Goal: Task Accomplishment & Management: Manage account settings

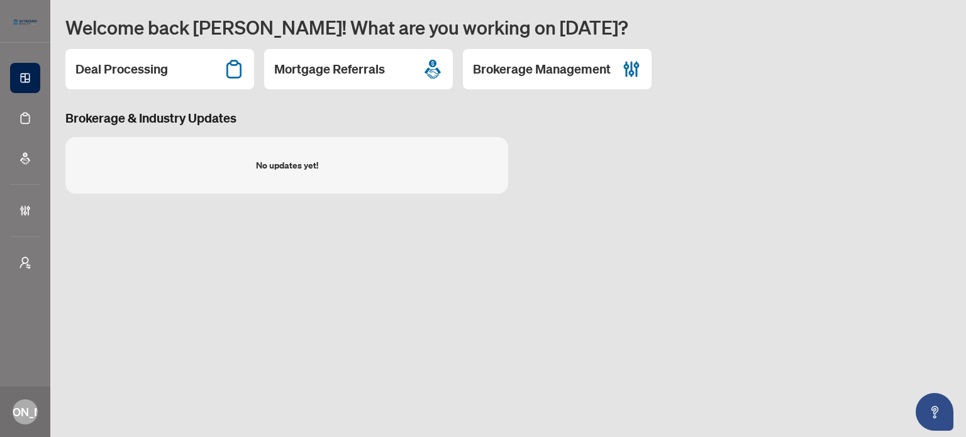
click at [490, 279] on main "Welcome back Joseph! What are you working on today? Deal Processing Mortgage Re…" at bounding box center [507, 218] width 915 height 437
click at [528, 77] on h2 "Brokerage Management" at bounding box center [542, 69] width 138 height 18
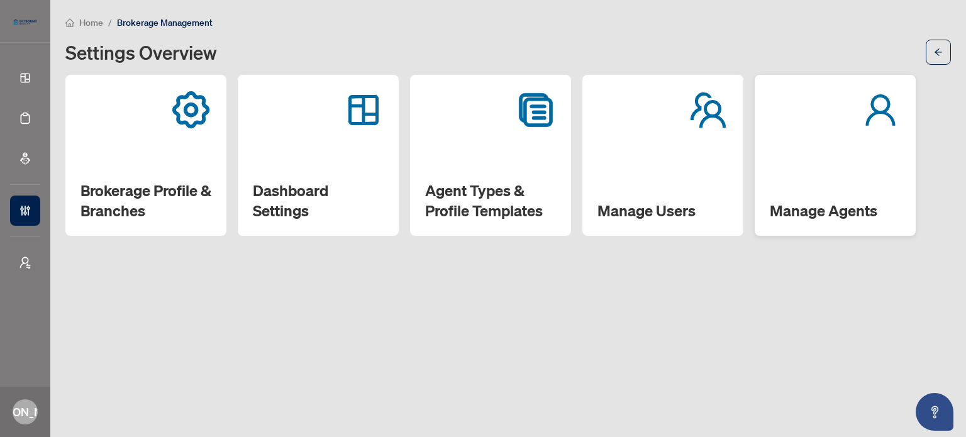
click at [885, 173] on div "Manage Agents" at bounding box center [835, 155] width 161 height 161
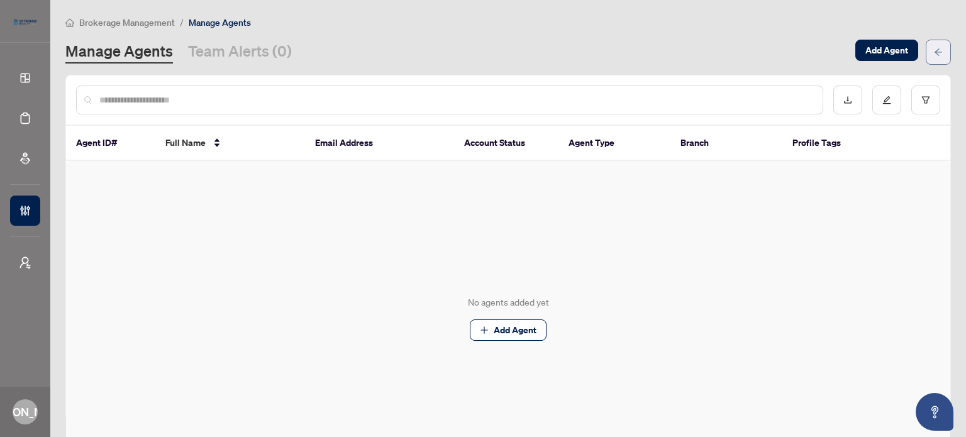
click at [934, 56] on span "button" at bounding box center [938, 52] width 9 height 20
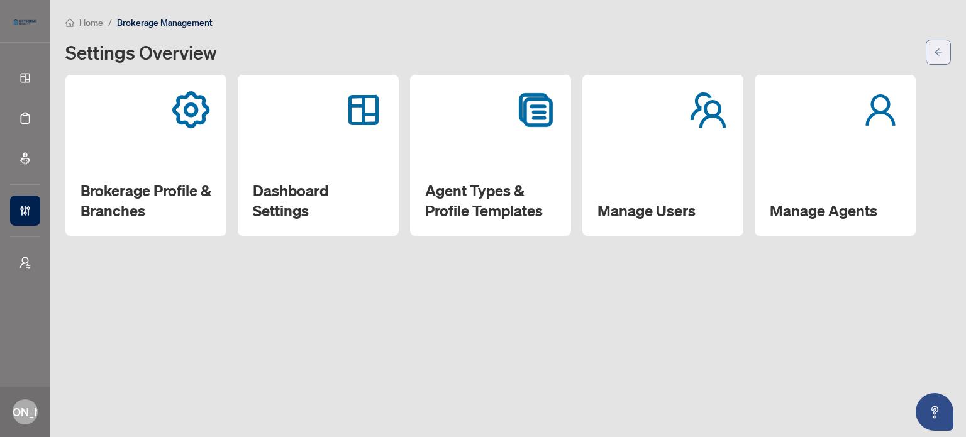
click at [944, 58] on button "button" at bounding box center [938, 52] width 25 height 25
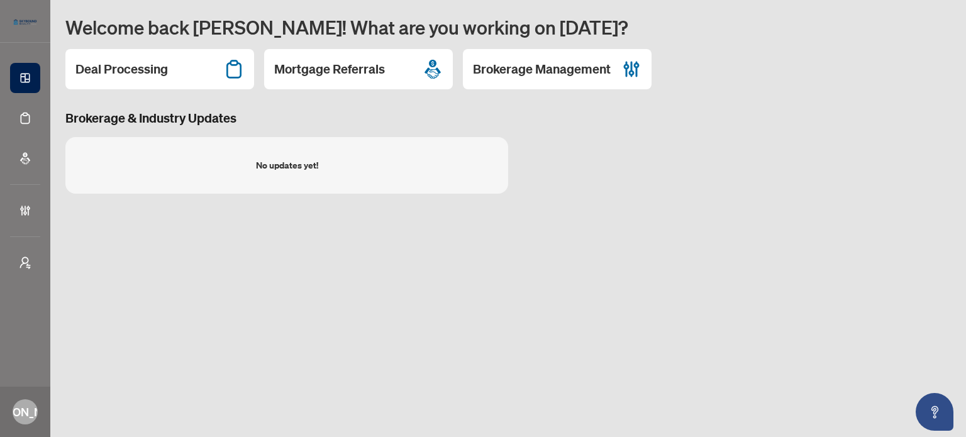
click at [821, 55] on div "Deal Processing Mortgage Referrals Brokerage Management" at bounding box center [507, 69] width 885 height 40
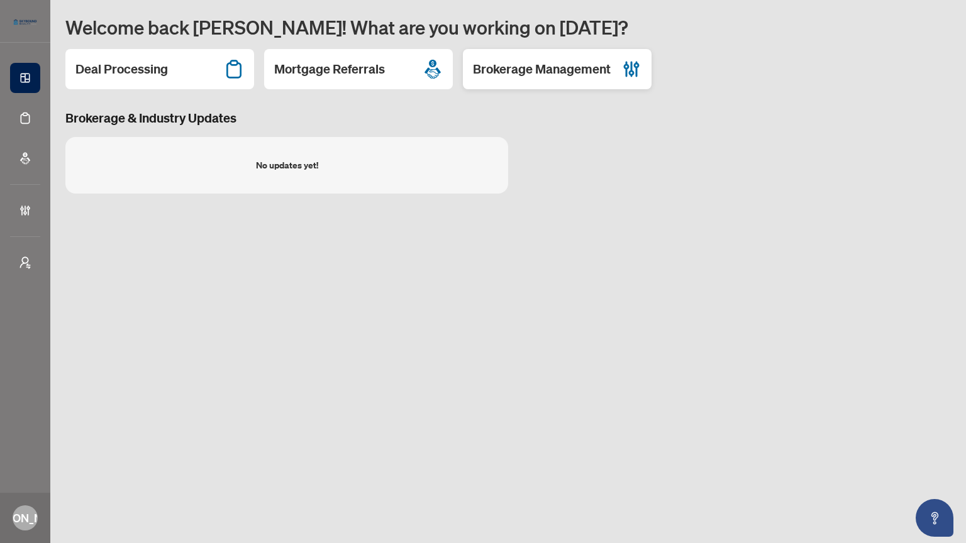
click at [561, 72] on h2 "Brokerage Management" at bounding box center [542, 69] width 138 height 18
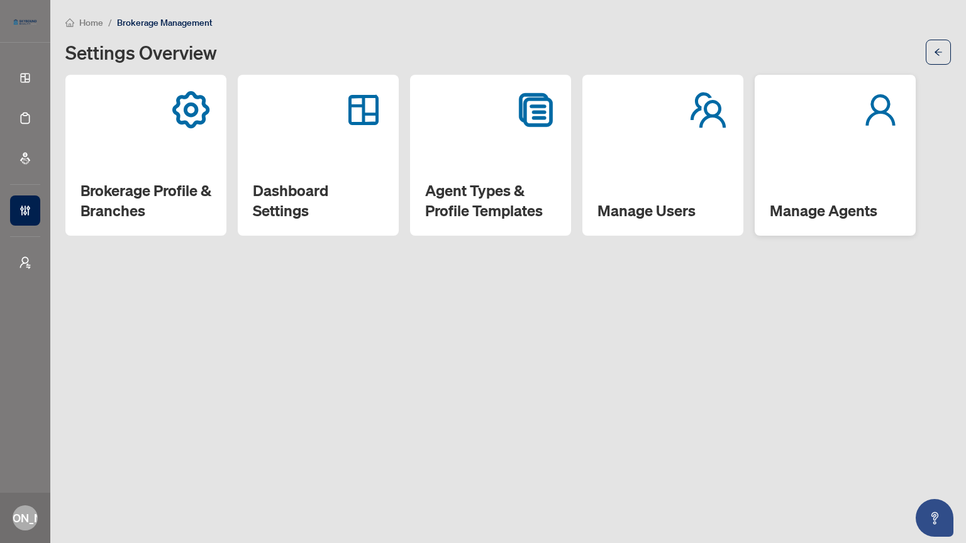
click at [847, 206] on h2 "Manage Agents" at bounding box center [835, 211] width 131 height 20
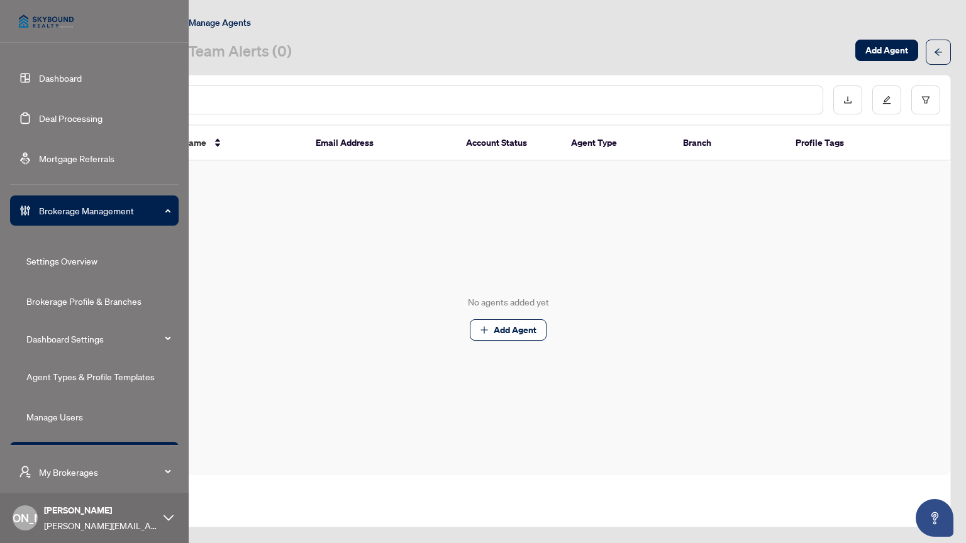
drag, startPoint x: 43, startPoint y: 76, endPoint x: 52, endPoint y: 80, distance: 10.4
click at [43, 76] on link "Dashboard" at bounding box center [60, 77] width 43 height 11
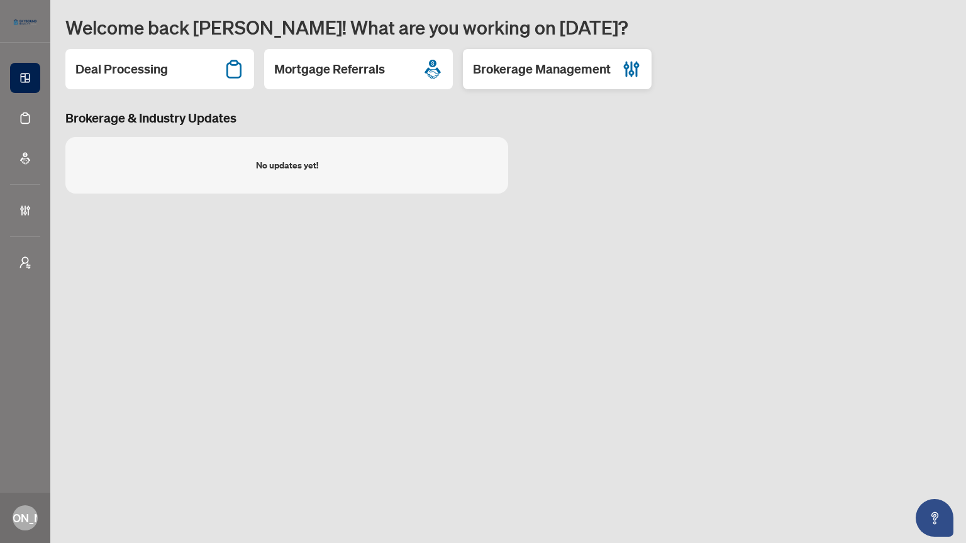
click at [558, 73] on h2 "Brokerage Management" at bounding box center [542, 69] width 138 height 18
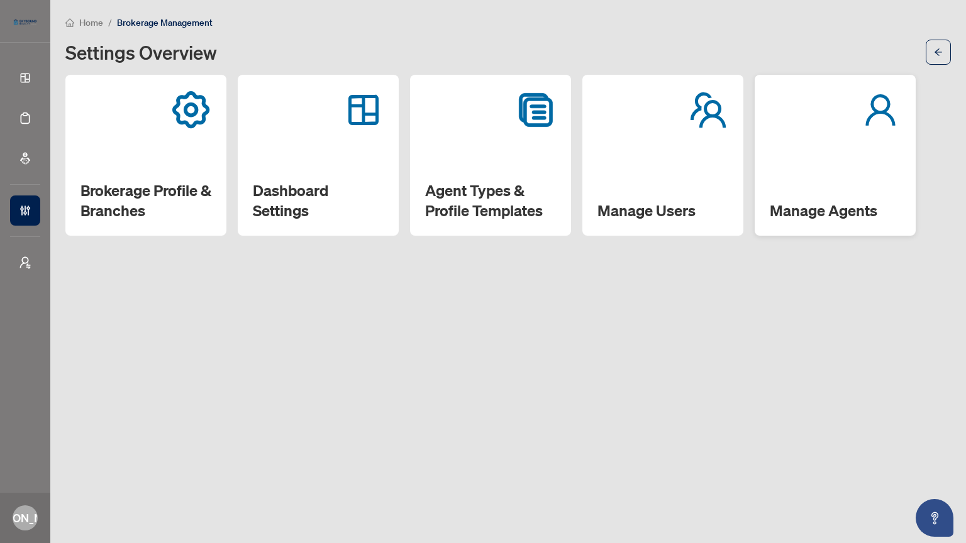
click at [847, 196] on div "Manage Agents" at bounding box center [835, 155] width 161 height 161
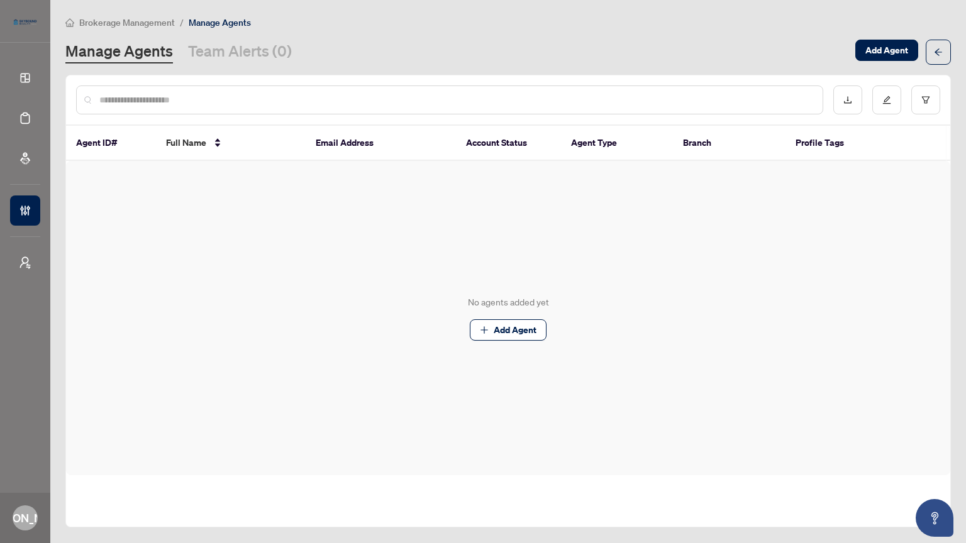
click at [440, 104] on input "text" at bounding box center [455, 100] width 713 height 14
click at [887, 52] on span "Add Agent" at bounding box center [886, 50] width 43 height 20
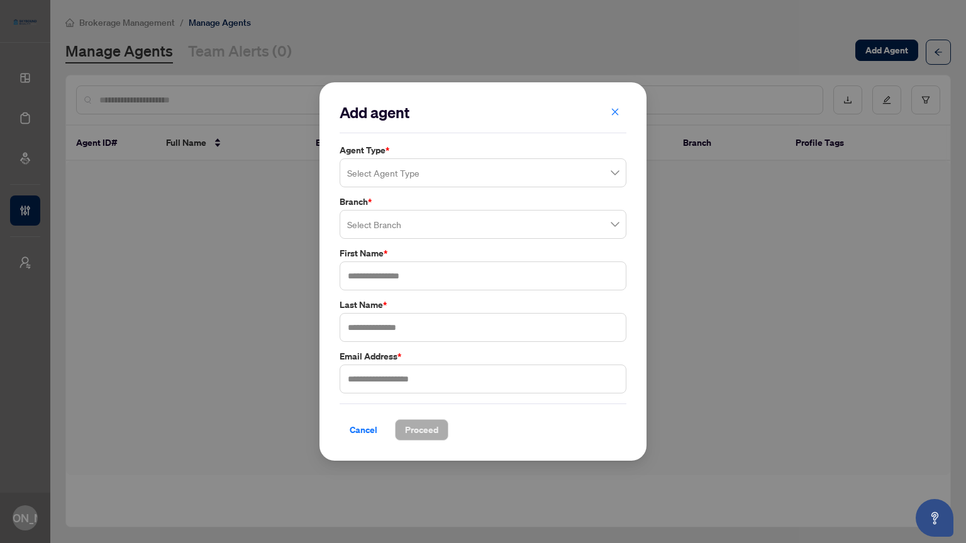
click at [616, 177] on span at bounding box center [483, 173] width 272 height 24
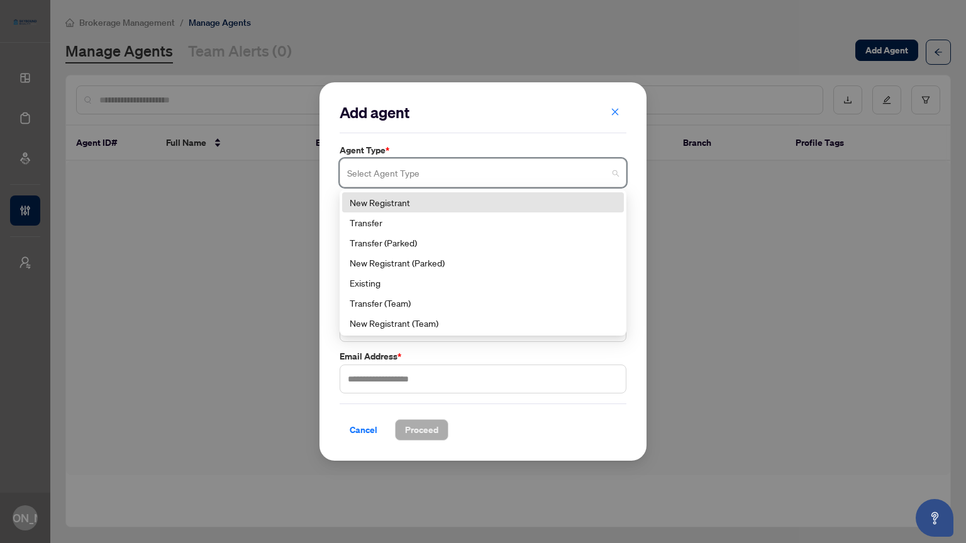
click at [435, 202] on div "New Registrant" at bounding box center [483, 203] width 267 height 14
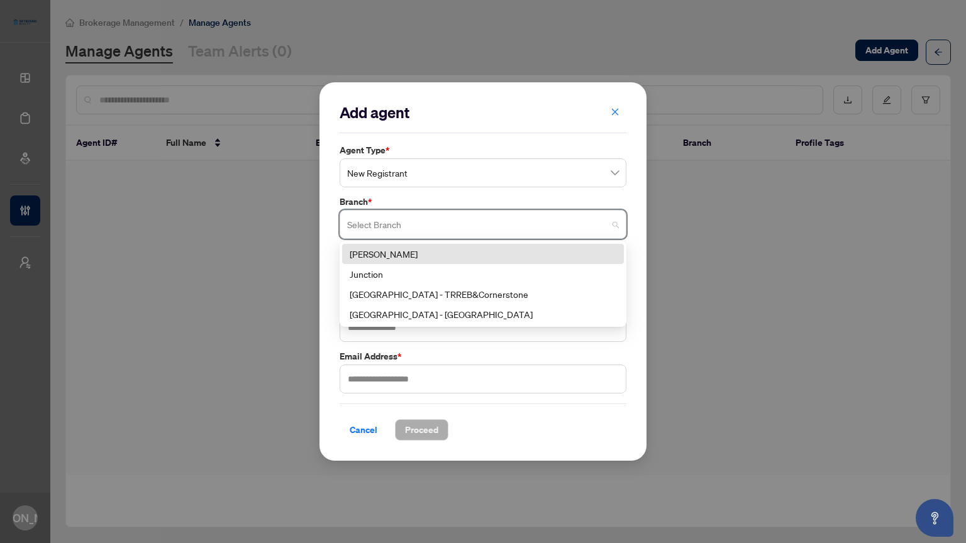
click at [600, 231] on input "search" at bounding box center [477, 227] width 260 height 28
click at [466, 252] on div "Danforth" at bounding box center [483, 254] width 267 height 14
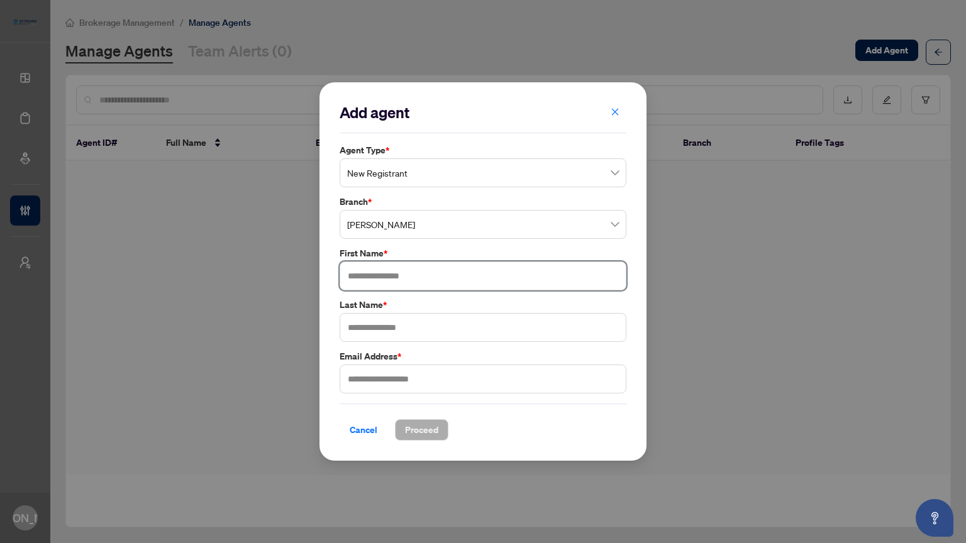
click at [478, 286] on input "text" at bounding box center [483, 276] width 287 height 29
type input "******"
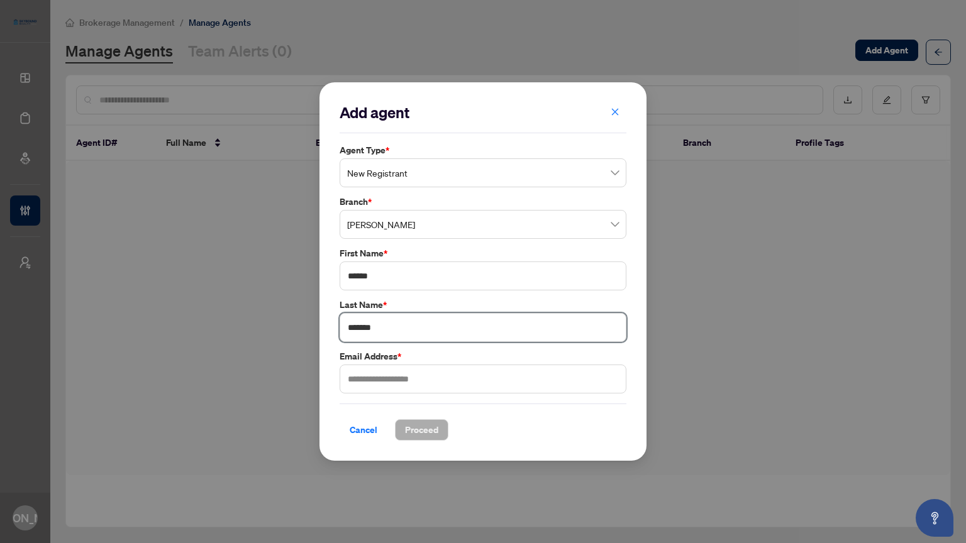
type input "*******"
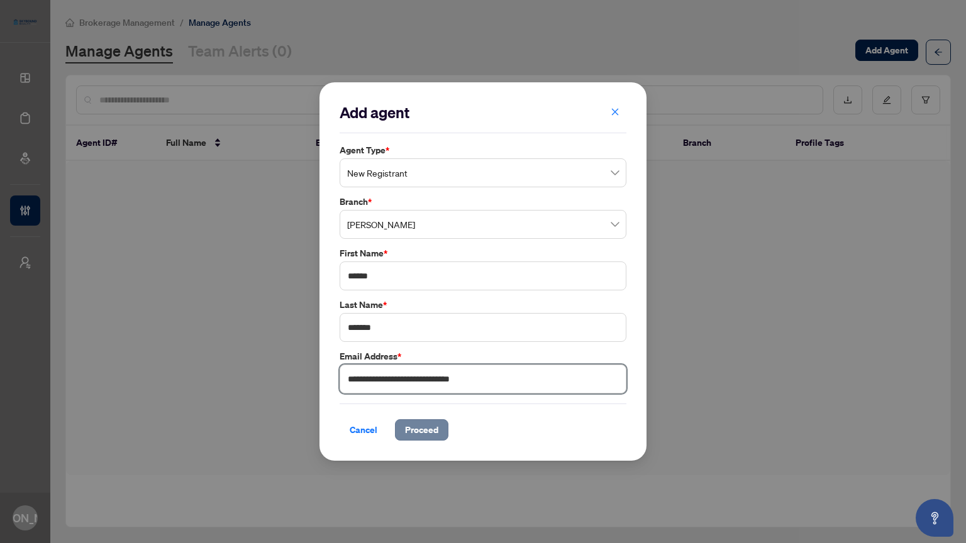
type input "**********"
click at [429, 431] on span "Proceed" at bounding box center [421, 430] width 33 height 20
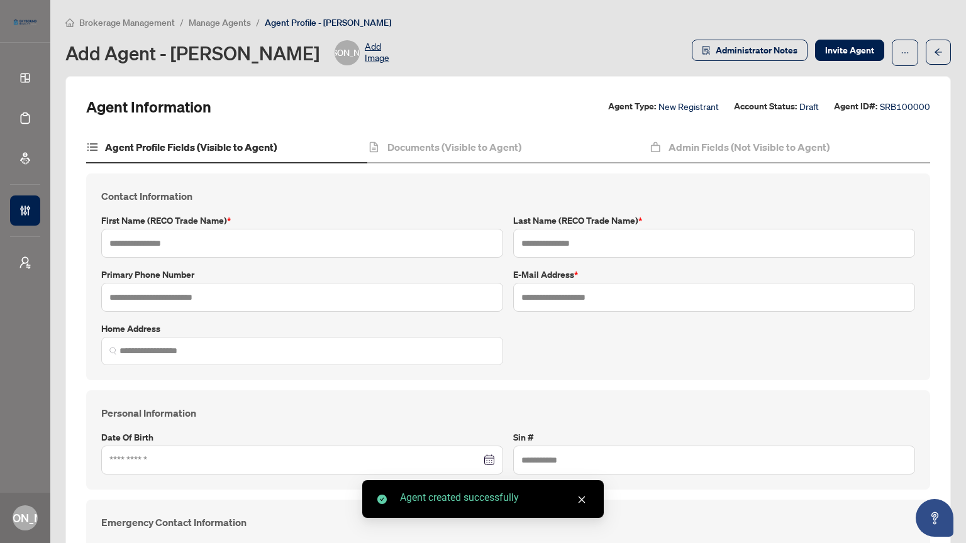
type input "******"
type input "*******"
type input "**********"
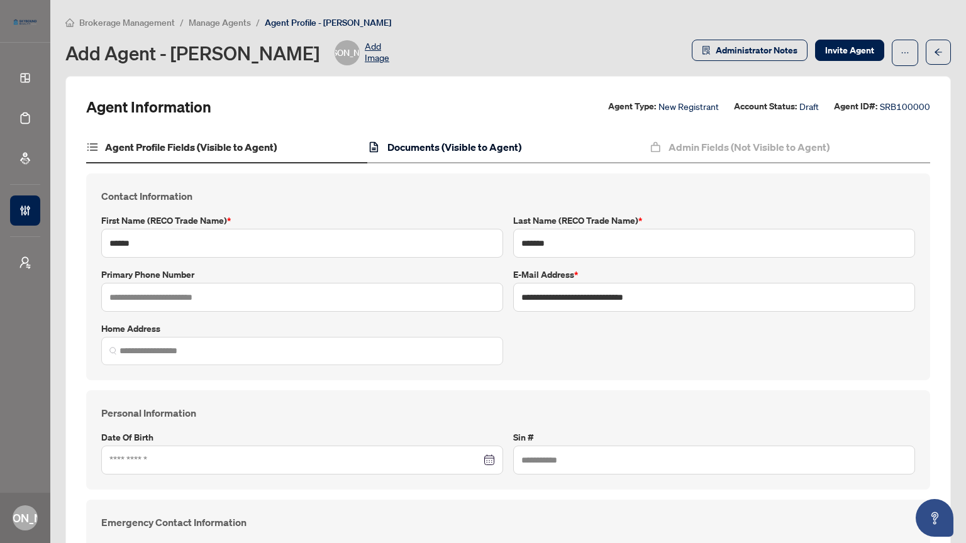
click at [443, 145] on h4 "Documents (Visible to Agent)" at bounding box center [454, 147] width 134 height 15
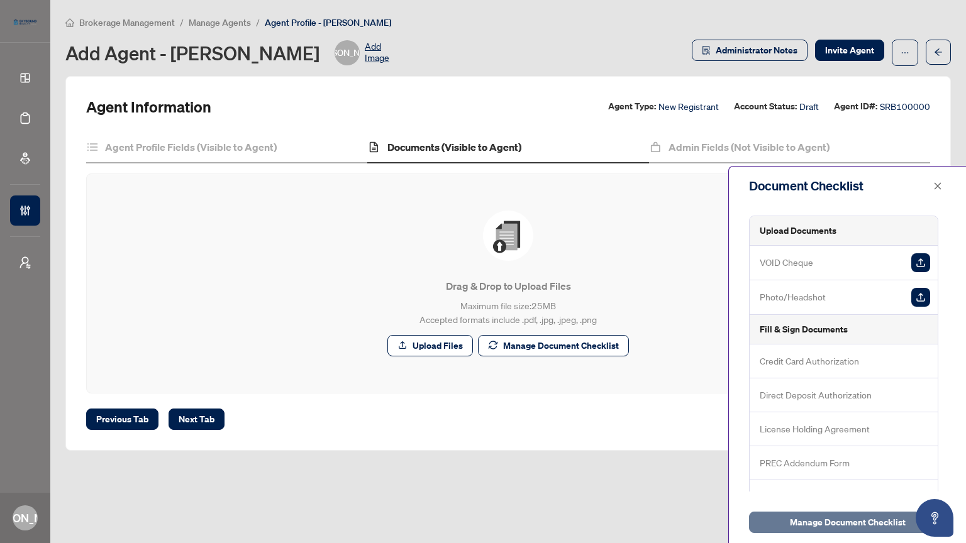
click at [819, 436] on span "Manage Document Checklist" at bounding box center [848, 522] width 116 height 20
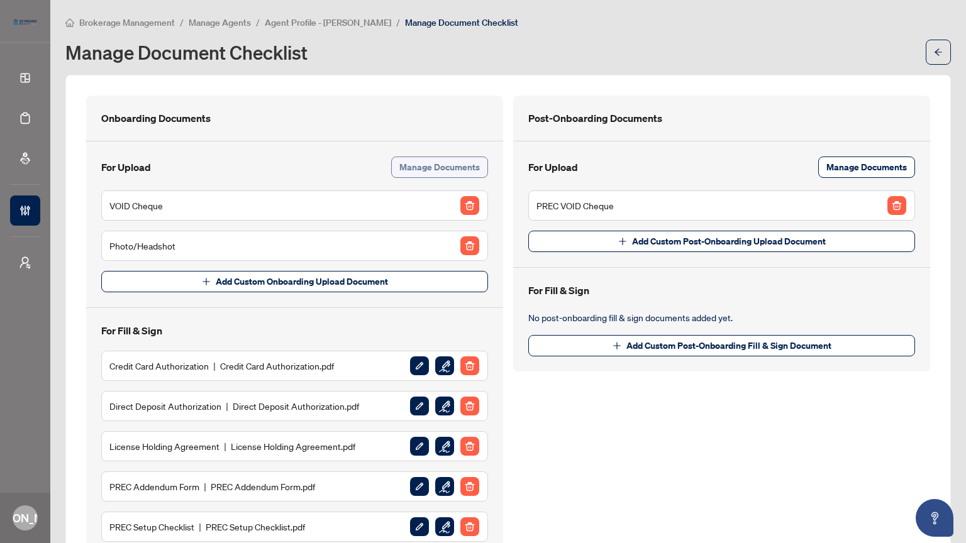
click at [419, 170] on span "Manage Documents" at bounding box center [439, 167] width 80 height 20
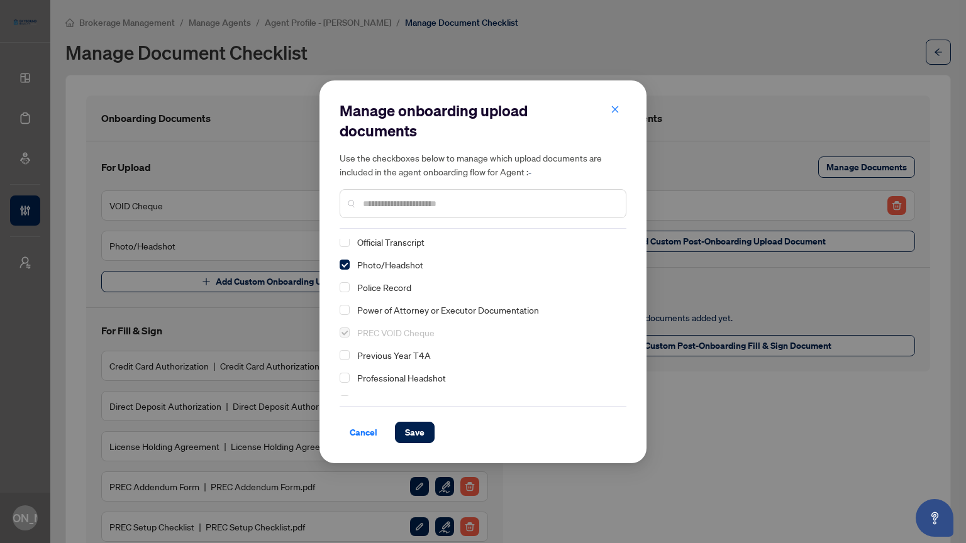
scroll to position [119, 0]
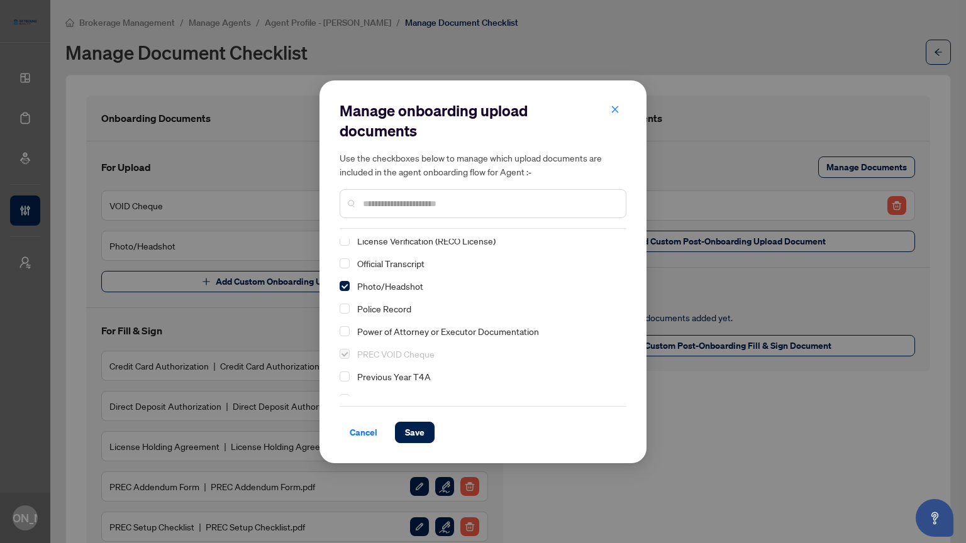
click at [382, 307] on span "Police Record" at bounding box center [384, 308] width 54 height 11
click at [413, 432] on span "Save" at bounding box center [414, 433] width 19 height 20
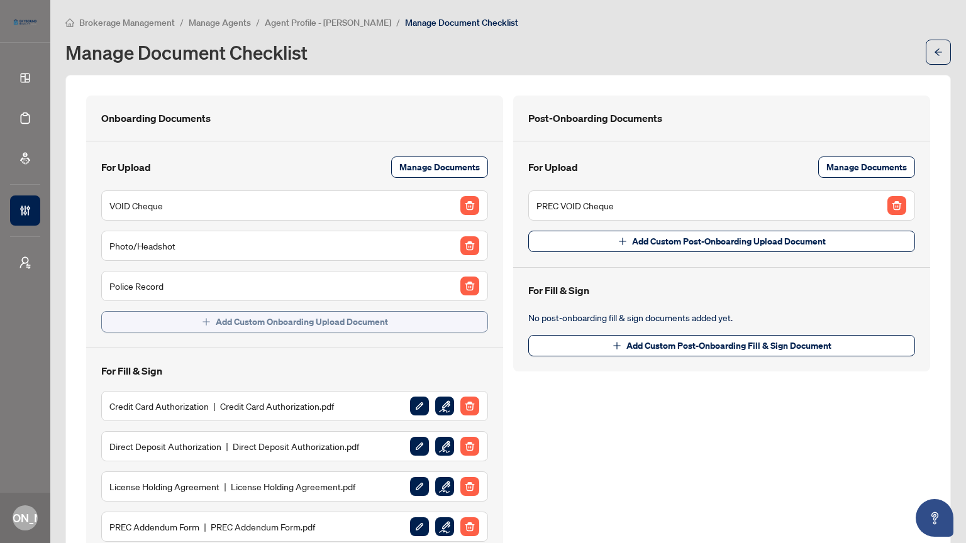
click at [265, 322] on span "Add Custom Onboarding Upload Document" at bounding box center [302, 322] width 172 height 20
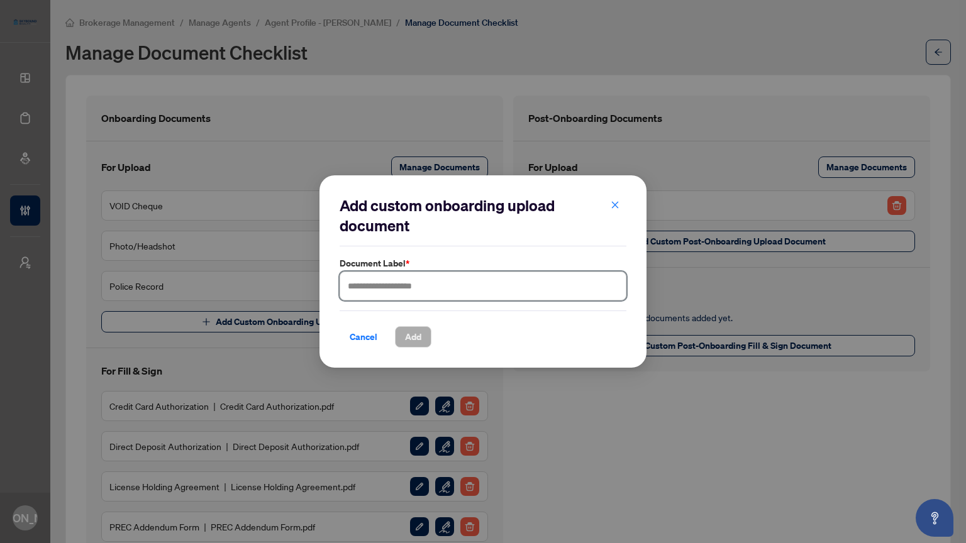
click at [399, 290] on input "text" at bounding box center [483, 286] width 287 height 29
type input "*********"
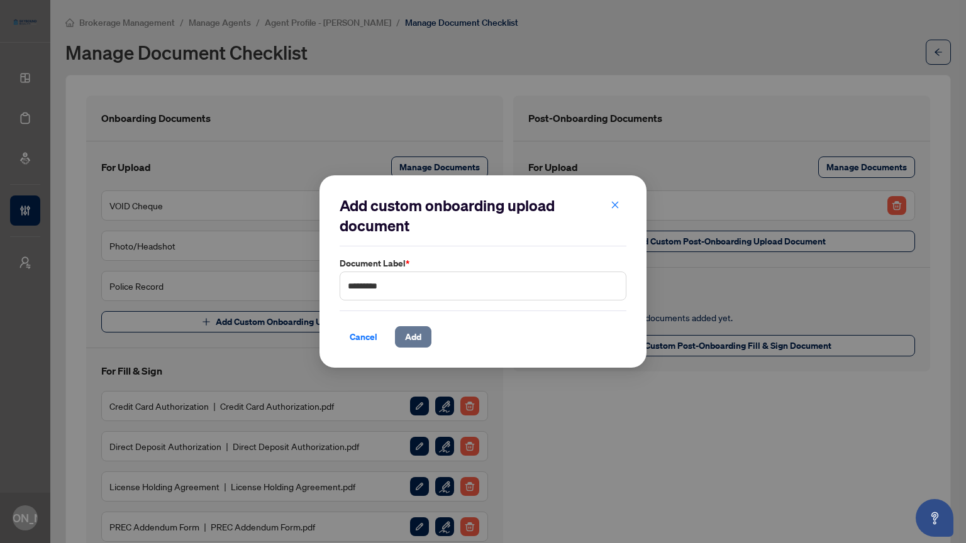
click at [414, 340] on span "Add" at bounding box center [413, 337] width 16 height 20
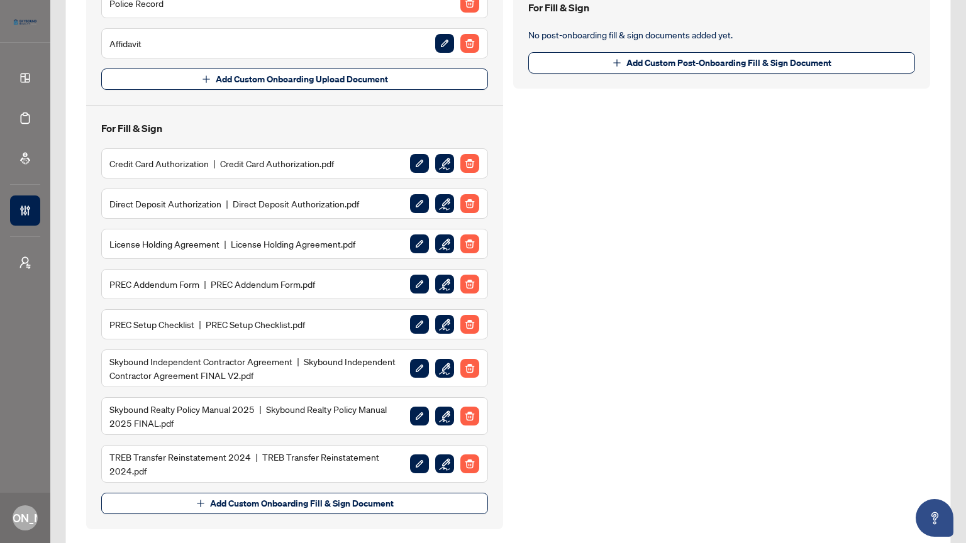
scroll to position [300, 0]
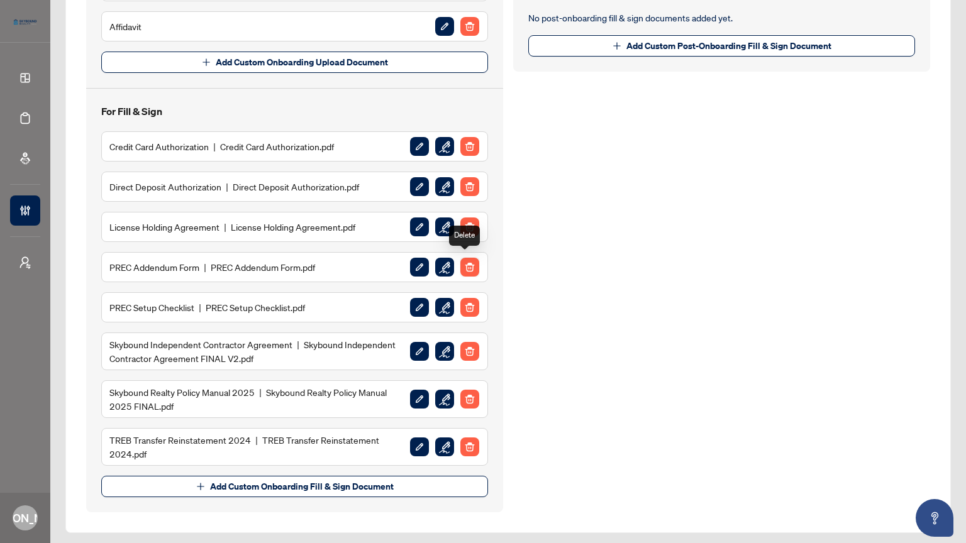
click at [465, 263] on img "button" at bounding box center [469, 267] width 19 height 19
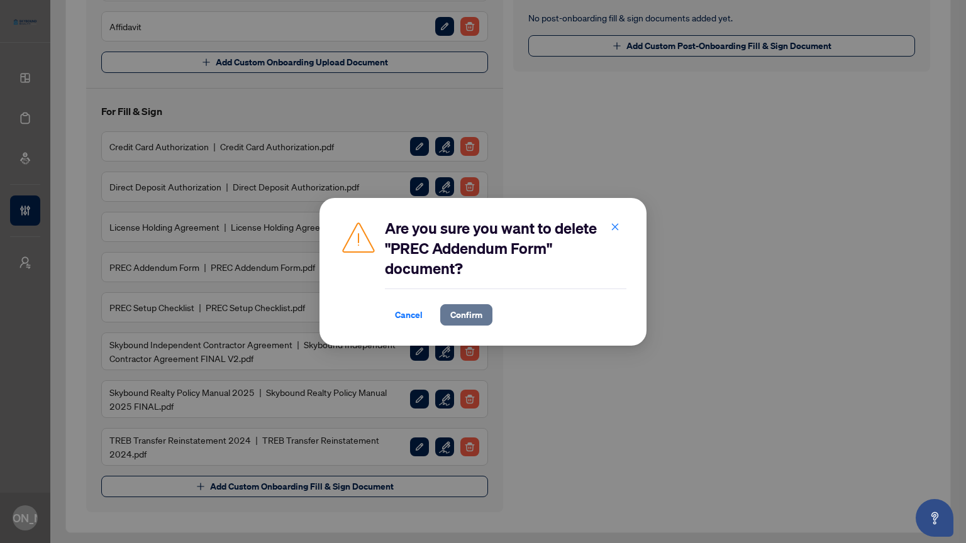
click at [468, 317] on span "Confirm" at bounding box center [466, 315] width 32 height 20
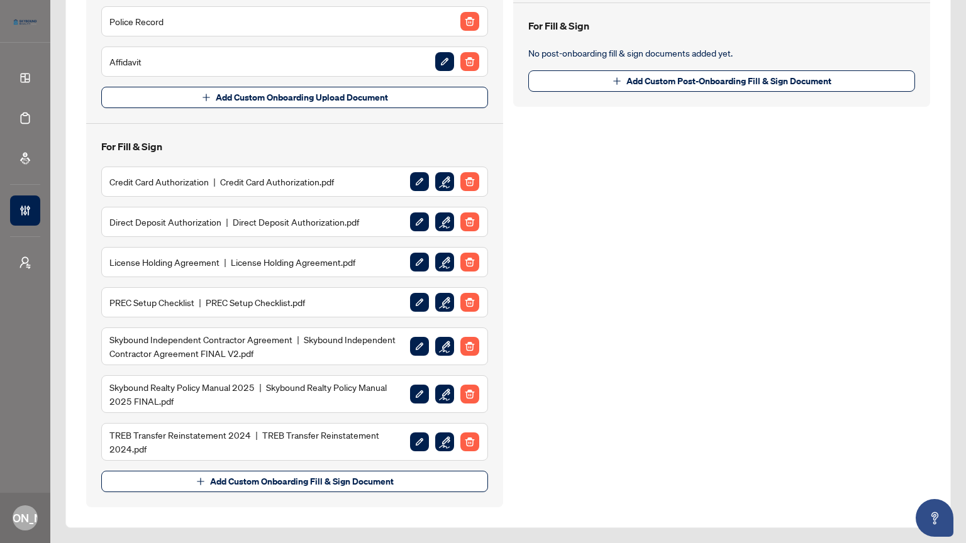
scroll to position [260, 0]
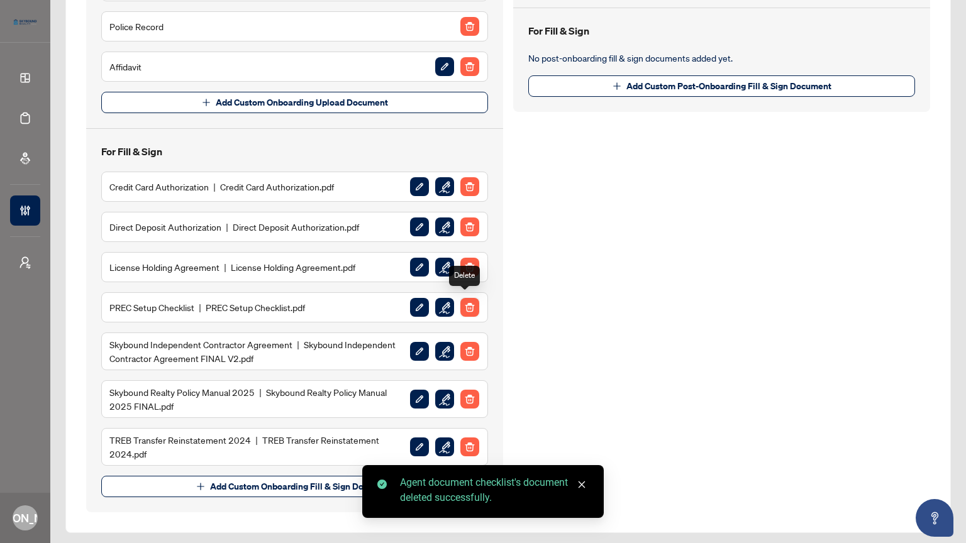
click at [462, 304] on img "button" at bounding box center [469, 307] width 19 height 19
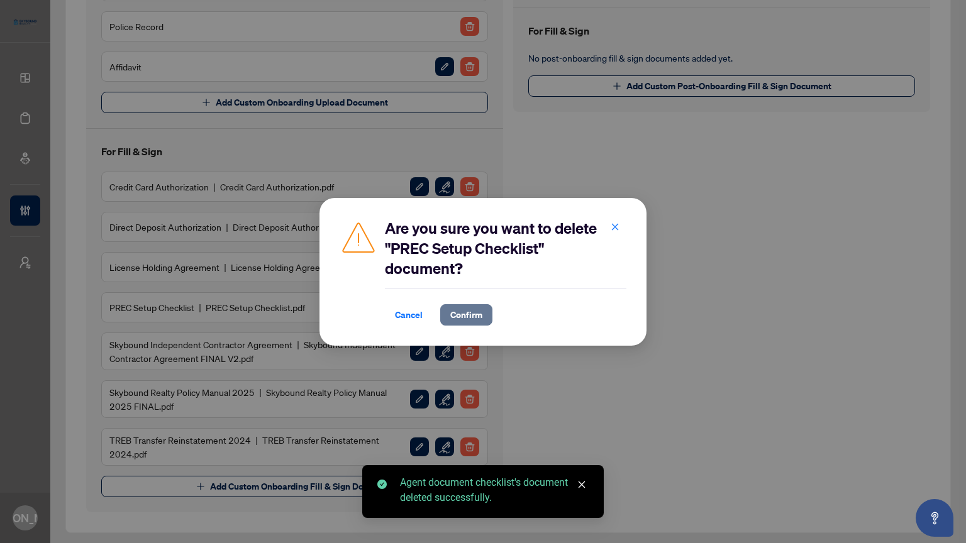
click at [468, 321] on span "Confirm" at bounding box center [466, 315] width 32 height 20
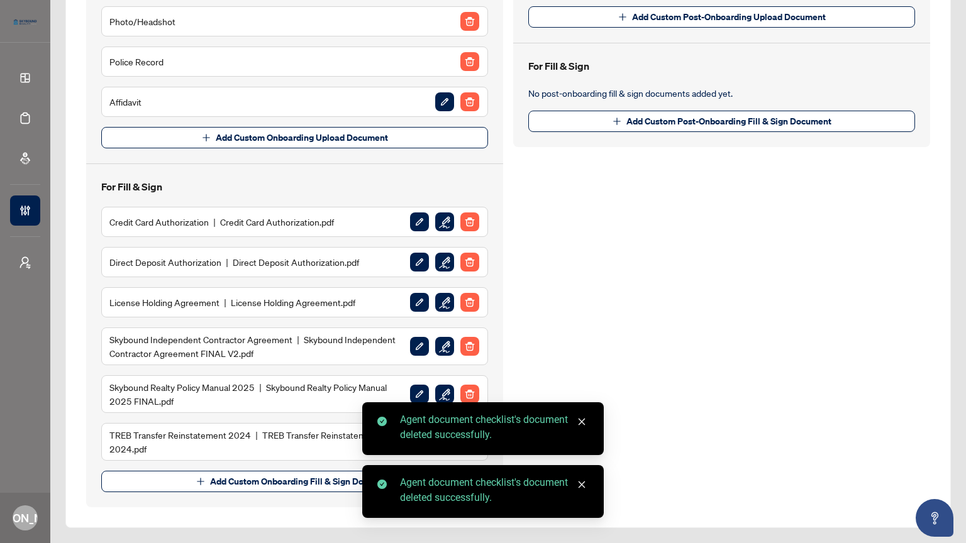
scroll to position [220, 0]
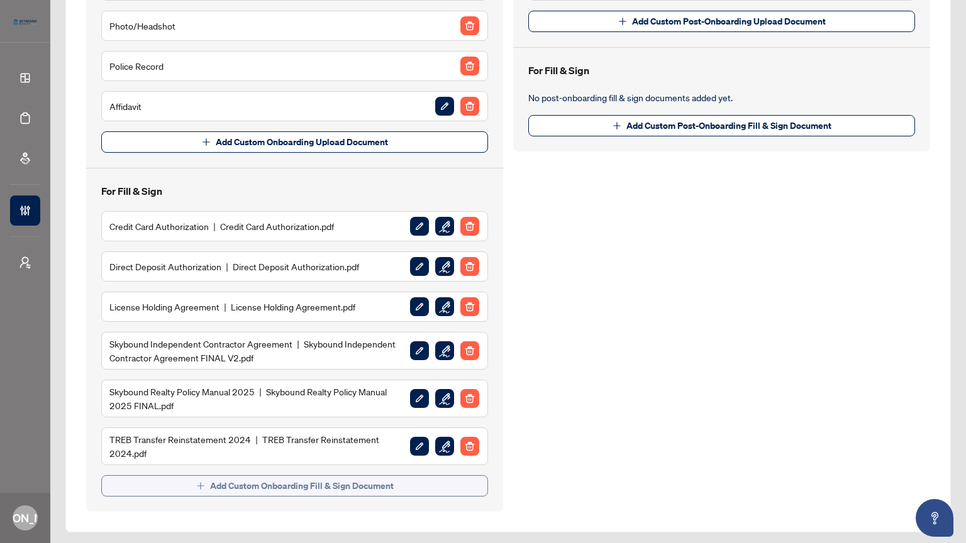
click at [272, 436] on span "Add Custom Onboarding Fill & Sign Document" at bounding box center [302, 486] width 184 height 20
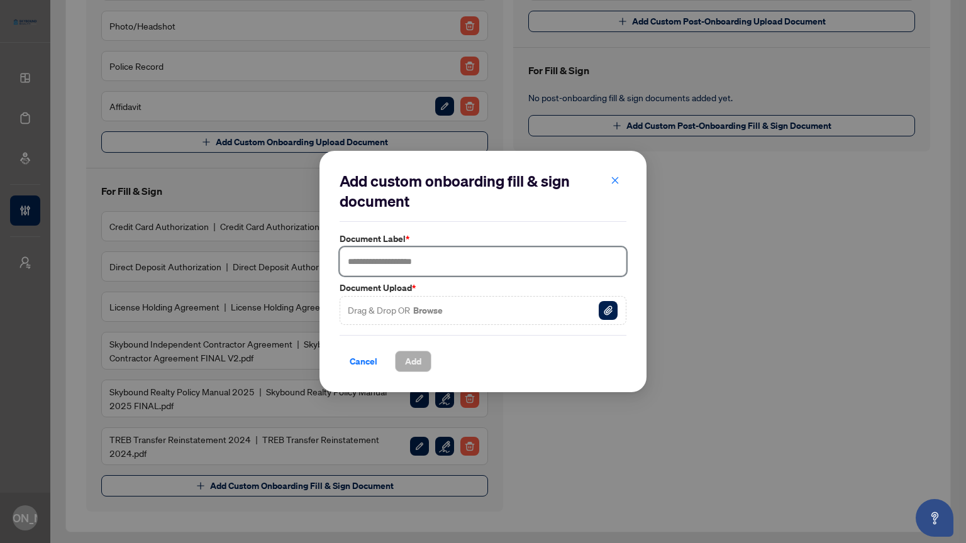
click at [473, 267] on input "text" at bounding box center [483, 261] width 287 height 29
type input "**********"
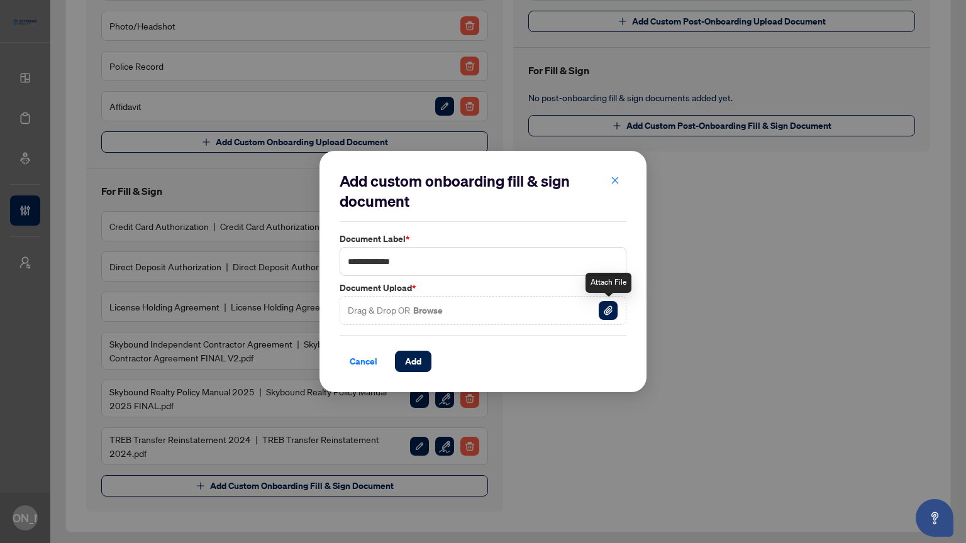
click at [610, 309] on img "button" at bounding box center [608, 310] width 19 height 19
click at [415, 362] on span "Add" at bounding box center [413, 361] width 16 height 20
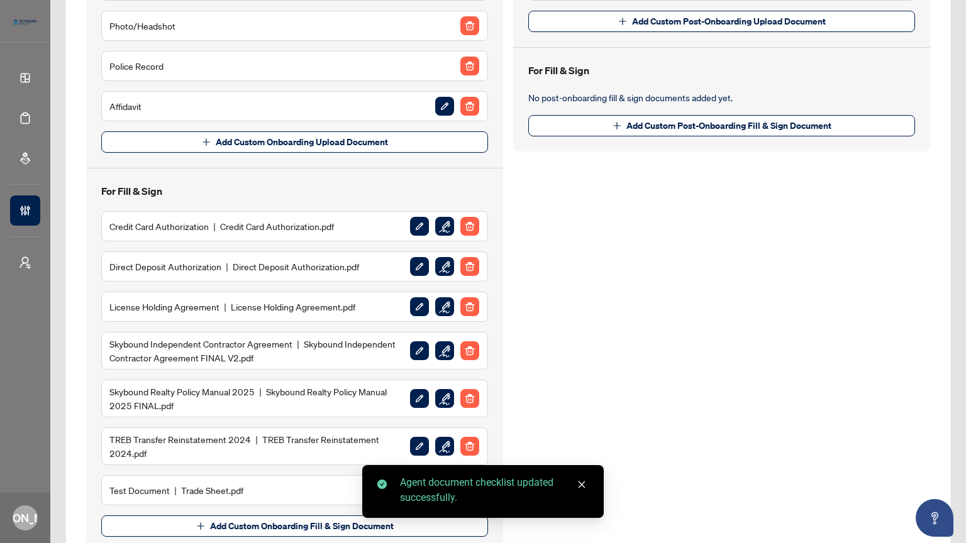
scroll to position [260, 0]
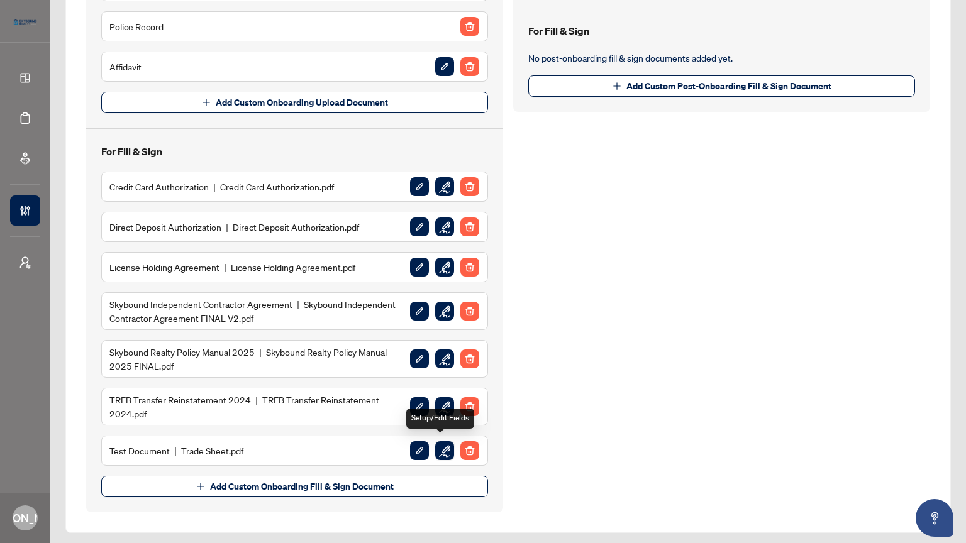
click at [442, 436] on img "button" at bounding box center [444, 450] width 19 height 19
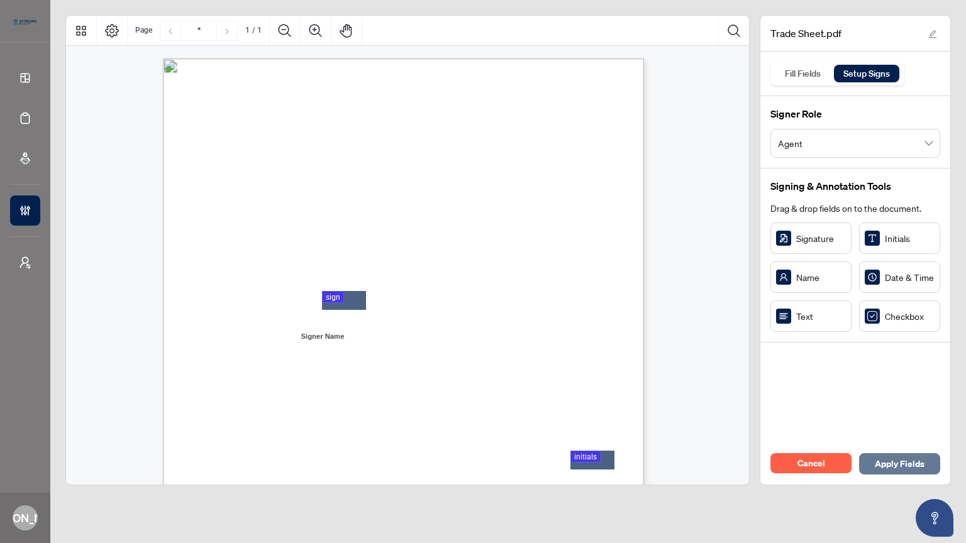
click at [905, 436] on span "Apply Fields" at bounding box center [900, 464] width 50 height 20
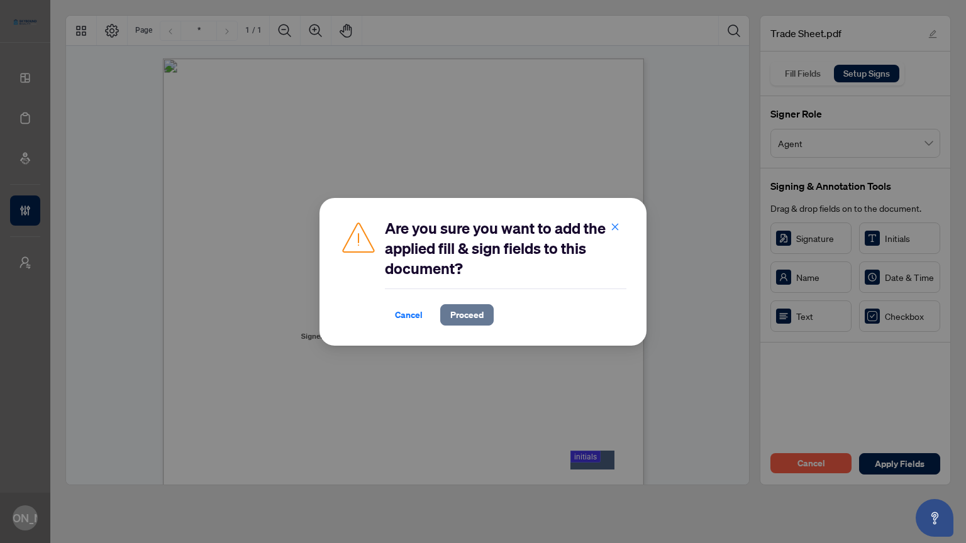
click at [473, 313] on span "Proceed" at bounding box center [466, 315] width 33 height 20
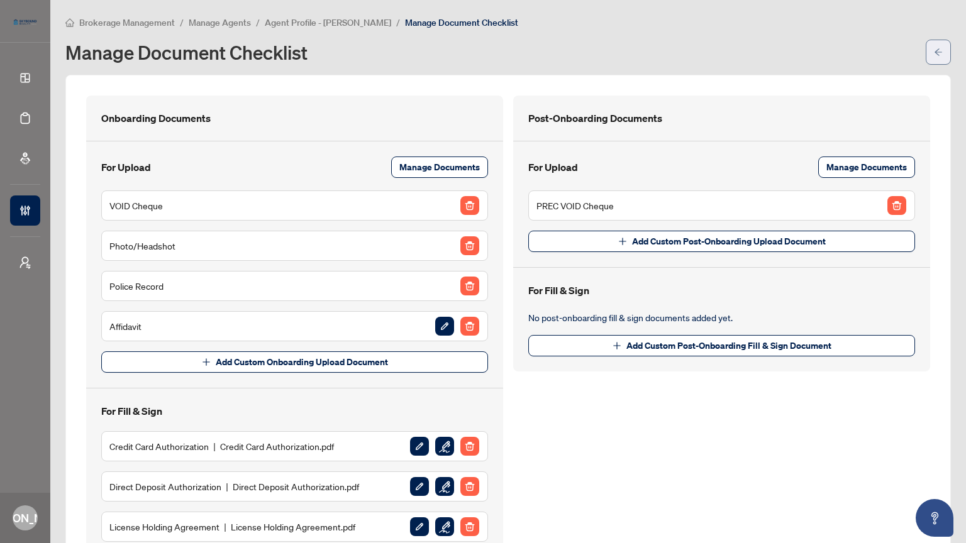
click at [934, 50] on icon "arrow-left" at bounding box center [938, 52] width 9 height 9
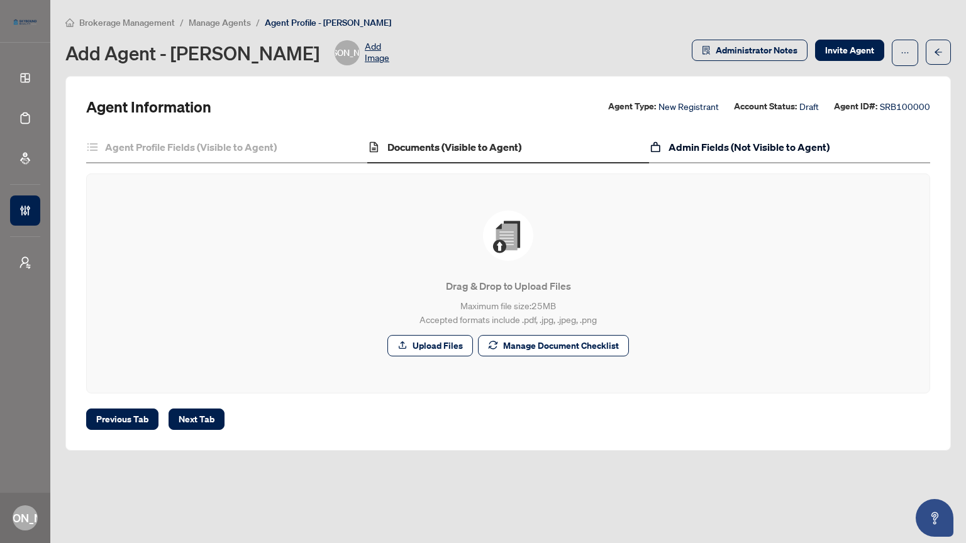
click at [714, 151] on h4 "Admin Fields (Not Visible to Agent)" at bounding box center [748, 147] width 161 height 15
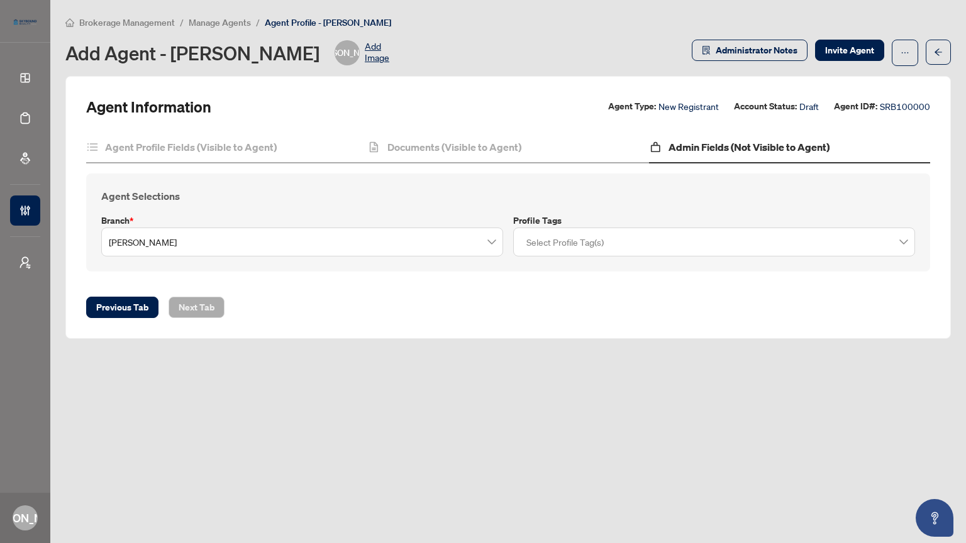
click at [905, 241] on div at bounding box center [713, 242] width 385 height 23
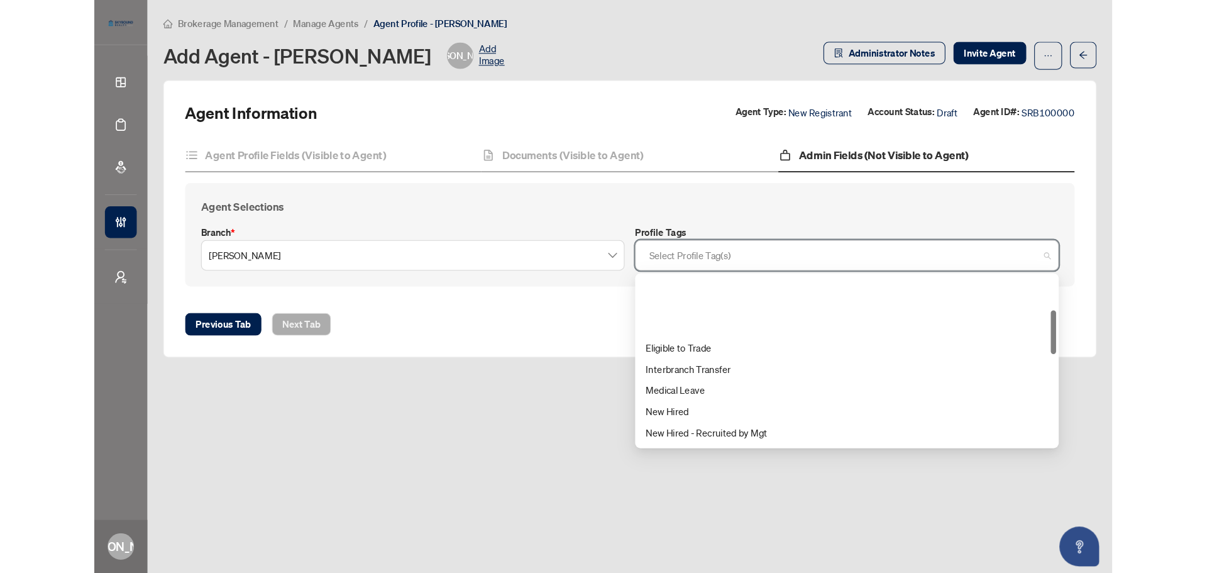
scroll to position [126, 0]
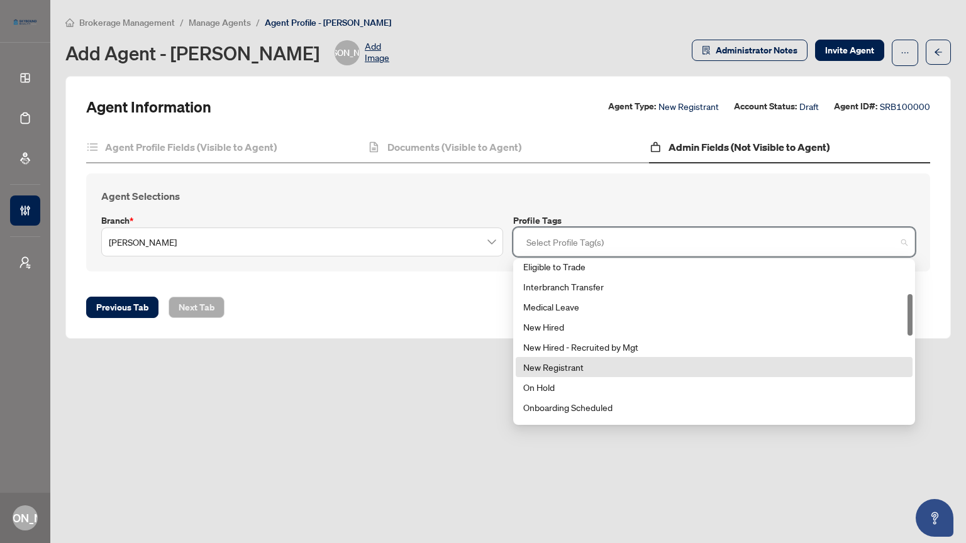
click at [595, 361] on div "New Registrant" at bounding box center [714, 367] width 382 height 14
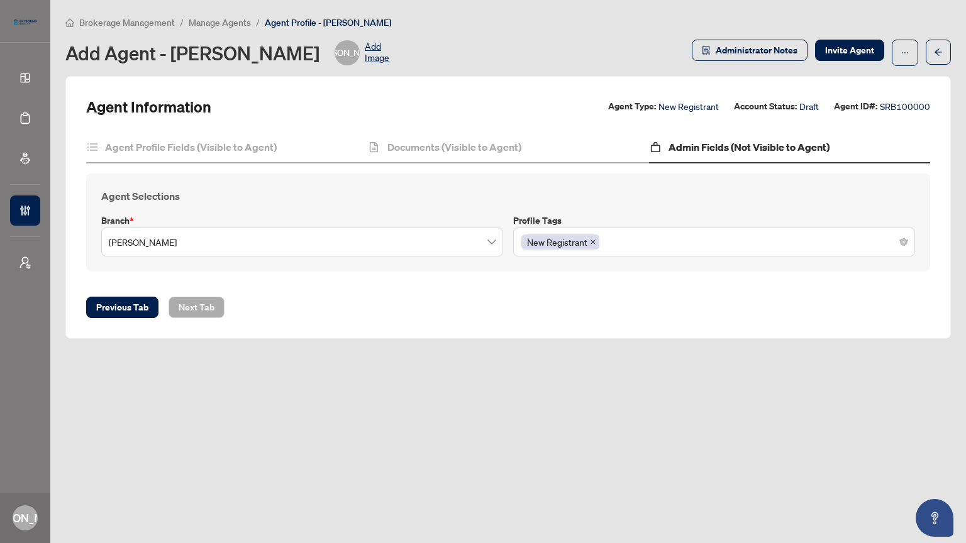
click at [668, 206] on div "Agent Selections Branch * Danforth Profile Tags New Registrant 5 17 6 Eligible …" at bounding box center [508, 223] width 844 height 98
click at [848, 50] on span "Invite Agent" at bounding box center [849, 50] width 49 height 20
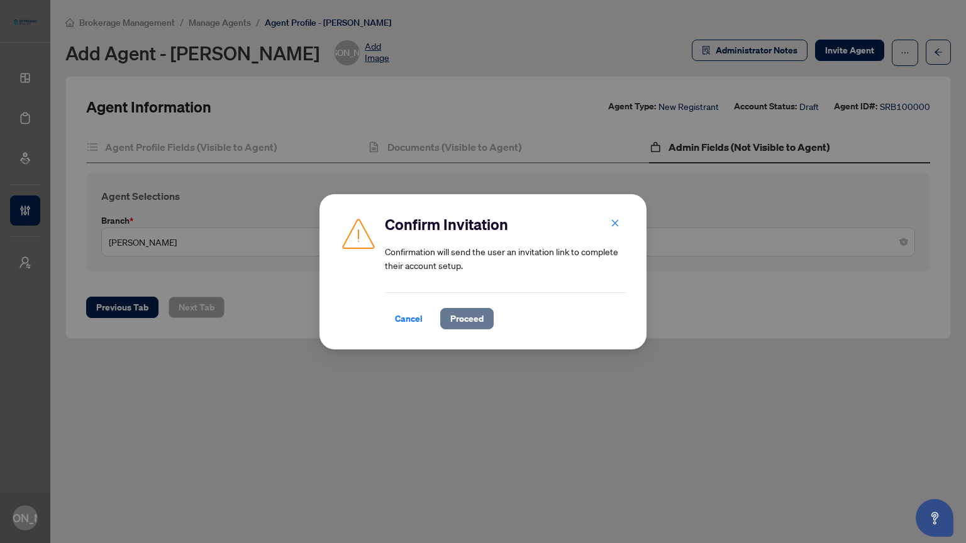
click at [462, 319] on span "Proceed" at bounding box center [466, 319] width 33 height 20
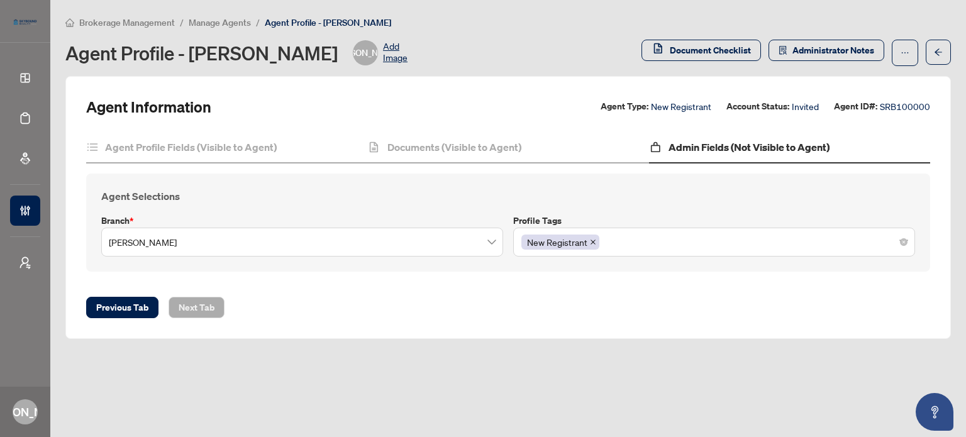
click at [236, 14] on main "Brokerage Management / Manage Agents / Agent Profile - Joseph Andrada Agent Pro…" at bounding box center [507, 218] width 915 height 437
click at [235, 25] on span "Manage Agents" at bounding box center [220, 22] width 62 height 11
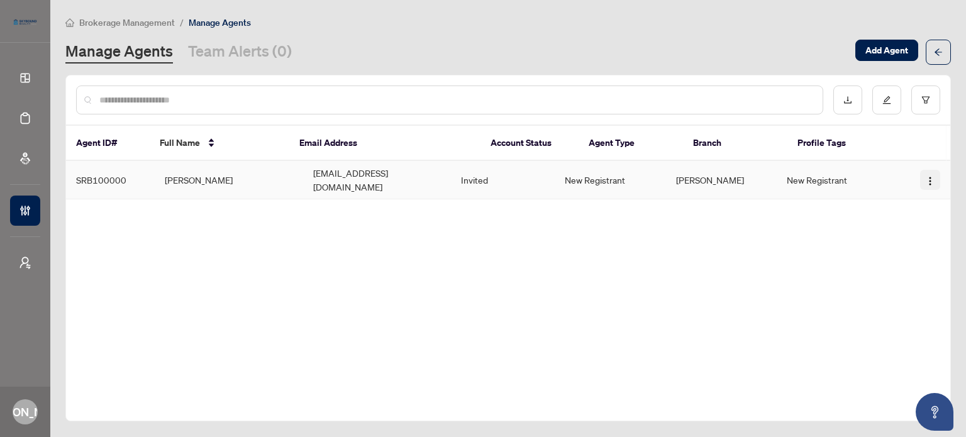
click at [928, 176] on img "button" at bounding box center [930, 181] width 10 height 10
click at [903, 219] on span "Resend Invitation" at bounding box center [895, 220] width 69 height 14
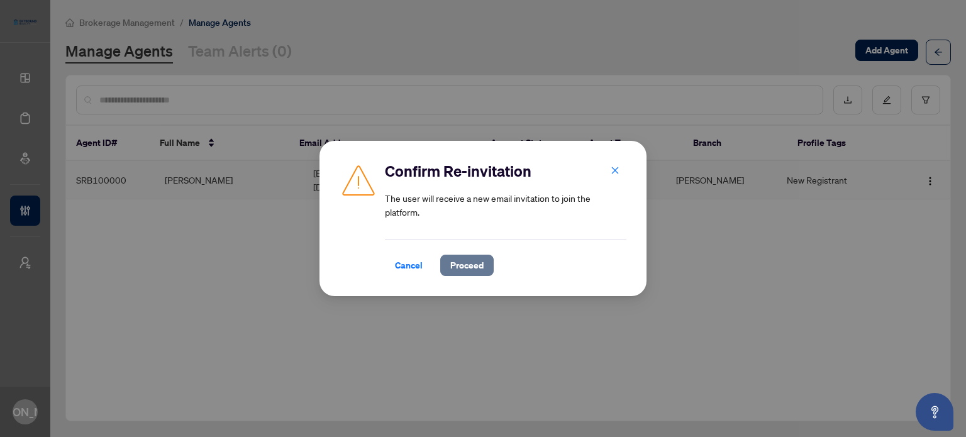
click at [471, 265] on span "Proceed" at bounding box center [466, 265] width 33 height 20
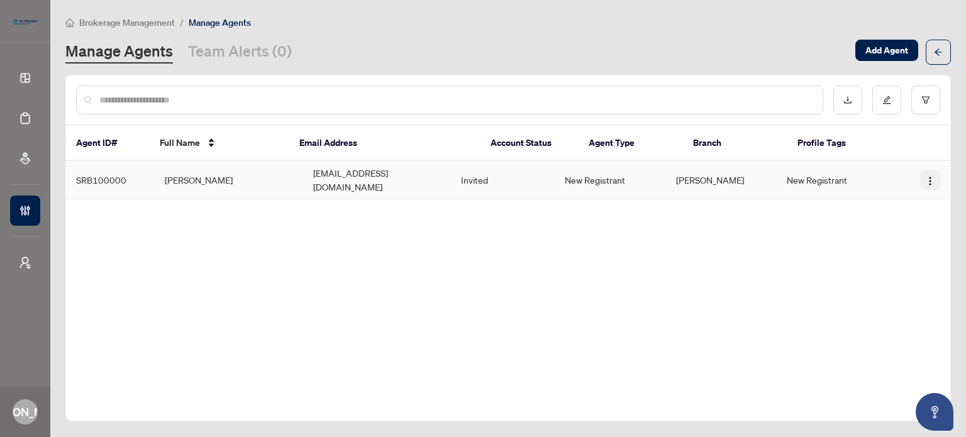
click at [932, 177] on img "button" at bounding box center [930, 181] width 10 height 10
click at [893, 238] on span "Cancel Invitation" at bounding box center [895, 240] width 69 height 14
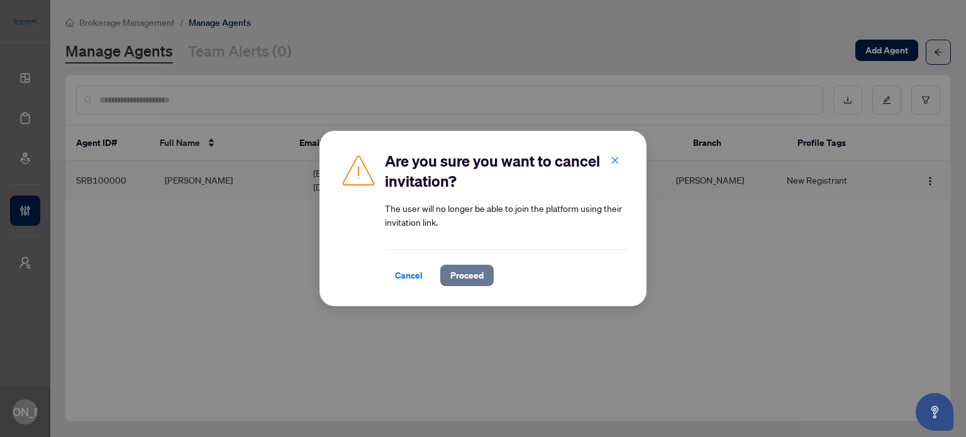
click at [462, 280] on span "Proceed" at bounding box center [466, 275] width 33 height 20
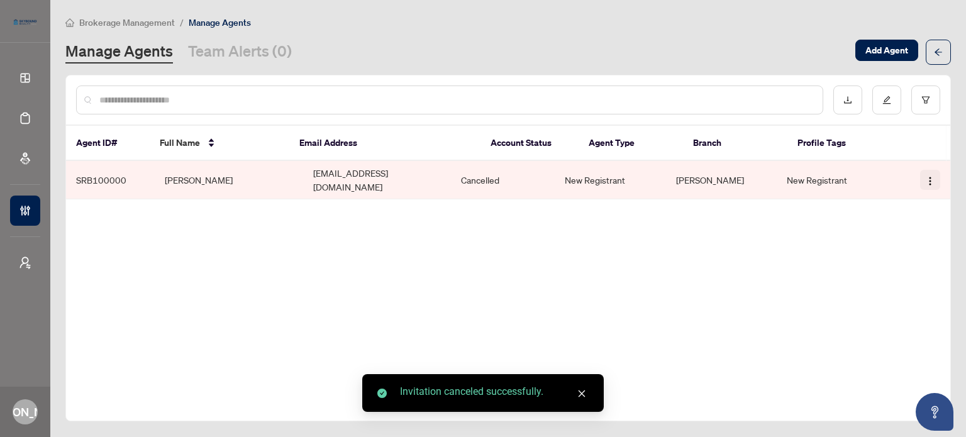
click at [927, 176] on img "button" at bounding box center [930, 181] width 10 height 10
click at [887, 240] on span "Delete Agent" at bounding box center [895, 240] width 69 height 14
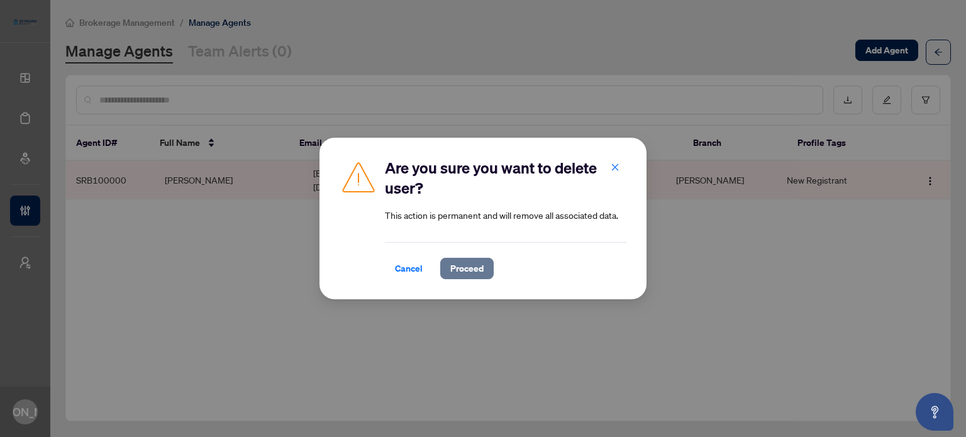
click at [481, 264] on span "Proceed" at bounding box center [466, 268] width 33 height 20
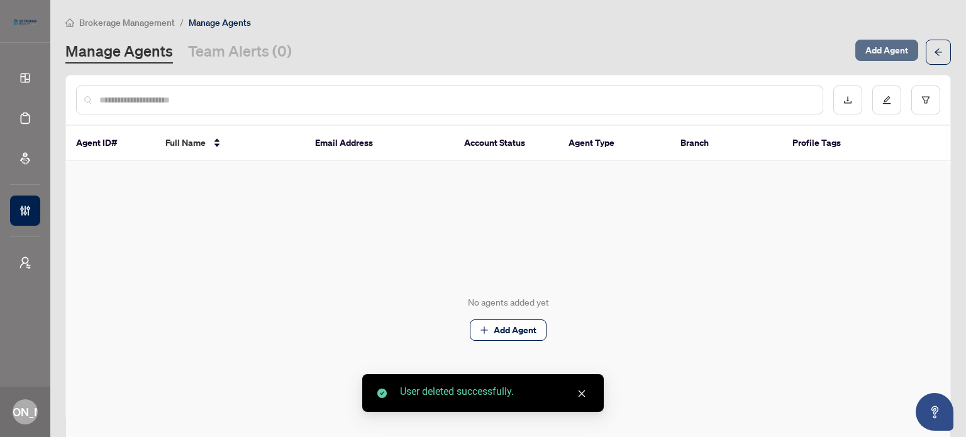
click at [865, 53] on span "Add Agent" at bounding box center [886, 50] width 43 height 20
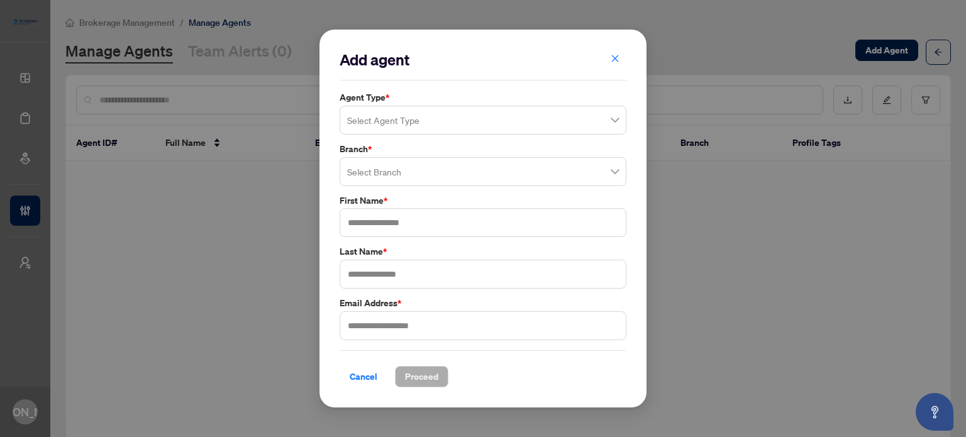
click at [449, 127] on input "search" at bounding box center [477, 122] width 260 height 28
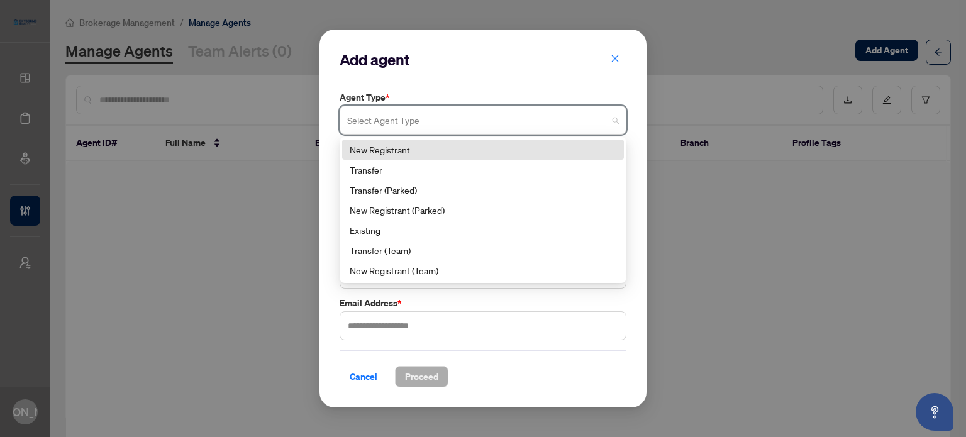
click at [420, 150] on div "New Registrant" at bounding box center [483, 150] width 267 height 14
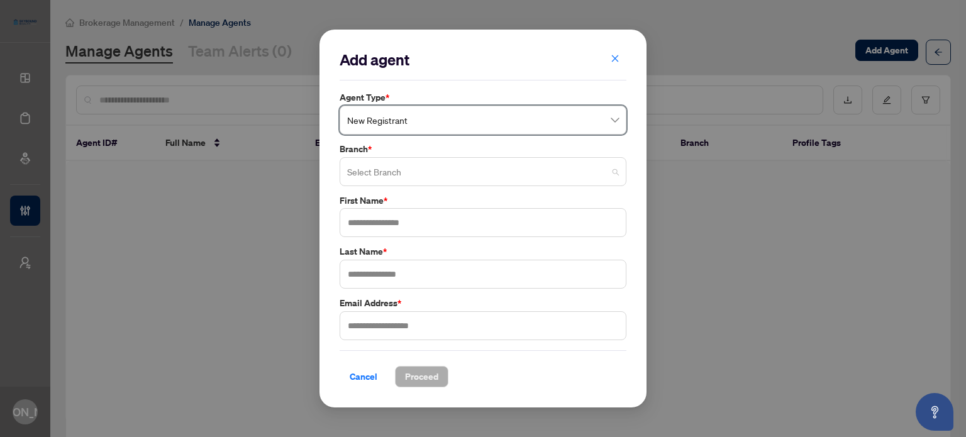
click at [419, 161] on input "search" at bounding box center [477, 174] width 260 height 28
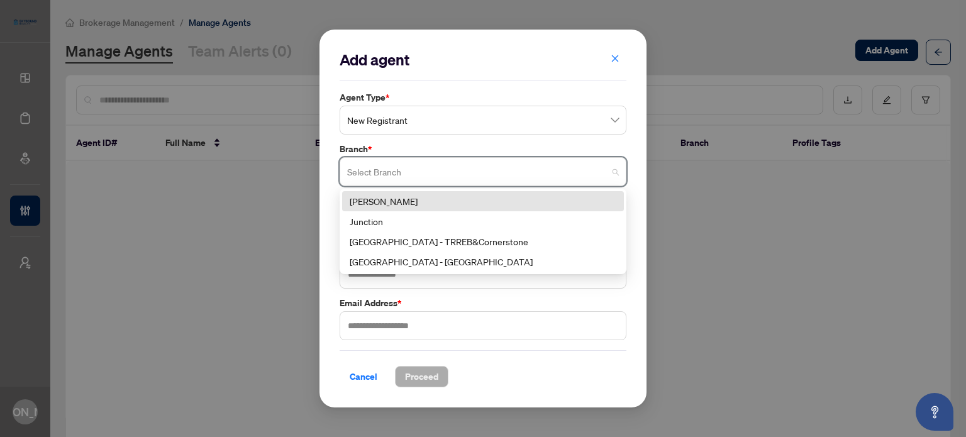
click at [419, 203] on div "Danforth" at bounding box center [483, 201] width 267 height 14
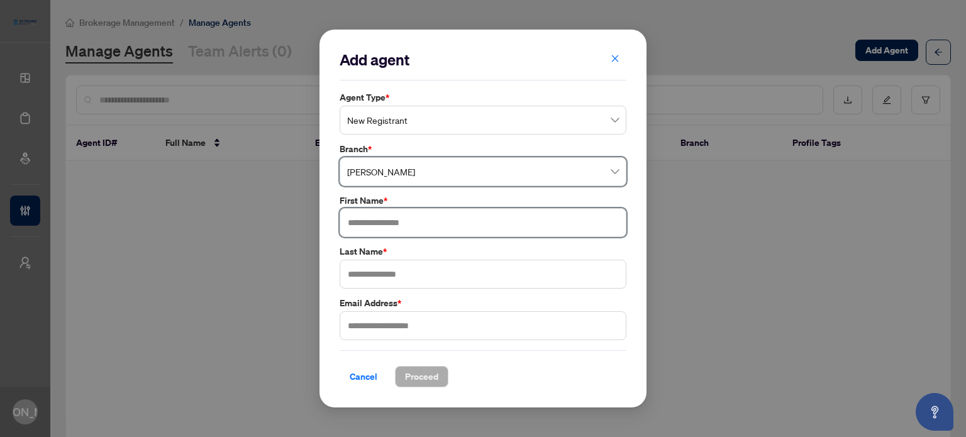
click at [404, 227] on input "text" at bounding box center [483, 222] width 287 height 29
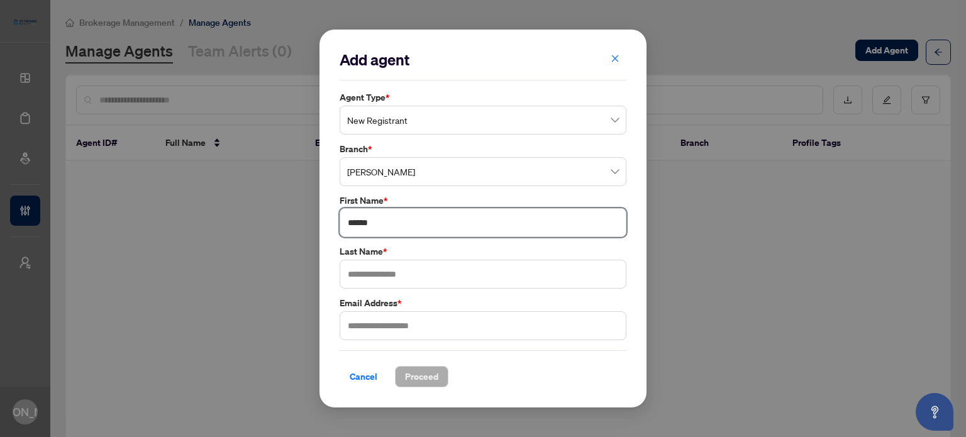
type input "******"
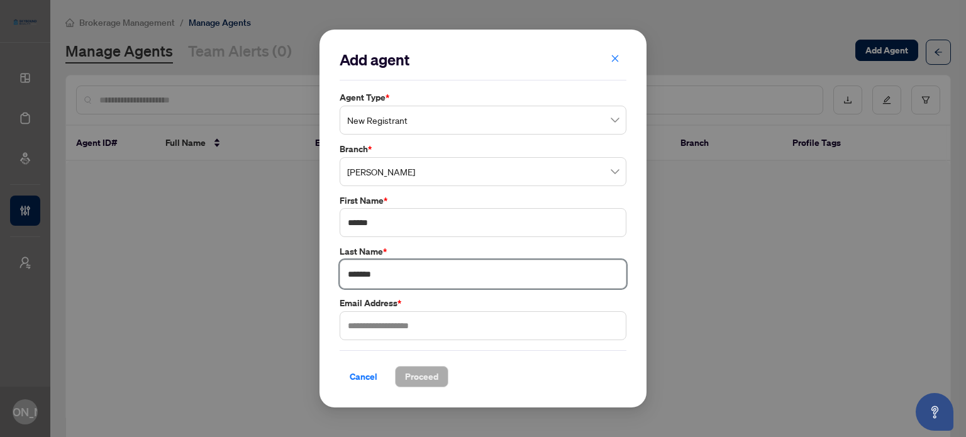
type input "*******"
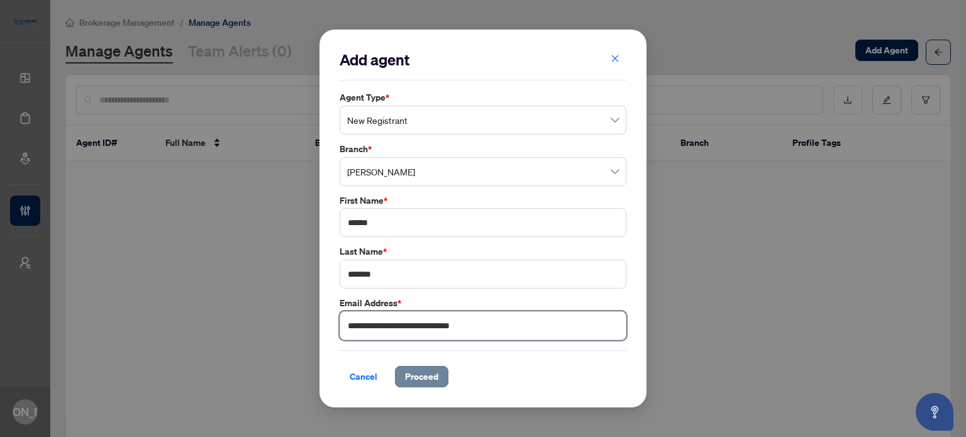
type input "**********"
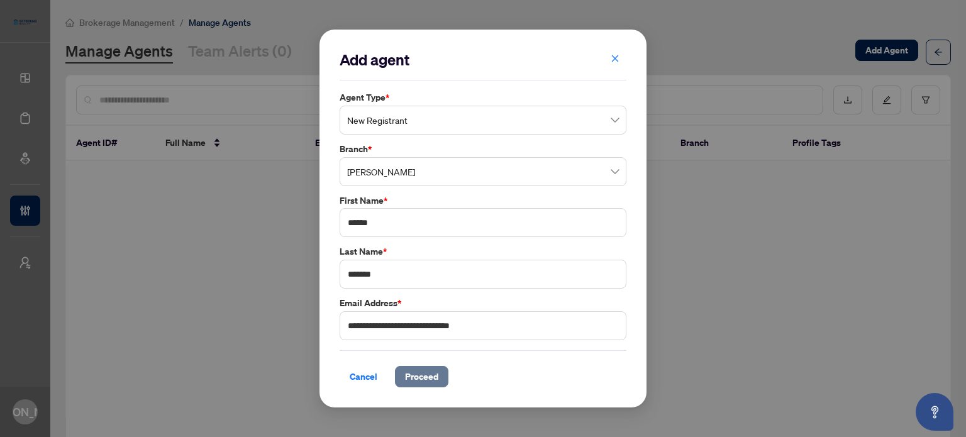
click at [436, 373] on span "Proceed" at bounding box center [421, 377] width 33 height 20
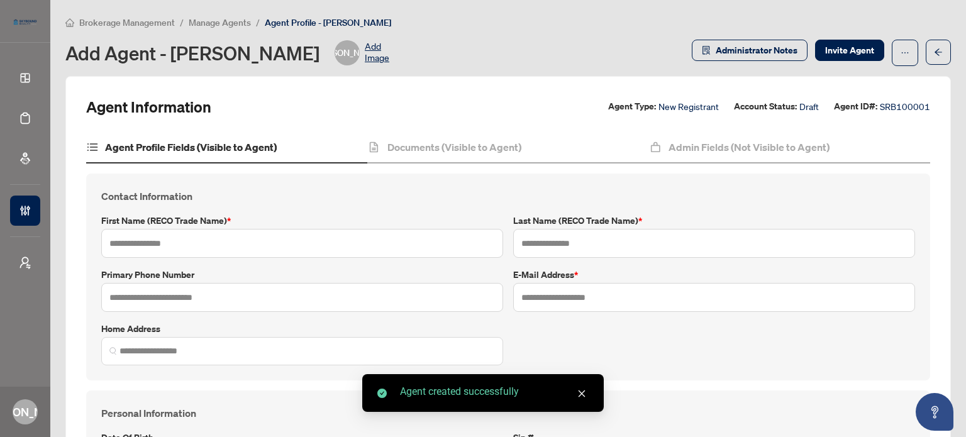
type input "******"
type input "*******"
type input "**********"
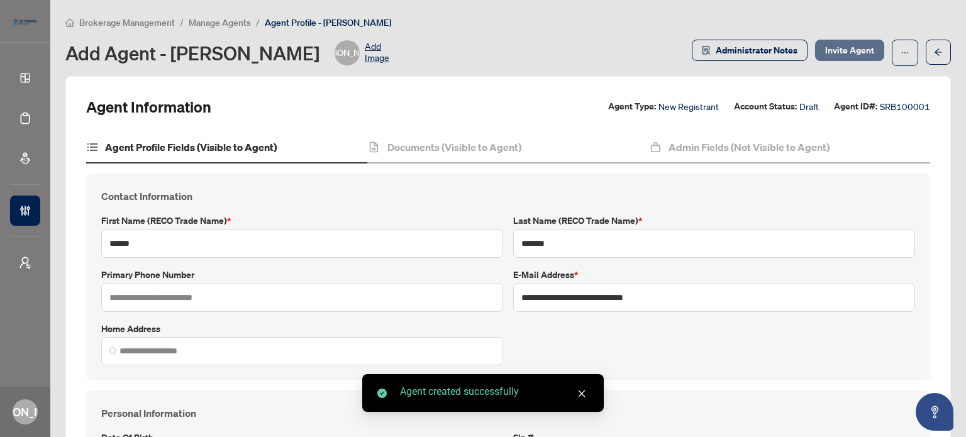
click at [841, 50] on span "Invite Agent" at bounding box center [849, 50] width 49 height 20
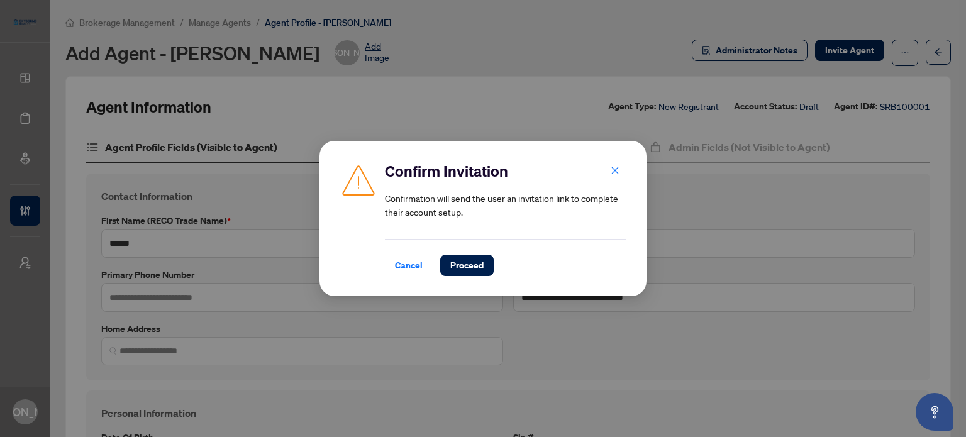
click at [464, 276] on div "Confirm Invitation Confirmation will send the user an invitation link to comple…" at bounding box center [482, 218] width 327 height 155
click at [464, 272] on span "Proceed" at bounding box center [466, 265] width 33 height 20
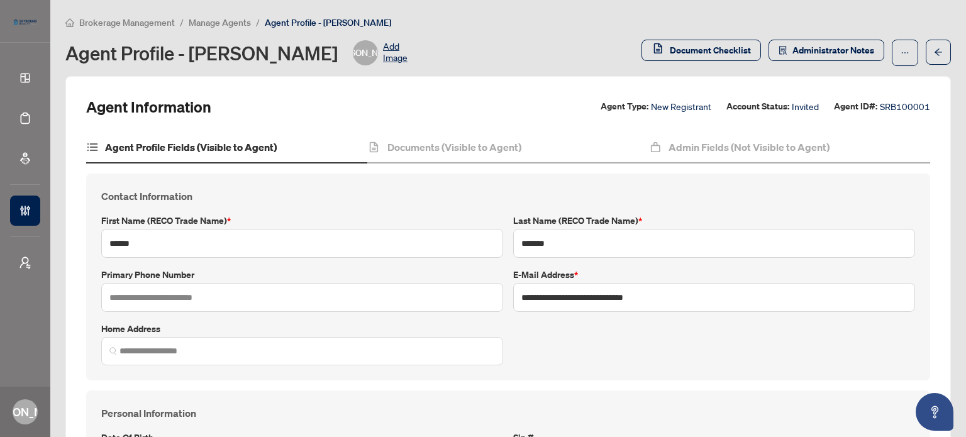
click at [233, 17] on span "Manage Agents" at bounding box center [220, 22] width 62 height 11
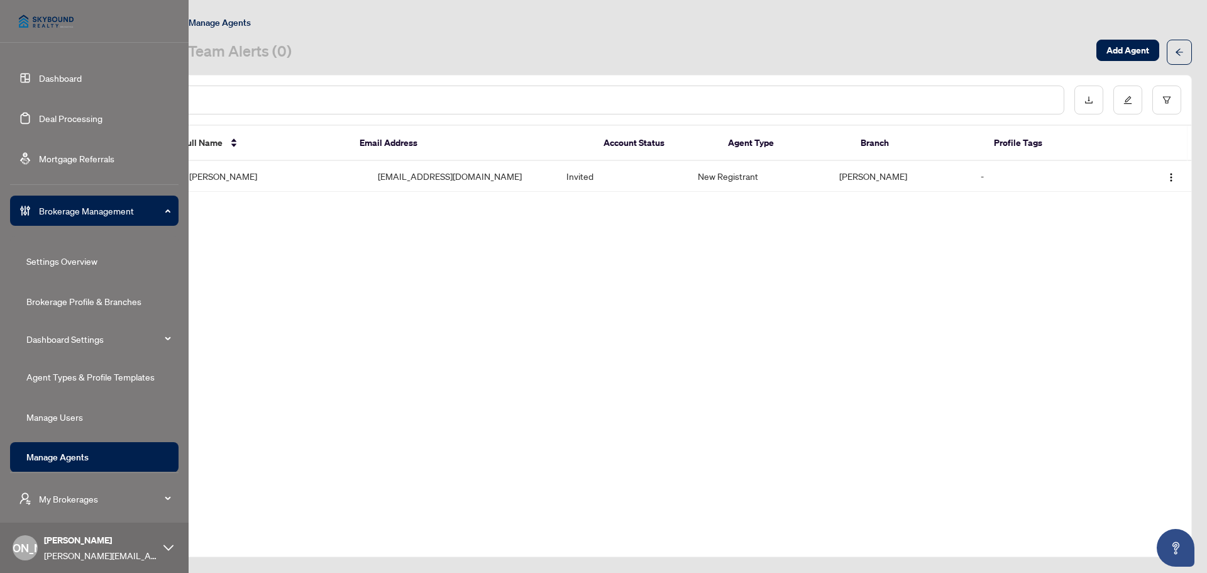
click at [83, 412] on link "Manage Users" at bounding box center [54, 416] width 57 height 11
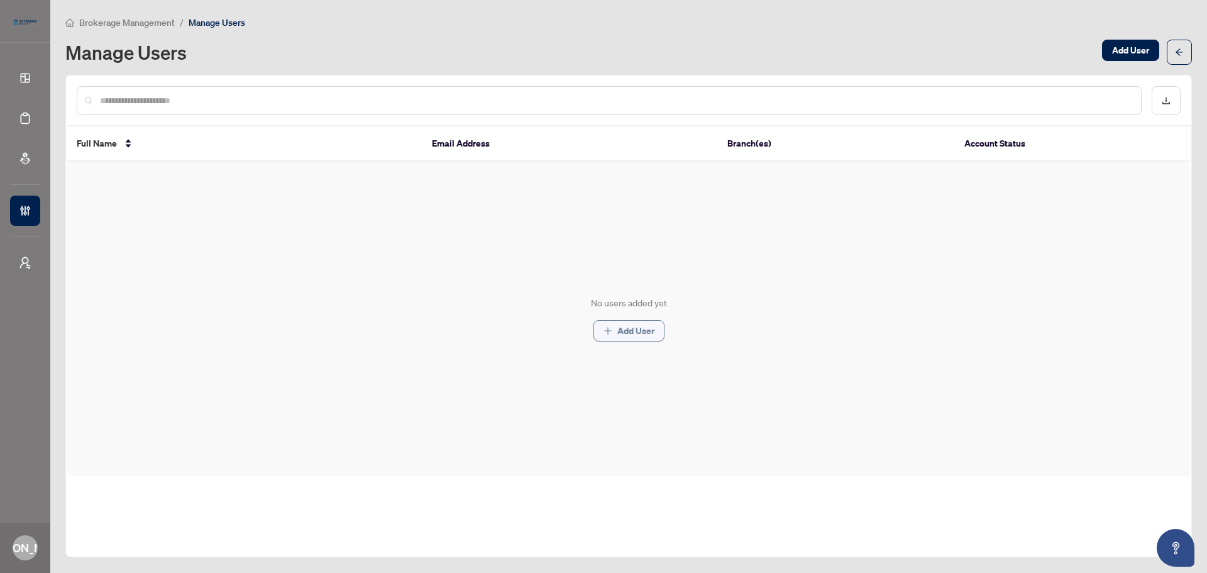
click at [623, 339] on span "Add User" at bounding box center [635, 331] width 37 height 20
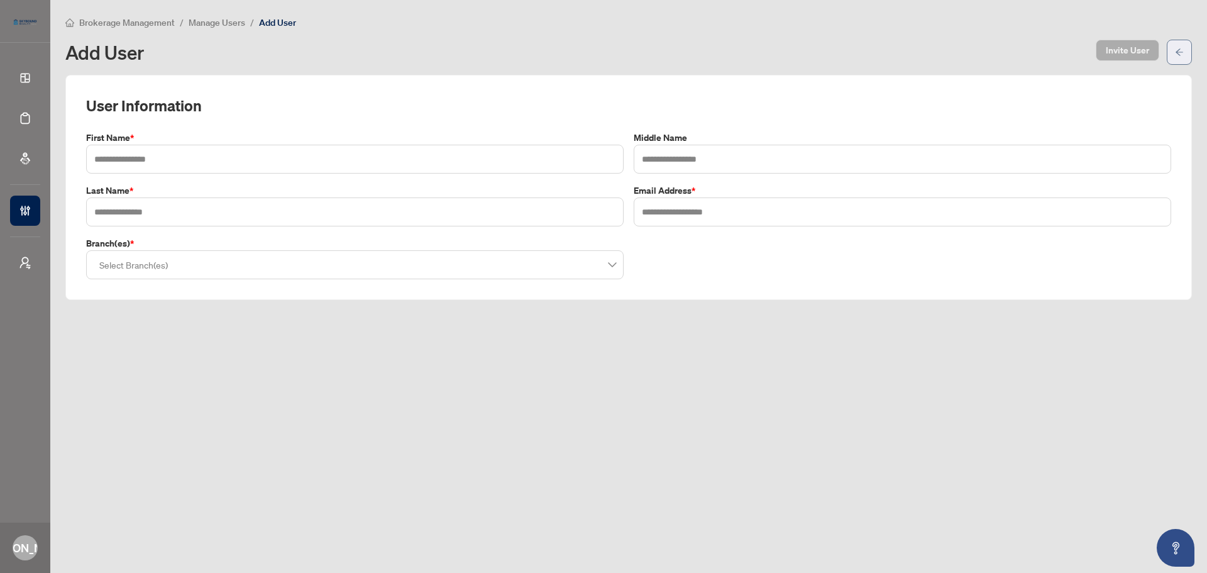
click at [965, 45] on button "button" at bounding box center [1179, 52] width 25 height 25
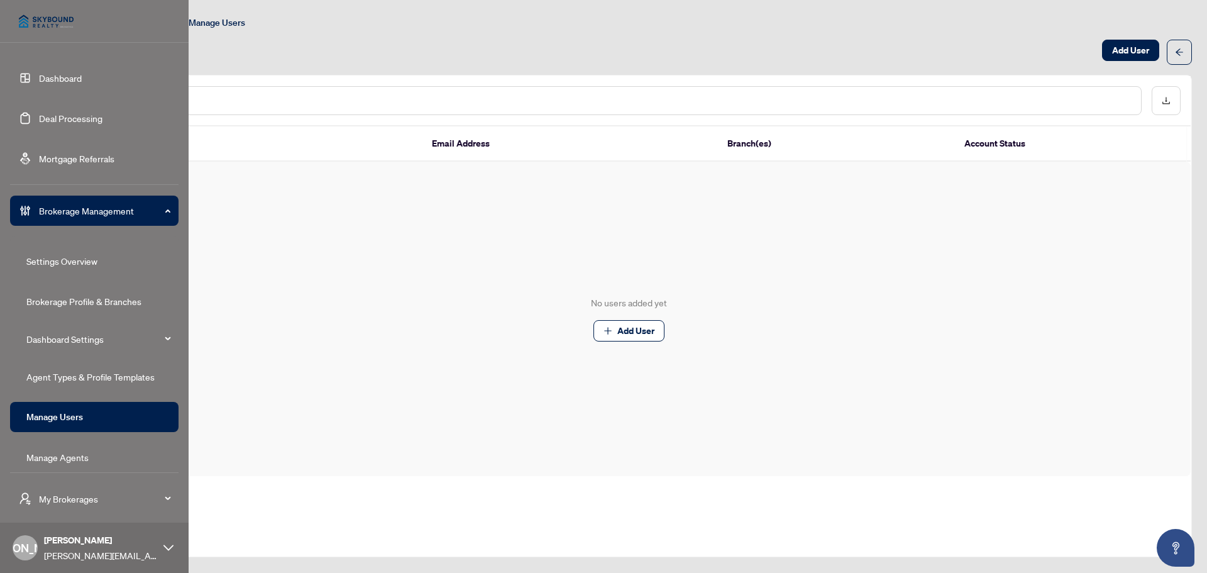
click at [70, 296] on link "Brokerage Profile & Branches" at bounding box center [83, 301] width 115 height 11
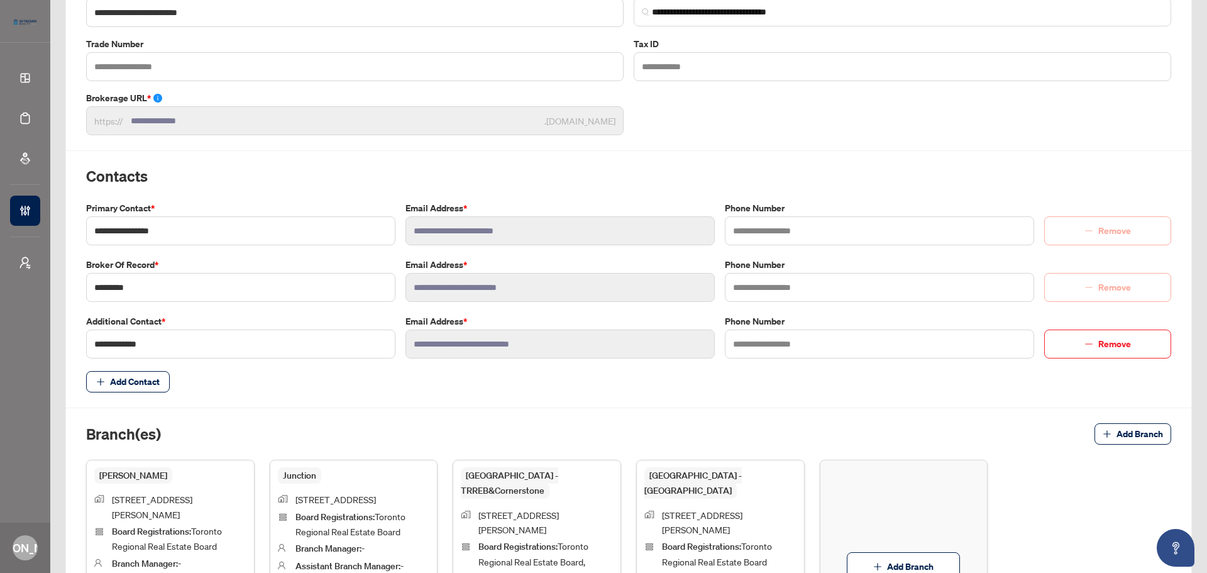
scroll to position [126, 0]
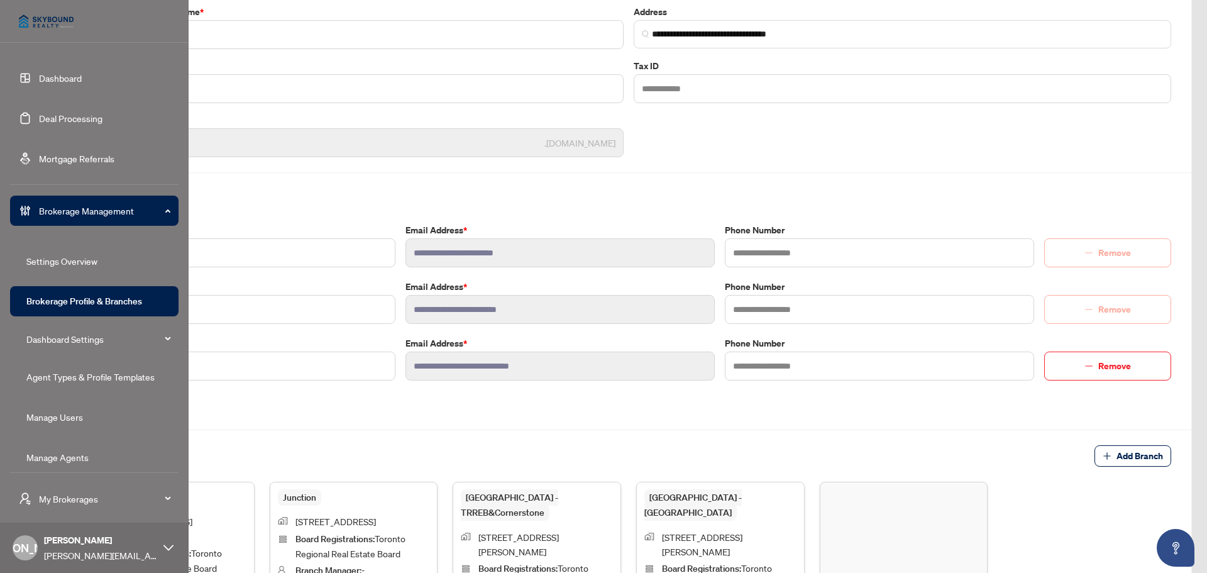
click at [80, 418] on link "Manage Users" at bounding box center [54, 416] width 57 height 11
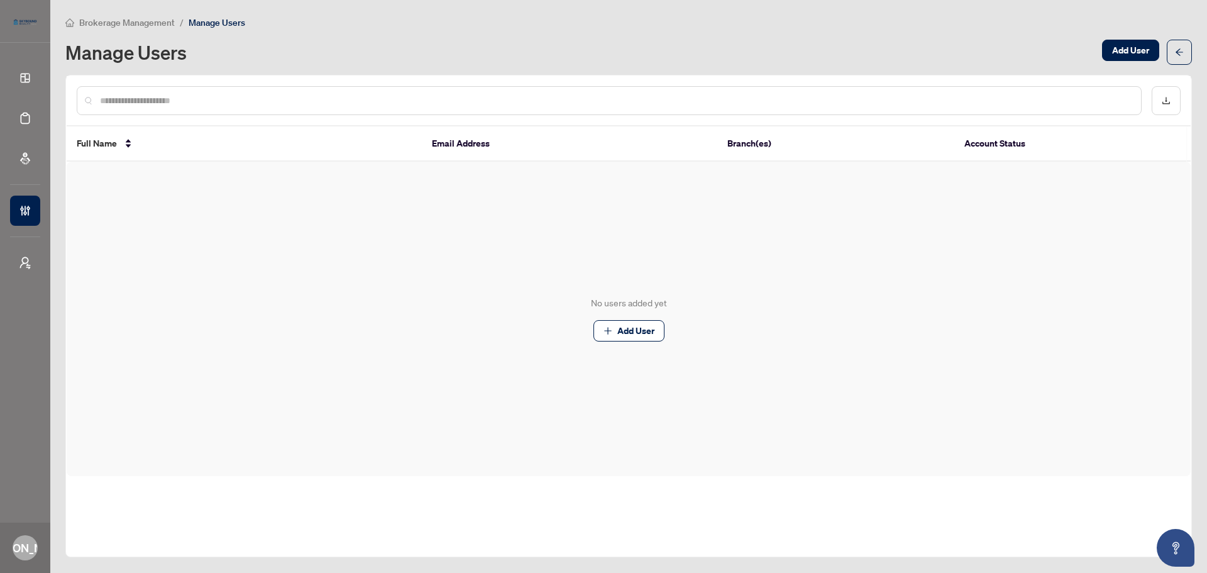
click at [147, 18] on span "Brokerage Management" at bounding box center [127, 22] width 96 height 11
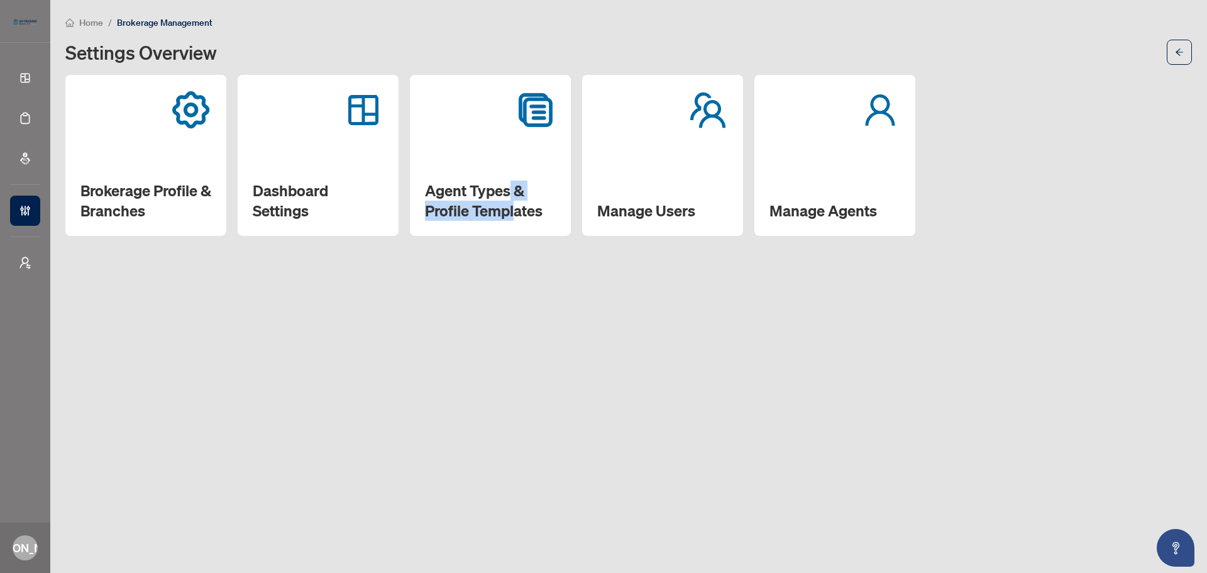
drag, startPoint x: 509, startPoint y: 193, endPoint x: 515, endPoint y: 249, distance: 56.2
click at [515, 249] on main "Home / Brokerage Management Settings Overview Brokerage Profile & Branches Dash…" at bounding box center [628, 286] width 1157 height 573
click at [474, 285] on main "Home / Brokerage Management Settings Overview Brokerage Profile & Branches Dash…" at bounding box center [628, 286] width 1157 height 573
click at [145, 140] on div "Brokerage Profile & Branches" at bounding box center [145, 155] width 161 height 161
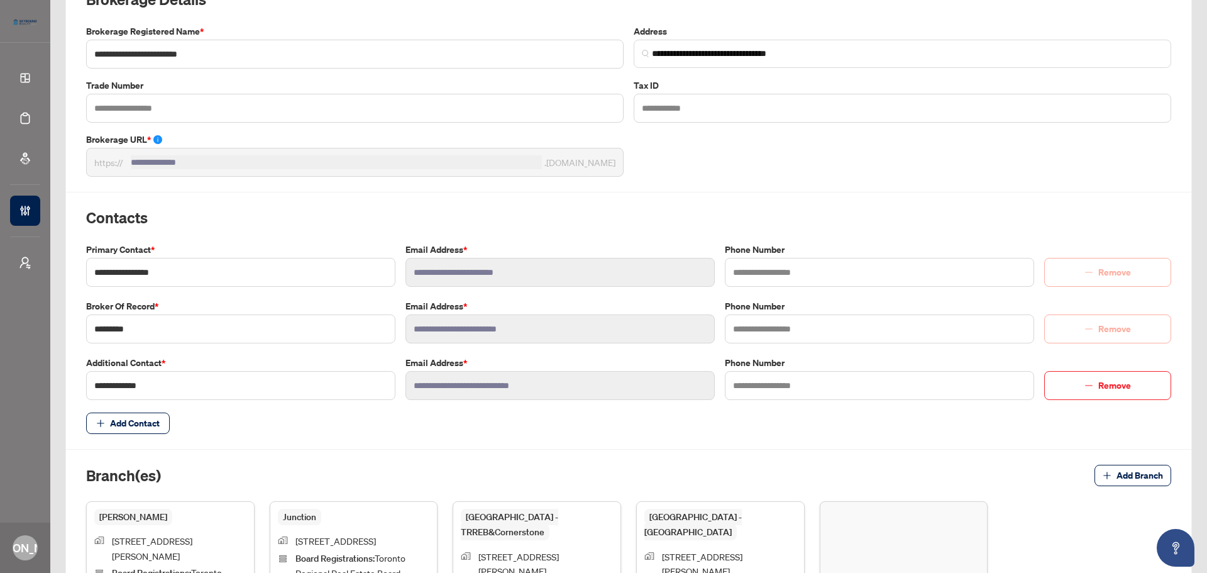
scroll to position [126, 0]
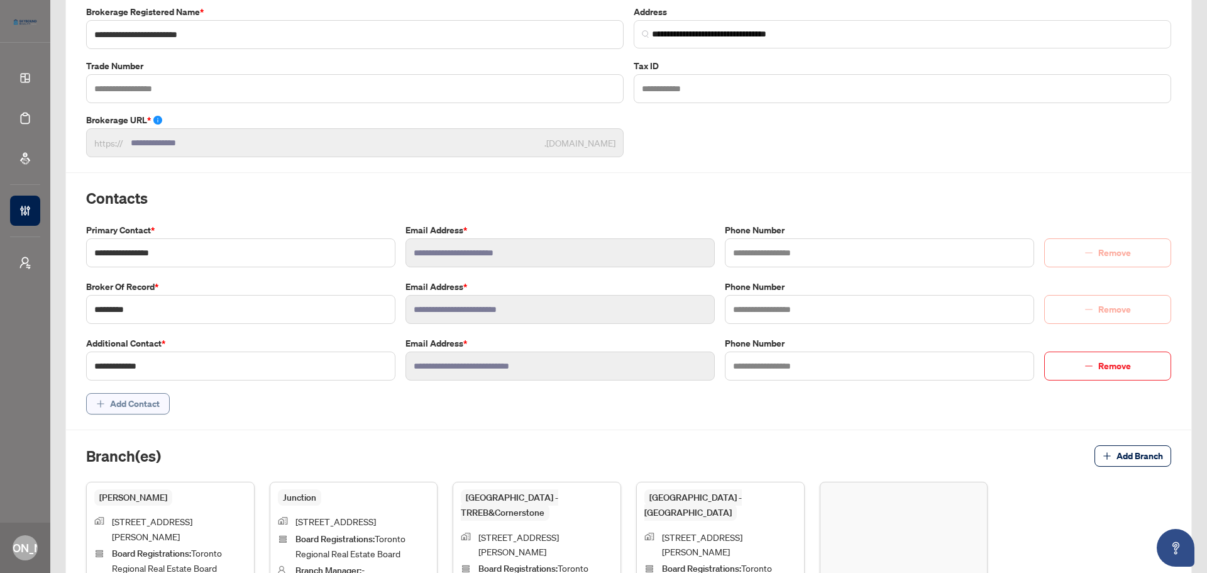
click at [135, 400] on span "Add Contact" at bounding box center [135, 404] width 50 height 20
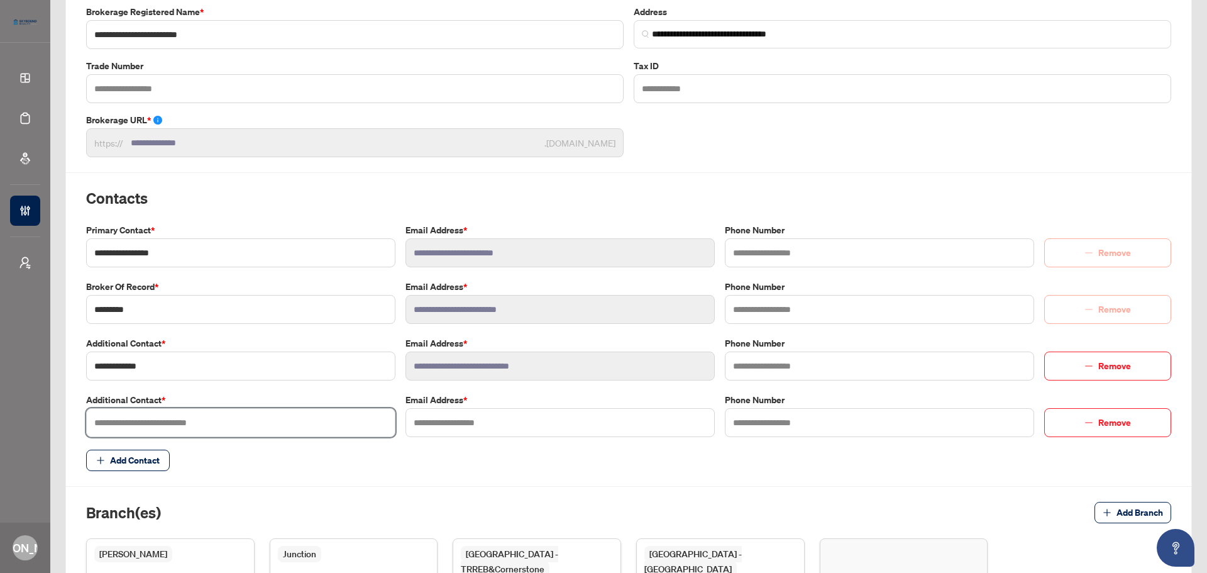
click at [151, 431] on input "text" at bounding box center [240, 422] width 309 height 29
type input "**********"
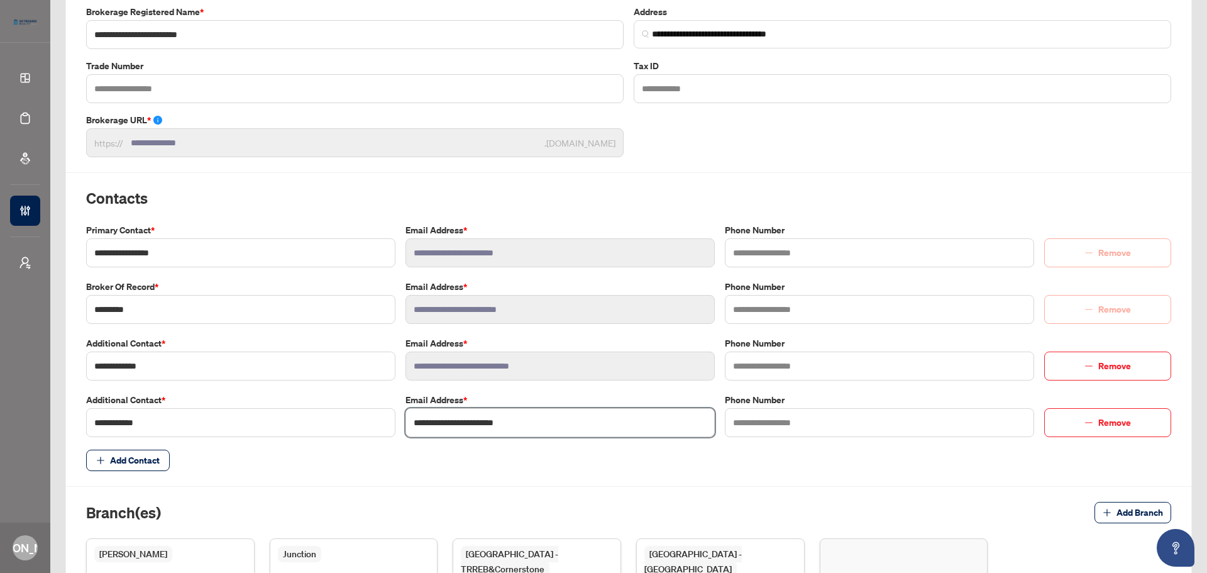
type input "**********"
click at [226, 436] on div "**********" at bounding box center [628, 379] width 1095 height 748
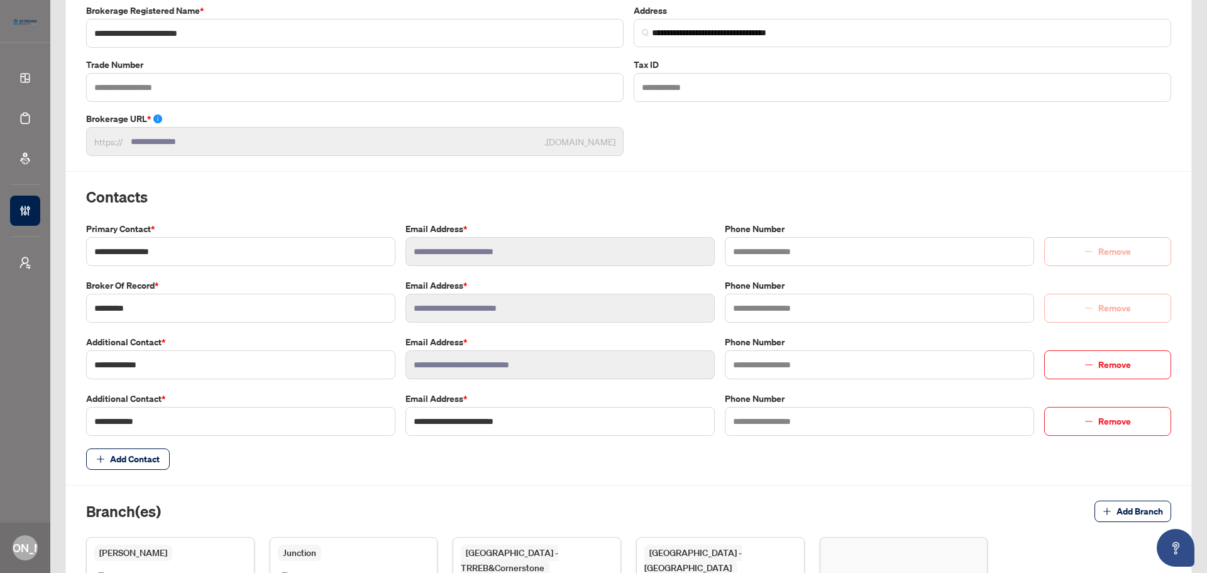
scroll to position [0, 0]
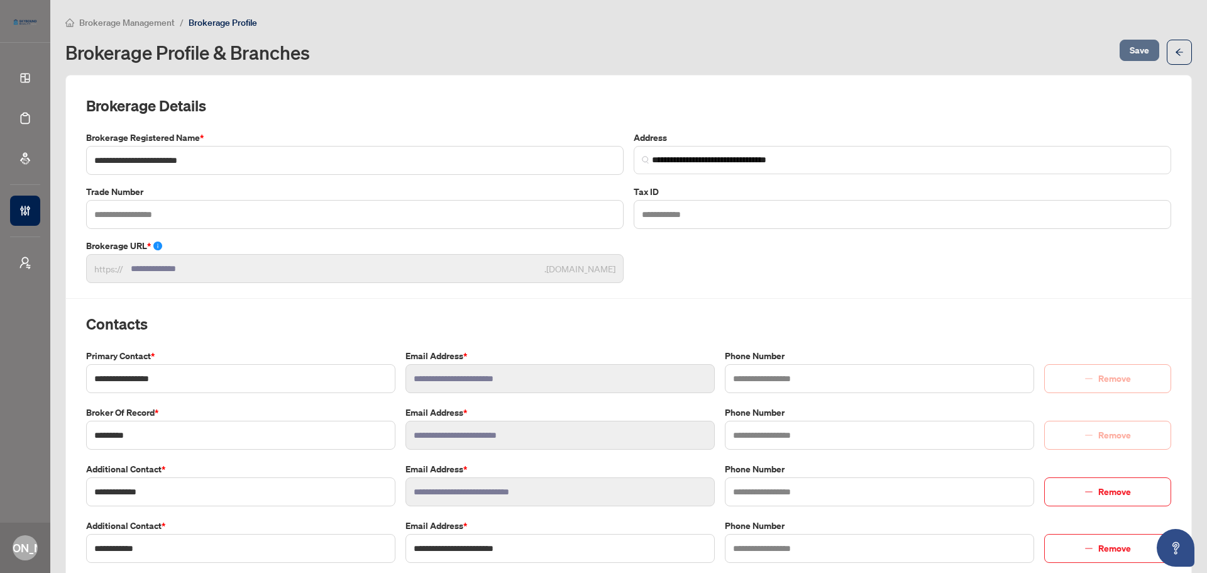
click at [965, 55] on span "Save" at bounding box center [1139, 50] width 19 height 20
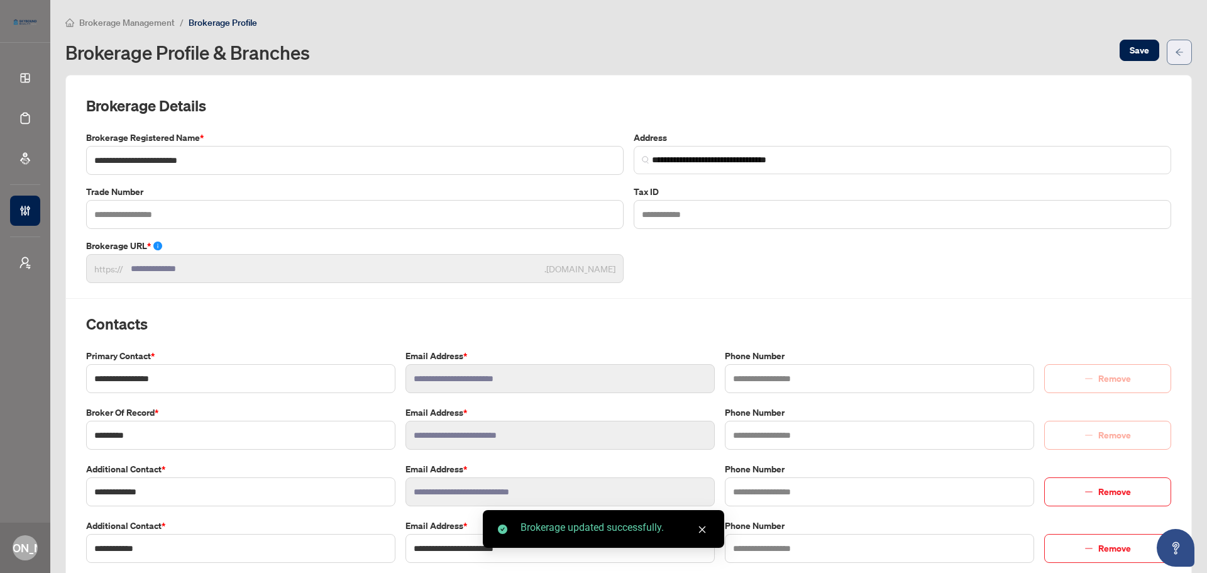
click at [965, 53] on button "button" at bounding box center [1179, 52] width 25 height 25
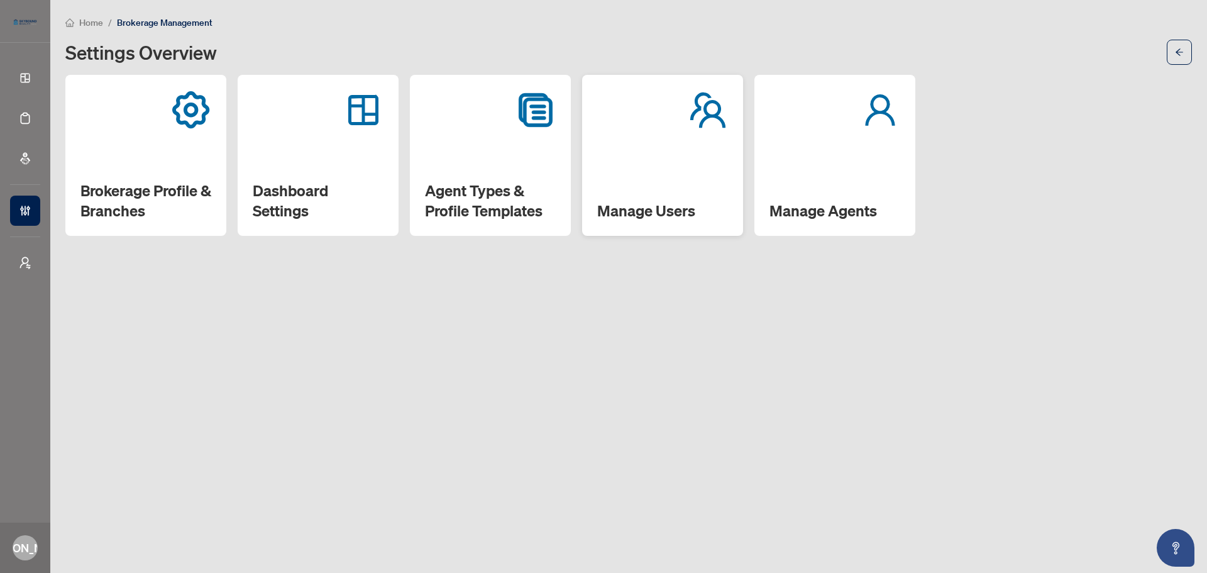
click at [695, 152] on div "Manage Users" at bounding box center [662, 155] width 161 height 161
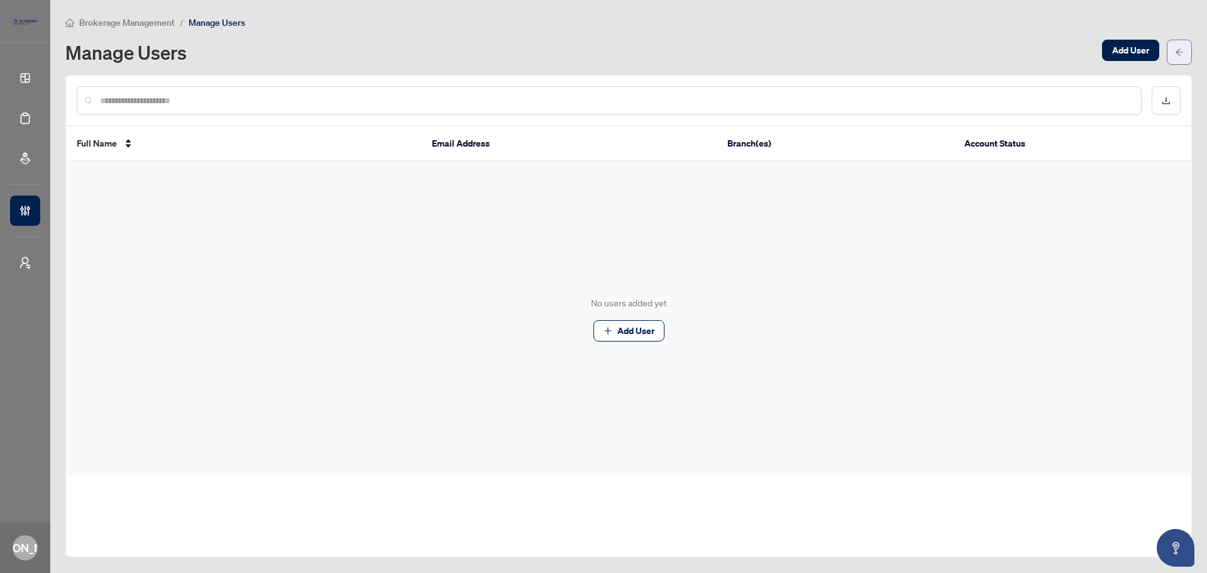
click at [965, 52] on button "button" at bounding box center [1179, 52] width 25 height 25
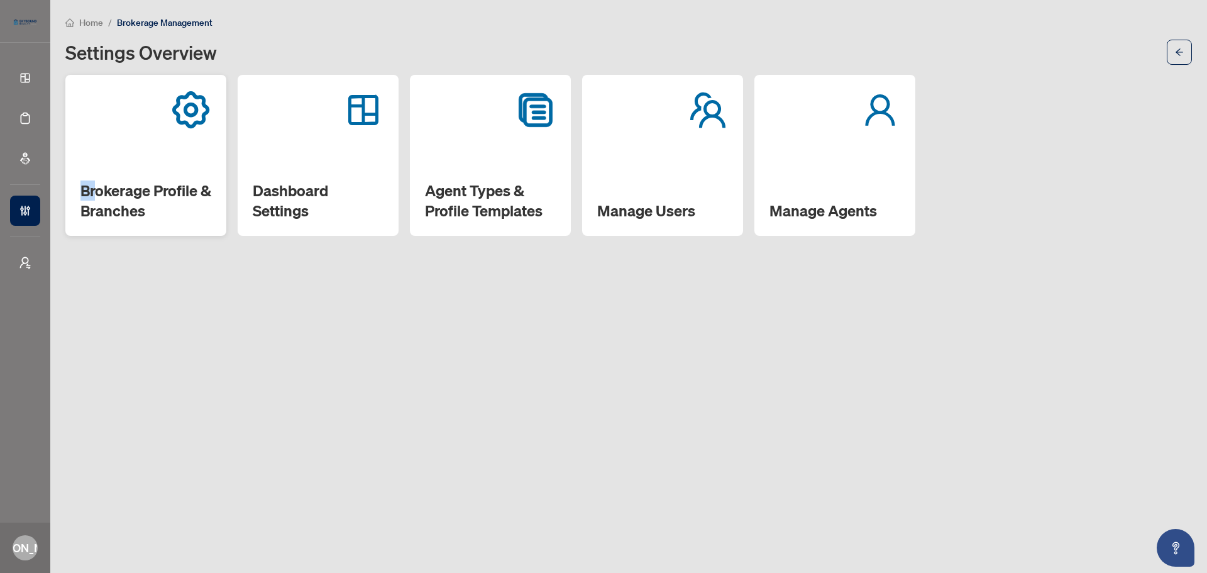
click at [100, 154] on div "Brokerage Profile & Branches" at bounding box center [145, 155] width 161 height 161
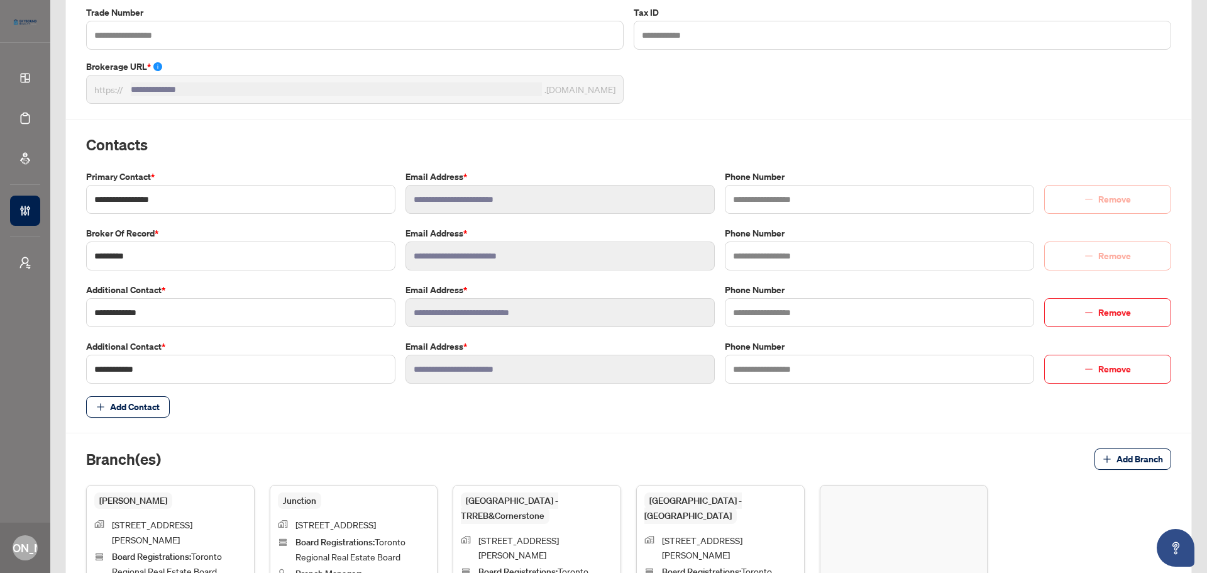
scroll to position [252, 0]
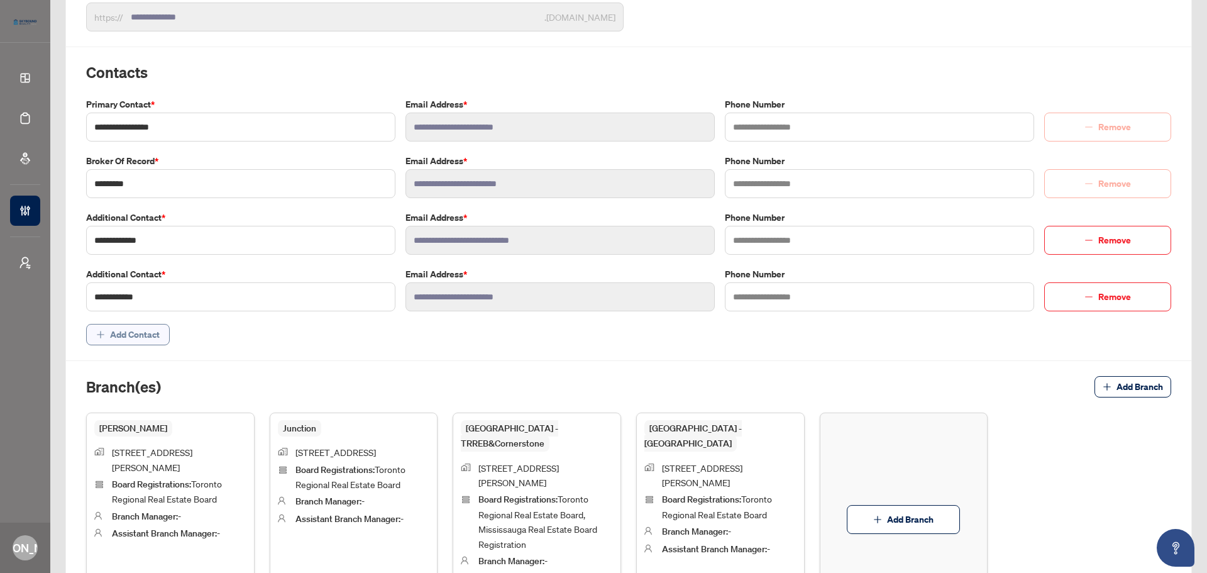
click at [143, 329] on span "Add Contact" at bounding box center [135, 334] width 50 height 20
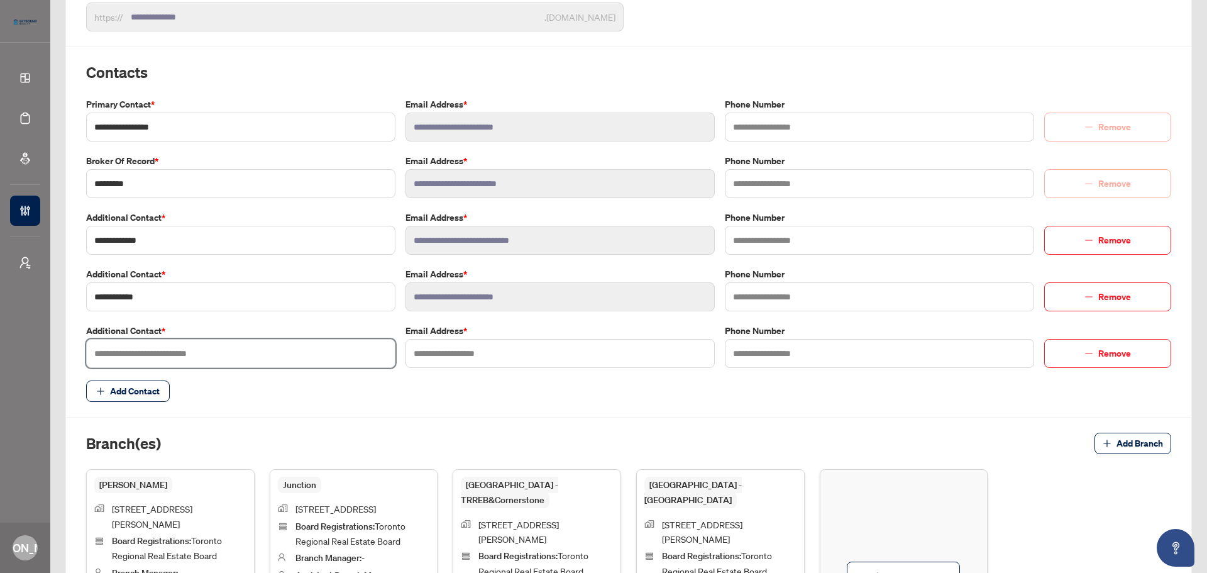
click at [199, 350] on input "text" at bounding box center [240, 353] width 309 height 29
type input "**********"
click at [409, 349] on input "text" at bounding box center [560, 353] width 309 height 29
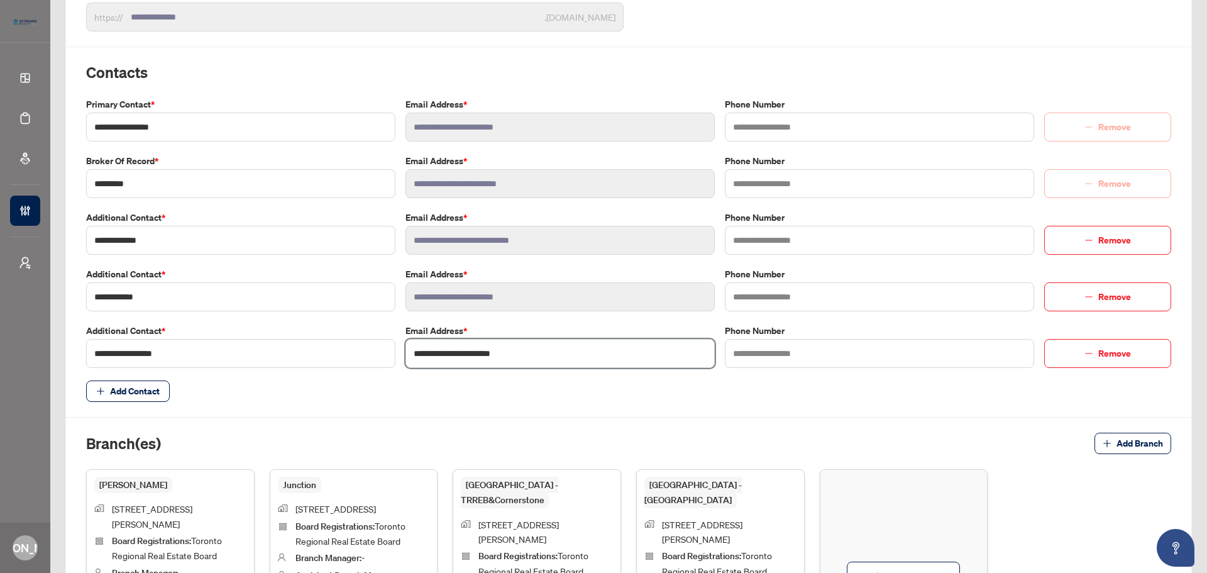
type input "**********"
click at [448, 404] on div "**********" at bounding box center [628, 281] width 1095 height 804
click at [145, 384] on span "Add Contact" at bounding box center [135, 391] width 50 height 20
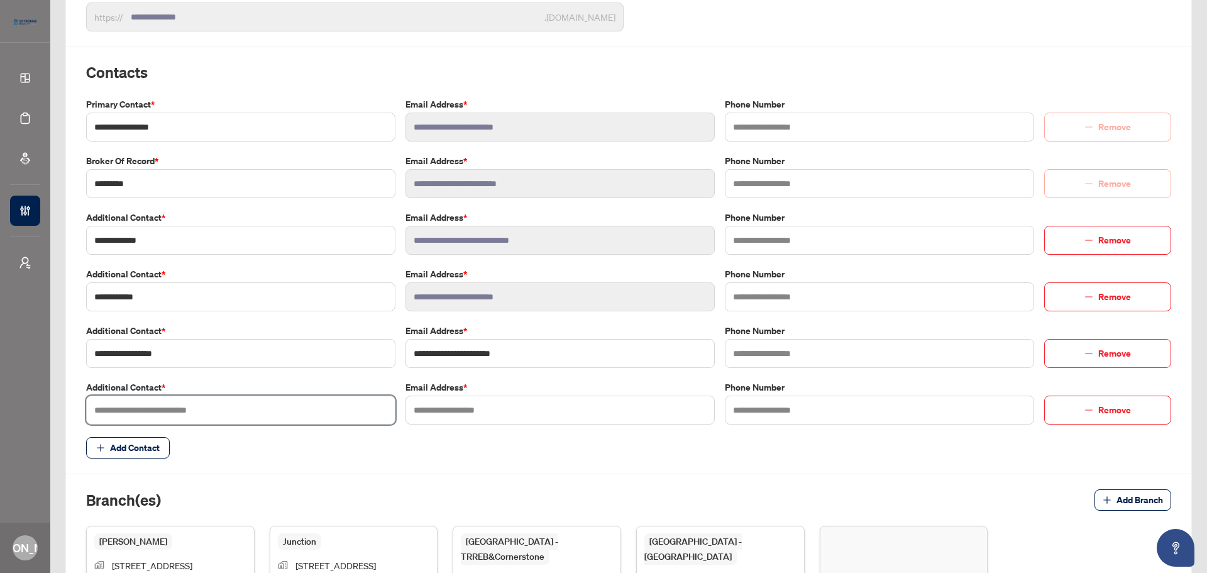
click at [180, 406] on input "text" at bounding box center [240, 409] width 309 height 29
type input "**********"
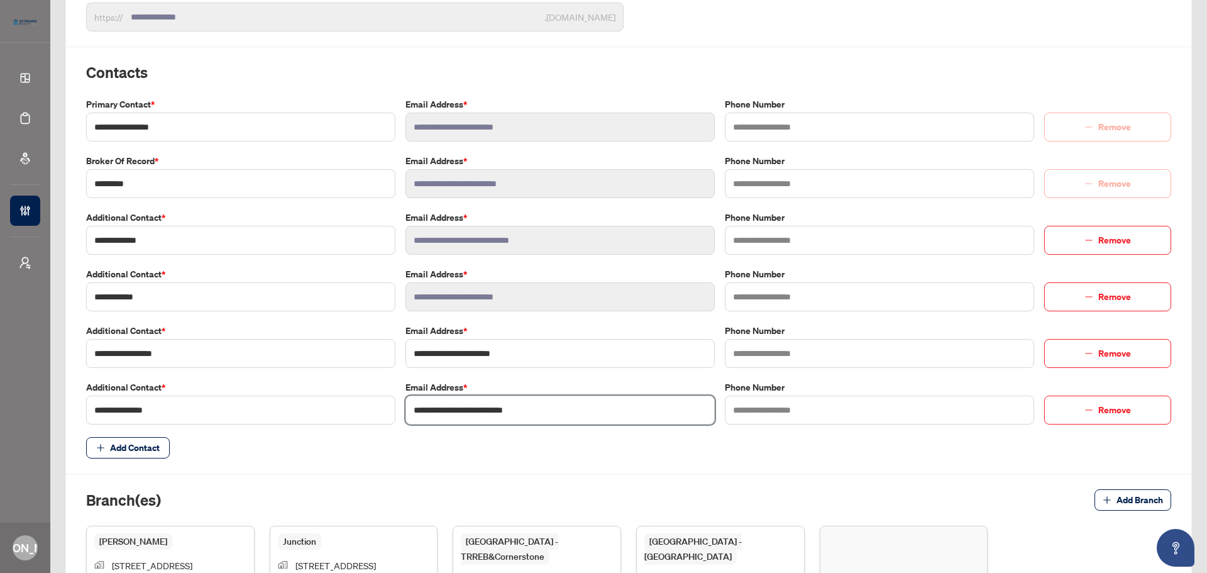
type input "**********"
click at [556, 436] on div "**********" at bounding box center [628, 309] width 1095 height 861
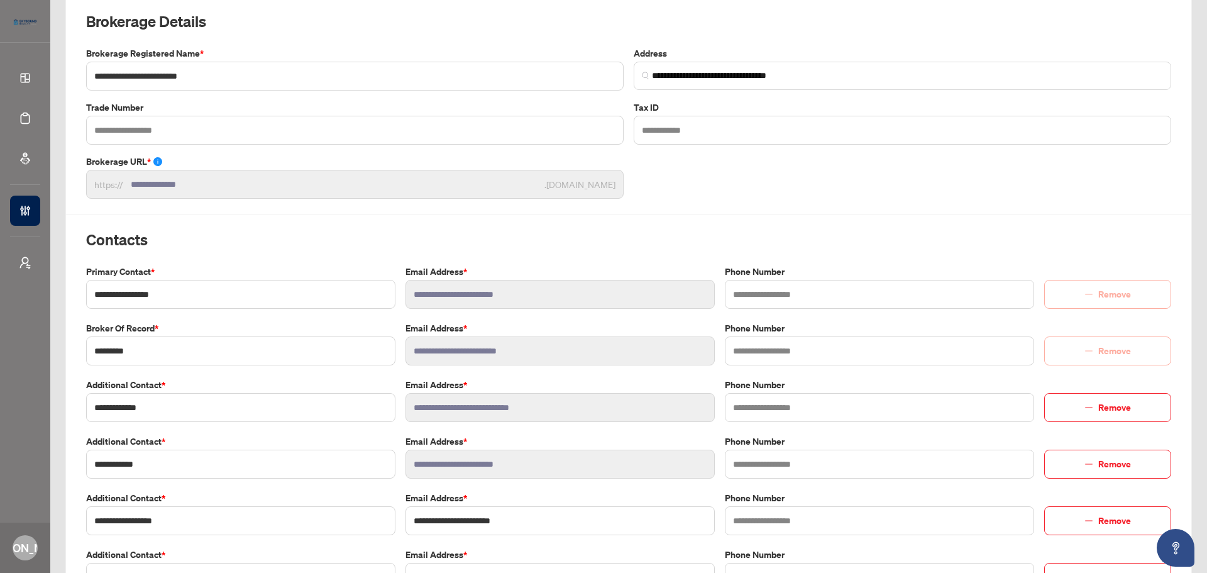
scroll to position [0, 0]
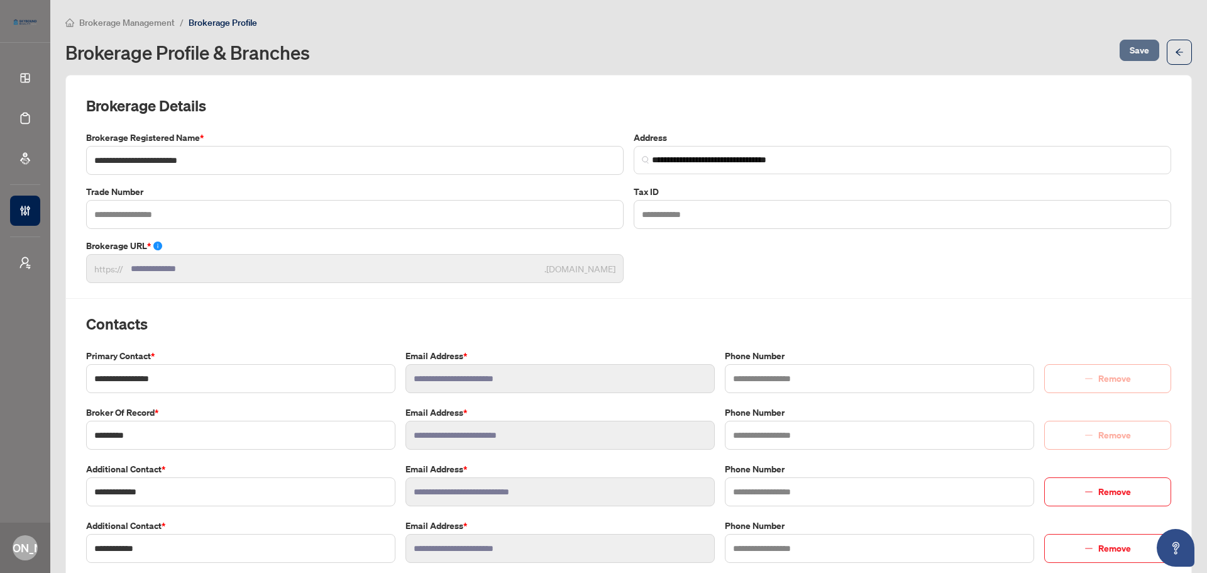
click at [965, 52] on span "Save" at bounding box center [1139, 50] width 19 height 20
click at [965, 45] on button "button" at bounding box center [1179, 52] width 25 height 25
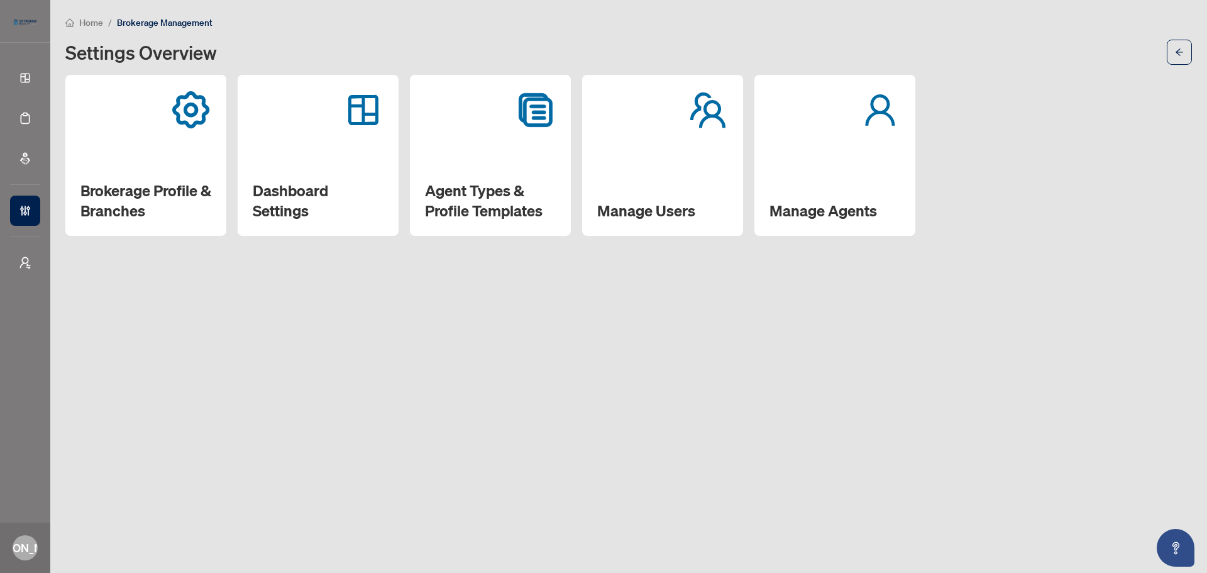
click at [620, 416] on main "Home / Brokerage Management Settings Overview Brokerage Profile & Branches Dash…" at bounding box center [628, 286] width 1157 height 573
click at [510, 152] on div "Agent Types & Profile Templates" at bounding box center [490, 155] width 161 height 161
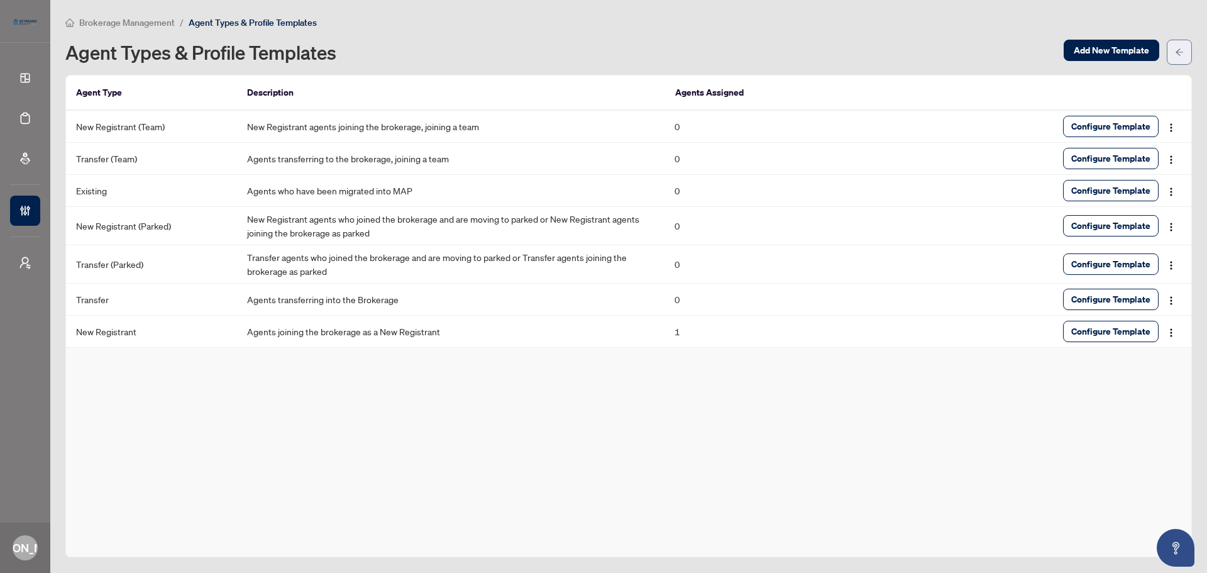
click at [965, 57] on button "button" at bounding box center [1179, 52] width 25 height 25
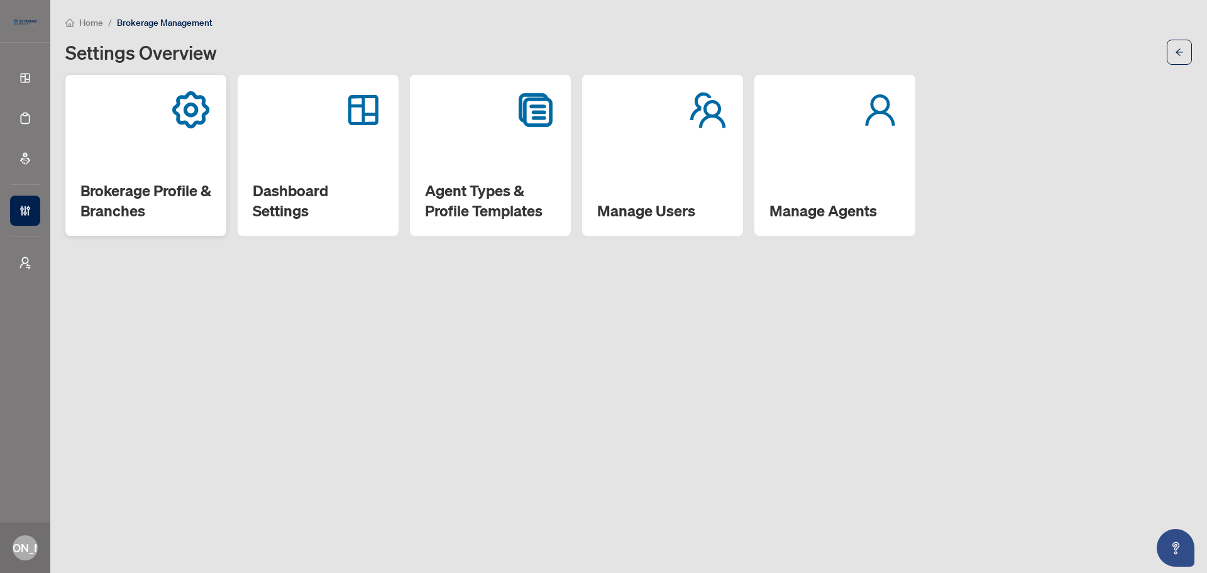
click at [165, 170] on div "Brokerage Profile & Branches" at bounding box center [145, 155] width 161 height 161
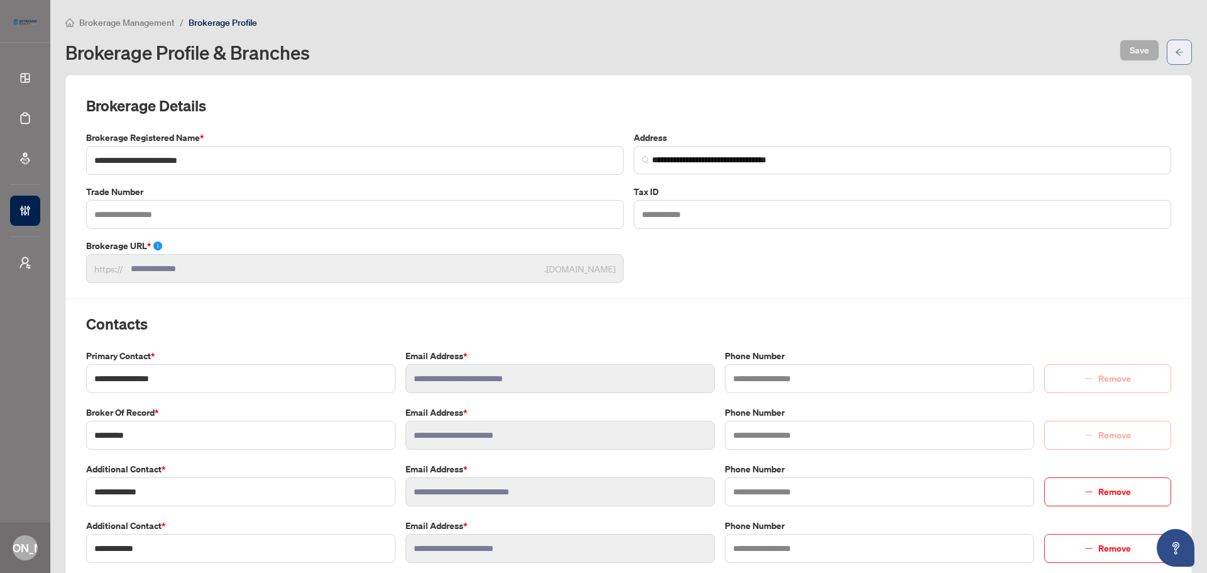
click at [965, 62] on button "button" at bounding box center [1179, 52] width 25 height 25
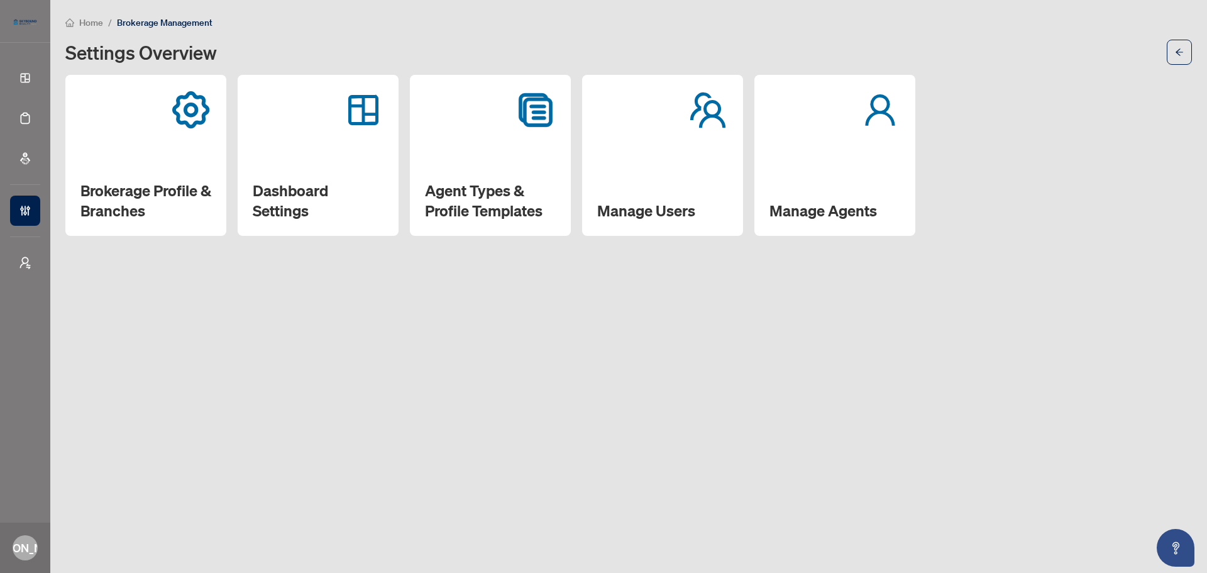
click at [663, 363] on main "Home / Brokerage Management Settings Overview Brokerage Profile & Branches Dash…" at bounding box center [628, 286] width 1157 height 573
click at [811, 157] on div "Manage Agents" at bounding box center [835, 155] width 161 height 161
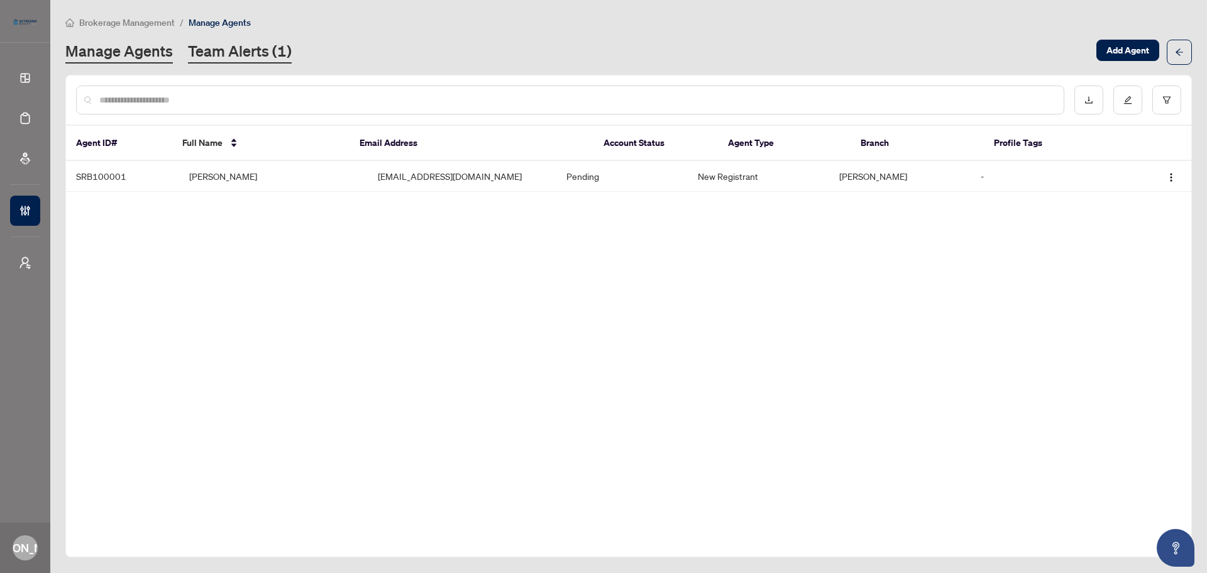
click at [264, 49] on link "Team Alerts (1)" at bounding box center [240, 52] width 104 height 23
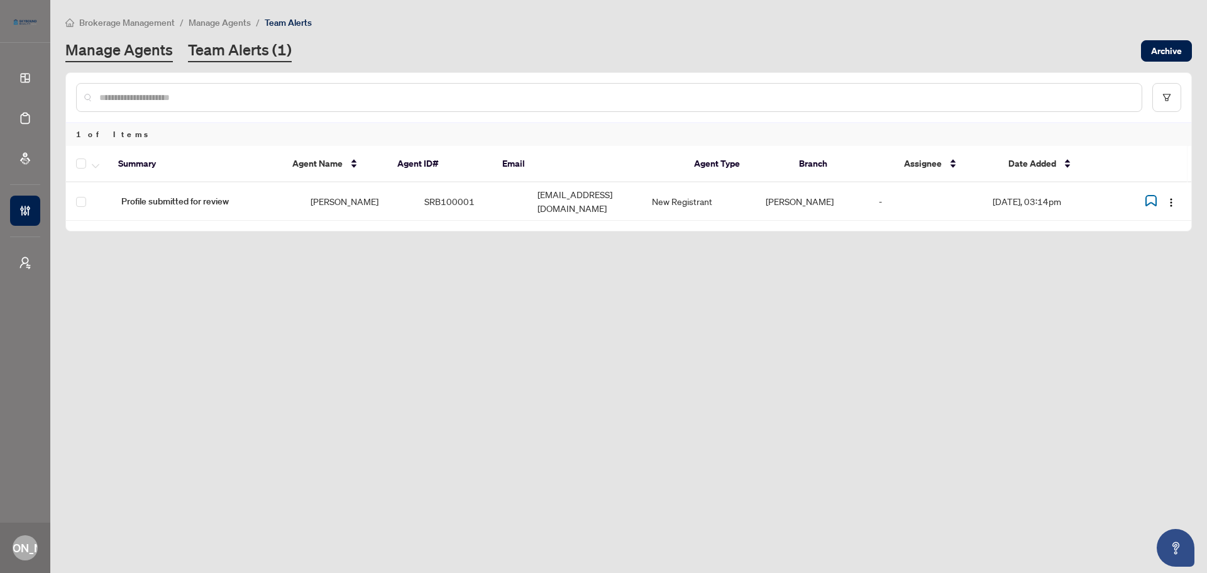
click at [136, 58] on link "Manage Agents" at bounding box center [119, 51] width 108 height 23
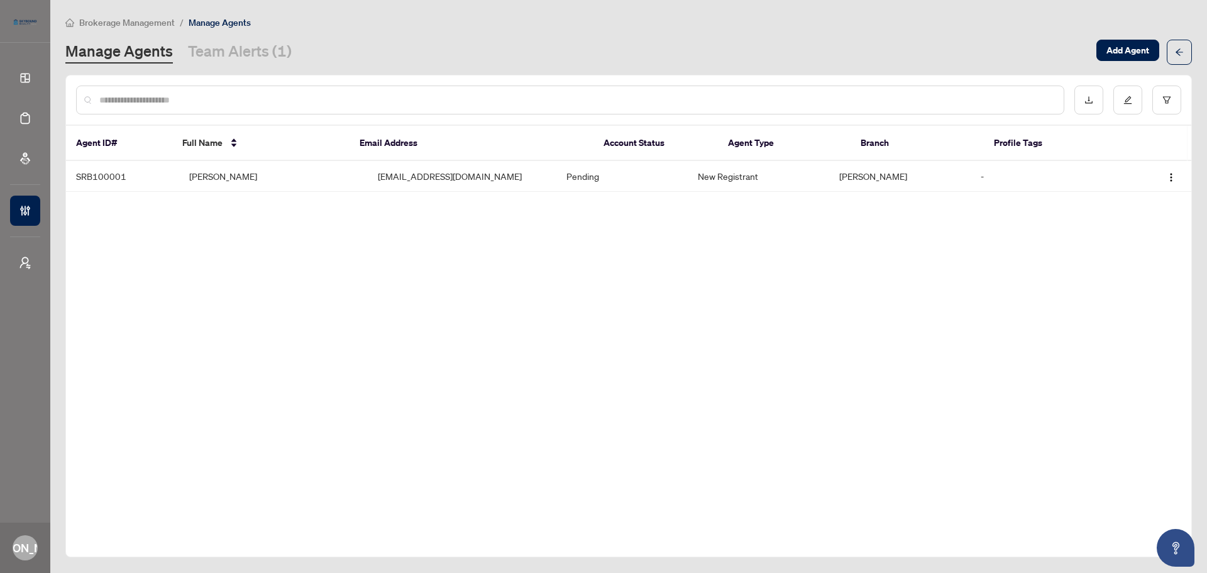
click at [136, 49] on link "Manage Agents" at bounding box center [119, 52] width 108 height 23
drag, startPoint x: 119, startPoint y: 29, endPoint x: 125, endPoint y: 17, distance: 13.2
click at [121, 25] on div "Brokerage Management / Manage Agents Manage Agents Team Alerts (1) Add Agent" at bounding box center [628, 40] width 1127 height 50
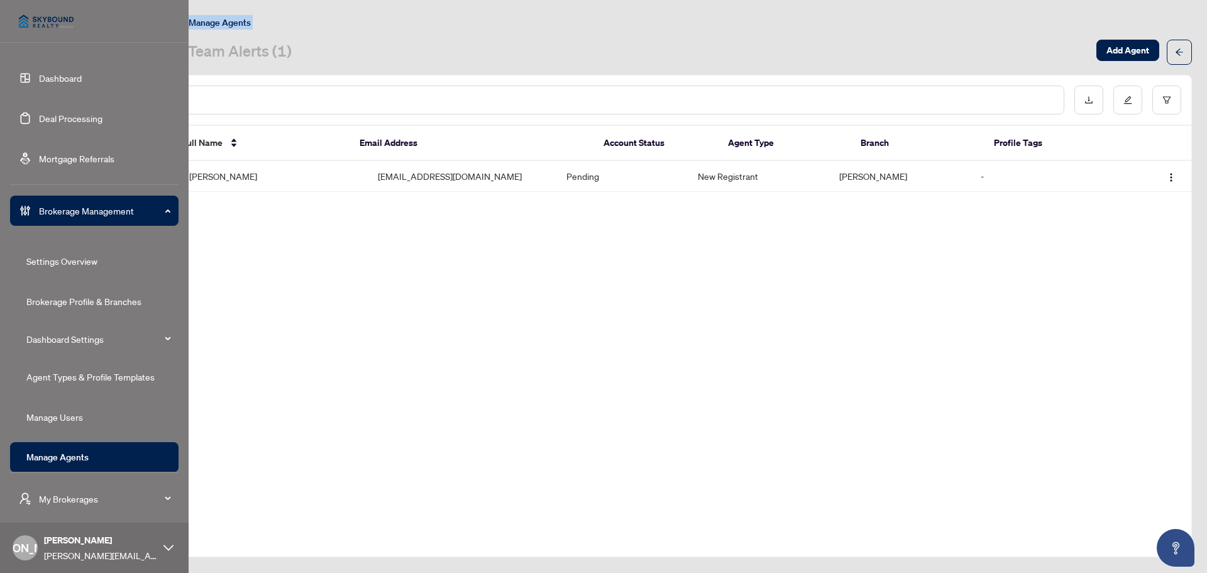
click at [39, 73] on link "Dashboard" at bounding box center [60, 77] width 43 height 11
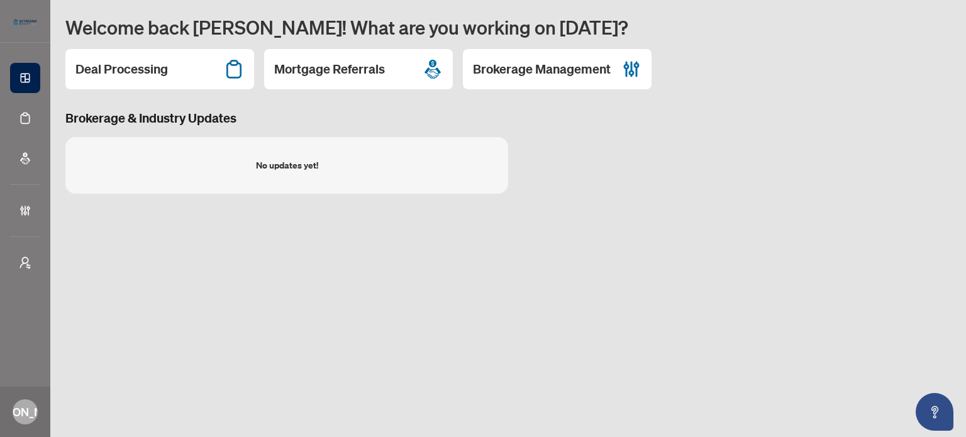
click at [809, 340] on main "Welcome back Joseph! What are you working on today? Deal Processing Mortgage Re…" at bounding box center [507, 218] width 915 height 437
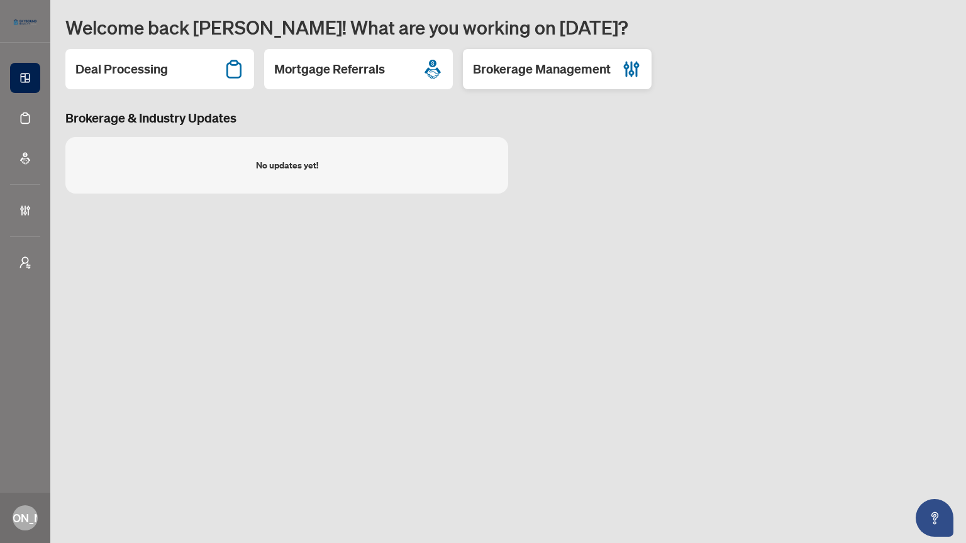
click at [566, 72] on h2 "Brokerage Management" at bounding box center [542, 69] width 138 height 18
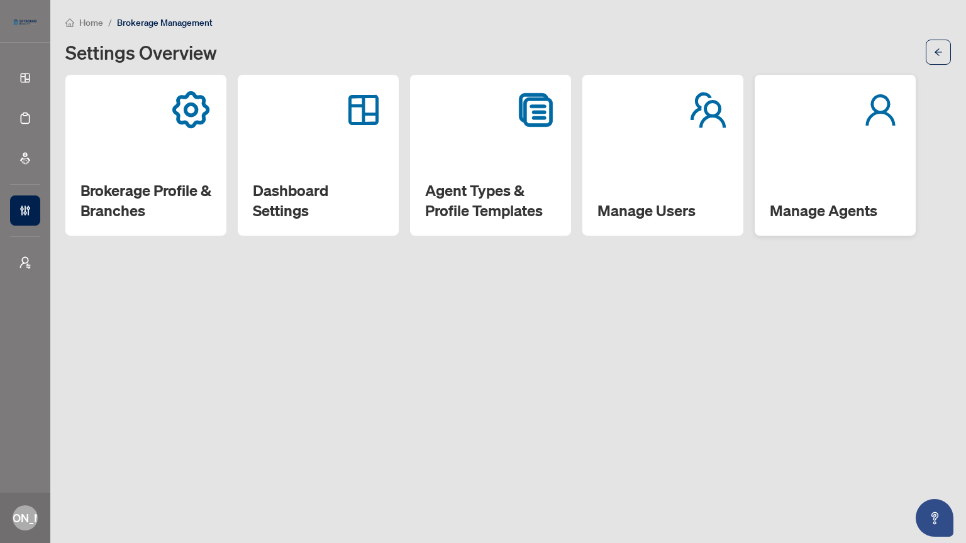
click at [841, 204] on h2 "Manage Agents" at bounding box center [835, 211] width 131 height 20
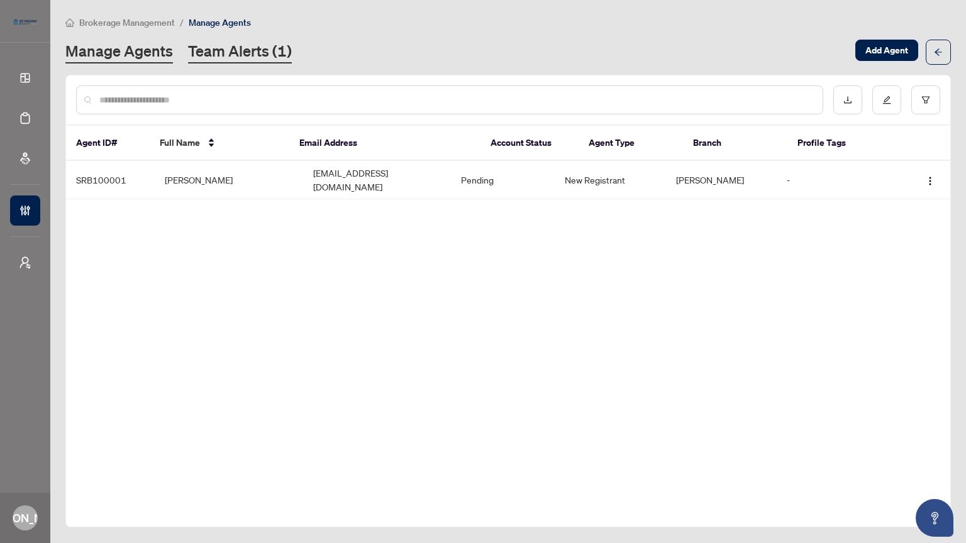
click at [238, 55] on link "Team Alerts (1)" at bounding box center [240, 52] width 104 height 23
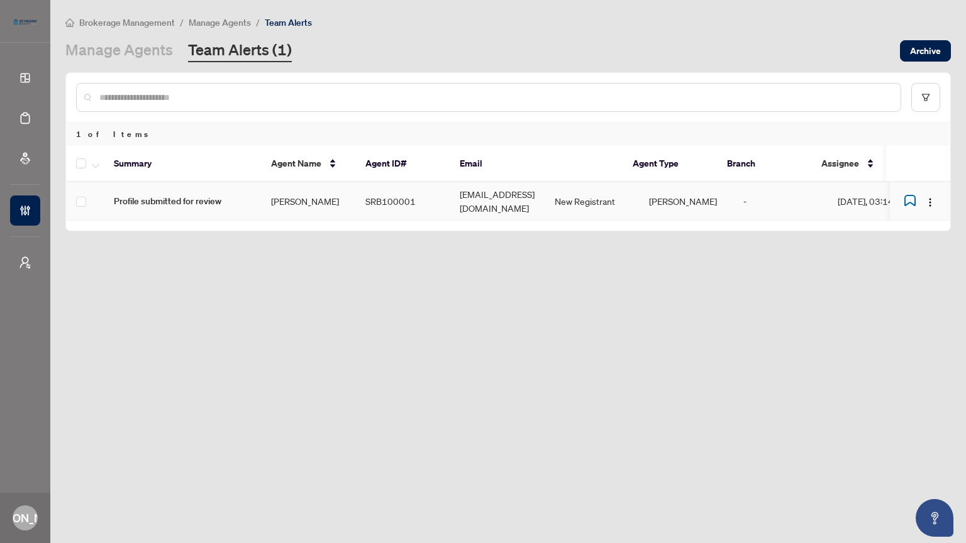
click at [291, 197] on td "[PERSON_NAME]" at bounding box center [308, 201] width 94 height 38
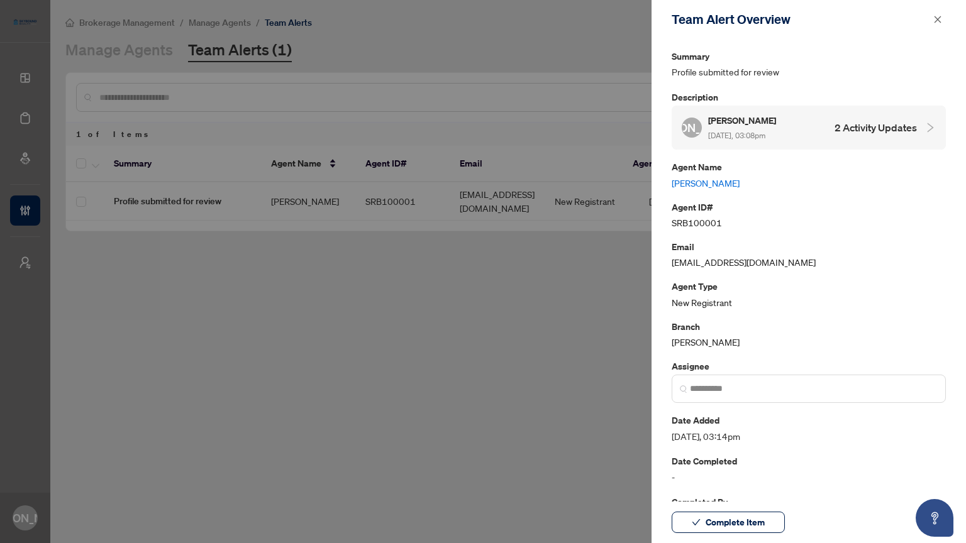
click at [703, 178] on link "[PERSON_NAME]" at bounding box center [809, 183] width 274 height 14
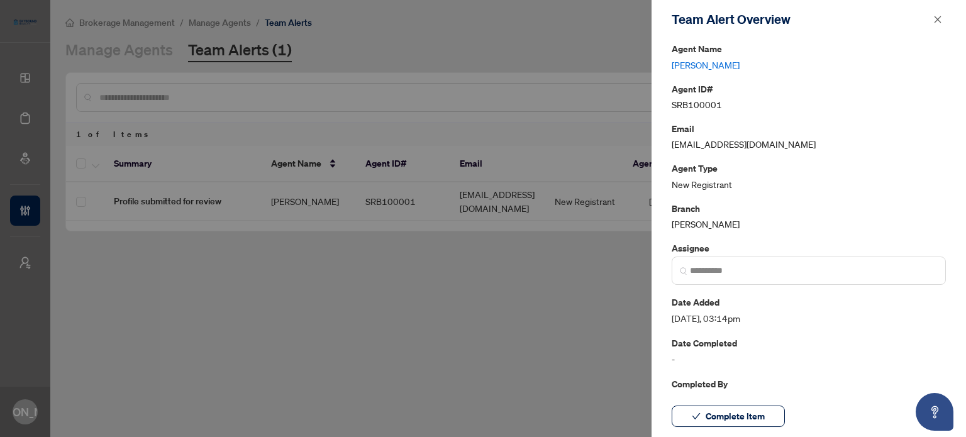
scroll to position [126, 0]
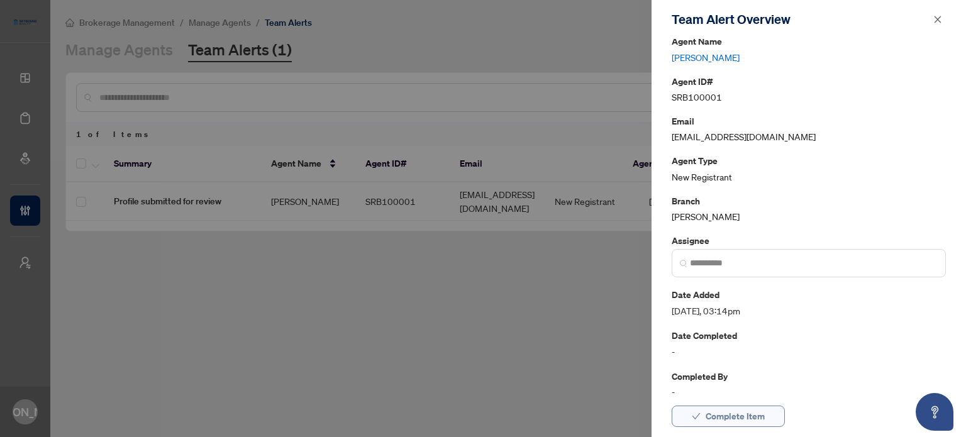
click at [760, 419] on span "Complete Item" at bounding box center [734, 416] width 59 height 20
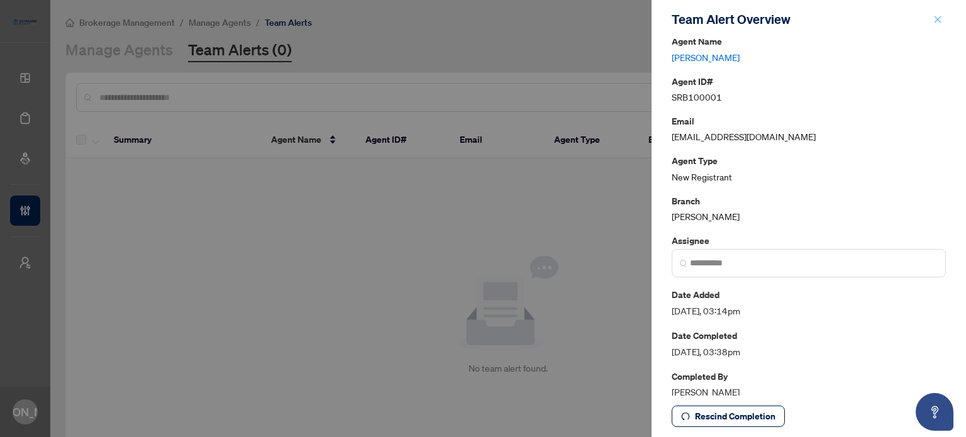
click at [939, 15] on icon "close" at bounding box center [937, 19] width 9 height 9
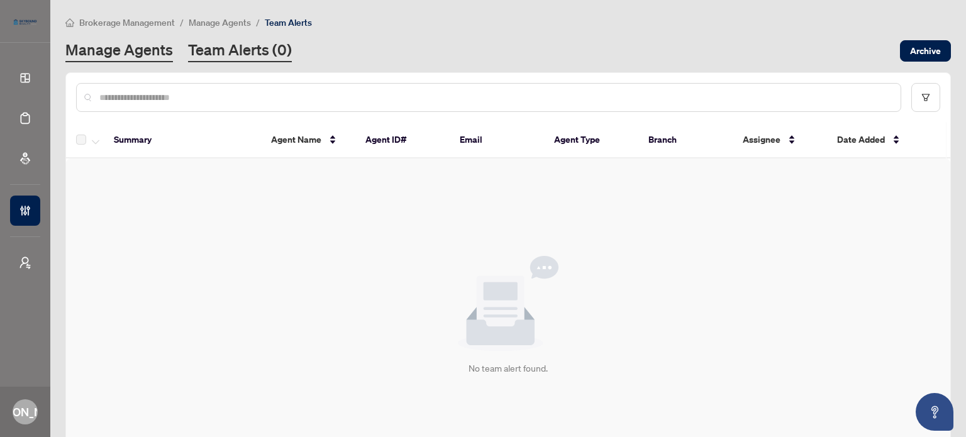
click at [116, 52] on link "Manage Agents" at bounding box center [119, 51] width 108 height 23
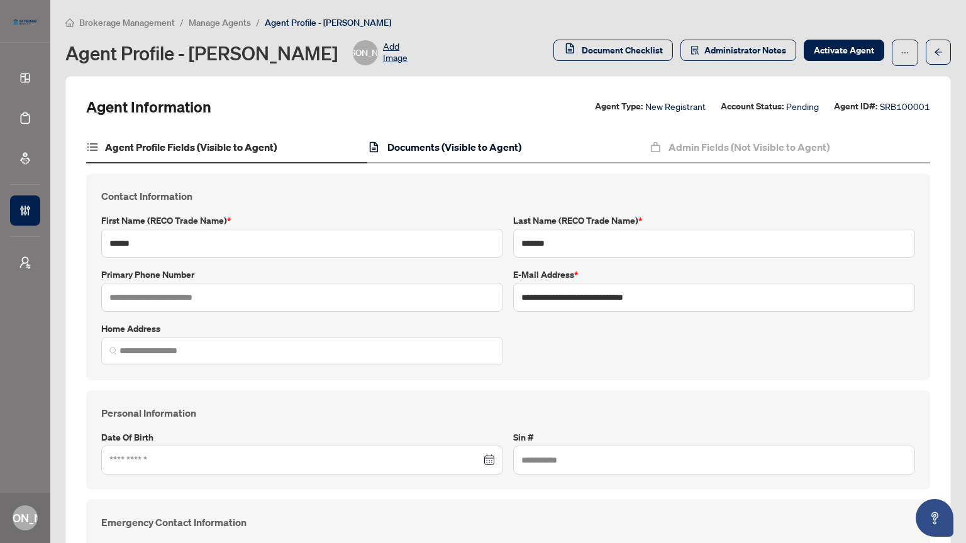
click at [459, 151] on h4 "Documents (Visible to Agent)" at bounding box center [454, 147] width 134 height 15
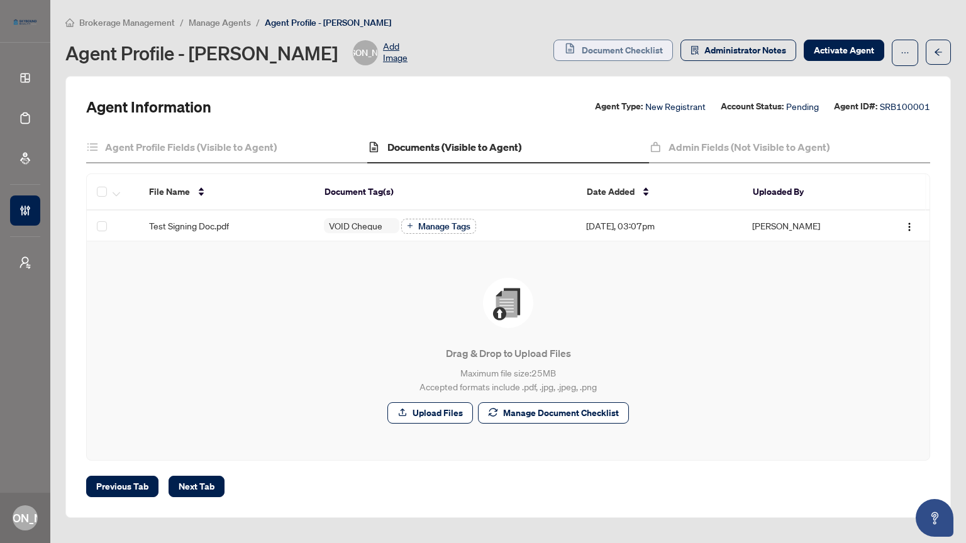
click at [622, 52] on span "Document Checklist" at bounding box center [622, 50] width 81 height 20
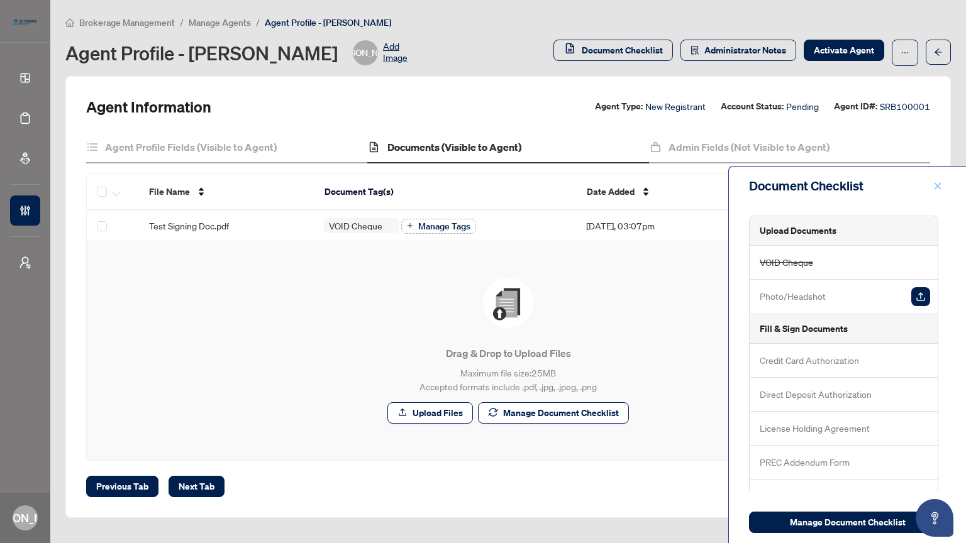
click at [938, 189] on icon "close" at bounding box center [937, 186] width 9 height 9
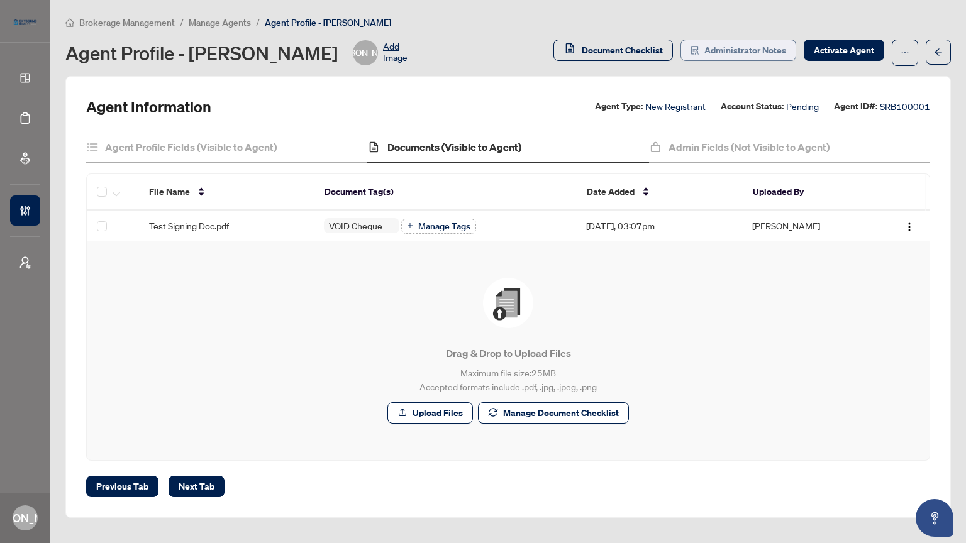
click at [744, 50] on span "Administrator Notes" at bounding box center [745, 50] width 82 height 20
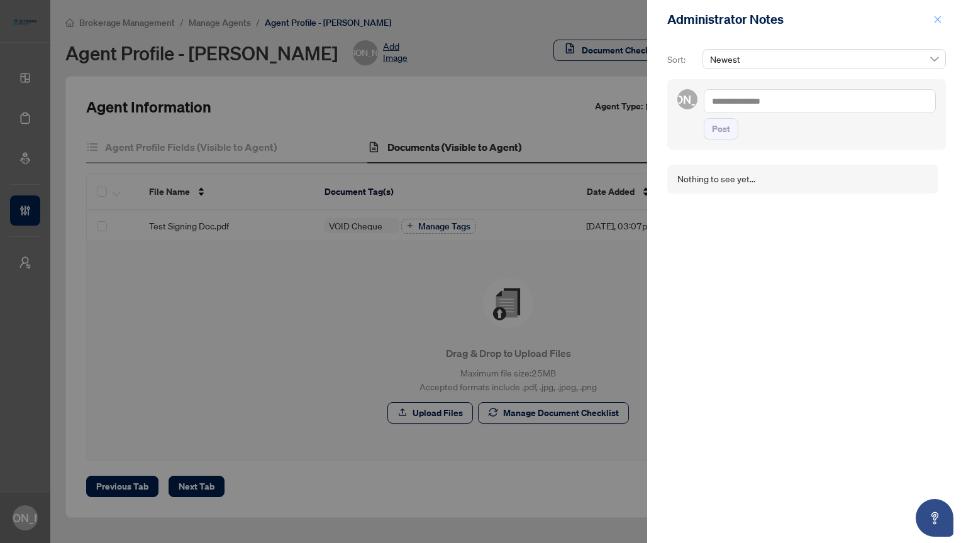
click at [941, 20] on icon "close" at bounding box center [937, 19] width 9 height 9
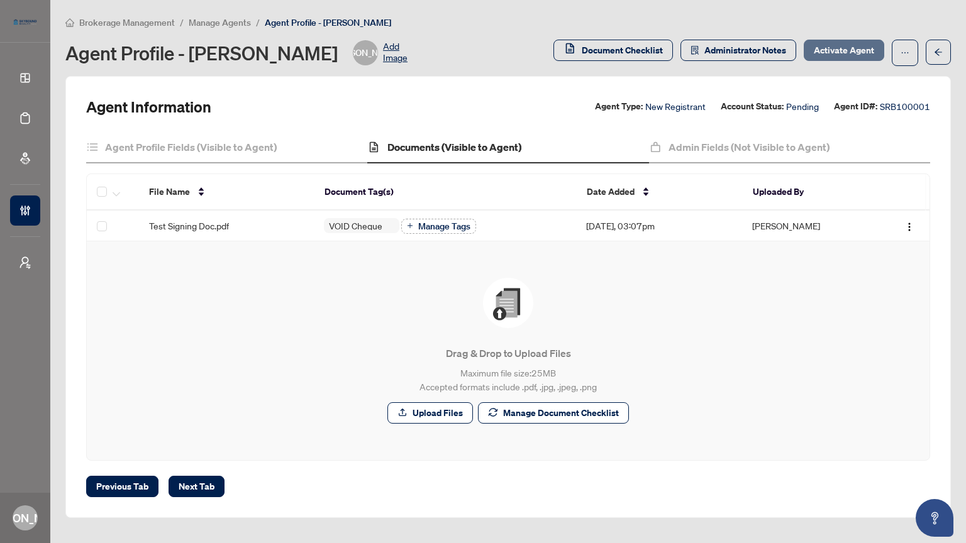
click at [834, 48] on span "Activate Agent" at bounding box center [844, 50] width 60 height 20
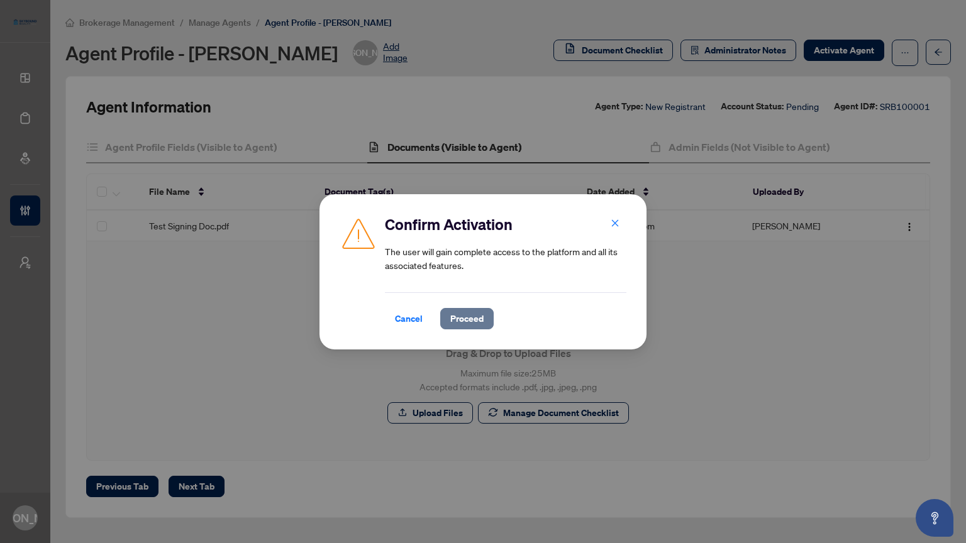
click at [463, 322] on span "Proceed" at bounding box center [466, 319] width 33 height 20
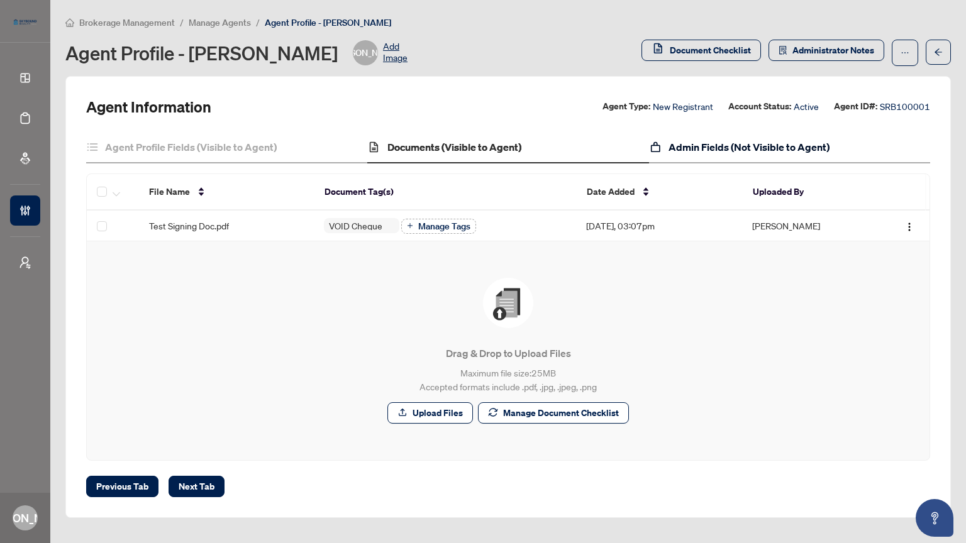
click at [745, 143] on h4 "Admin Fields (Not Visible to Agent)" at bounding box center [748, 147] width 161 height 15
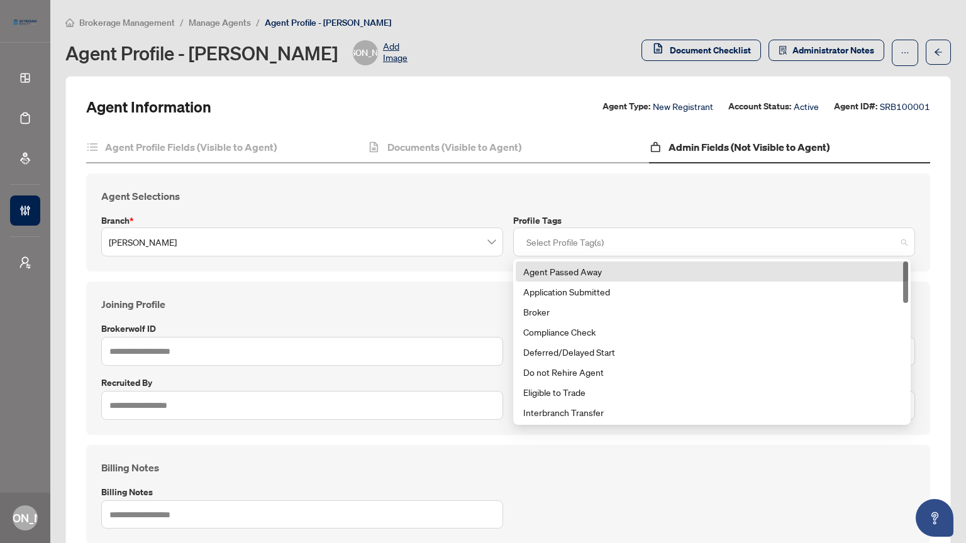
click at [637, 241] on div at bounding box center [713, 242] width 385 height 23
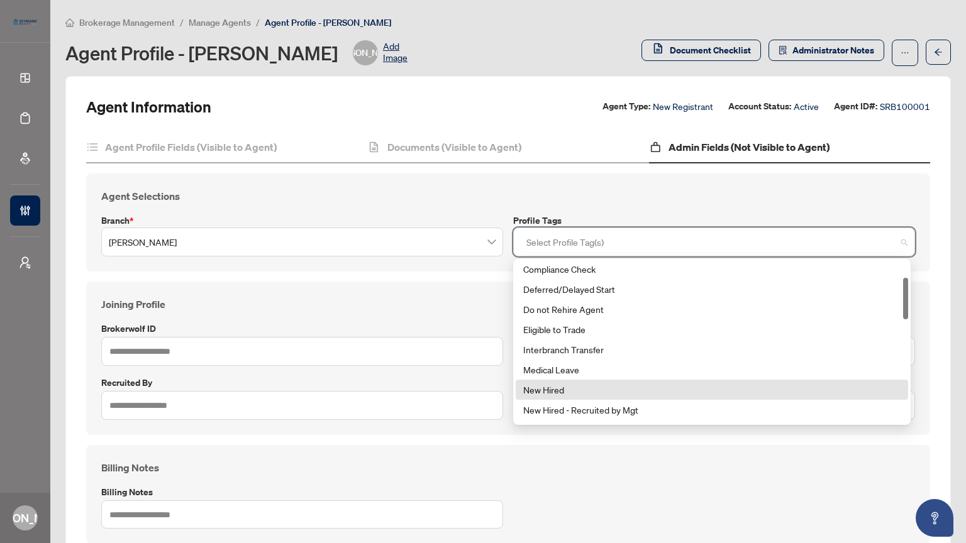
scroll to position [126, 0]
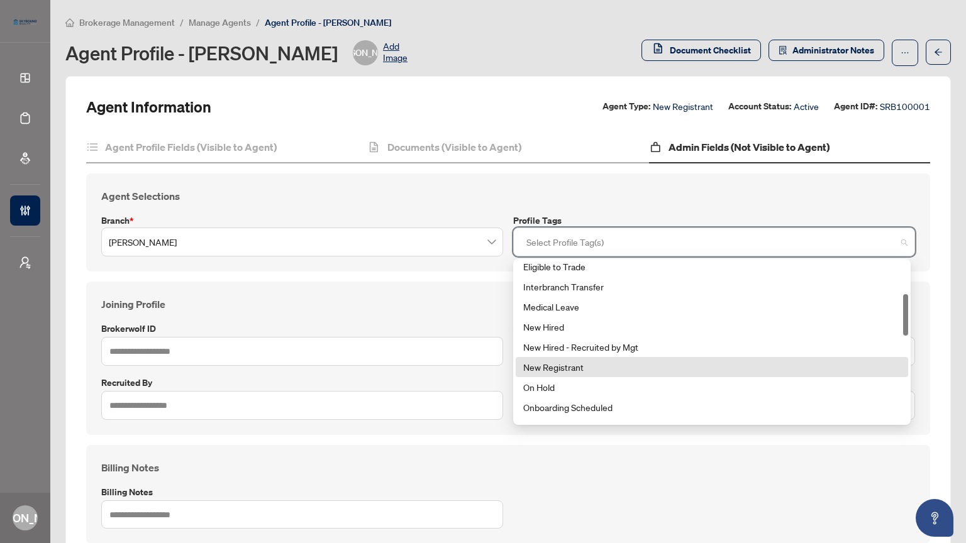
click at [581, 363] on div "New Registrant" at bounding box center [711, 367] width 377 height 14
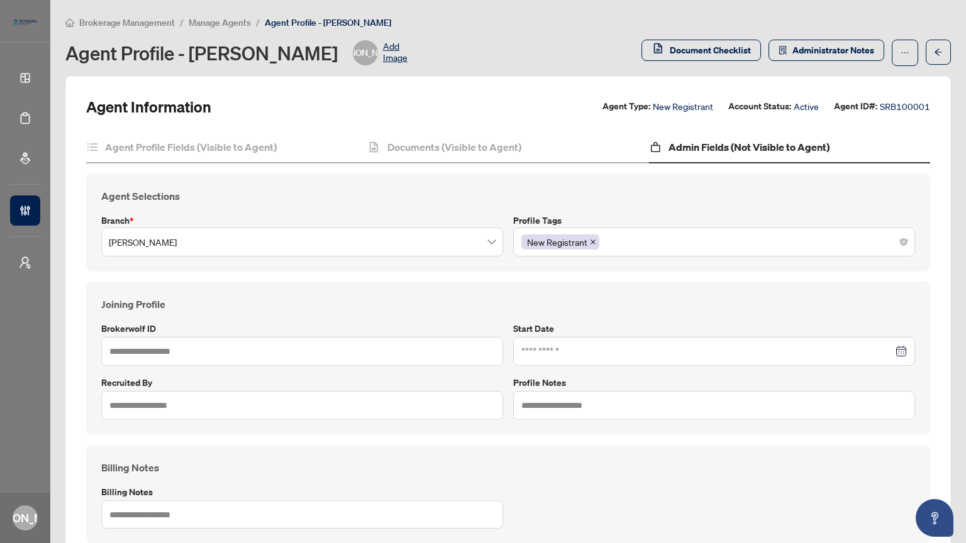
click at [541, 440] on div "Joining Profile Brokerwolf ID Start Date Recruited by Profile Notes Billing Not…" at bounding box center [508, 413] width 854 height 263
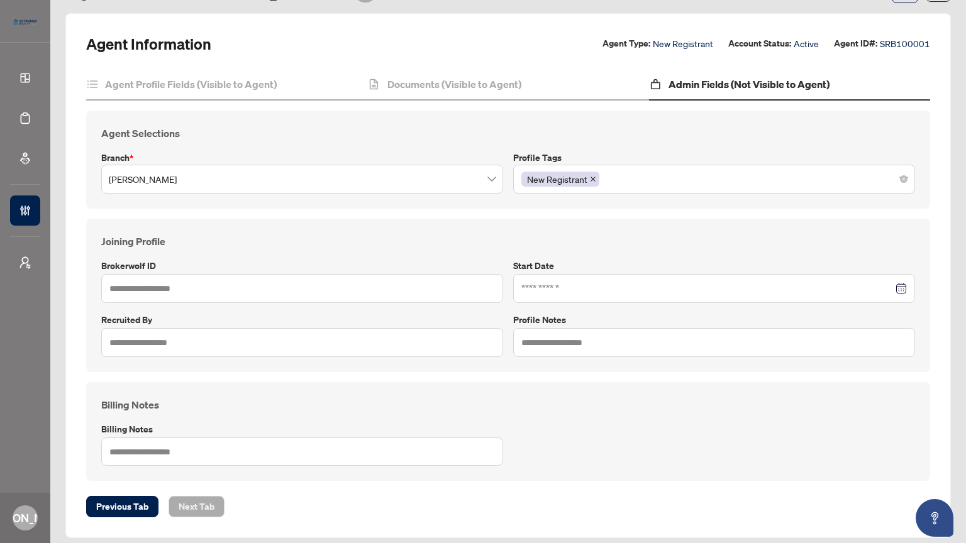
scroll to position [71, 0]
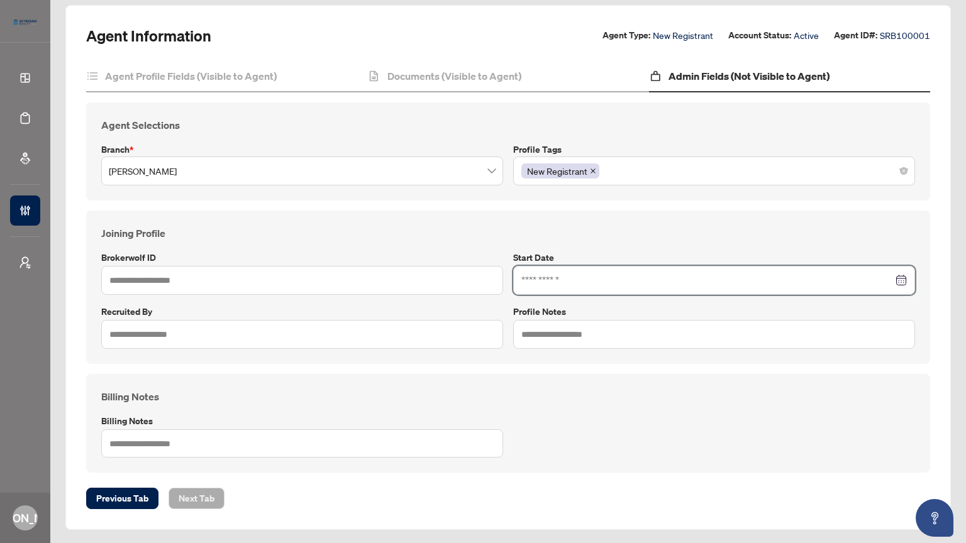
click at [595, 275] on input at bounding box center [707, 281] width 372 height 14
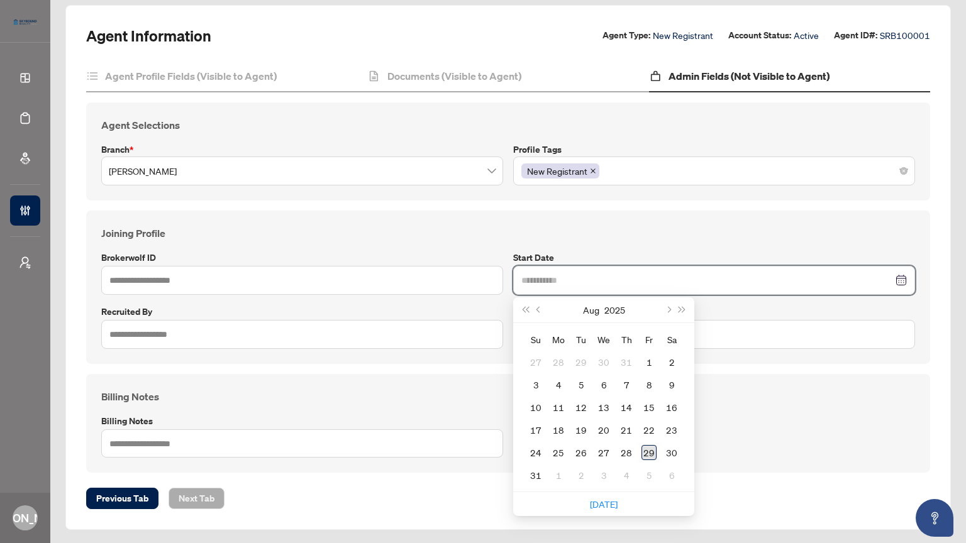
type input "**********"
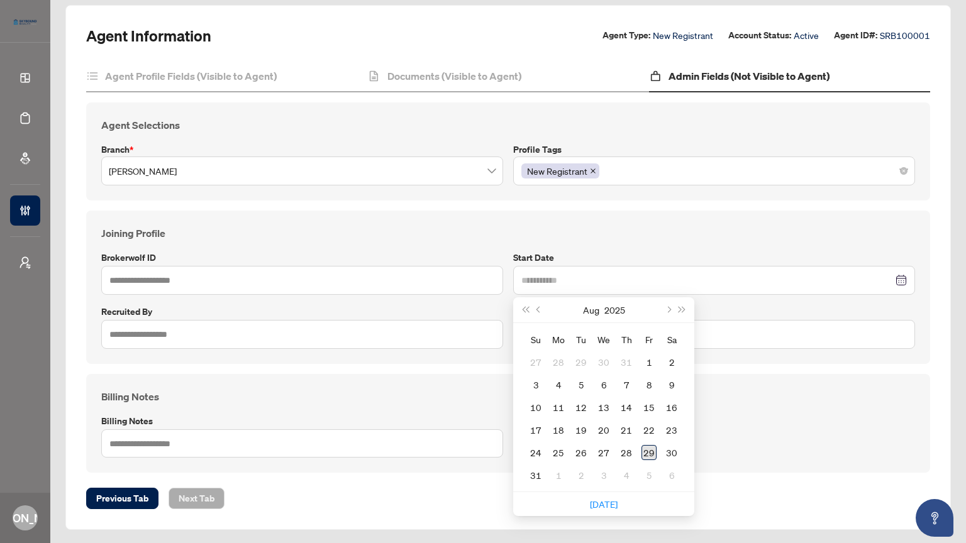
click at [645, 450] on div "29" at bounding box center [648, 452] width 15 height 15
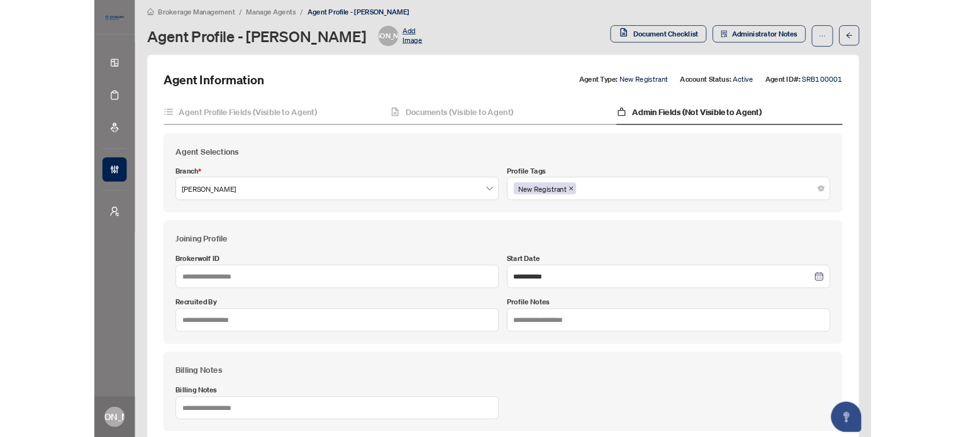
scroll to position [0, 0]
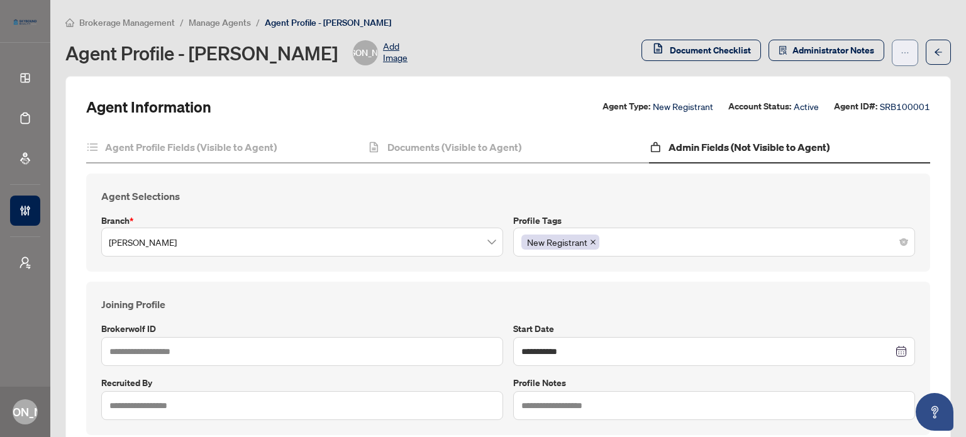
click at [900, 52] on icon "ellipsis" at bounding box center [904, 52] width 9 height 9
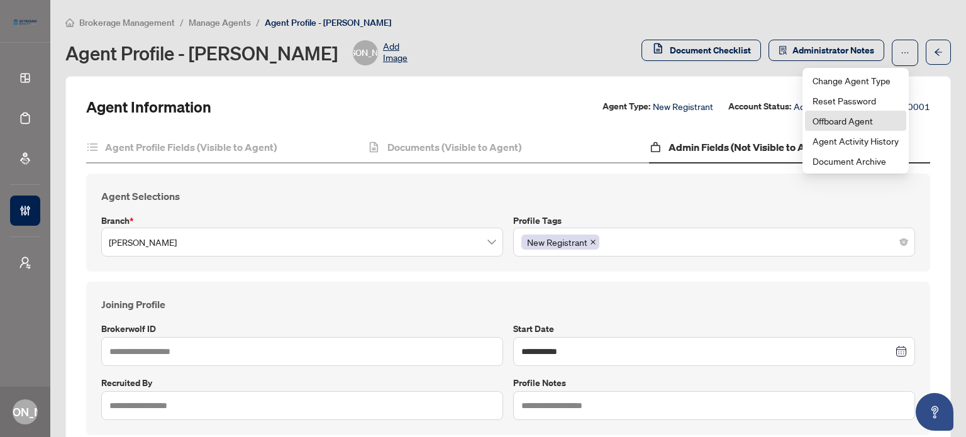
click at [860, 121] on span "Offboard Agent" at bounding box center [855, 121] width 86 height 14
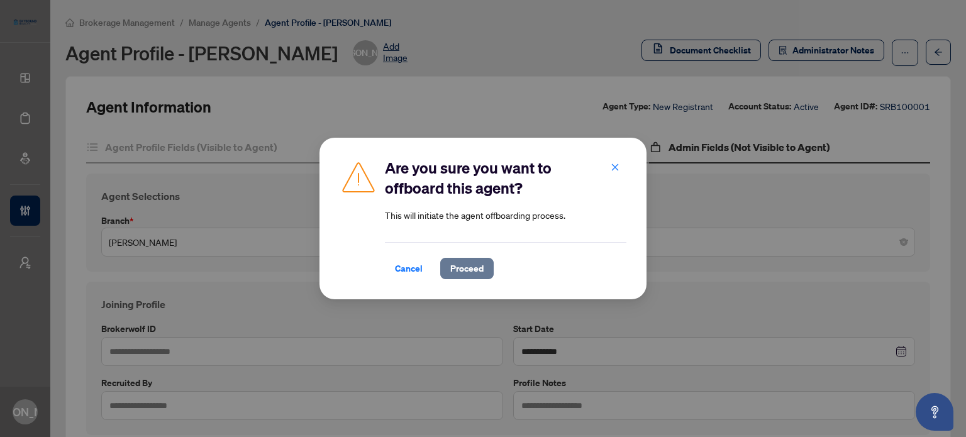
click at [461, 263] on span "Proceed" at bounding box center [466, 268] width 33 height 20
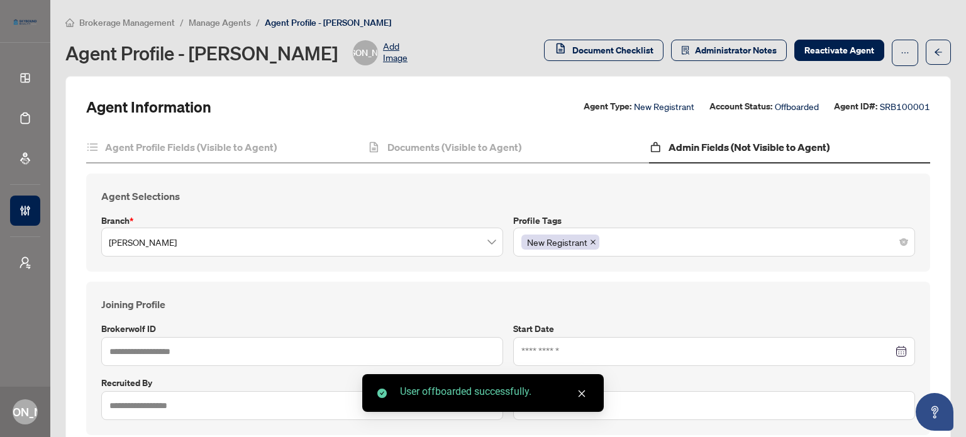
type input "**********"
click at [900, 48] on icon "ellipsis" at bounding box center [904, 52] width 9 height 9
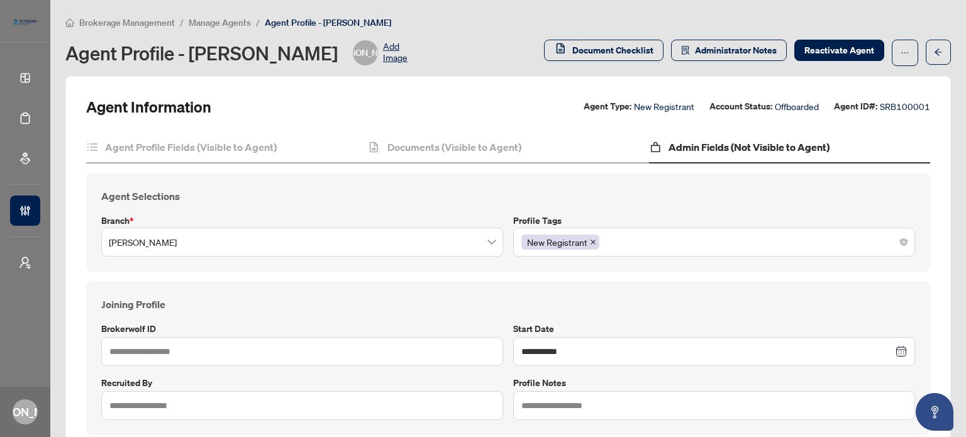
click at [590, 239] on icon "close" at bounding box center [593, 242] width 6 height 6
click at [898, 349] on icon "close-circle" at bounding box center [902, 351] width 9 height 9
drag, startPoint x: 810, startPoint y: 52, endPoint x: 811, endPoint y: 94, distance: 42.1
click at [900, 62] on span "button" at bounding box center [904, 53] width 9 height 20
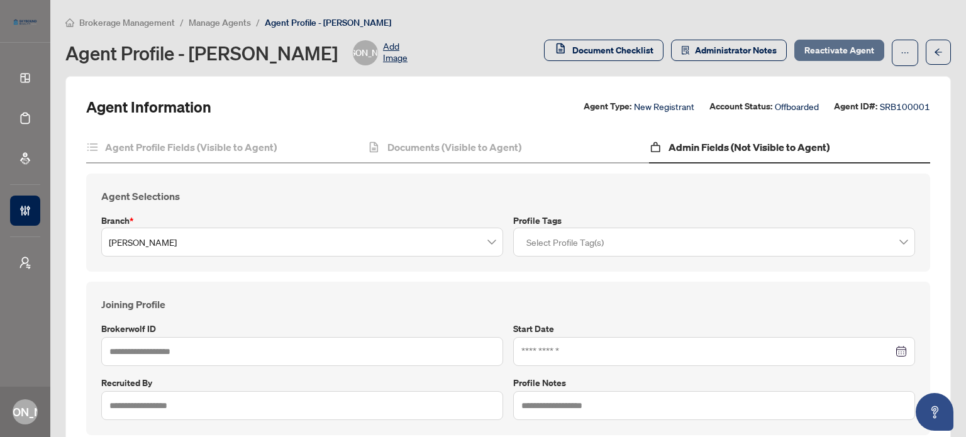
click at [863, 52] on span "Reactivate Agent" at bounding box center [839, 50] width 70 height 20
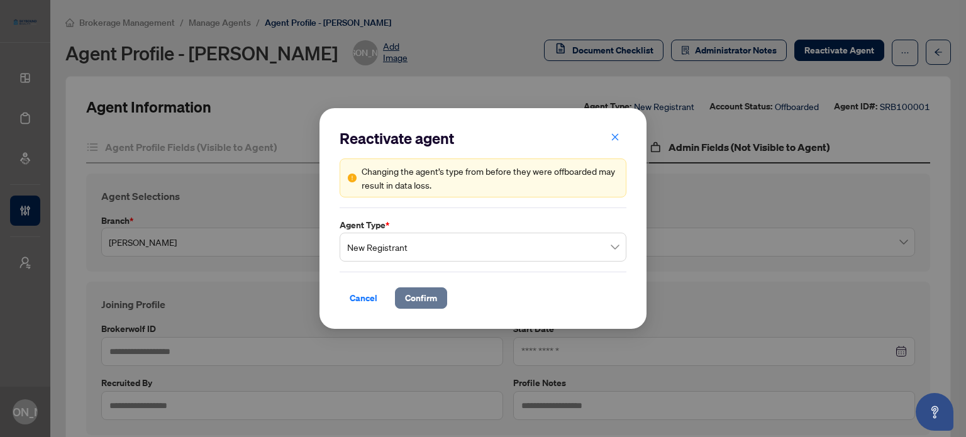
click at [431, 292] on span "Confirm" at bounding box center [421, 298] width 32 height 20
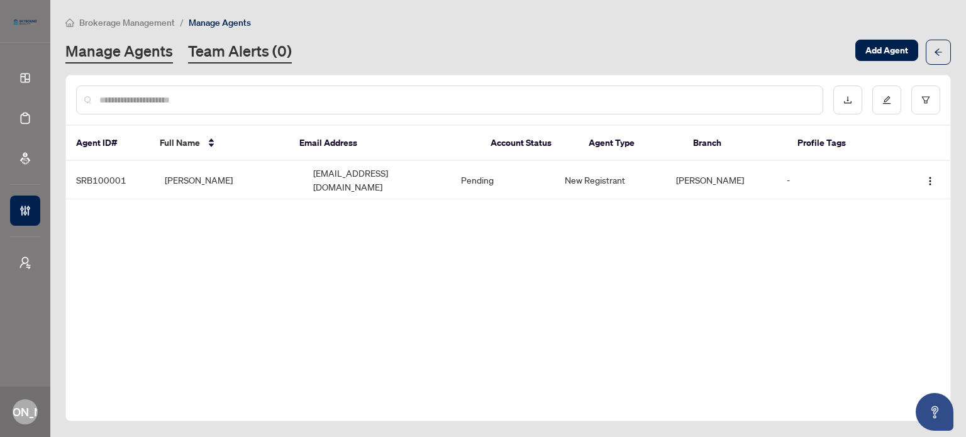
click at [252, 53] on link "Team Alerts (0)" at bounding box center [240, 52] width 104 height 23
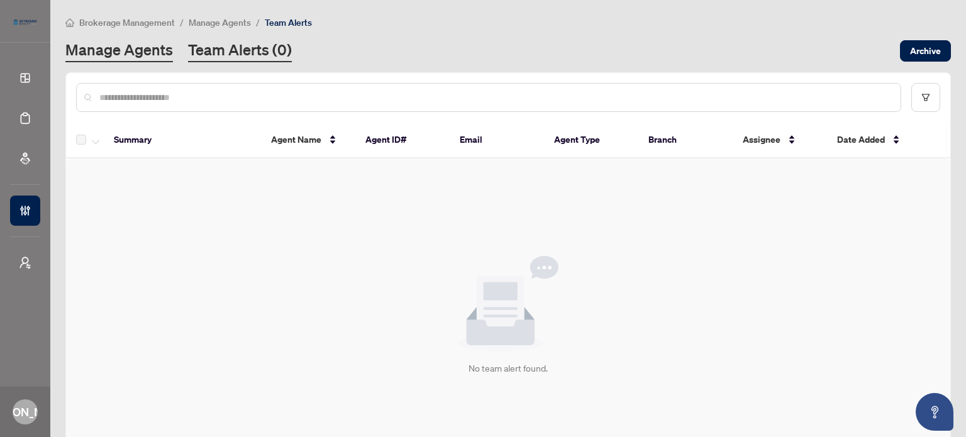
click at [152, 47] on link "Manage Agents" at bounding box center [119, 51] width 108 height 23
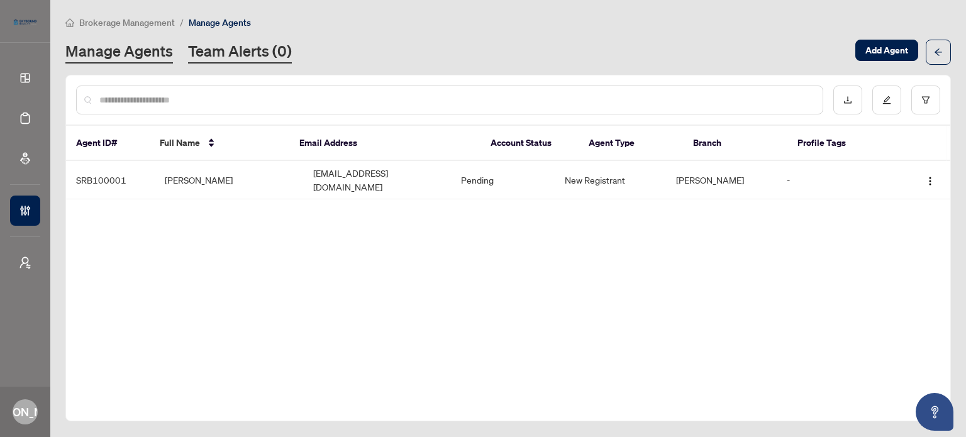
click at [253, 45] on link "Team Alerts (0)" at bounding box center [240, 52] width 104 height 23
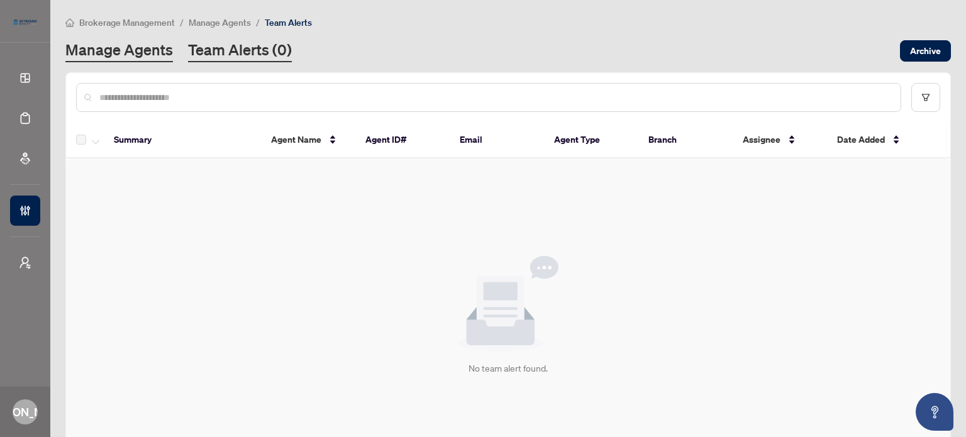
click at [171, 49] on link "Manage Agents" at bounding box center [119, 51] width 108 height 23
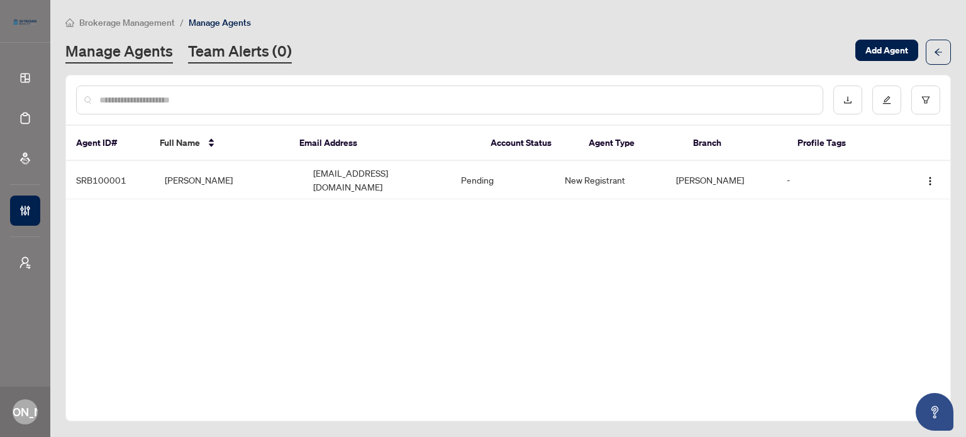
click at [246, 58] on link "Team Alerts (0)" at bounding box center [240, 52] width 104 height 23
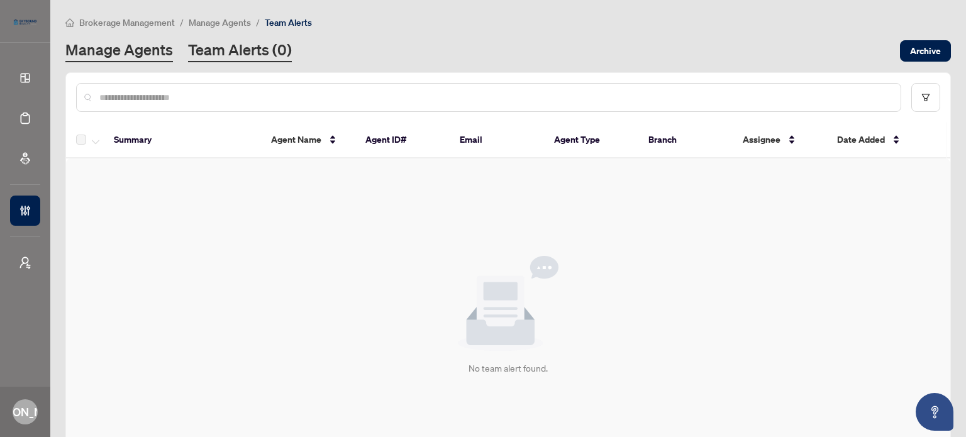
click at [110, 48] on link "Manage Agents" at bounding box center [119, 51] width 108 height 23
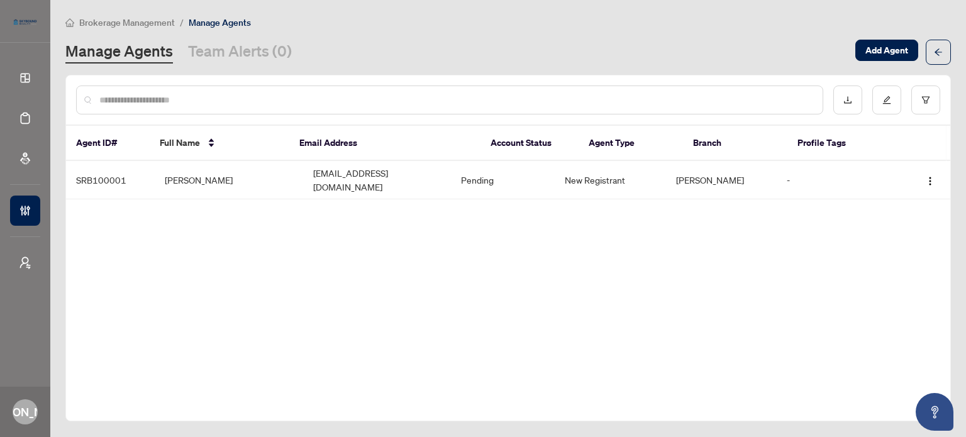
click at [368, 271] on div "Agent ID# Full Name Email Address Account Status Agent Type Branch Profile Tags…" at bounding box center [507, 248] width 885 height 346
click at [285, 41] on link "Team Alerts (0)" at bounding box center [240, 52] width 104 height 23
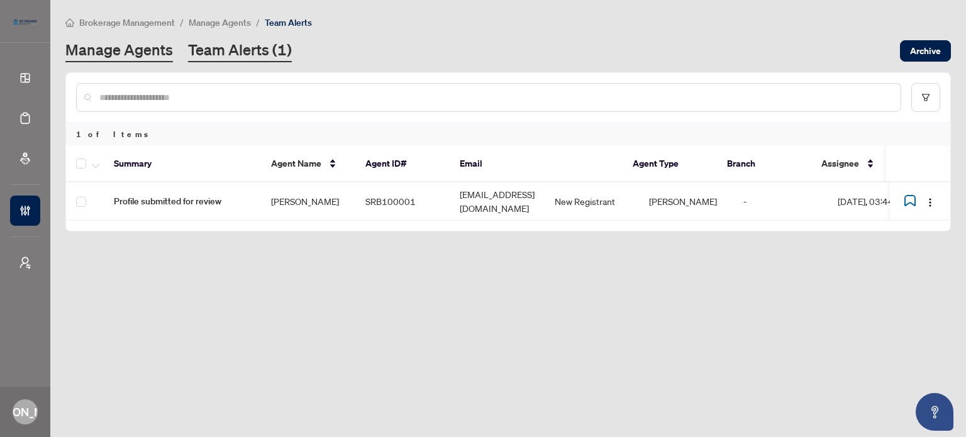
click at [160, 52] on link "Manage Agents" at bounding box center [119, 51] width 108 height 23
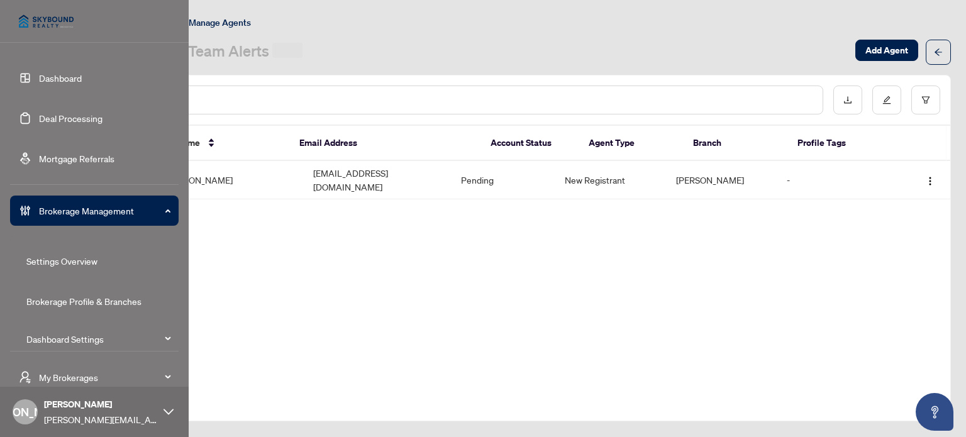
click at [39, 82] on link "Dashboard" at bounding box center [60, 77] width 43 height 11
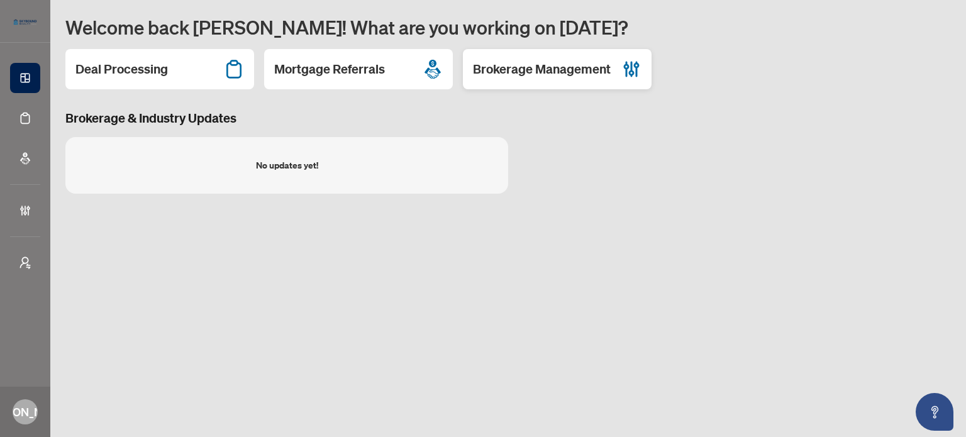
click at [557, 70] on h2 "Brokerage Management" at bounding box center [542, 69] width 138 height 18
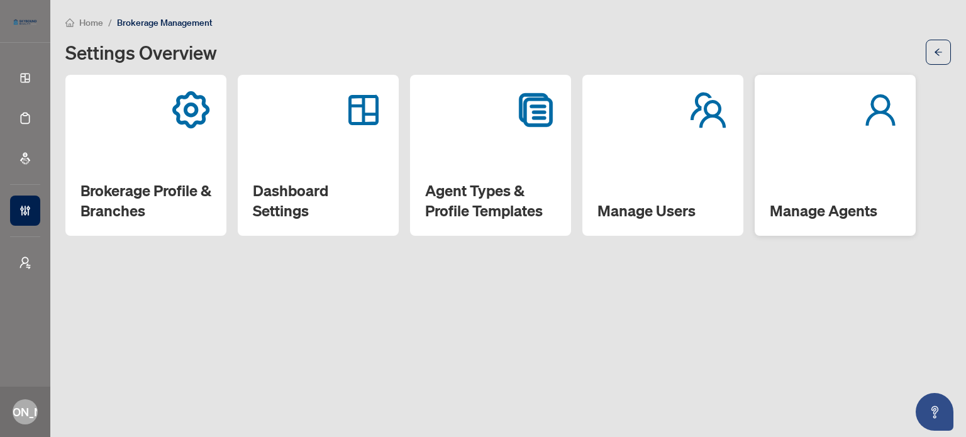
click at [845, 189] on div "Manage Agents" at bounding box center [835, 155] width 161 height 161
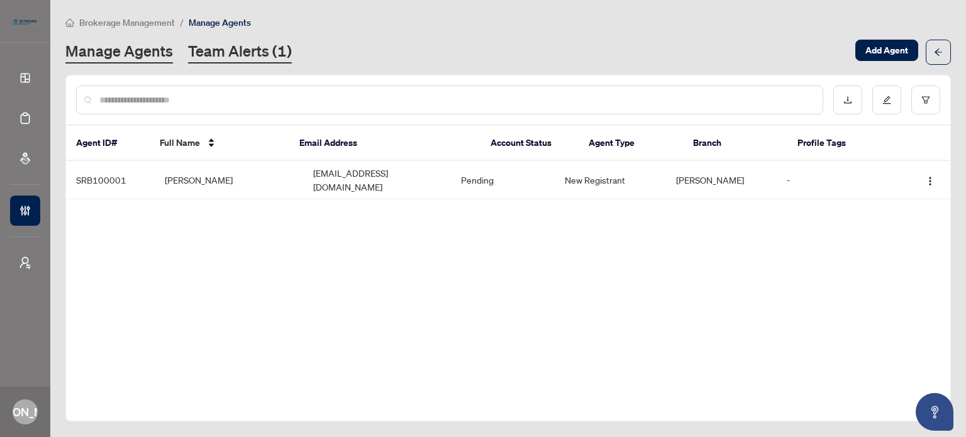
click at [249, 54] on link "Team Alerts (1)" at bounding box center [240, 52] width 104 height 23
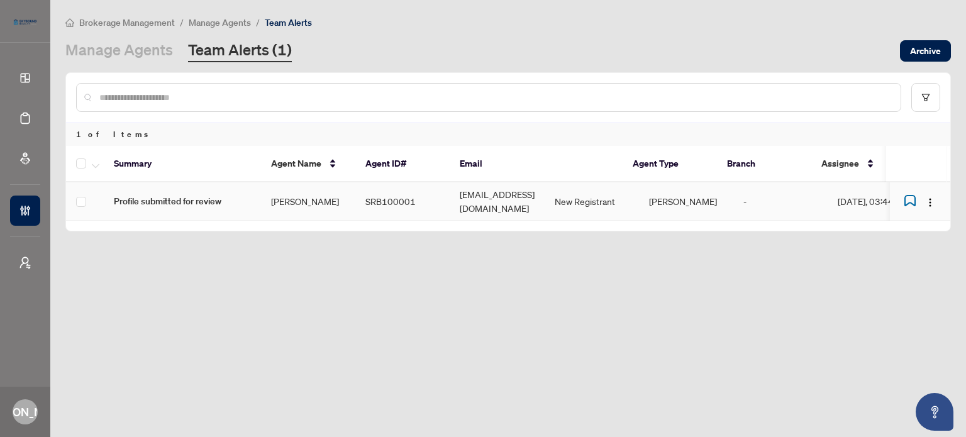
click at [343, 197] on td "[PERSON_NAME]" at bounding box center [308, 201] width 94 height 38
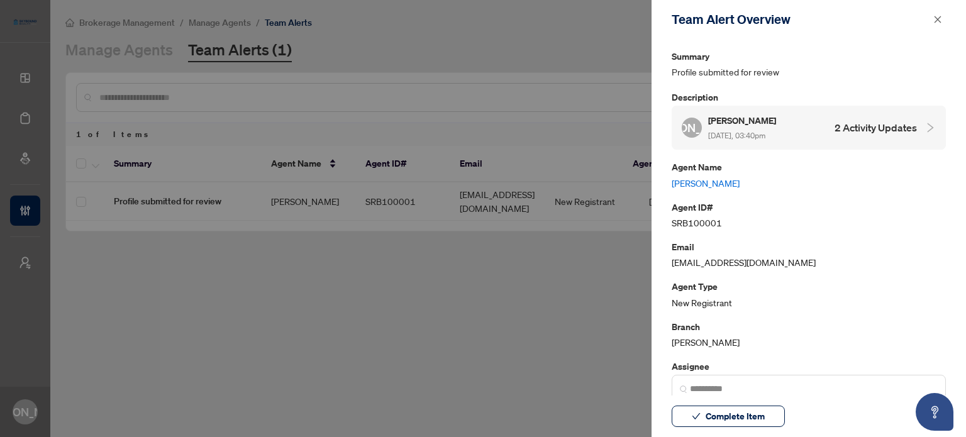
click at [699, 182] on link "[PERSON_NAME]" at bounding box center [809, 183] width 274 height 14
click at [734, 417] on span "Complete Item" at bounding box center [734, 416] width 59 height 20
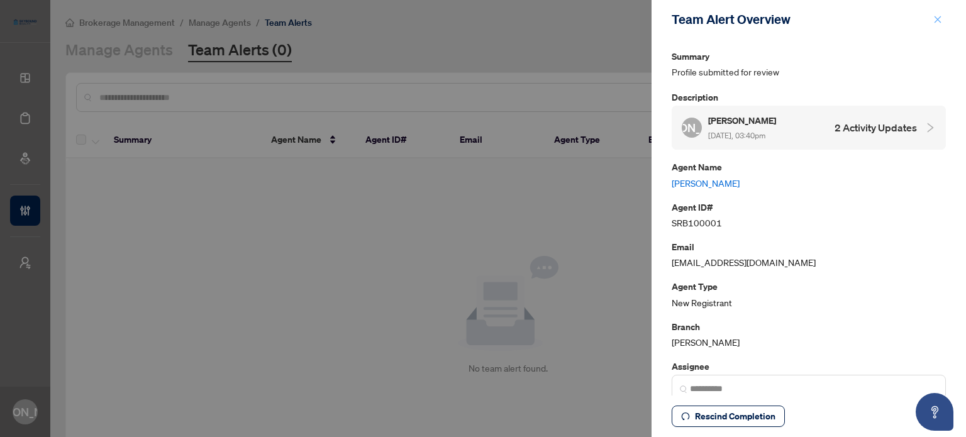
click at [941, 19] on icon "close" at bounding box center [937, 19] width 9 height 9
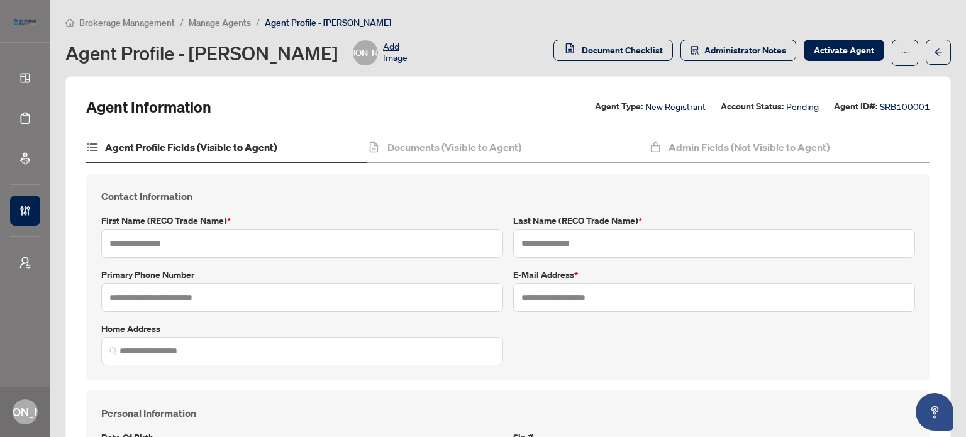
type input "******"
type input "*******"
type input "**********"
click at [489, 142] on h4 "Documents (Visible to Agent)" at bounding box center [454, 147] width 134 height 15
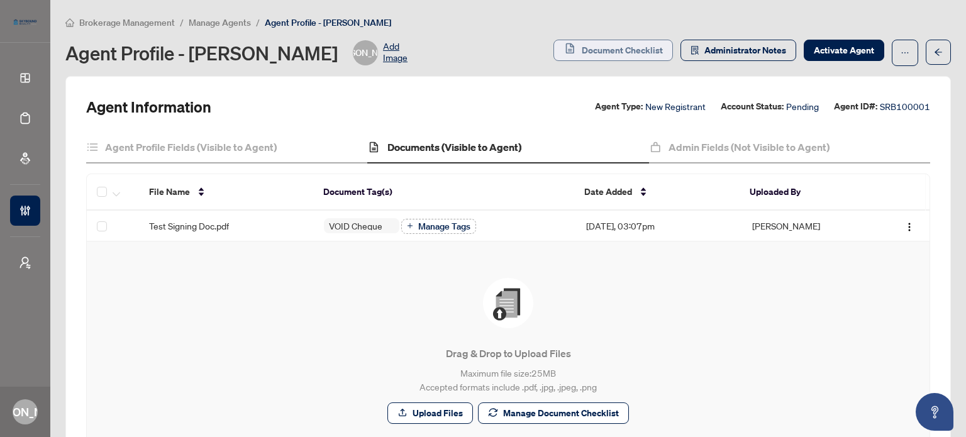
click at [640, 47] on span "Document Checklist" at bounding box center [622, 50] width 81 height 20
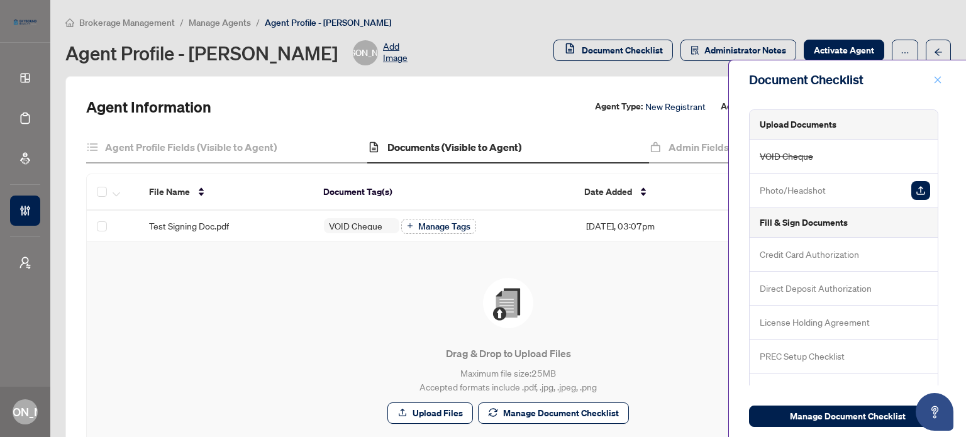
click at [932, 78] on button "button" at bounding box center [937, 79] width 16 height 15
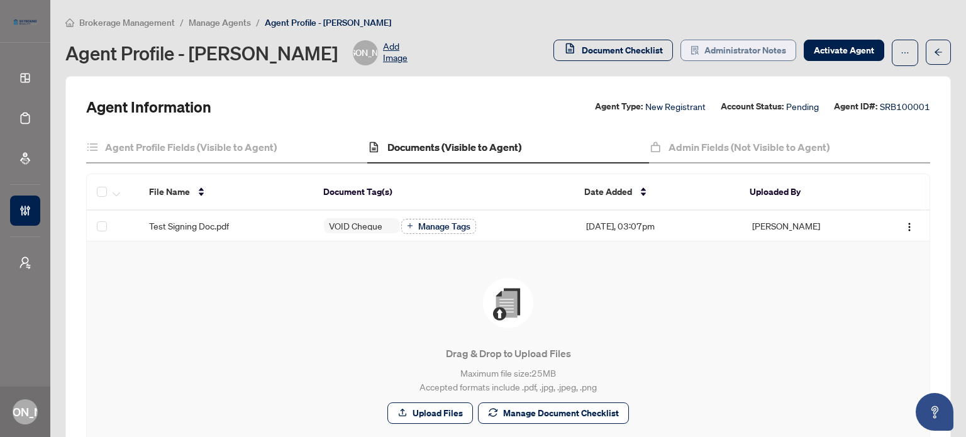
click at [710, 52] on span "Administrator Notes" at bounding box center [745, 50] width 82 height 20
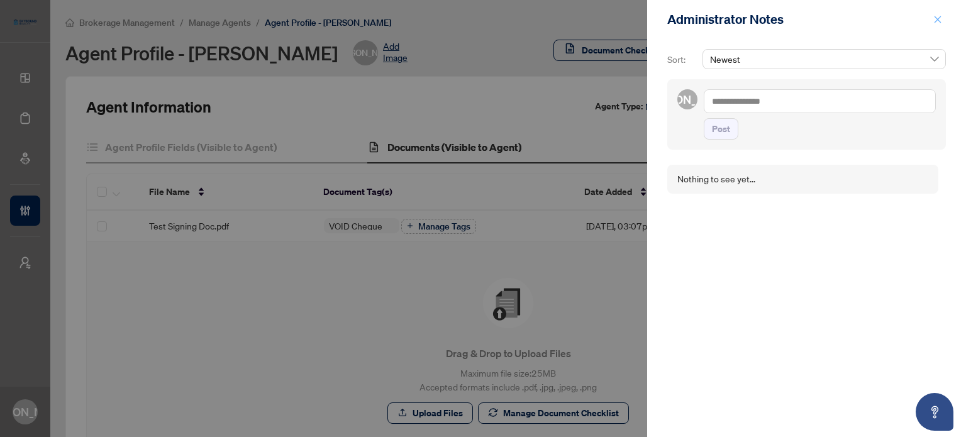
click at [938, 19] on icon "close" at bounding box center [937, 19] width 7 height 7
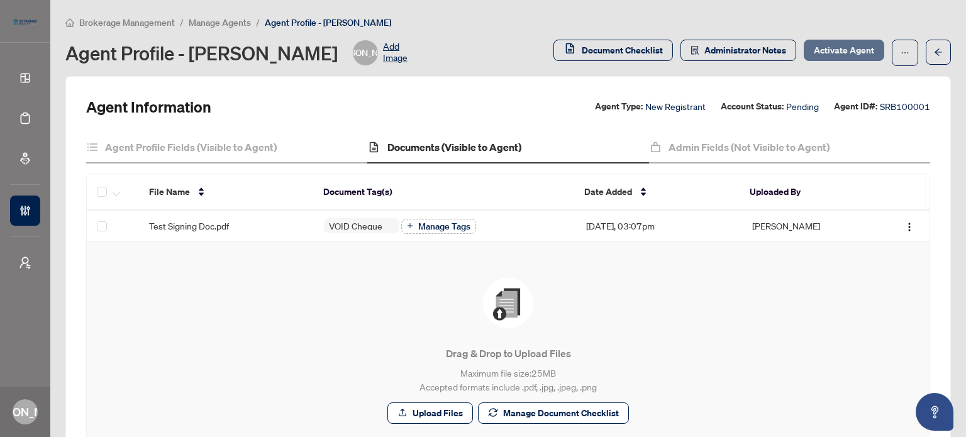
click at [819, 47] on span "Activate Agent" at bounding box center [844, 50] width 60 height 20
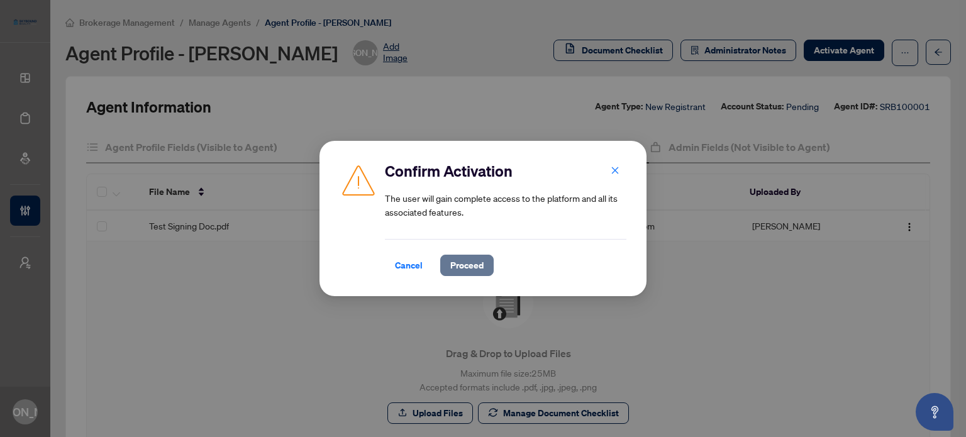
click at [465, 263] on span "Proceed" at bounding box center [466, 265] width 33 height 20
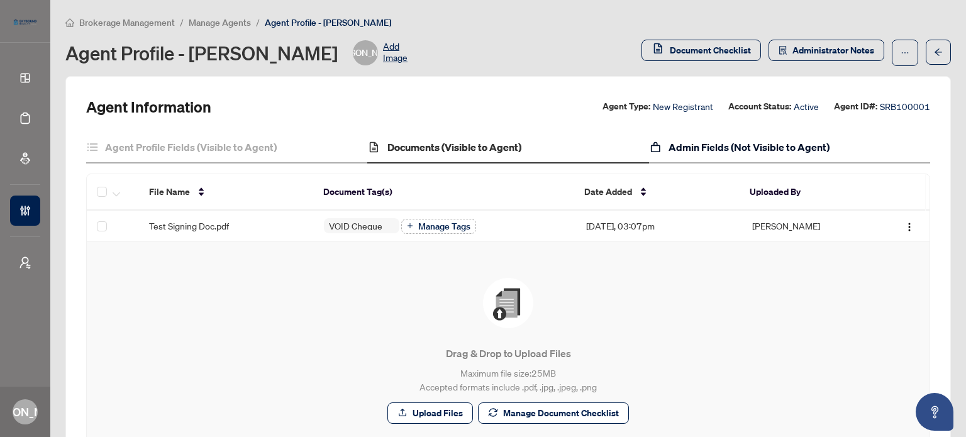
click at [721, 153] on h4 "Admin Fields (Not Visible to Agent)" at bounding box center [748, 147] width 161 height 15
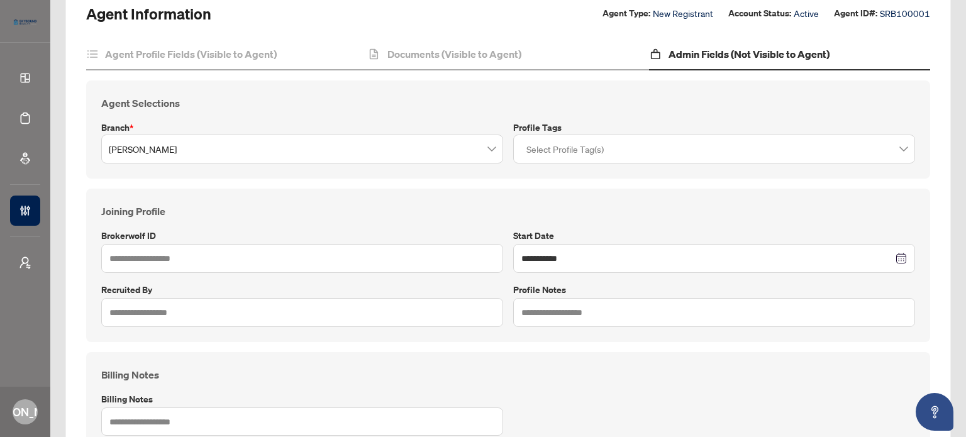
scroll to position [126, 0]
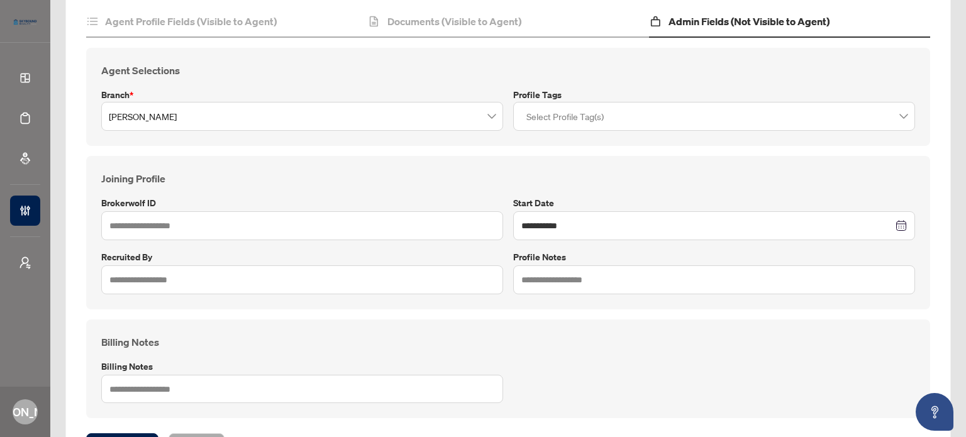
click at [653, 126] on div at bounding box center [713, 116] width 385 height 23
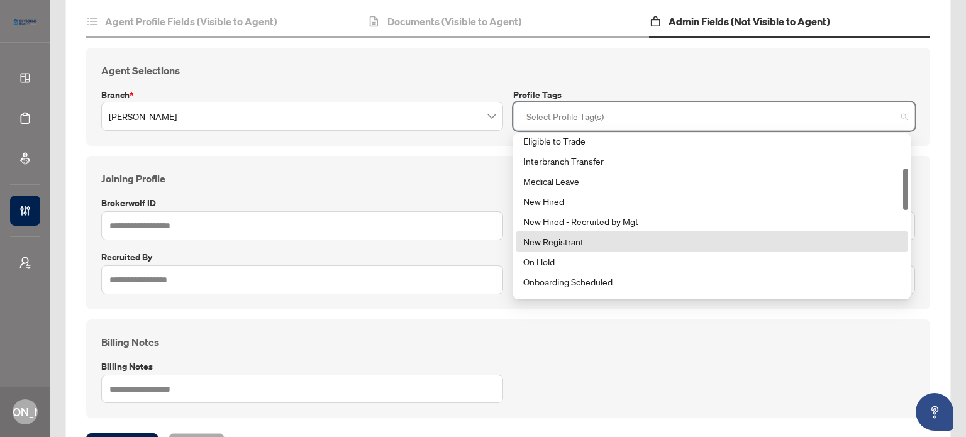
click at [616, 235] on div "New Registrant" at bounding box center [711, 242] width 377 height 14
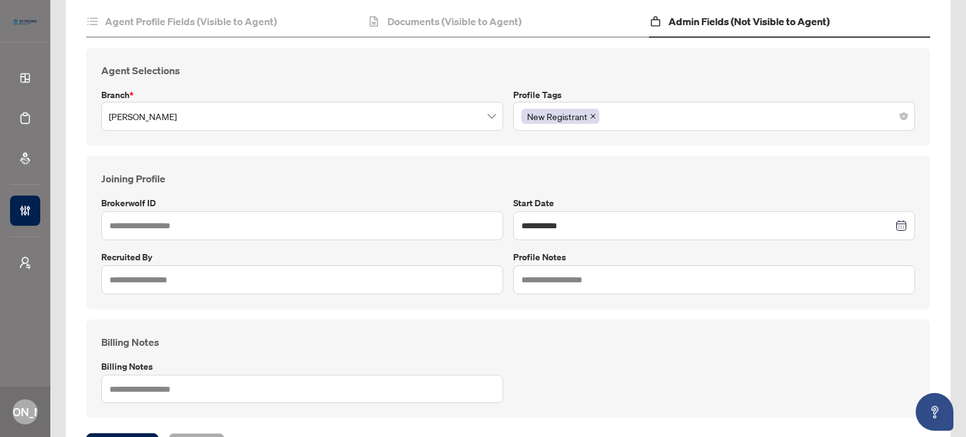
click at [583, 348] on h4 "Billing Notes" at bounding box center [508, 341] width 814 height 15
click at [700, 377] on div "Billing Notes Billing Notes" at bounding box center [508, 368] width 824 height 69
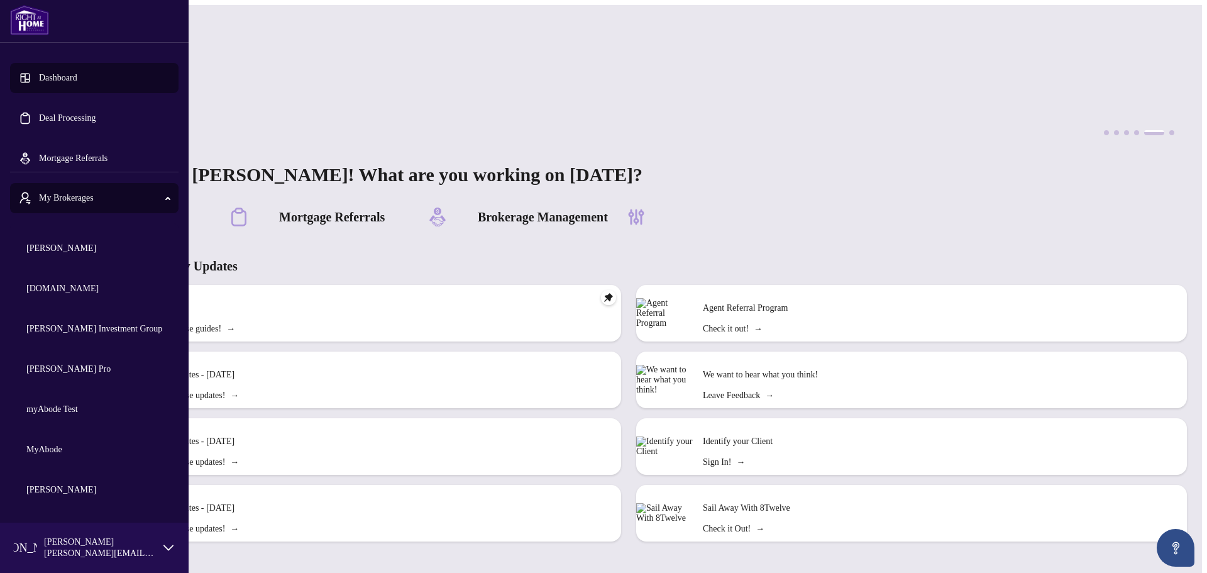
scroll to position [194, 0]
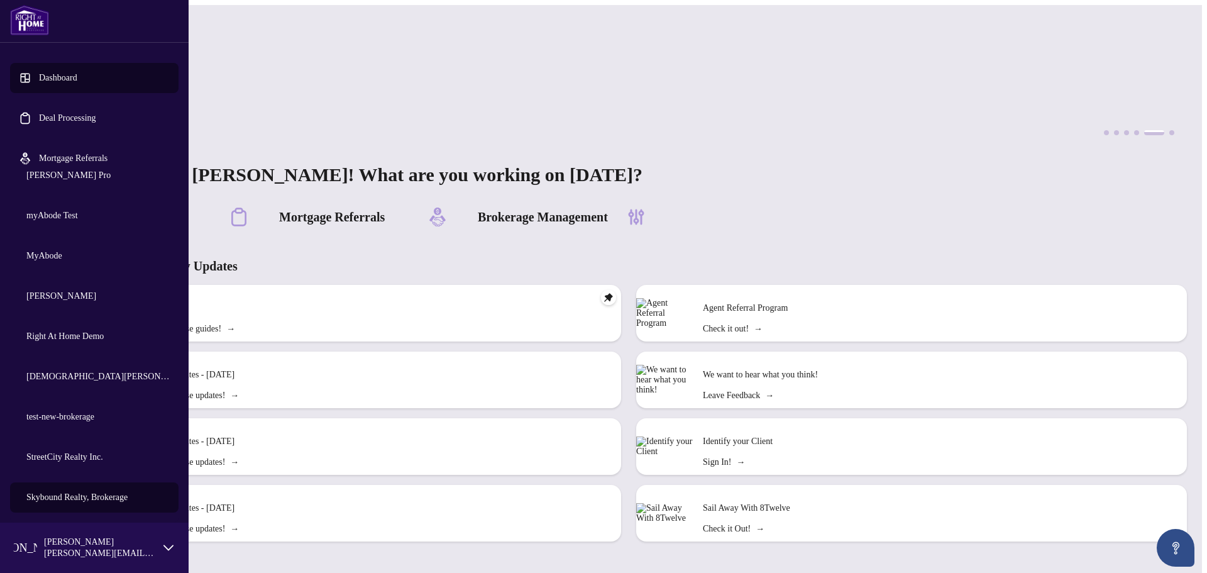
click at [79, 494] on span "Skybound Realty, Brokerage" at bounding box center [97, 497] width 143 height 14
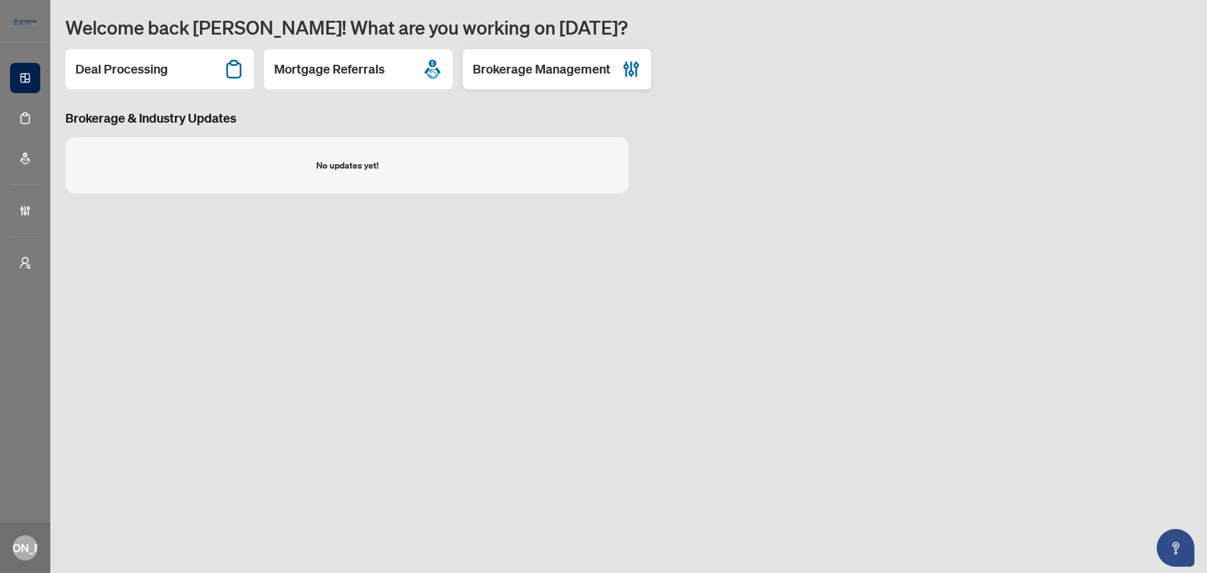
click at [550, 78] on div "Brokerage Management" at bounding box center [557, 69] width 189 height 40
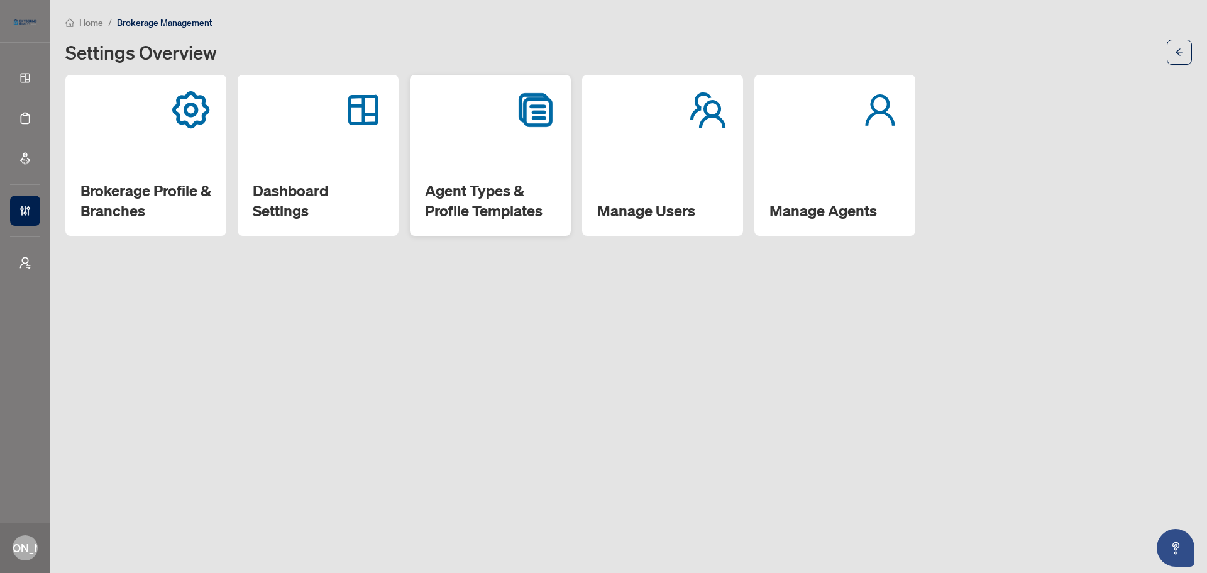
click at [449, 176] on div "Agent Types & Profile Templates" at bounding box center [490, 155] width 161 height 161
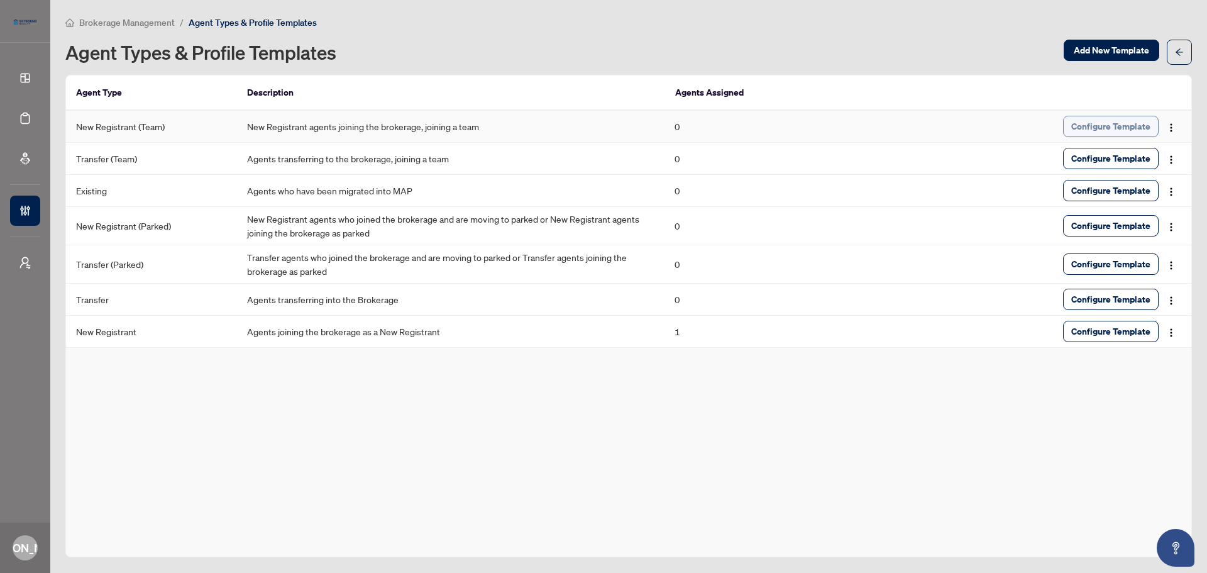
click at [1124, 130] on span "Configure Template" at bounding box center [1110, 126] width 79 height 20
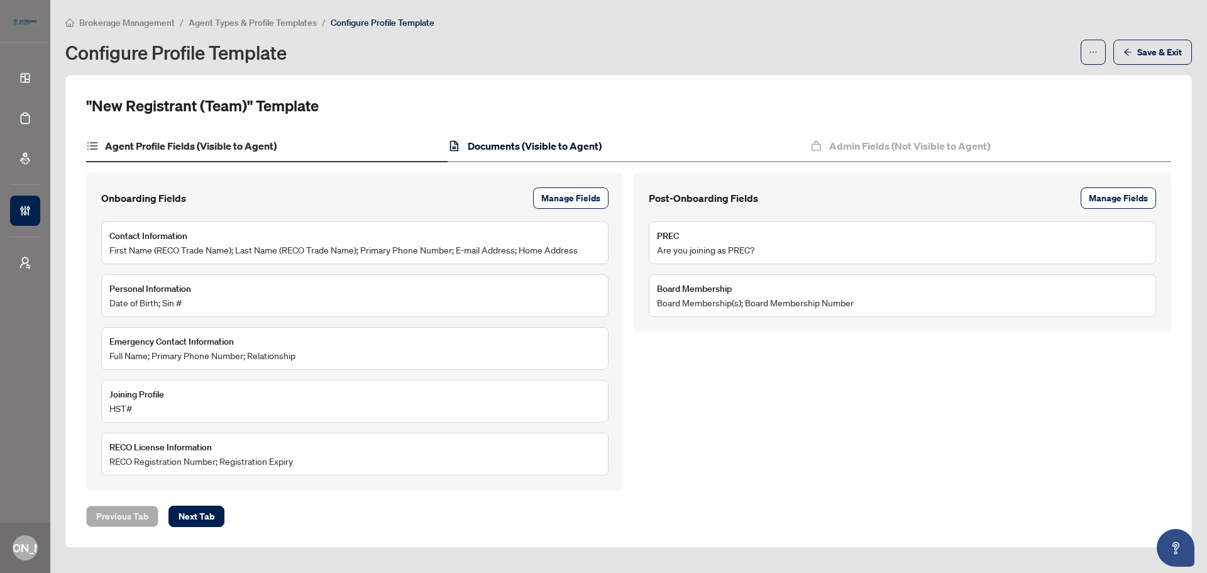
click at [594, 150] on h4 "Documents (Visible to Agent)" at bounding box center [535, 145] width 134 height 15
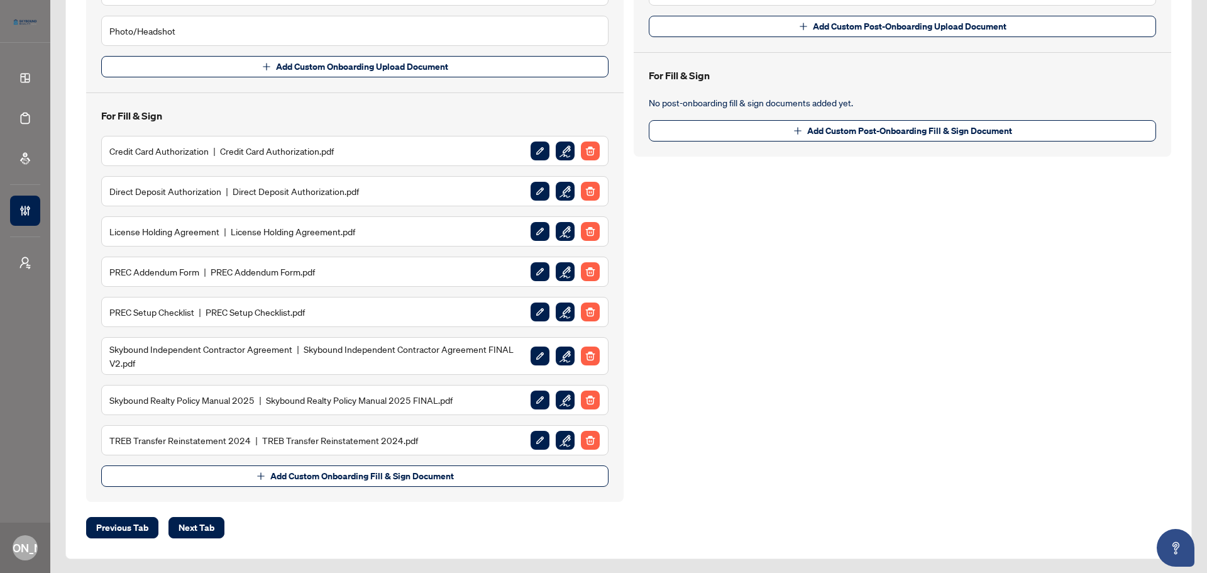
scroll to position [292, 0]
click at [336, 475] on span "Add Custom Onboarding Fill & Sign Document" at bounding box center [362, 475] width 184 height 20
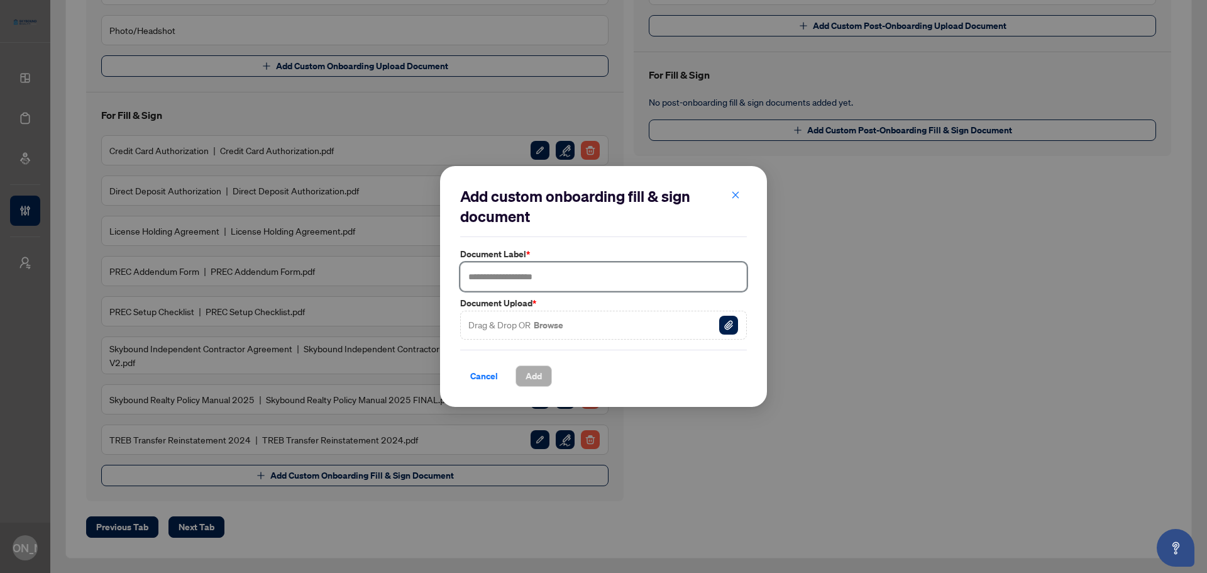
click at [539, 275] on input "text" at bounding box center [603, 276] width 287 height 29
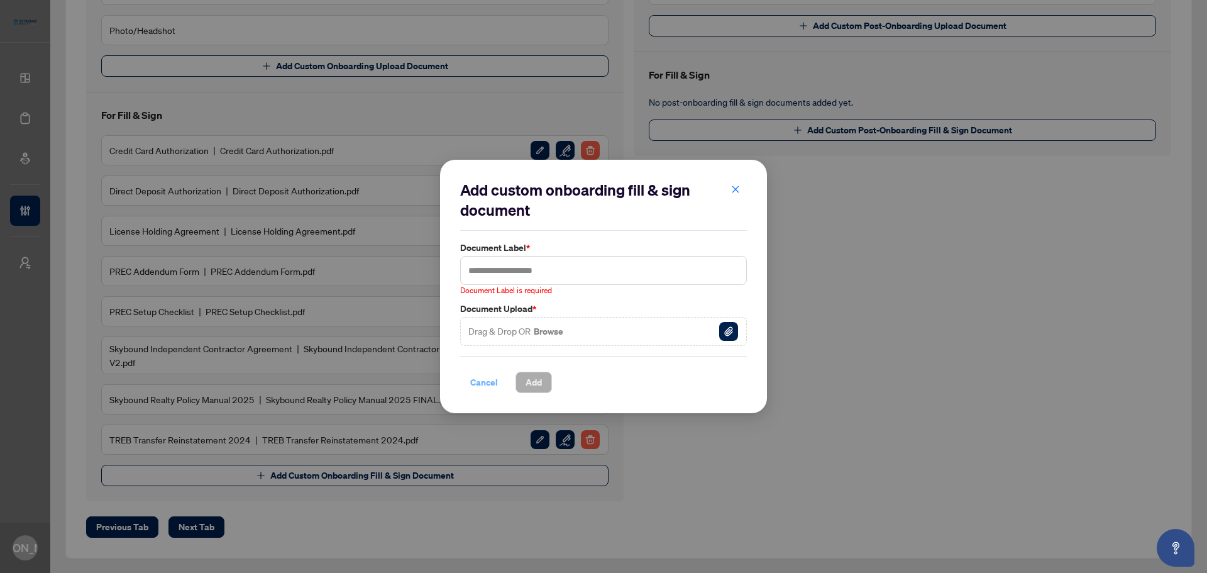
click at [486, 370] on div "Cancel Add" at bounding box center [603, 374] width 287 height 37
click at [478, 387] on span "Cancel" at bounding box center [484, 382] width 28 height 20
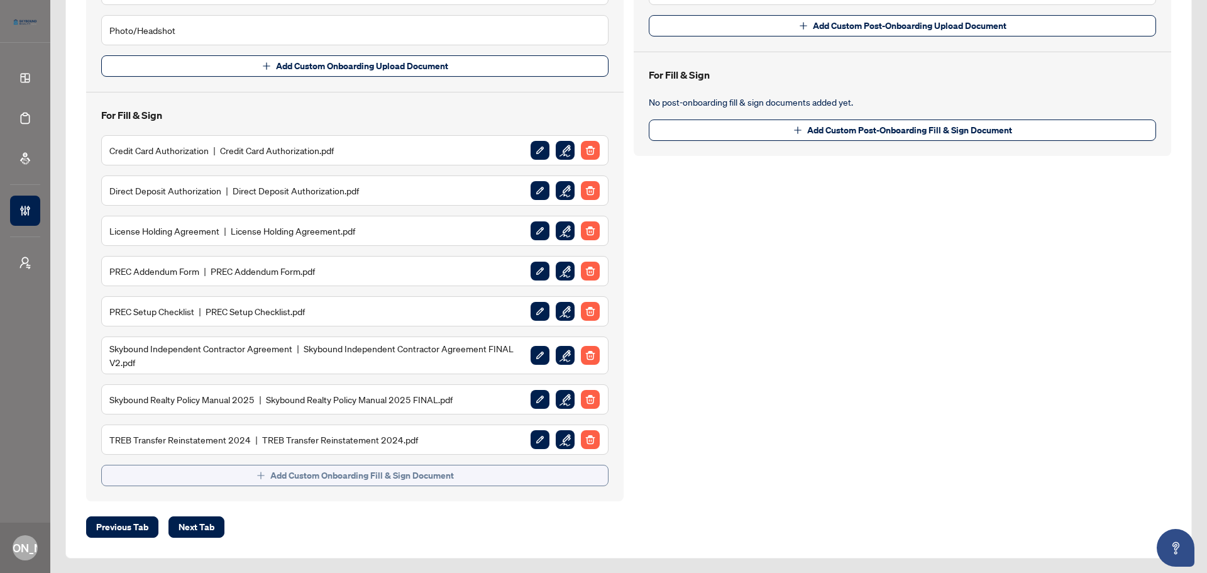
click at [379, 480] on span "Add Custom Onboarding Fill & Sign Document" at bounding box center [362, 475] width 184 height 20
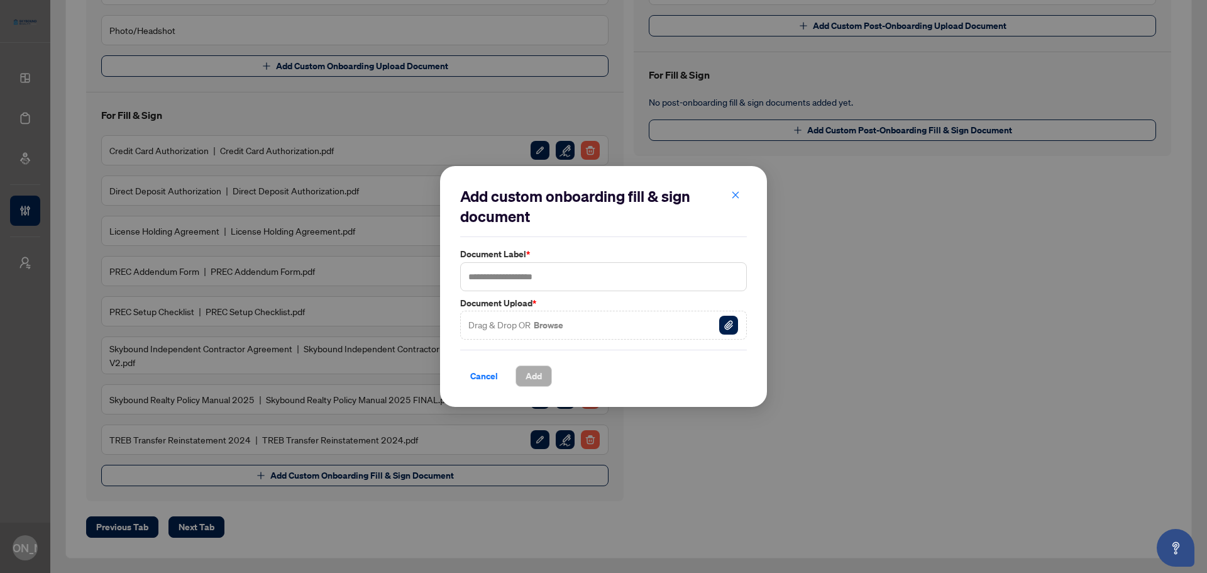
click at [546, 320] on button "Browse" at bounding box center [549, 325] width 32 height 16
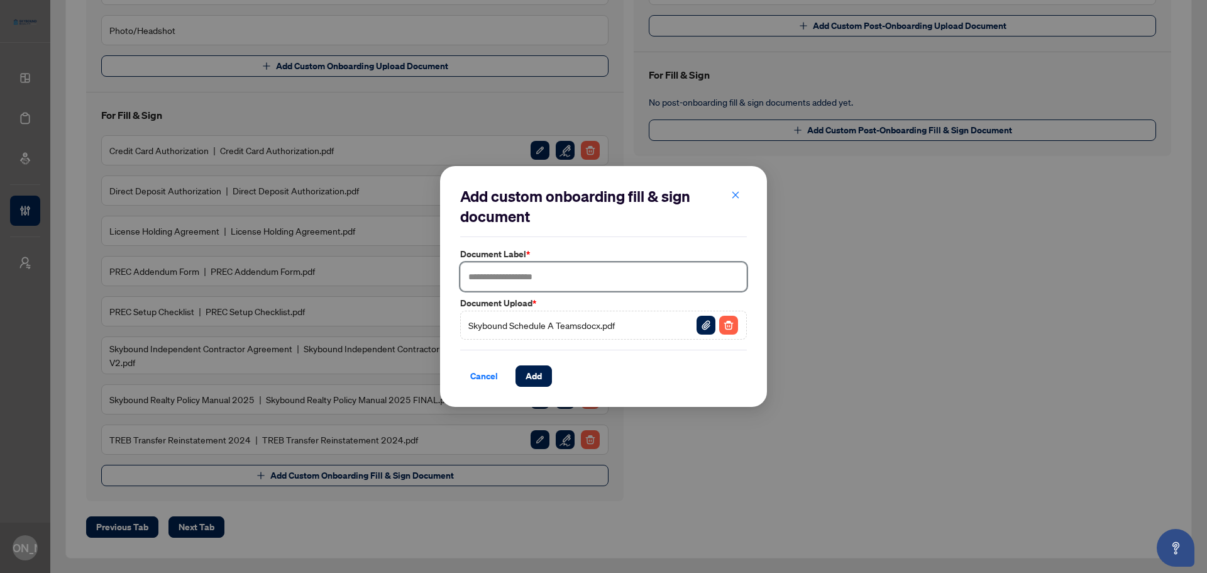
click at [548, 280] on input "text" at bounding box center [603, 276] width 287 height 29
type input "**********"
click at [532, 373] on span "Add" at bounding box center [534, 376] width 16 height 20
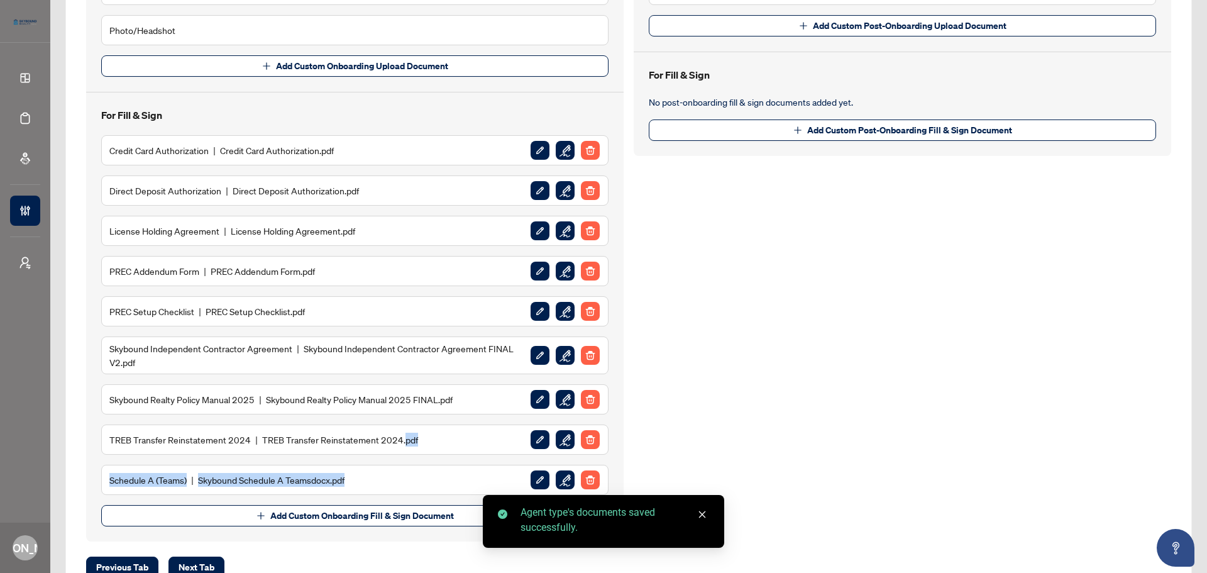
drag, startPoint x: 406, startPoint y: 477, endPoint x: 399, endPoint y: 443, distance: 34.5
click at [399, 443] on div "Credit Card Authorization Credit Card Authorization.pdf Direct Deposit Authoriz…" at bounding box center [354, 315] width 507 height 360
click at [398, 500] on span "Add Custom Onboarding Fill & Sign Document" at bounding box center [354, 510] width 507 height 31
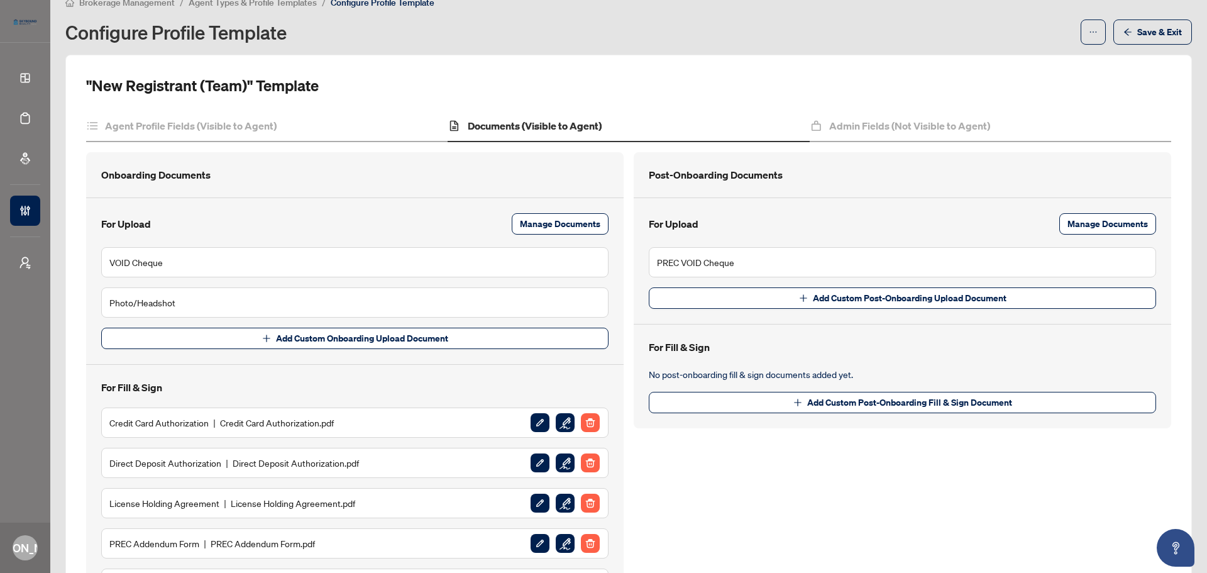
scroll to position [0, 0]
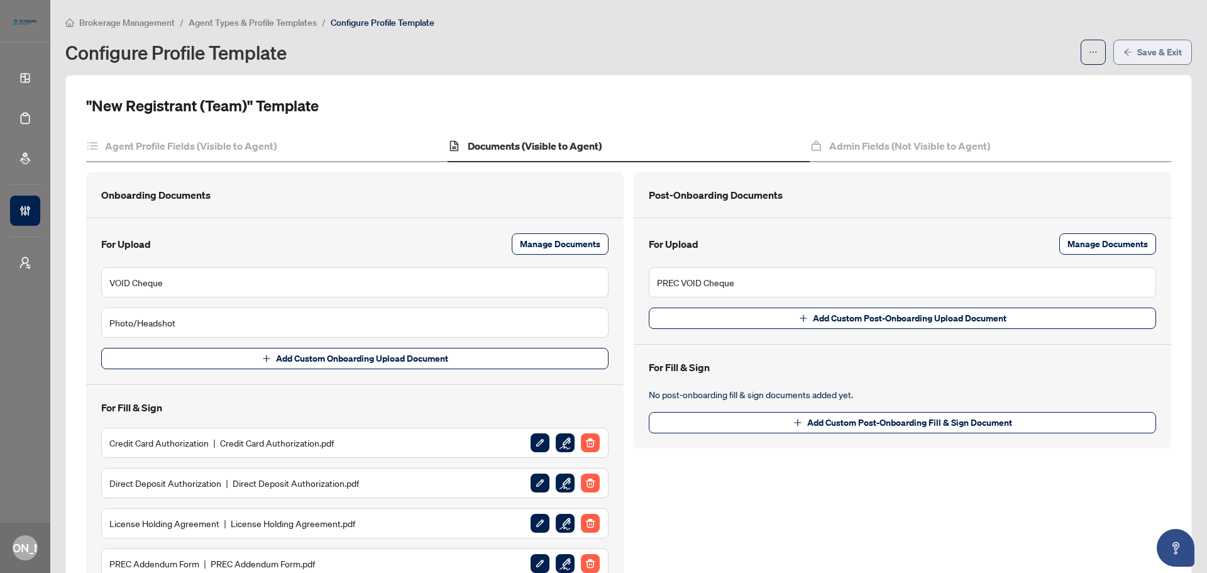
click at [1138, 51] on span "Save & Exit" at bounding box center [1159, 52] width 45 height 20
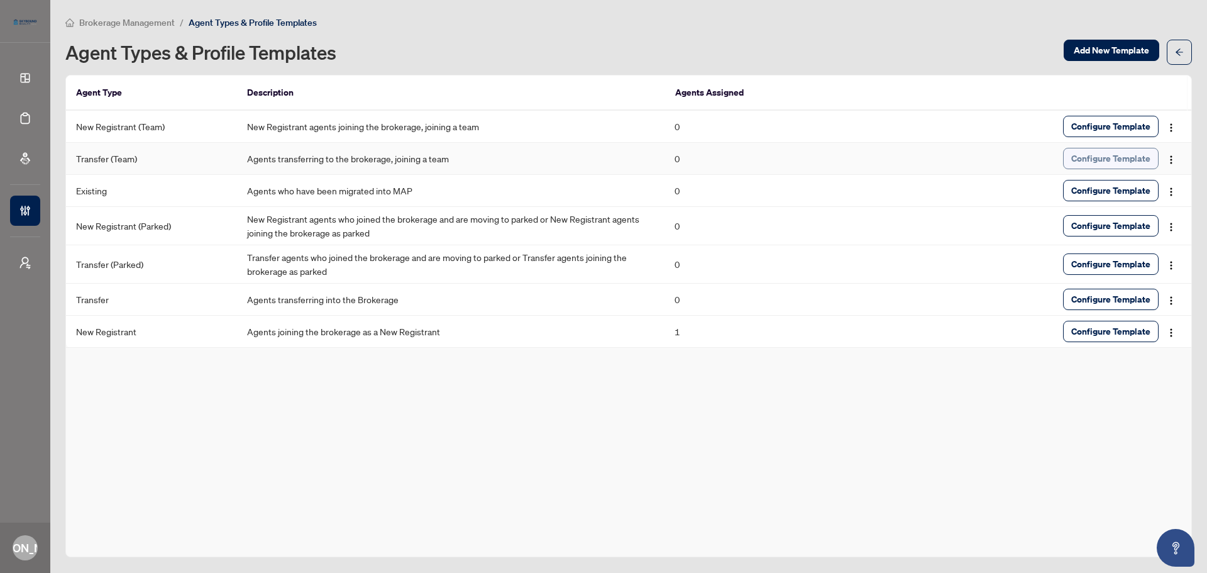
click at [1081, 155] on span "Configure Template" at bounding box center [1110, 158] width 79 height 20
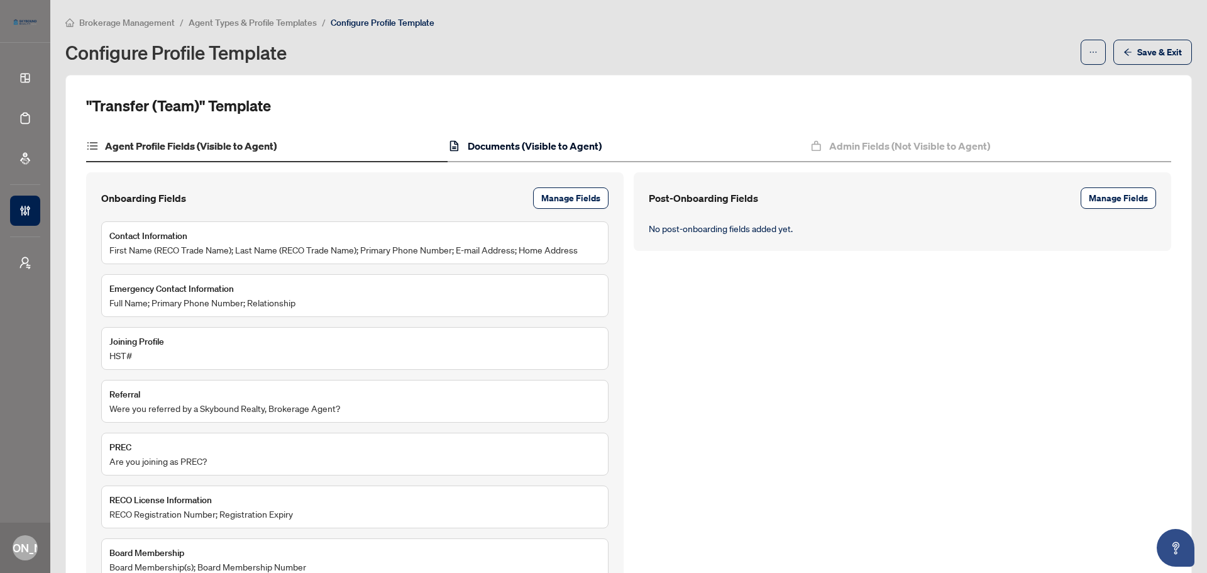
click at [519, 138] on h4 "Documents (Visible to Agent)" at bounding box center [535, 145] width 134 height 15
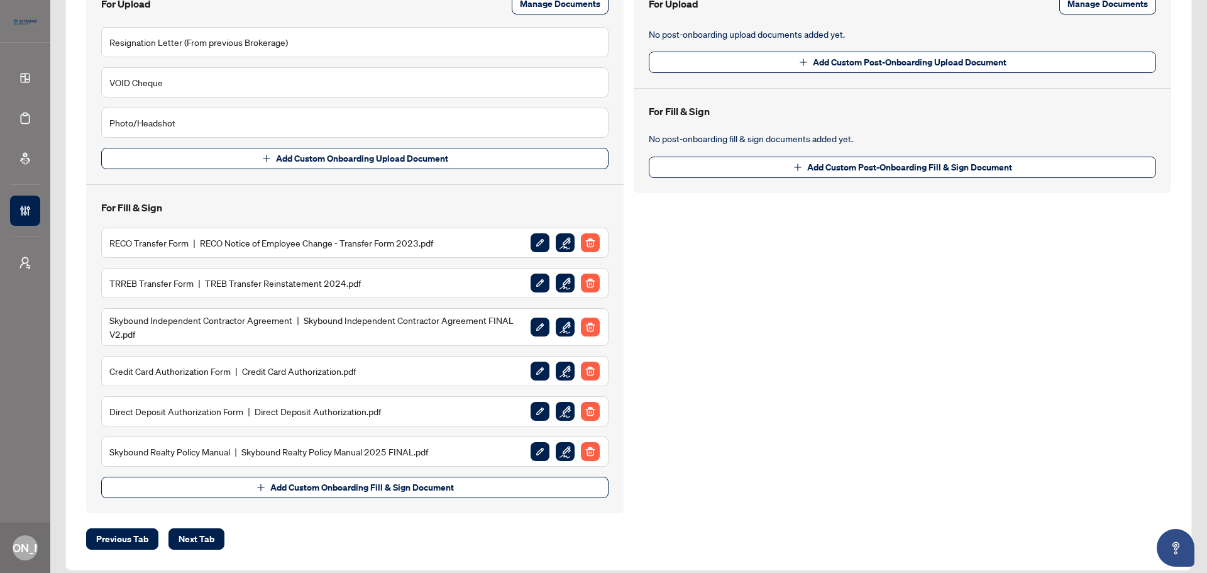
scroll to position [252, 0]
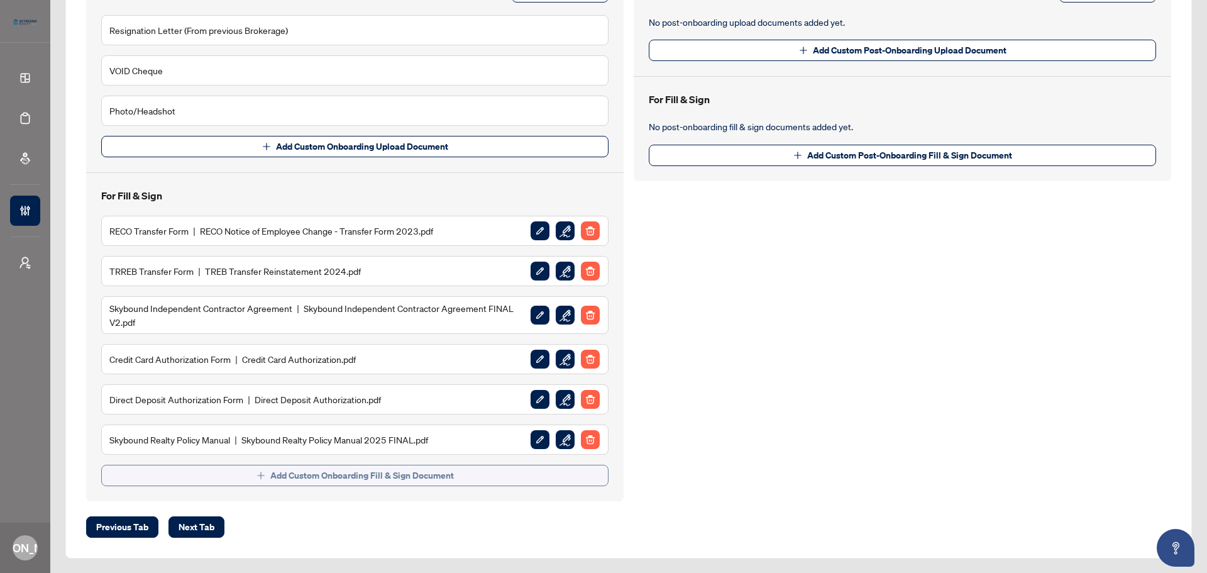
click at [407, 480] on span "Add Custom Onboarding Fill & Sign Document" at bounding box center [362, 475] width 184 height 20
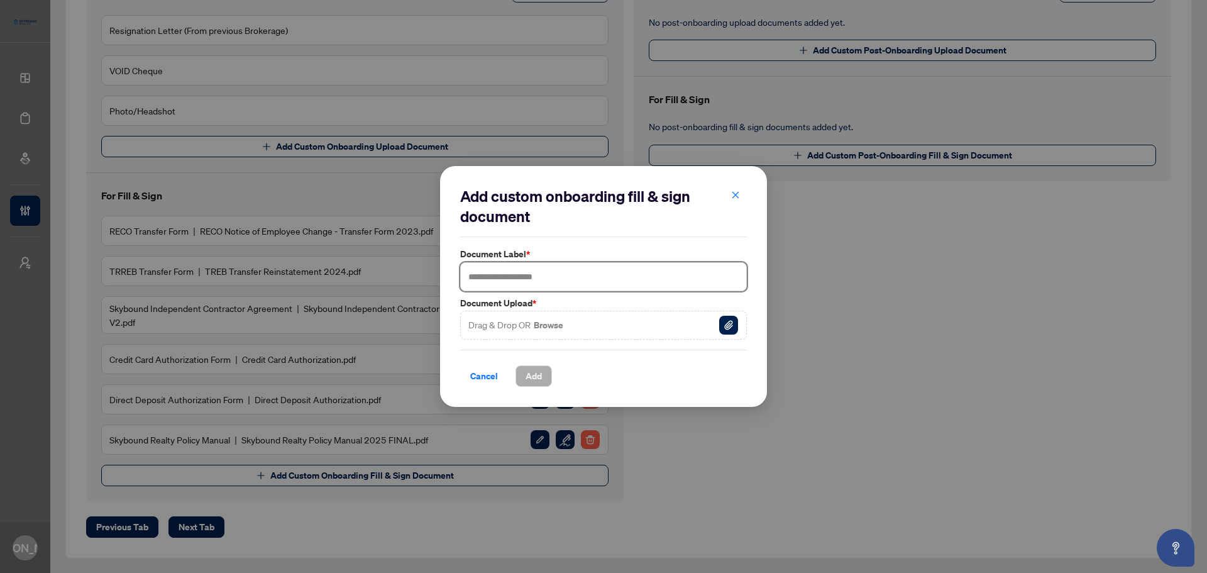
click at [530, 278] on input "text" at bounding box center [603, 276] width 287 height 29
type input "**********"
click at [562, 330] on button "Browse" at bounding box center [549, 325] width 32 height 16
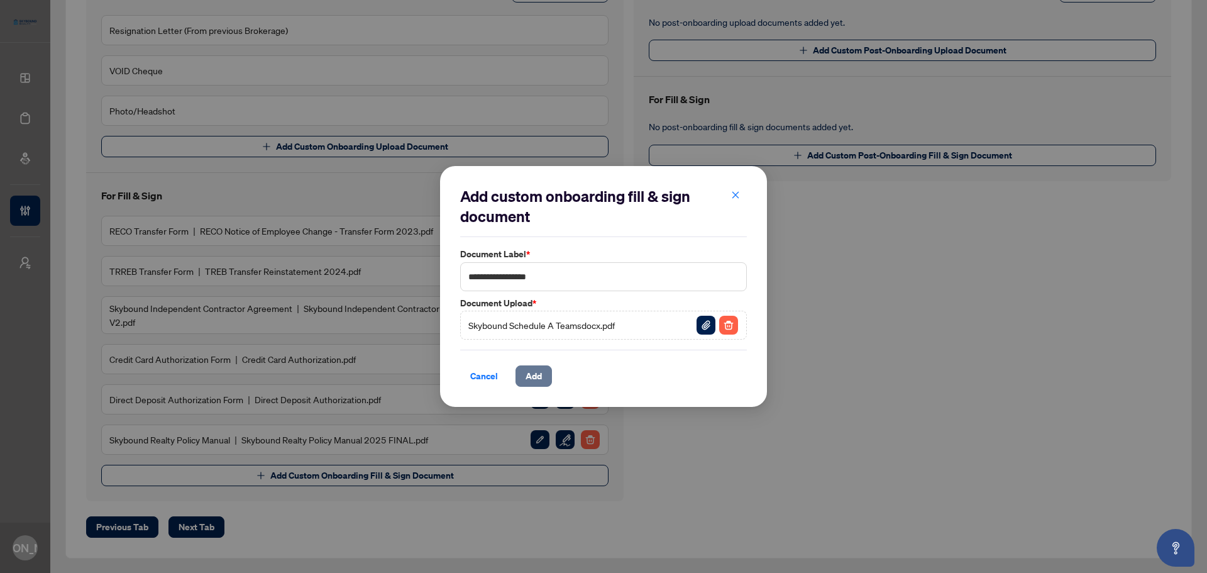
click at [545, 374] on button "Add" at bounding box center [534, 375] width 36 height 21
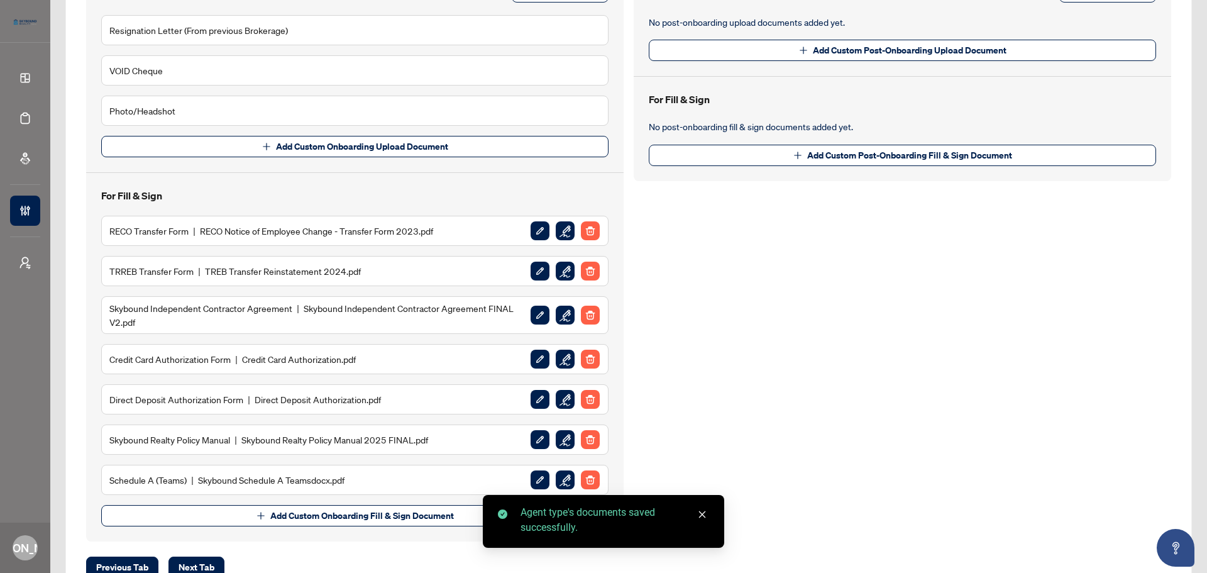
scroll to position [0, 0]
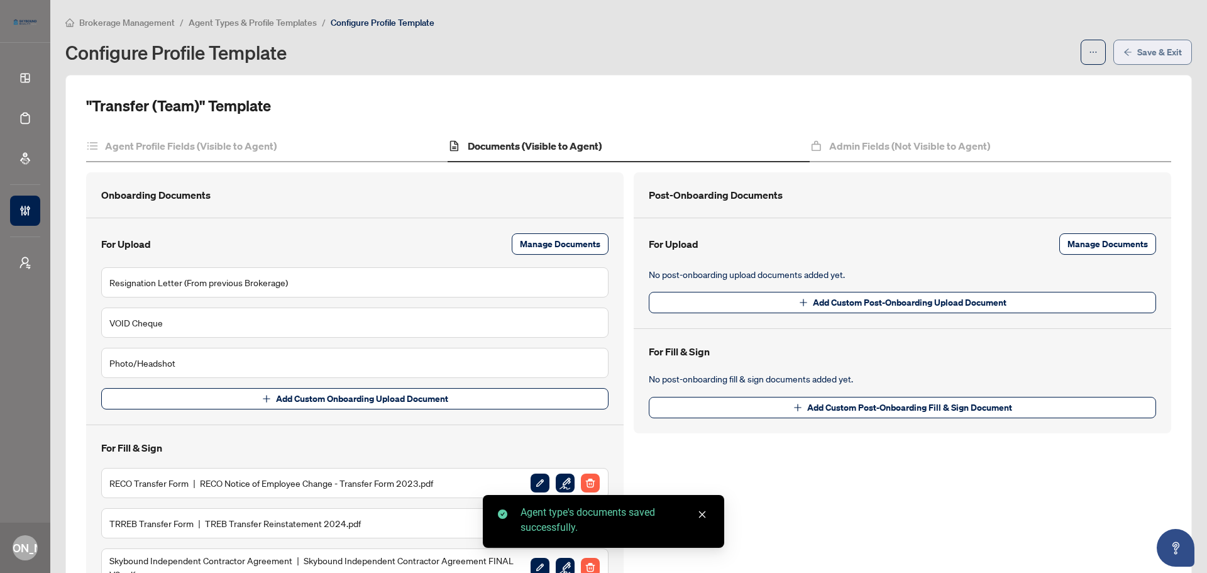
click at [1161, 41] on button "Save & Exit" at bounding box center [1153, 52] width 79 height 25
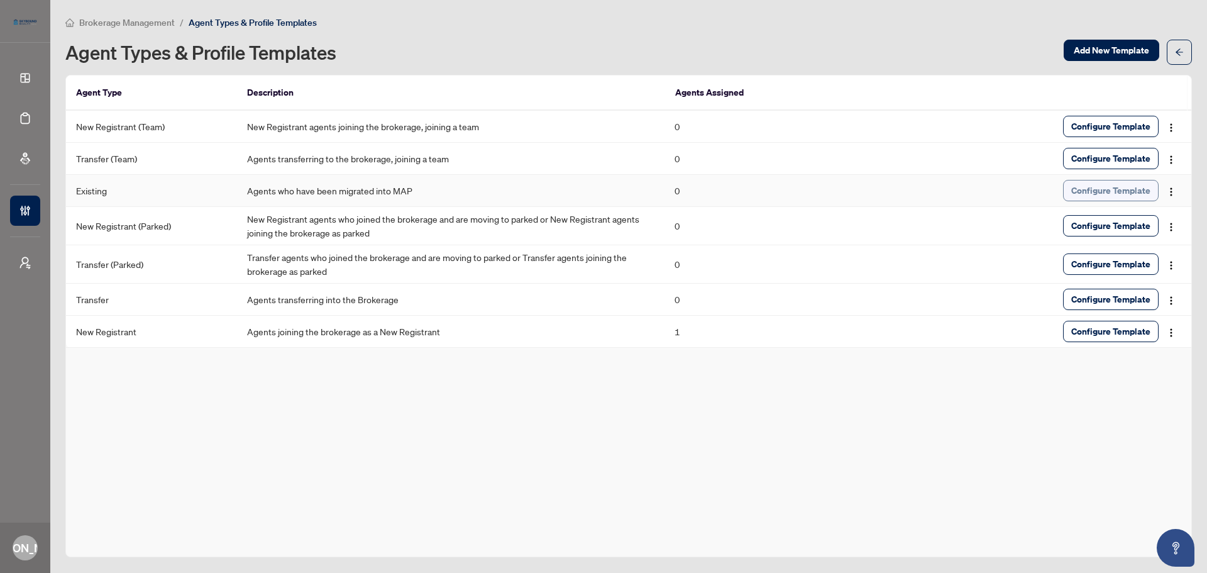
click at [1097, 189] on span "Configure Template" at bounding box center [1110, 190] width 79 height 20
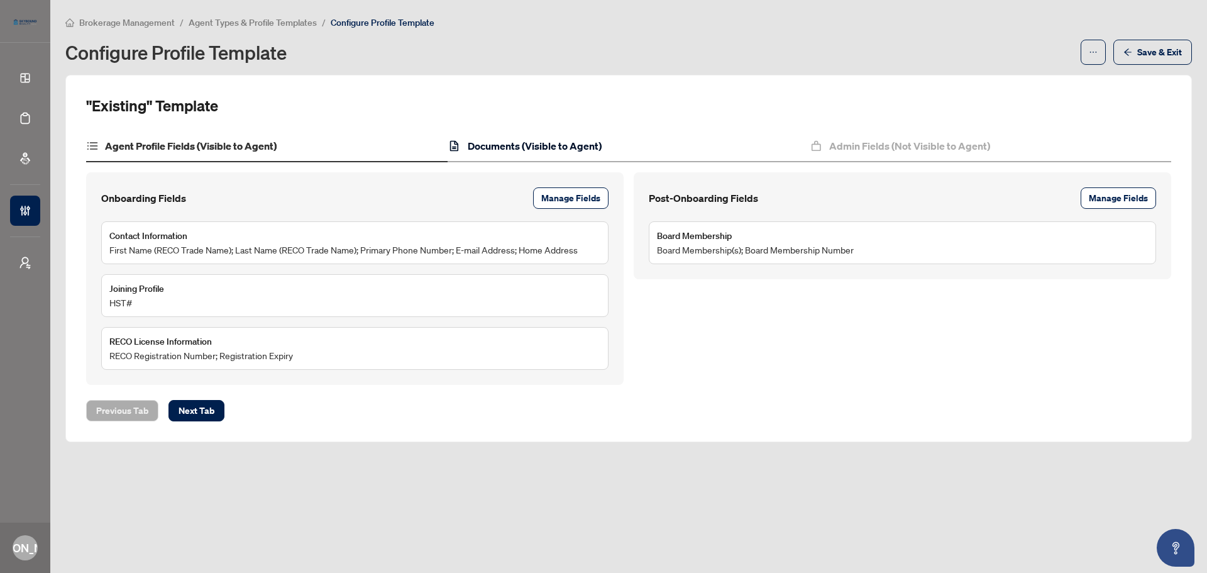
click at [575, 150] on h4 "Documents (Visible to Agent)" at bounding box center [535, 145] width 134 height 15
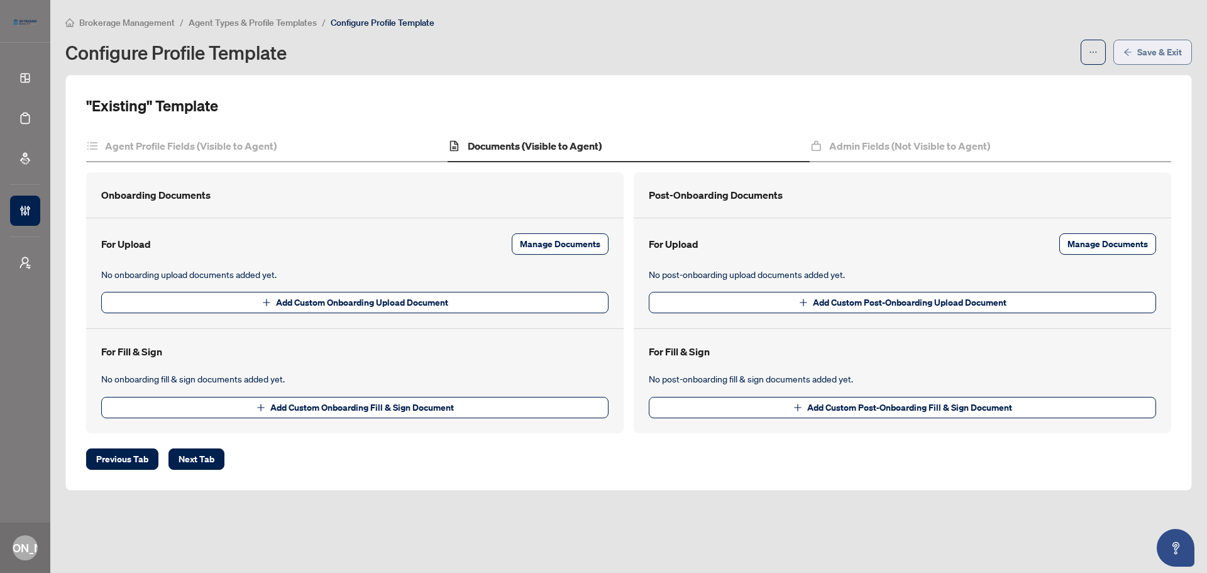
click at [1175, 54] on span "Save & Exit" at bounding box center [1159, 52] width 45 height 20
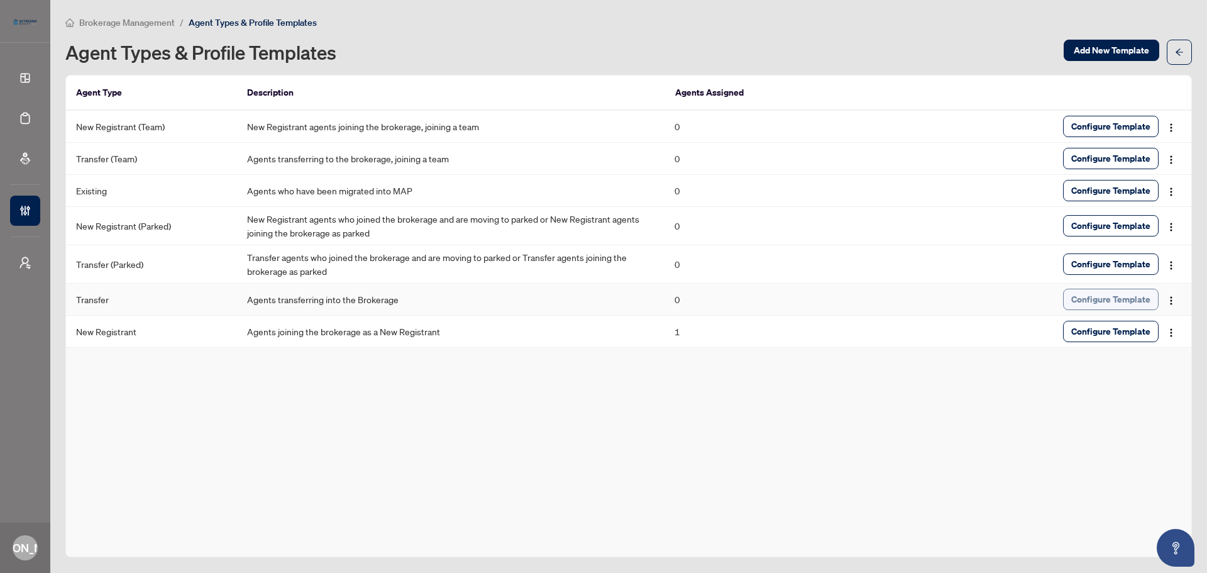
click at [1088, 294] on span "Configure Template" at bounding box center [1110, 299] width 79 height 20
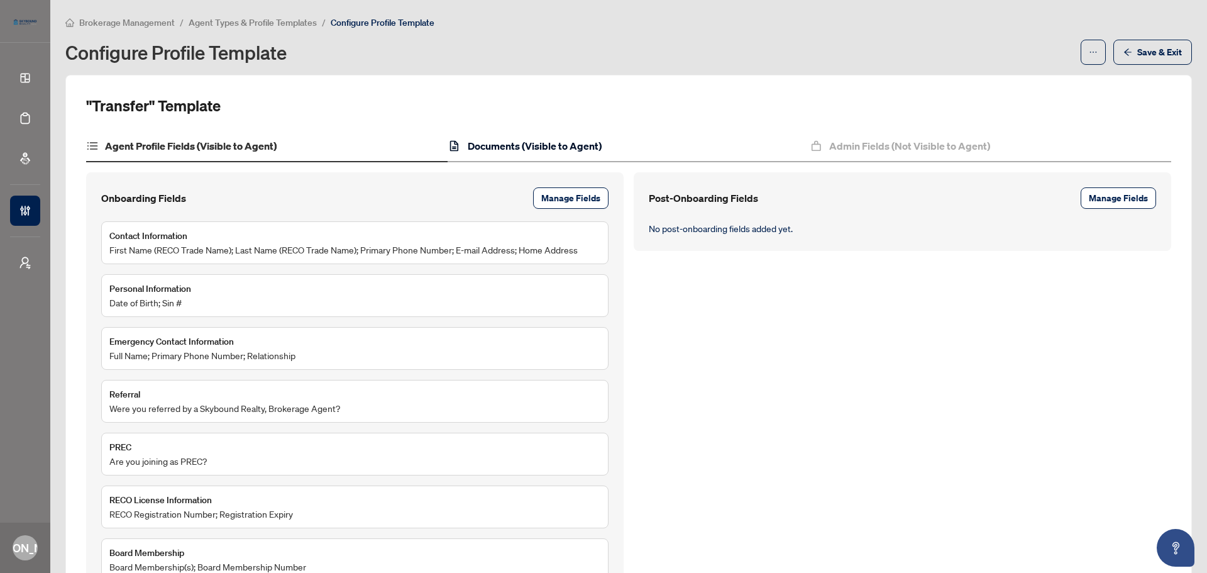
click at [570, 146] on h4 "Documents (Visible to Agent)" at bounding box center [535, 145] width 134 height 15
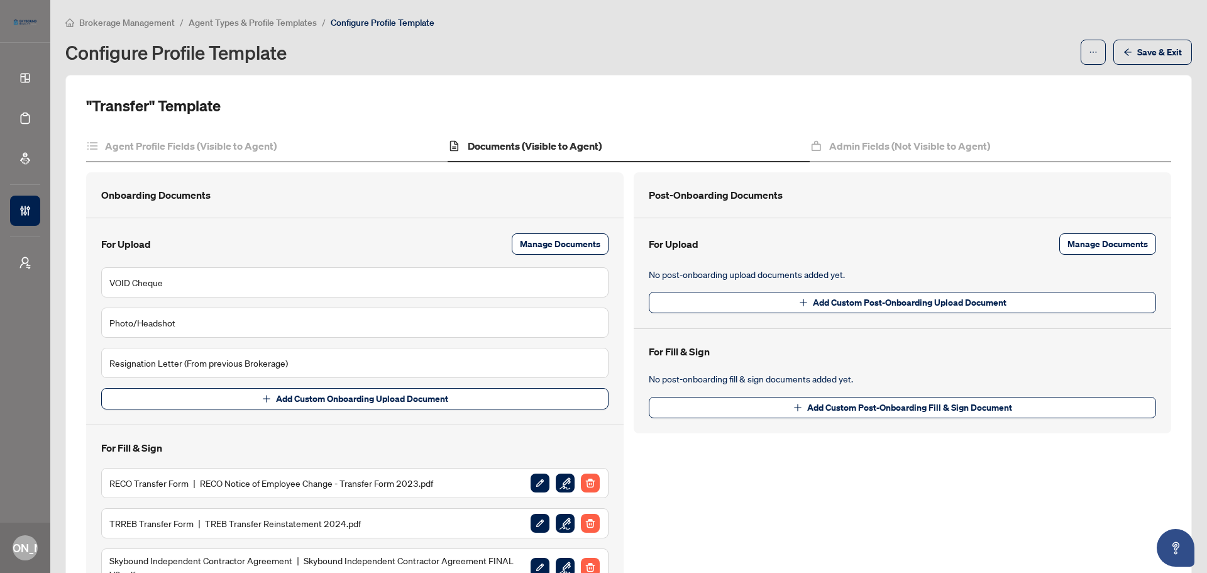
scroll to position [252, 0]
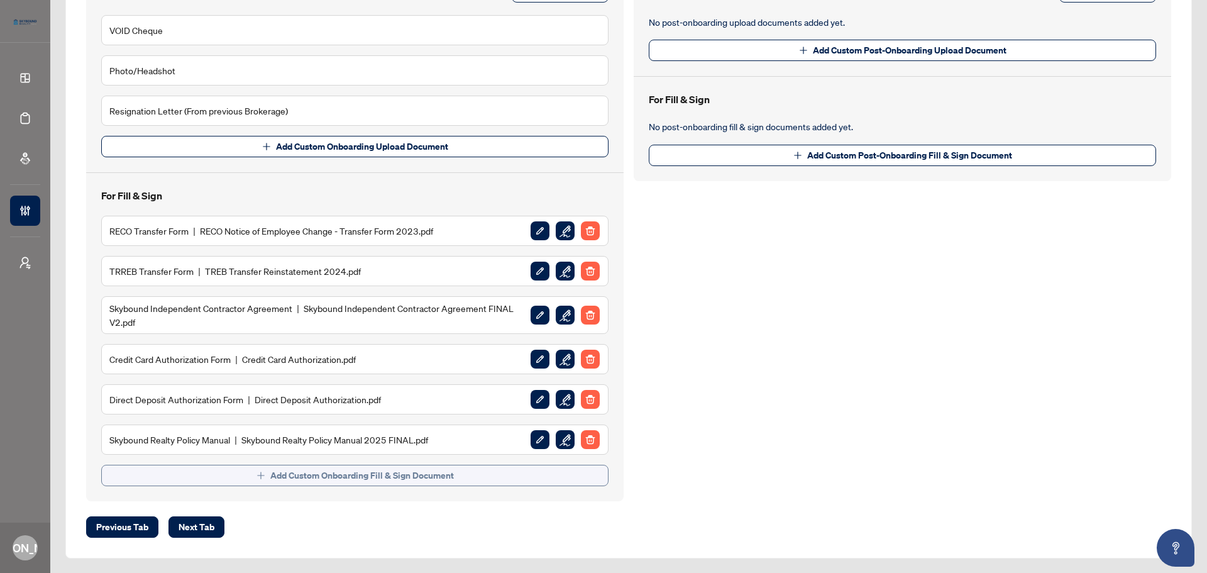
click at [403, 472] on span "Add Custom Onboarding Fill & Sign Document" at bounding box center [362, 475] width 184 height 20
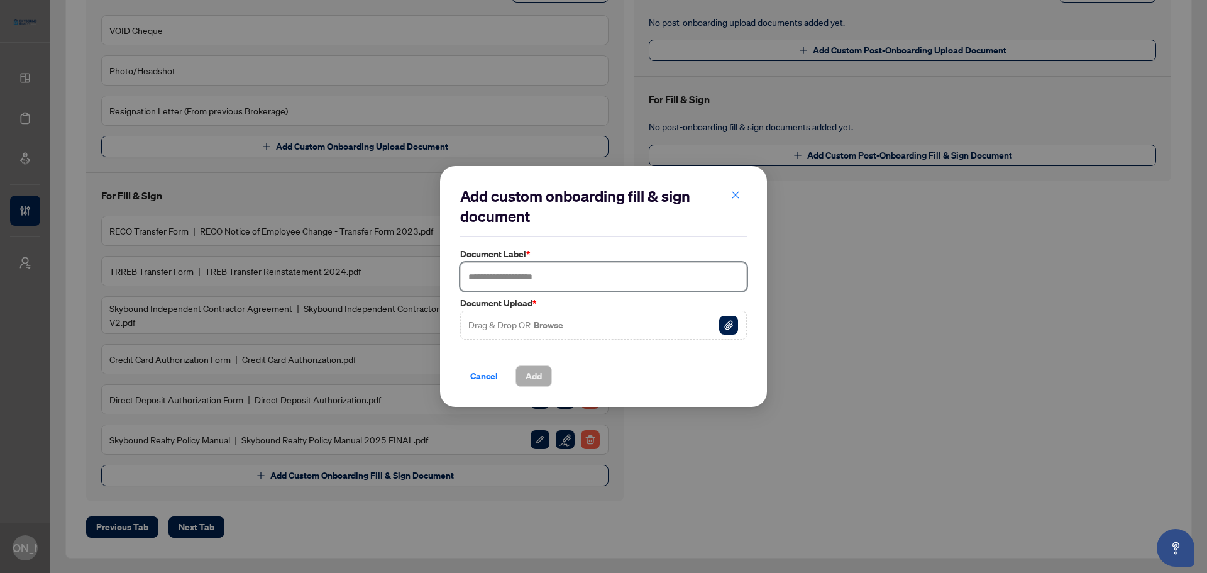
click at [504, 275] on input "text" at bounding box center [603, 276] width 287 height 29
type input "**********"
click at [547, 324] on button "Browse" at bounding box center [549, 325] width 32 height 16
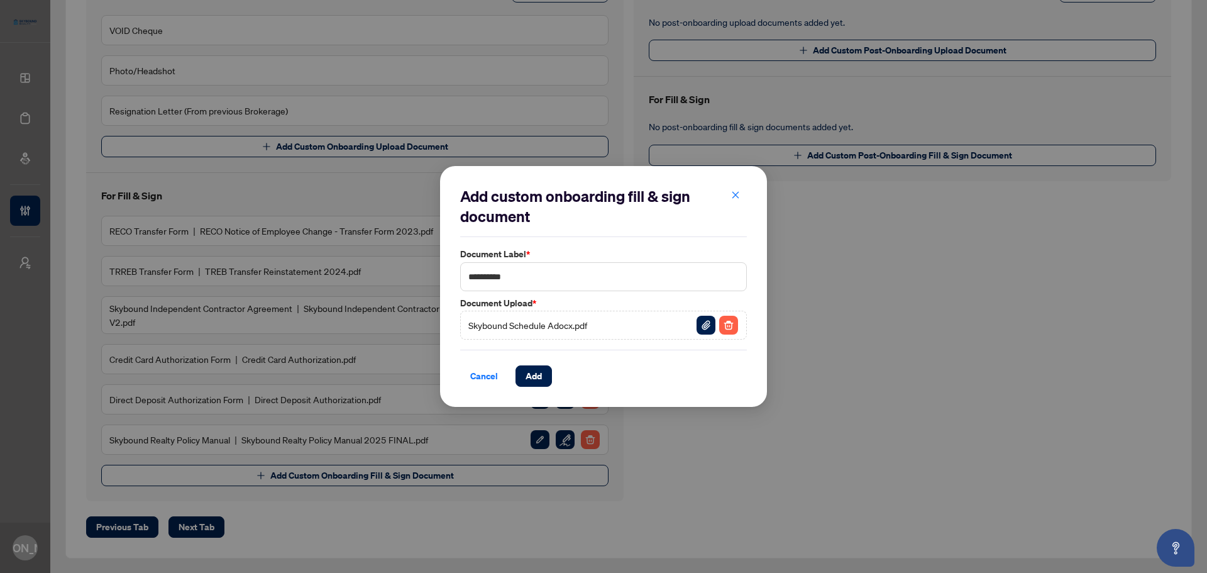
click at [534, 377] on span "Add" at bounding box center [534, 376] width 16 height 20
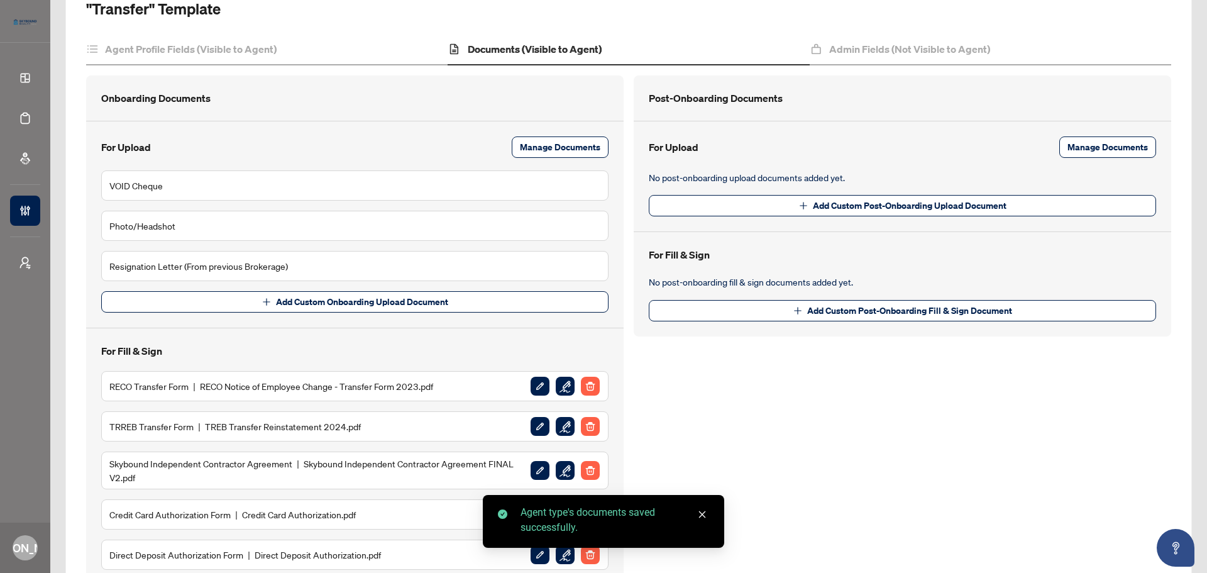
scroll to position [0, 0]
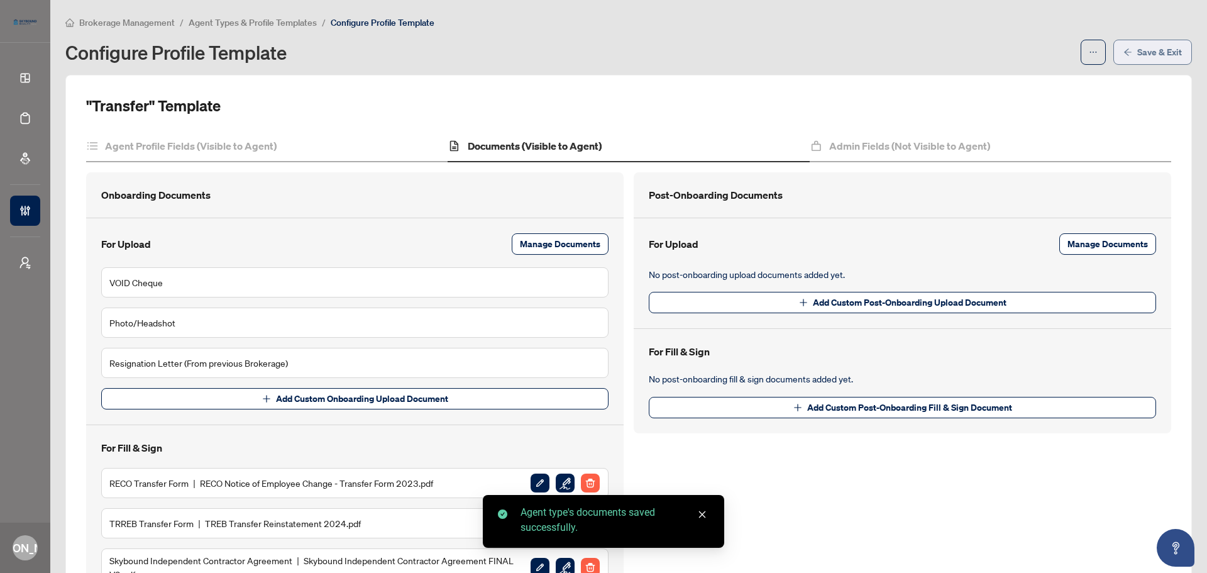
click at [1137, 54] on span "Save & Exit" at bounding box center [1159, 52] width 45 height 20
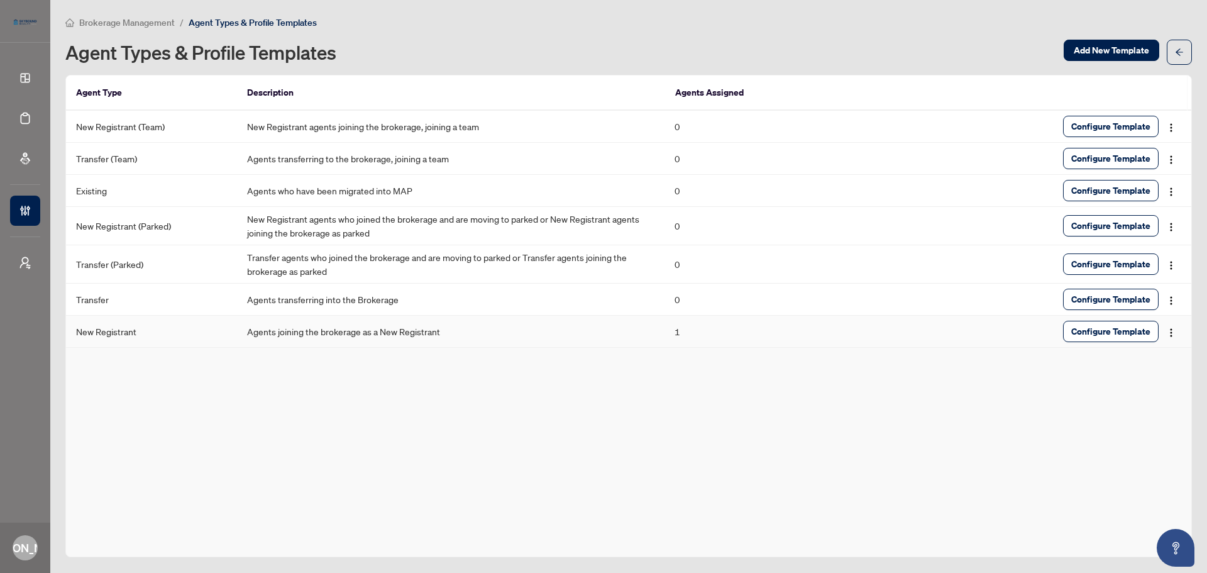
click at [319, 334] on td "Agents joining the brokerage as a New Registrant" at bounding box center [451, 332] width 428 height 32
click at [1097, 331] on span "Configure Template" at bounding box center [1110, 331] width 79 height 20
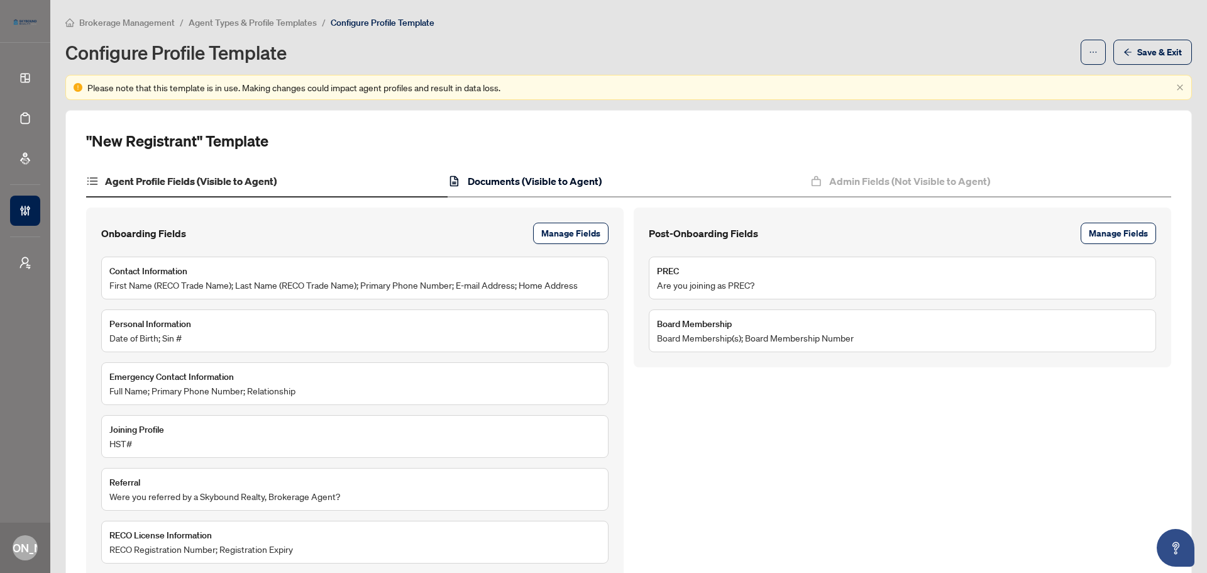
click at [576, 174] on h4 "Documents (Visible to Agent)" at bounding box center [535, 181] width 134 height 15
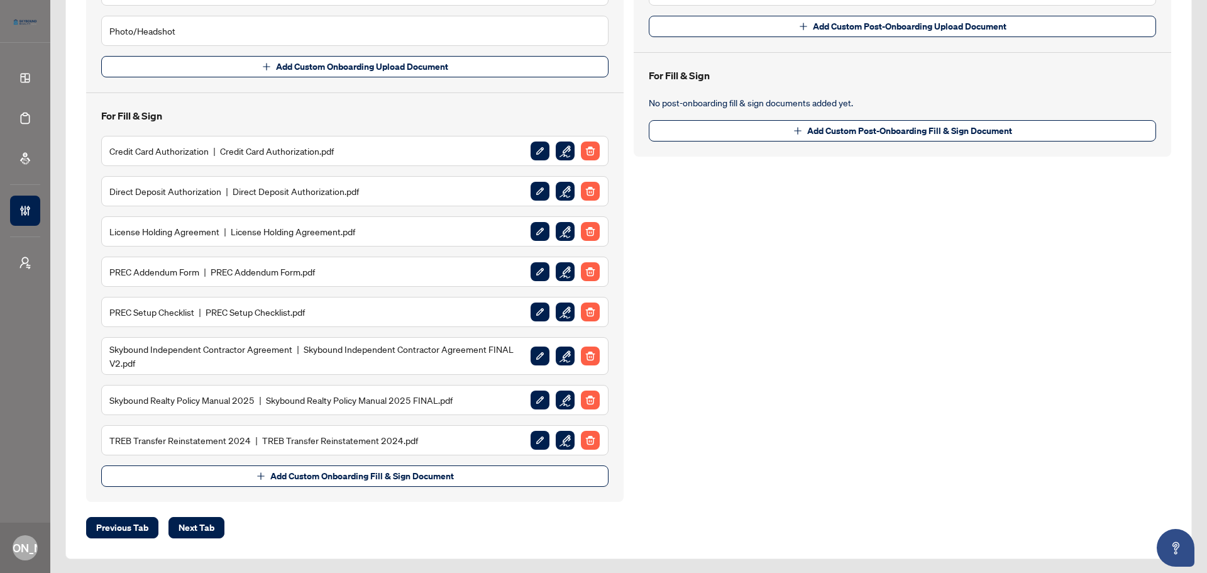
scroll to position [328, 0]
click at [434, 481] on span "Add Custom Onboarding Fill & Sign Document" at bounding box center [362, 475] width 184 height 20
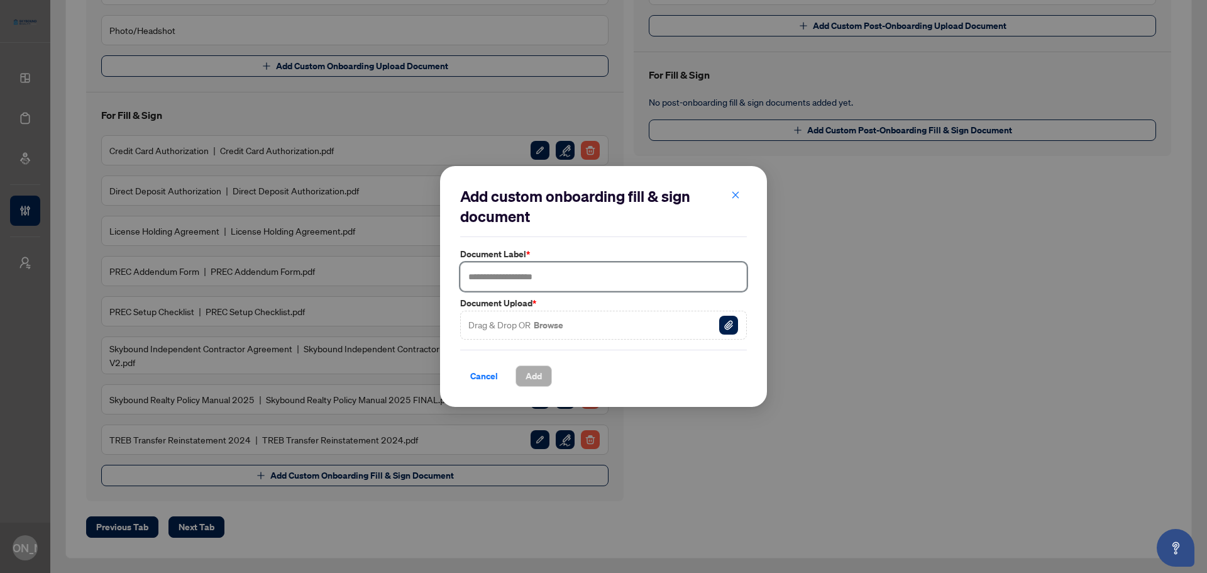
click at [599, 277] on input "text" at bounding box center [603, 276] width 287 height 29
type input "**********"
click at [732, 321] on img "button" at bounding box center [728, 325] width 19 height 19
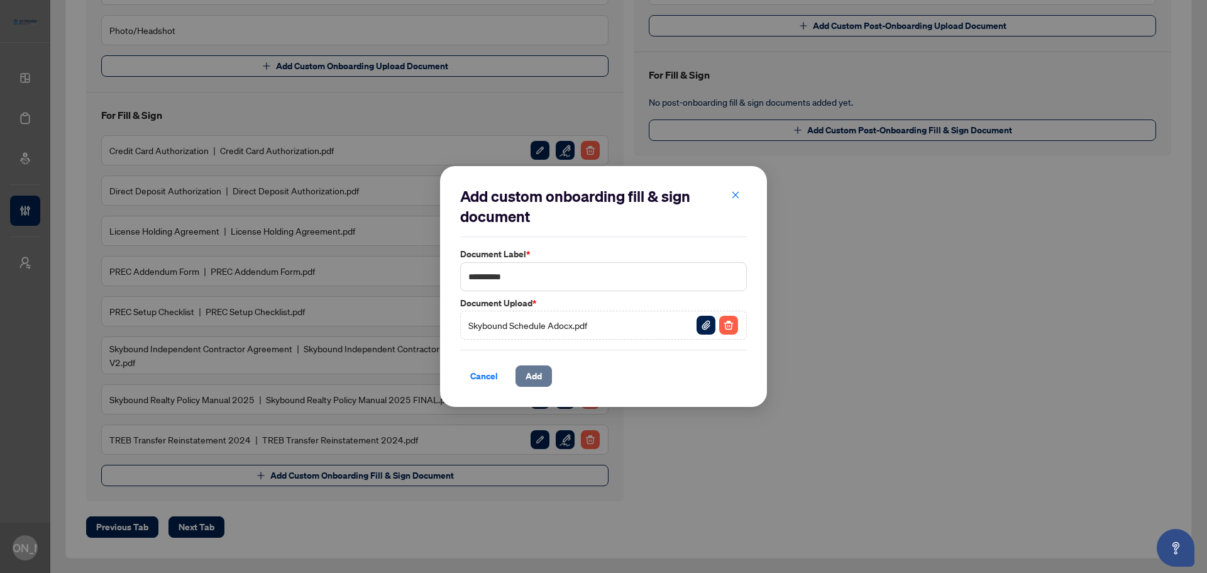
click at [529, 379] on span "Add" at bounding box center [534, 376] width 16 height 20
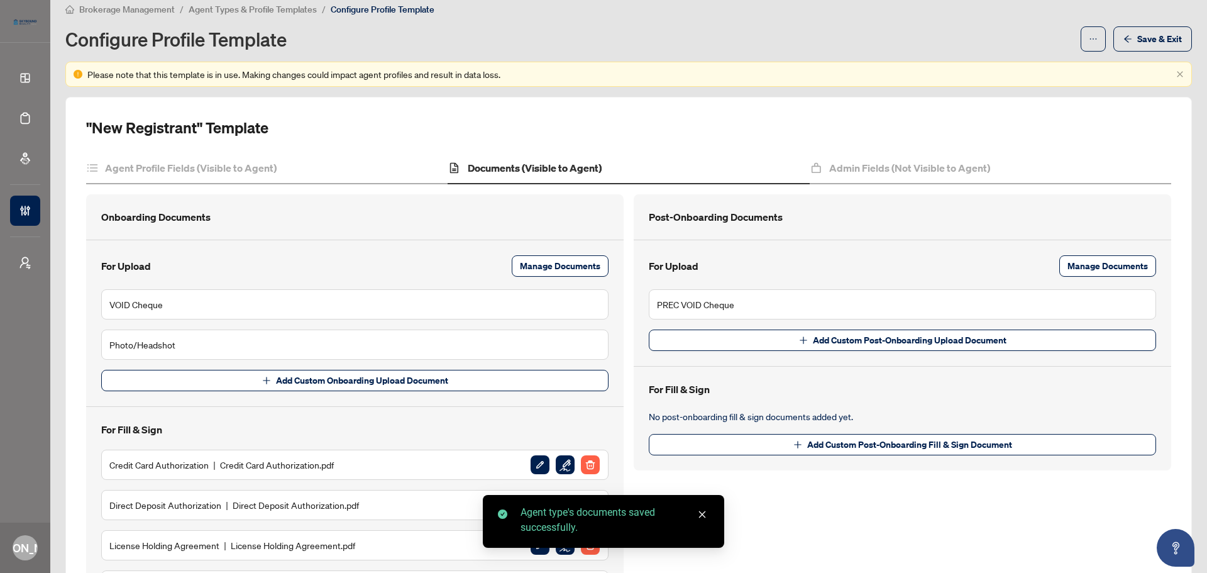
scroll to position [0, 0]
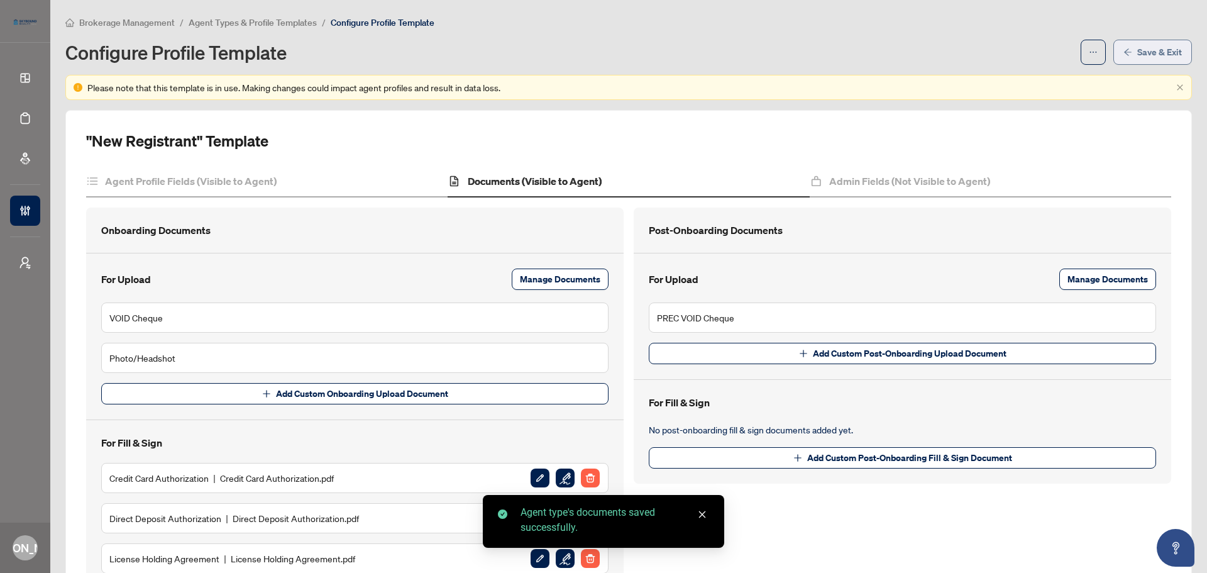
click at [1137, 51] on span "Save & Exit" at bounding box center [1159, 52] width 45 height 20
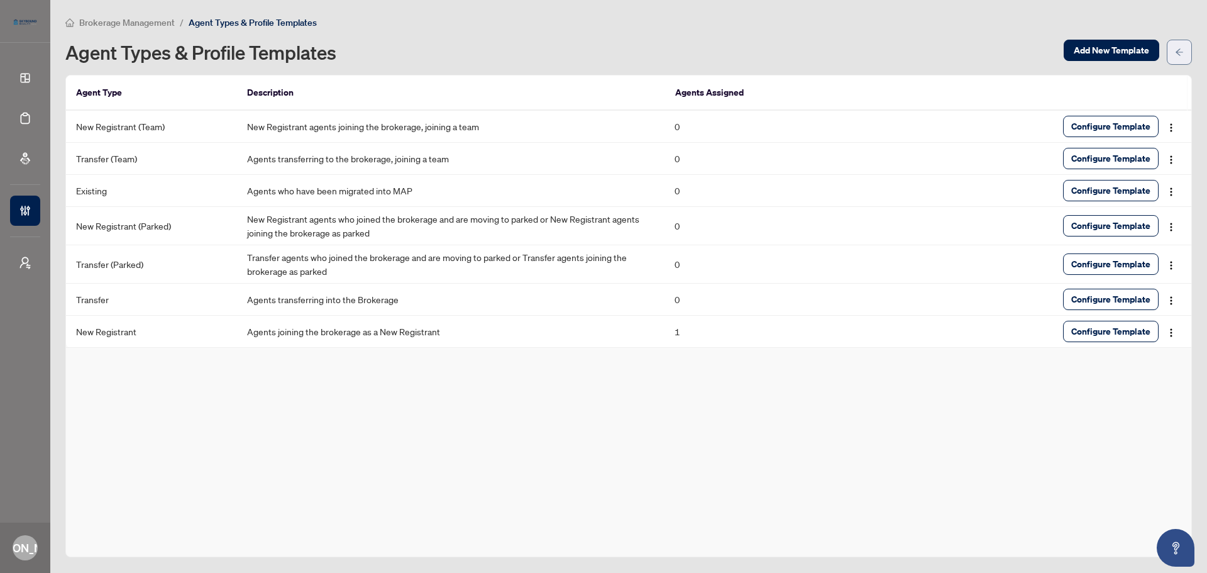
click at [1185, 51] on button "button" at bounding box center [1179, 52] width 25 height 25
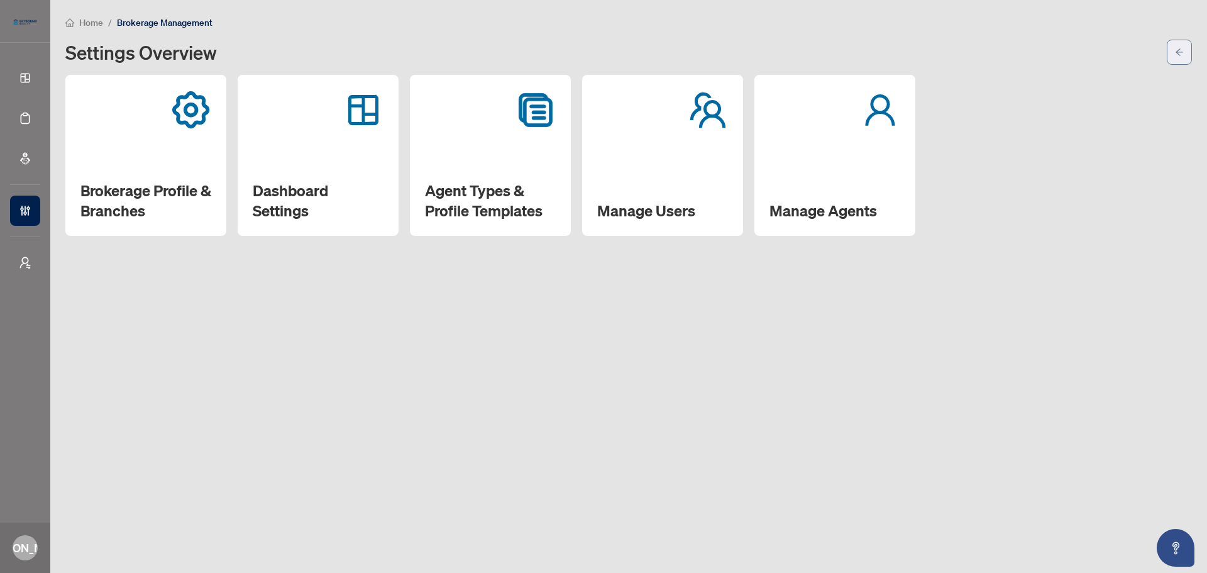
click at [1180, 53] on icon "arrow-left" at bounding box center [1179, 52] width 9 height 9
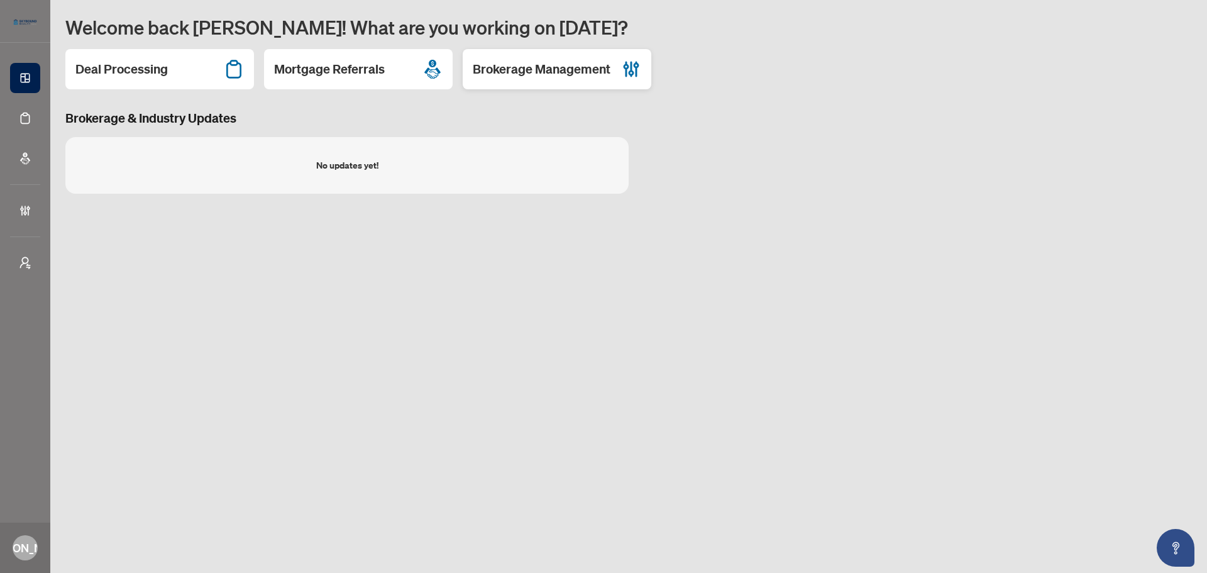
click at [603, 77] on h2 "Brokerage Management" at bounding box center [542, 69] width 138 height 18
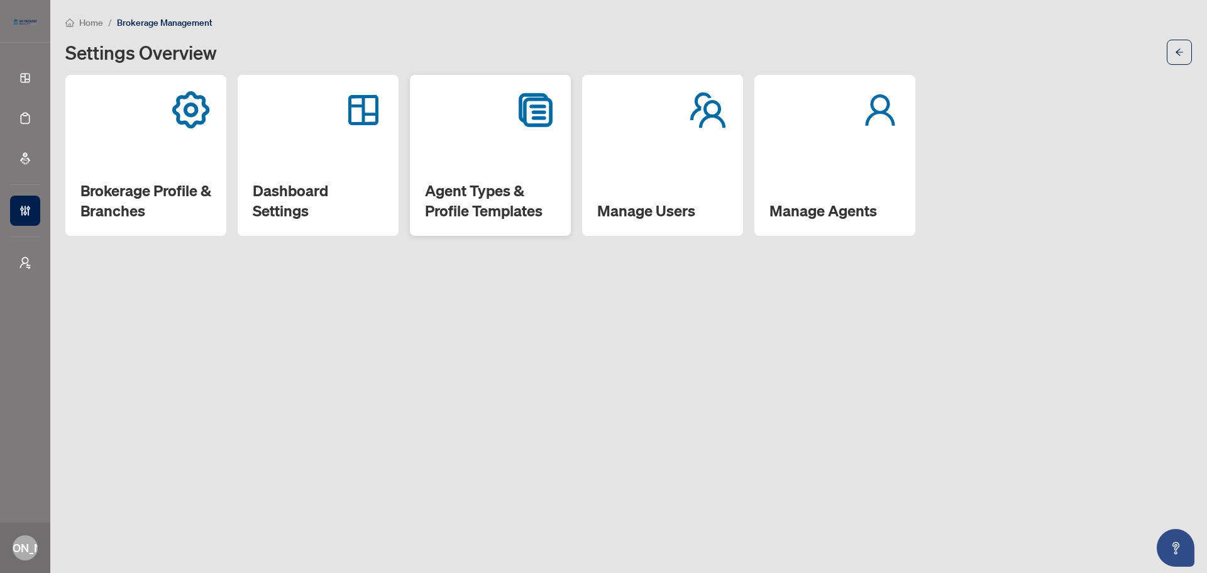
click at [499, 177] on div "Agent Types & Profile Templates" at bounding box center [490, 155] width 161 height 161
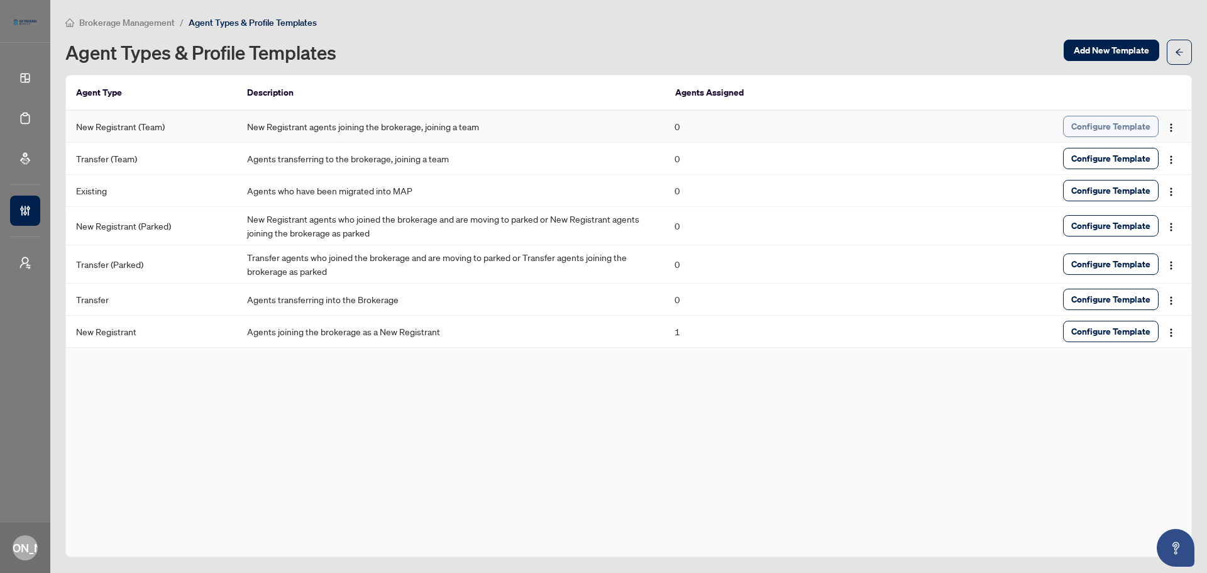
click at [1102, 116] on span "Configure Template" at bounding box center [1110, 126] width 79 height 20
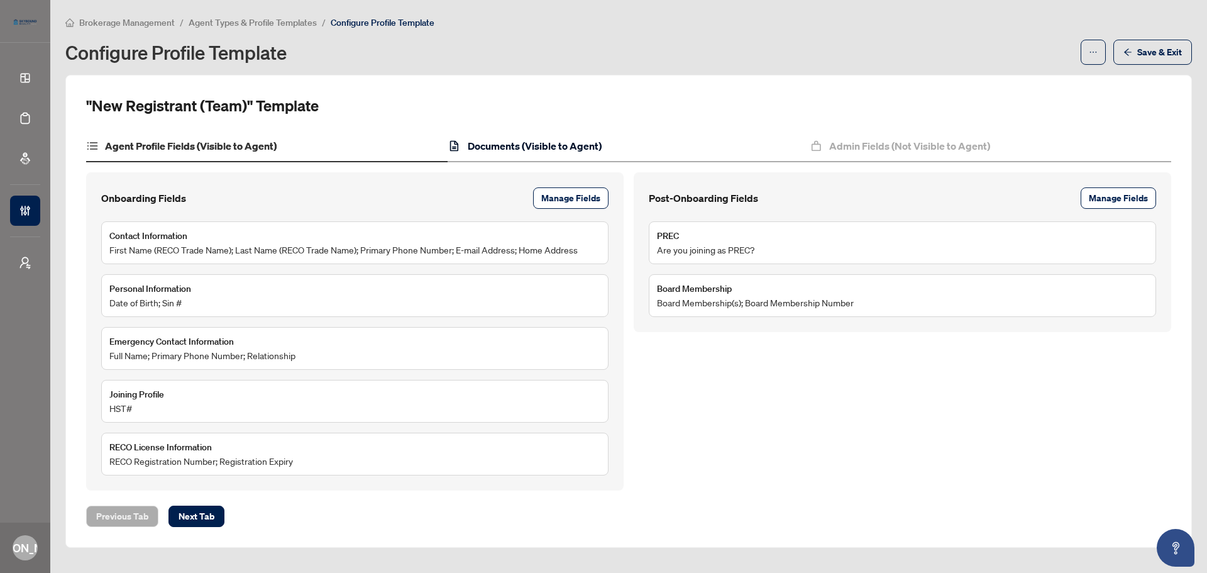
click at [580, 148] on h4 "Documents (Visible to Agent)" at bounding box center [535, 145] width 134 height 15
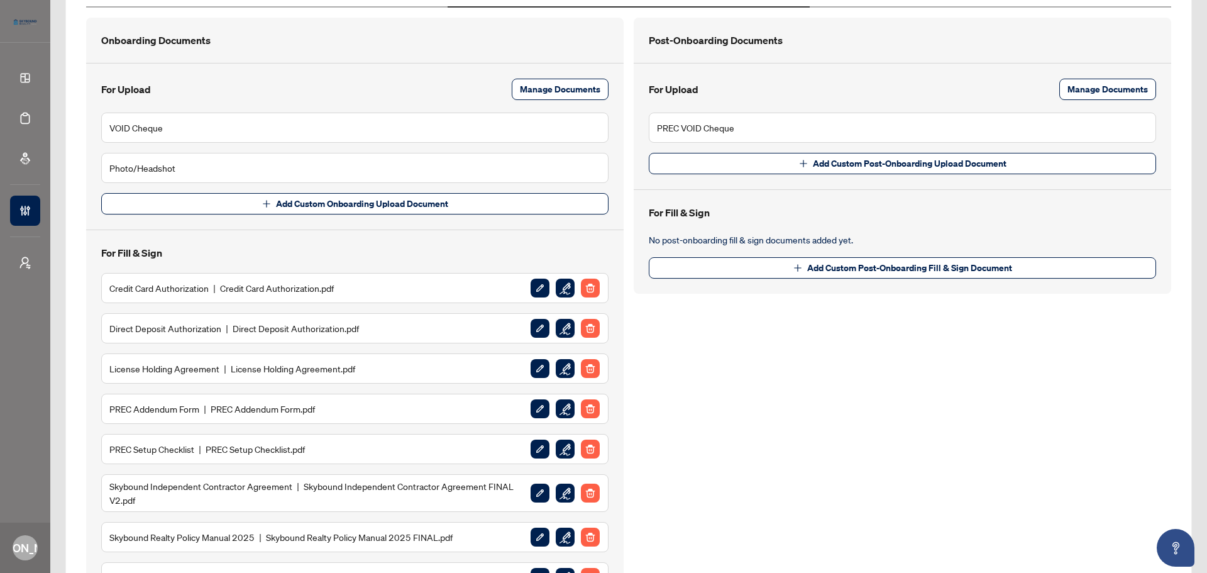
scroll to position [189, 0]
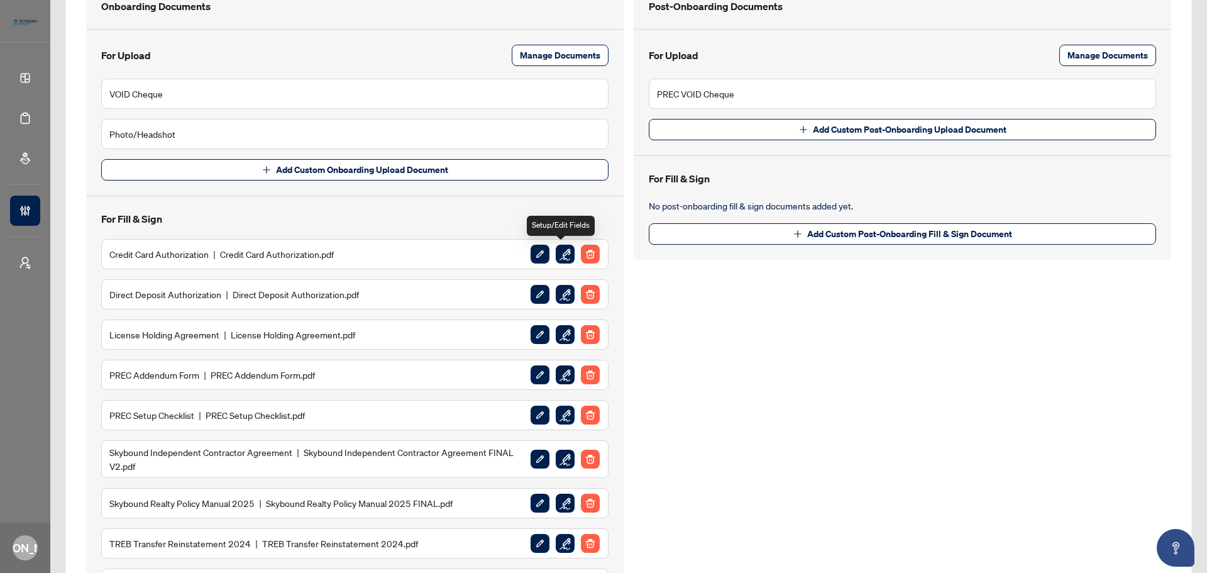
click at [565, 262] on img "button" at bounding box center [565, 254] width 19 height 19
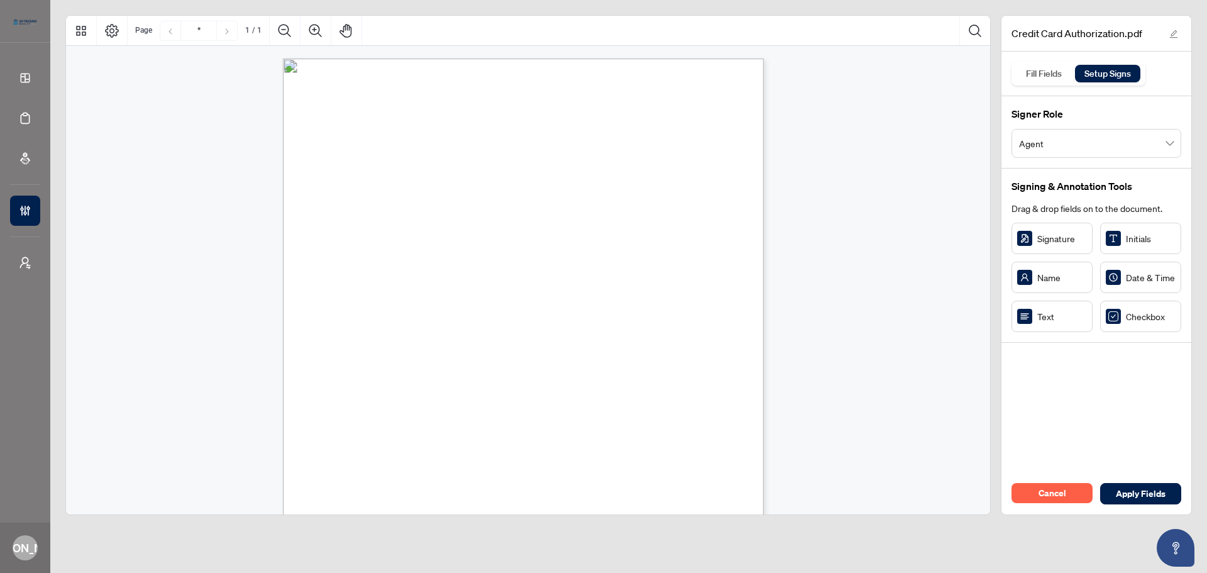
scroll to position [63, 0]
click at [389, 184] on rect "Page 1" at bounding box center [385, 179] width 23 height 23
click at [521, 235] on div "CREDIT CARD AUTHORIZATION FORM Please complete all fields. CREDIT CARD INFORMAT…" at bounding box center [583, 385] width 601 height 778
drag, startPoint x: 482, startPoint y: 182, endPoint x: 472, endPoint y: 182, distance: 10.7
click at [473, 182] on rect "Page 1" at bounding box center [470, 179] width 23 height 23
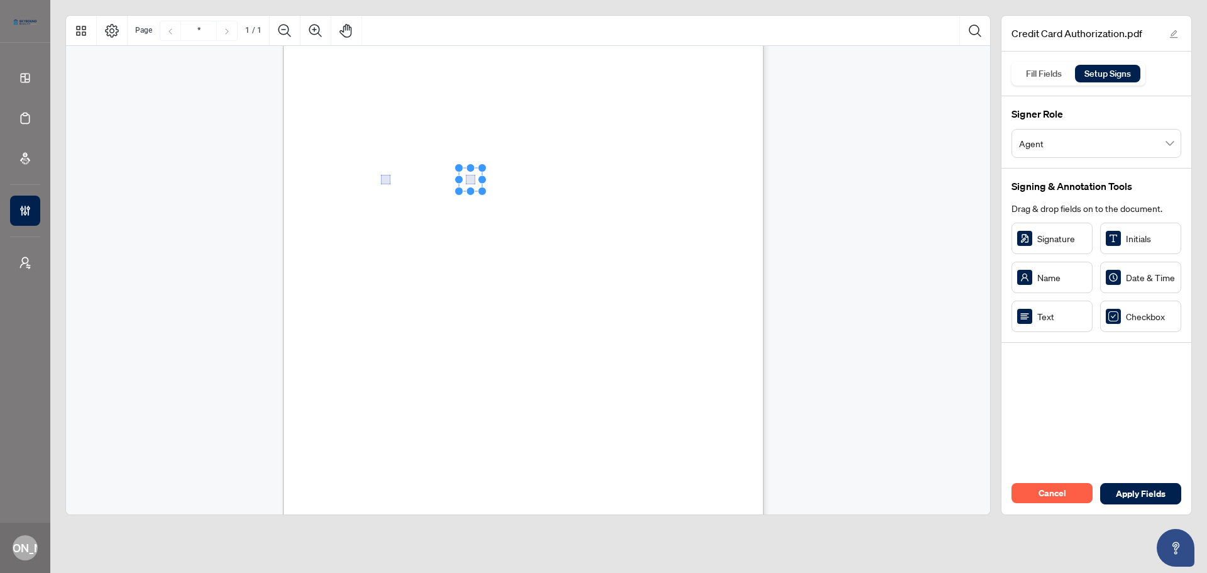
click at [519, 211] on div "CREDIT CARD AUTHORIZATION FORM Please complete all fields. CREDIT CARD INFORMAT…" at bounding box center [583, 385] width 601 height 778
drag, startPoint x: 1025, startPoint y: 318, endPoint x: 514, endPoint y: 204, distance: 523.1
click at [536, 209] on rect "Page 1" at bounding box center [515, 204] width 77 height 33
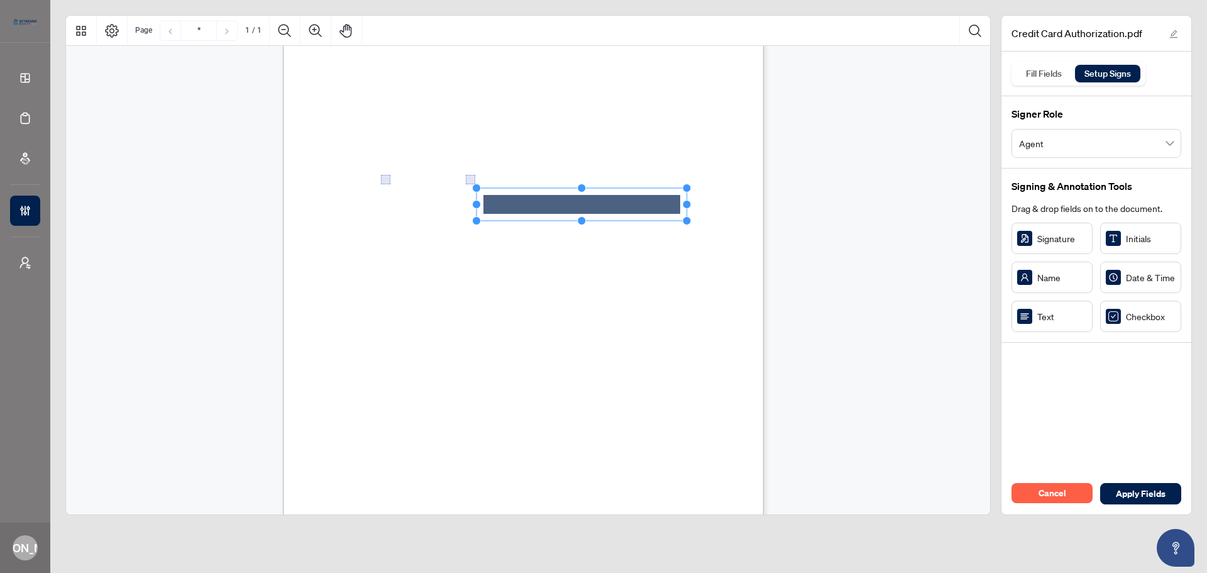
drag, startPoint x: 552, startPoint y: 206, endPoint x: 705, endPoint y: 211, distance: 152.9
click at [705, 211] on div "CREDIT CARD AUTHORIZATION FORM Please complete all fields. CREDIT CARD INFORMAT…" at bounding box center [523, 307] width 481 height 622
click at [825, 240] on div "CREDIT CARD AUTHORIZATION FORM Please complete all fields. CREDIT CARD INFORMAT…" at bounding box center [528, 300] width 924 height 635
drag, startPoint x: 1029, startPoint y: 314, endPoint x: 482, endPoint y: 231, distance: 552.8
drag, startPoint x: 516, startPoint y: 231, endPoint x: 495, endPoint y: 229, distance: 20.2
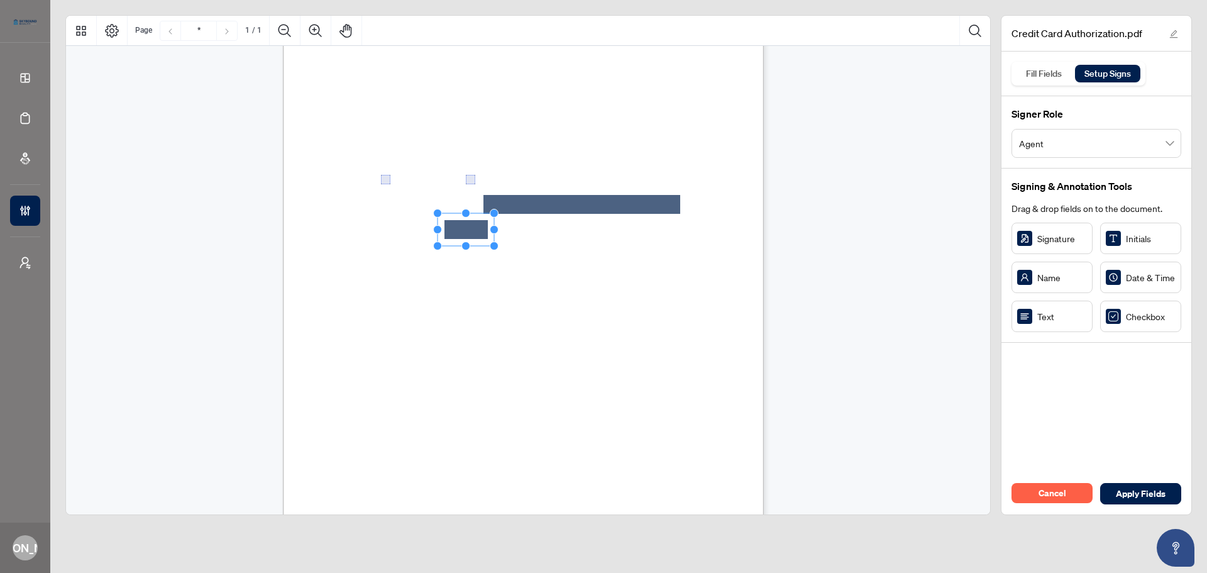
click at [495, 229] on circle "Resize, Right" at bounding box center [494, 230] width 8 height 8
click at [378, 231] on span "Card Number:" at bounding box center [352, 229] width 52 height 11
drag, startPoint x: 514, startPoint y: 235, endPoint x: 653, endPoint y: 323, distance: 165.0
click at [657, 316] on rect "Page 1" at bounding box center [651, 323] width 77 height 33
drag, startPoint x: 657, startPoint y: 316, endPoint x: 648, endPoint y: 326, distance: 13.8
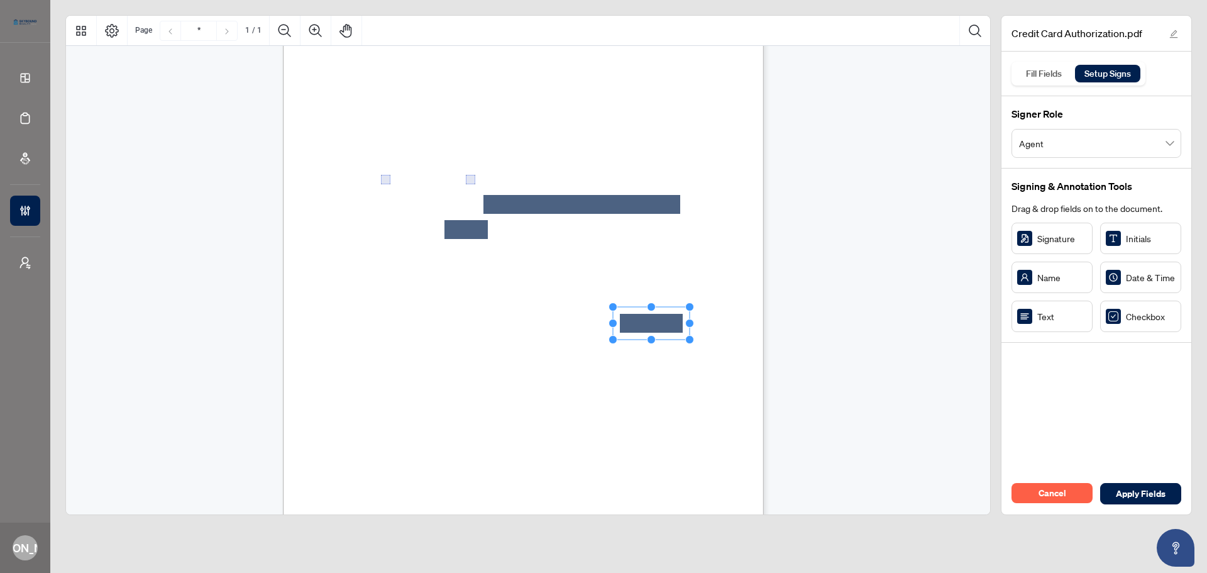
click at [648, 326] on rect "Page 1" at bounding box center [651, 323] width 77 height 33
click at [648, 322] on rect "Page 1" at bounding box center [651, 323] width 77 height 33
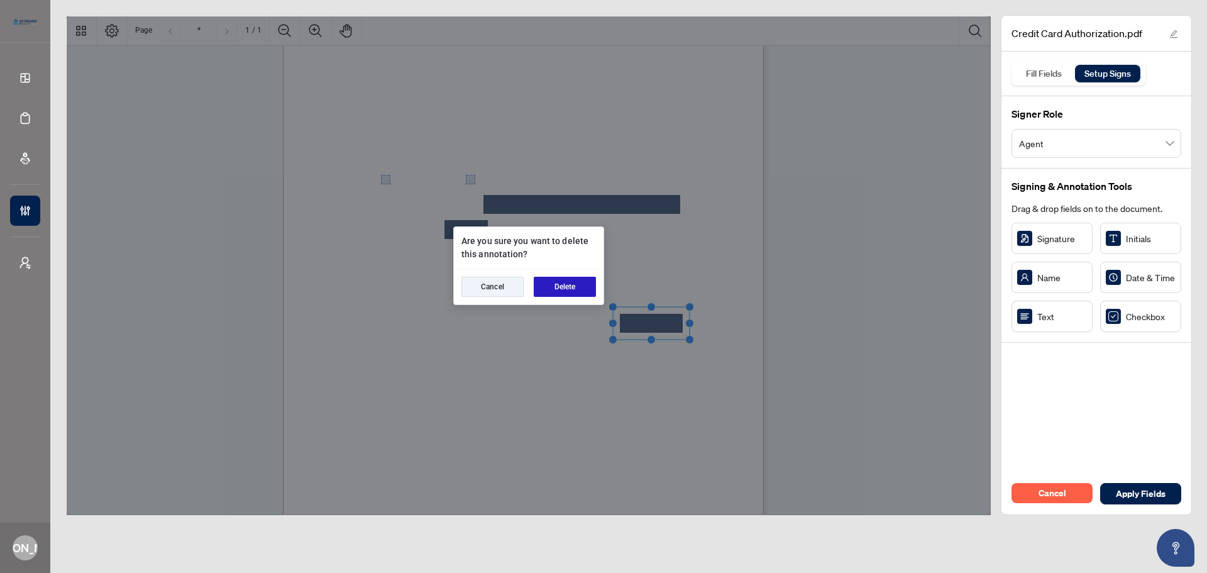
click at [566, 287] on button "Delete" at bounding box center [565, 287] width 62 height 20
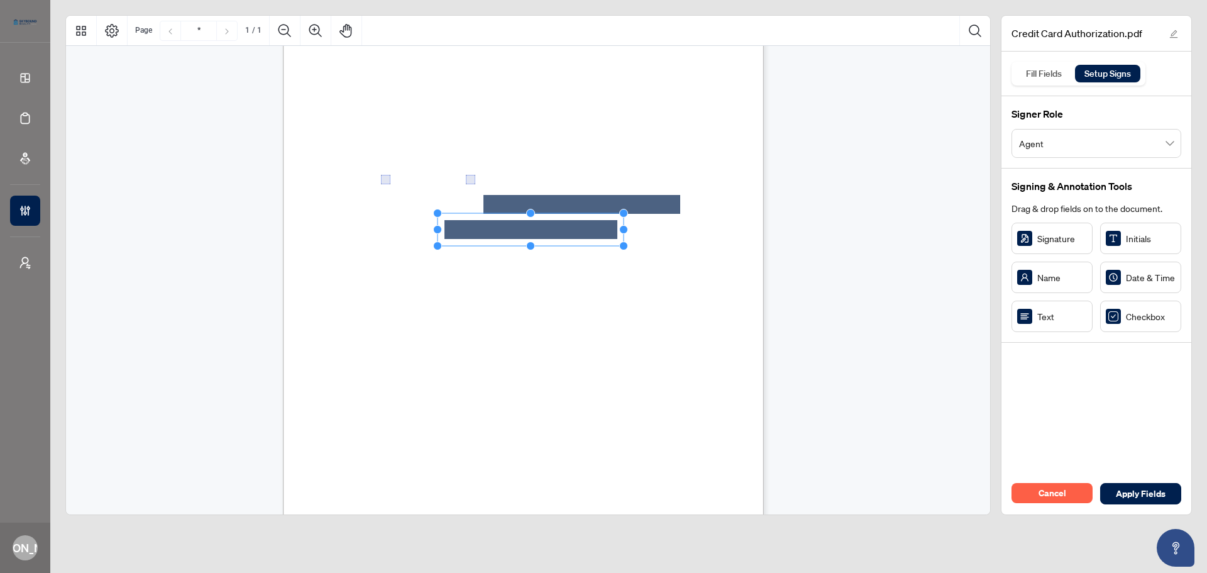
drag, startPoint x: 497, startPoint y: 226, endPoint x: 626, endPoint y: 238, distance: 130.0
click at [626, 238] on div "CREDIT CARD AUTHORIZATION FORM Please complete all fields. CREDIT CARD INFORMAT…" at bounding box center [523, 307] width 481 height 622
click at [652, 294] on div "CREDIT CARD AUTHORIZATION FORM Please complete all fields. CREDIT CARD INFORMAT…" at bounding box center [583, 385] width 601 height 778
drag, startPoint x: 1063, startPoint y: 323, endPoint x: 470, endPoint y: 257, distance: 596.0
click at [555, 294] on div "CREDIT CARD AUTHORIZATION FORM Please complete all fields. CREDIT CARD INFORMAT…" at bounding box center [583, 385] width 601 height 778
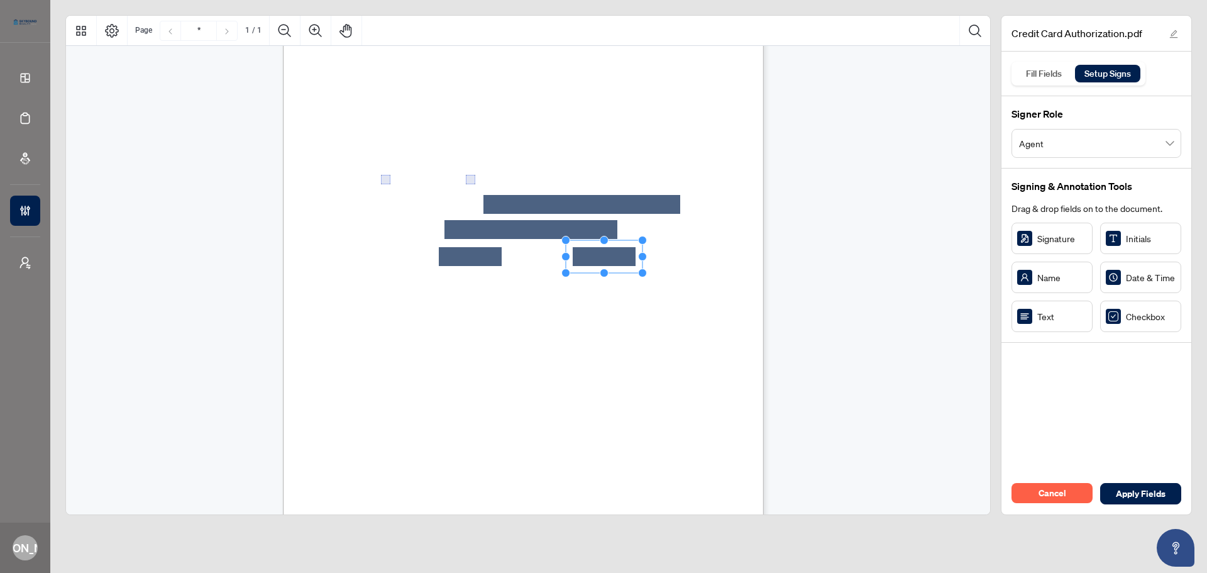
drag, startPoint x: 1026, startPoint y: 319, endPoint x: 604, endPoint y: 257, distance: 426.6
click at [617, 301] on div "CREDIT CARD AUTHORIZATION FORM Please complete all fields. CREDIT CARD INFORMAT…" at bounding box center [583, 385] width 601 height 778
drag, startPoint x: 1037, startPoint y: 323, endPoint x: 596, endPoint y: 281, distance: 442.8
click at [724, 371] on div "CREDIT CARD AUTHORIZATION FORM Please complete all fields. CREDIT CARD INFORMAT…" at bounding box center [583, 385] width 601 height 778
drag, startPoint x: 387, startPoint y: 360, endPoint x: 360, endPoint y: 370, distance: 28.3
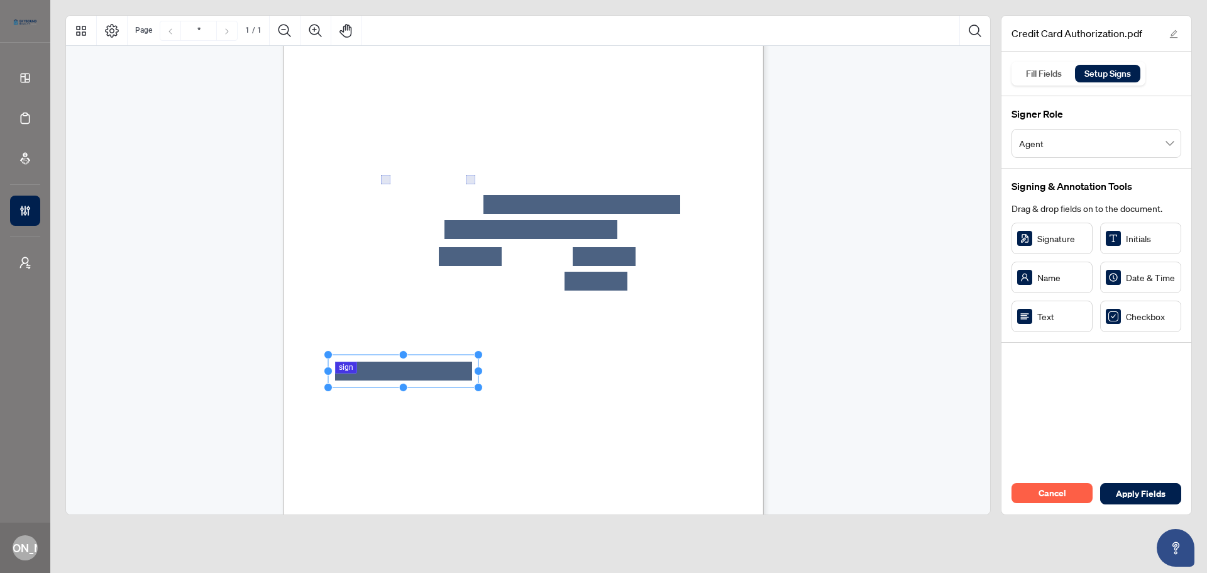
drag, startPoint x: 387, startPoint y: 373, endPoint x: 485, endPoint y: 381, distance: 98.4
click at [484, 381] on div "CREDIT CARD AUTHORIZATION FORM Please complete all fields. CREDIT CARD INFORMAT…" at bounding box center [523, 307] width 481 height 622
click at [551, 463] on div "CREDIT CARD AUTHORIZATION FORM Please complete all fields. CREDIT CARD INFORMAT…" at bounding box center [583, 385] width 601 height 778
click at [675, 421] on div "CREDIT CARD AUTHORIZATION FORM Please complete all fields. CREDIT CARD INFORMAT…" at bounding box center [583, 385] width 601 height 778
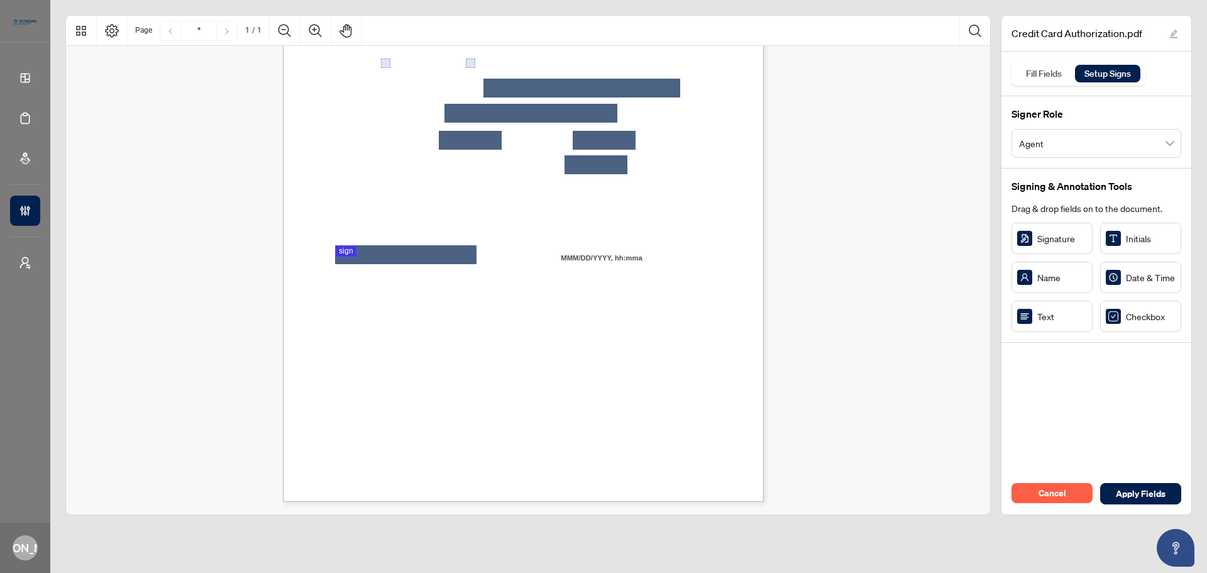
scroll to position [0, 0]
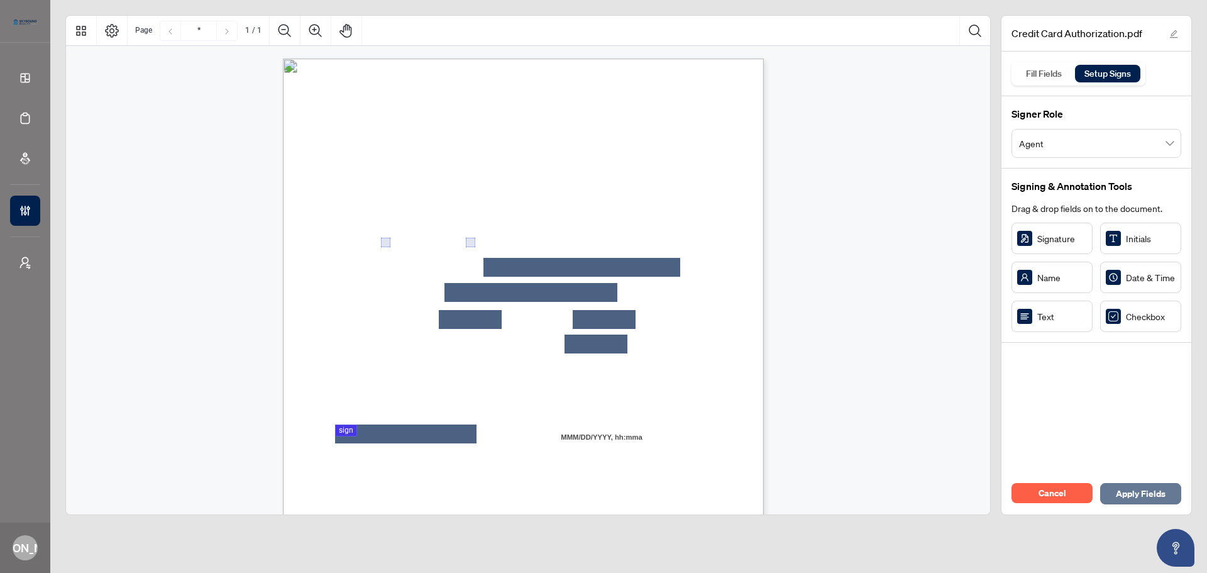
click at [1123, 490] on span "Apply Fields" at bounding box center [1141, 494] width 50 height 20
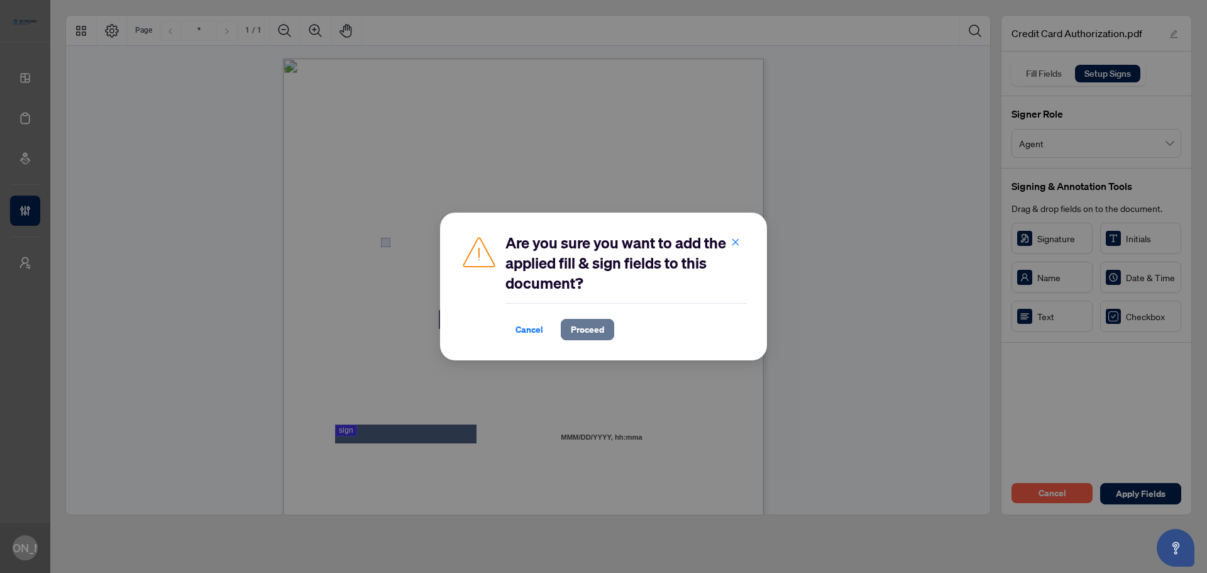
click at [577, 329] on span "Proceed" at bounding box center [587, 329] width 33 height 20
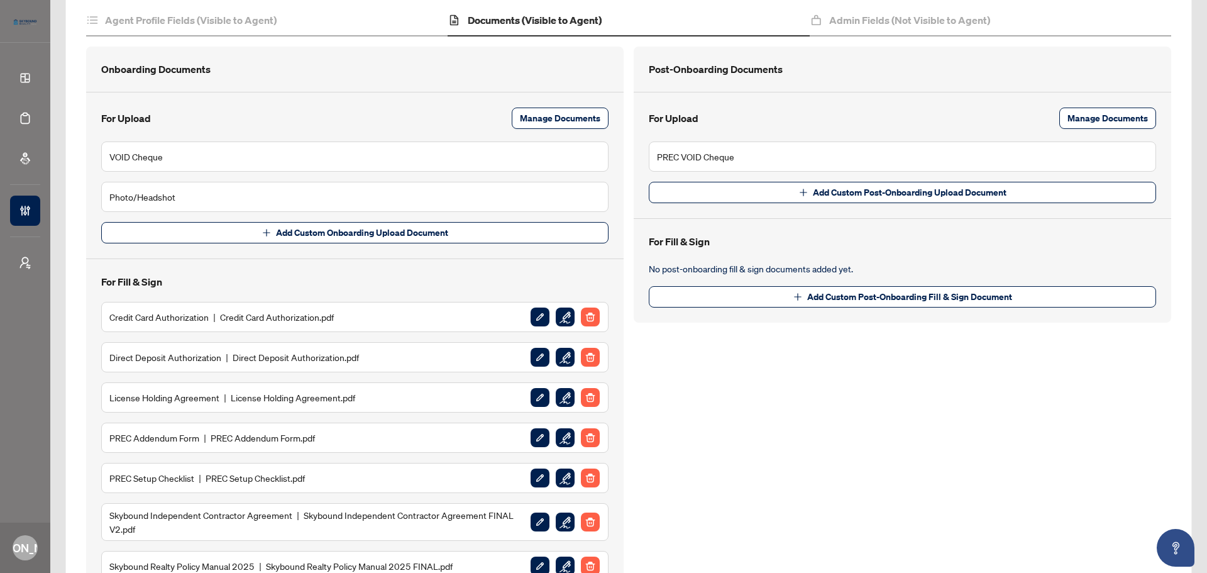
scroll to position [189, 0]
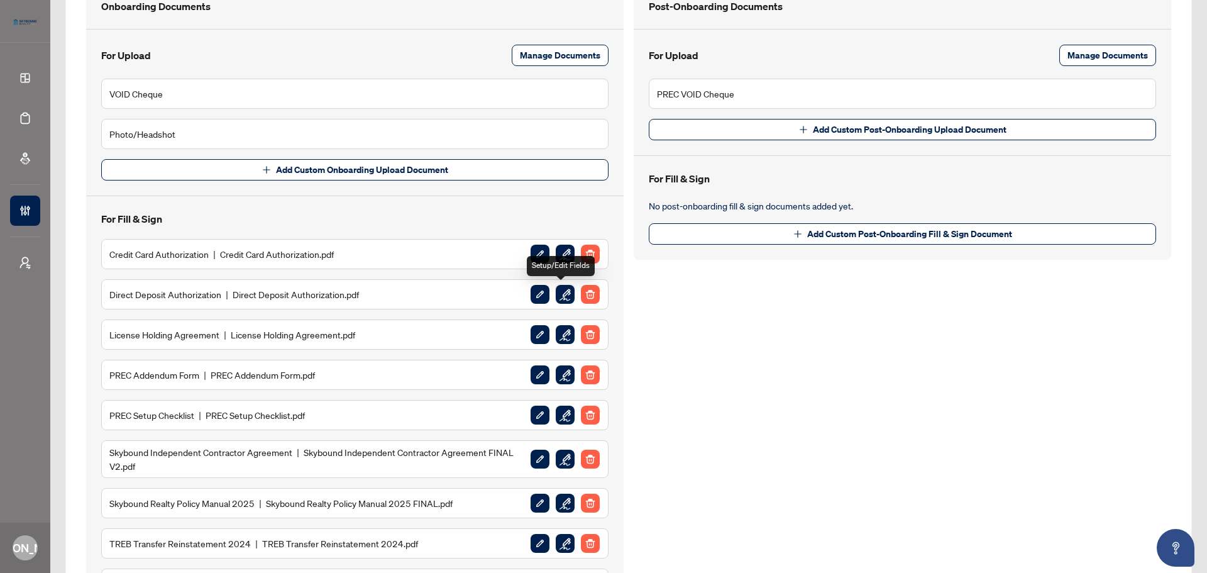
click at [565, 289] on img "button" at bounding box center [565, 294] width 19 height 19
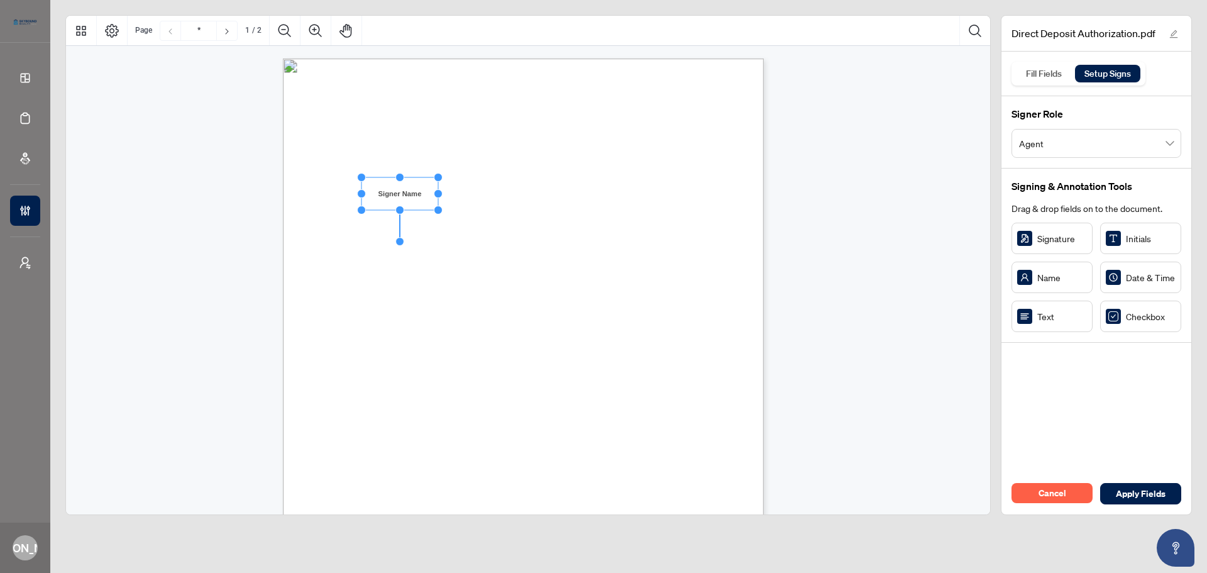
click at [408, 251] on span "ACCOUNT INFORMATION" at bounding box center [363, 251] width 90 height 9
drag, startPoint x: 414, startPoint y: 213, endPoint x: 409, endPoint y: 219, distance: 7.7
click at [406, 201] on circle "Resize, Top" at bounding box center [406, 205] width 8 height 8
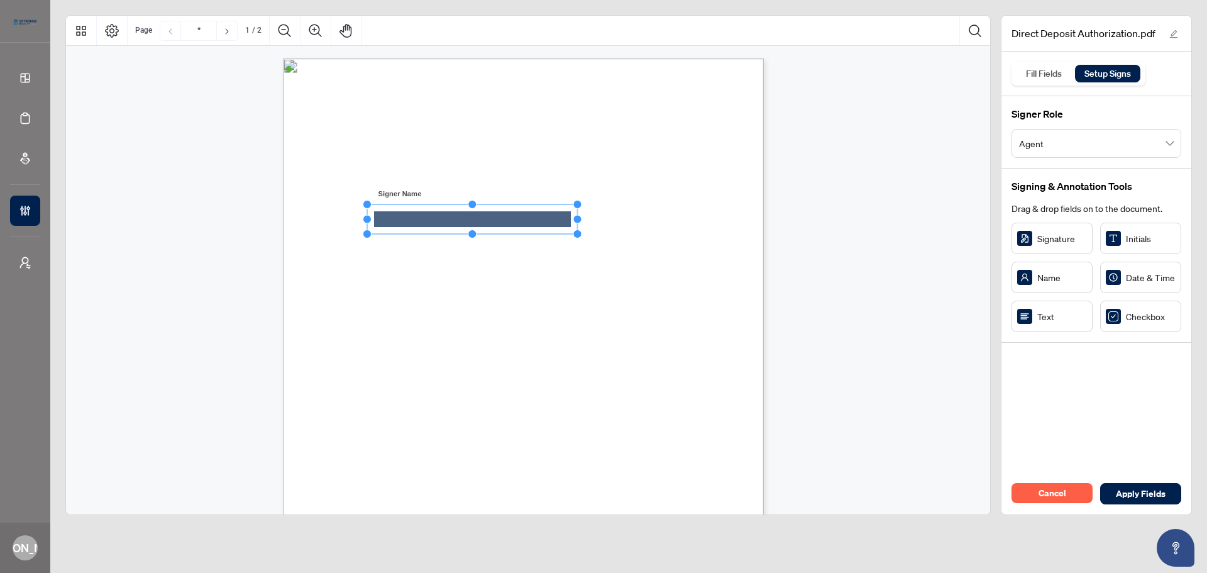
drag, startPoint x: 443, startPoint y: 218, endPoint x: 694, endPoint y: 223, distance: 250.3
click at [694, 223] on div "DIRECT DEPOSIT AUTHORIZATION FORM Please complete all fields. AGENT INFORMATION…" at bounding box center [523, 369] width 481 height 622
click at [357, 262] on span "BANK NAME" at bounding box center [338, 263] width 38 height 8
click at [680, 243] on div "DIRECT DEPOSIT AUTHORIZATION FORM Please complete all fields. AGENT INFORMATION…" at bounding box center [583, 447] width 601 height 778
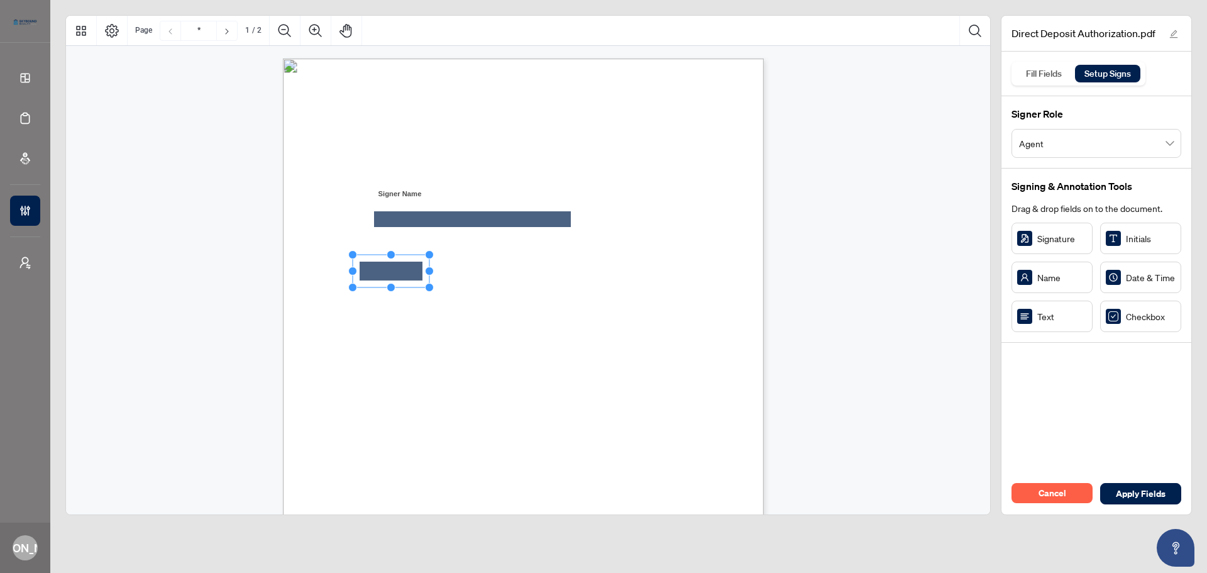
drag, startPoint x: 1039, startPoint y: 321, endPoint x: 392, endPoint y: 271, distance: 648.9
drag, startPoint x: 430, startPoint y: 267, endPoint x: 652, endPoint y: 274, distance: 222.1
click at [652, 274] on div "DIRECT DEPOSIT AUTHORIZATION FORM Please complete all fields. AGENT INFORMATION…" at bounding box center [523, 369] width 481 height 622
click at [673, 312] on div "DIRECT DEPOSIT AUTHORIZATION FORM Please complete all fields. AGENT INFORMATION…" at bounding box center [583, 447] width 601 height 778
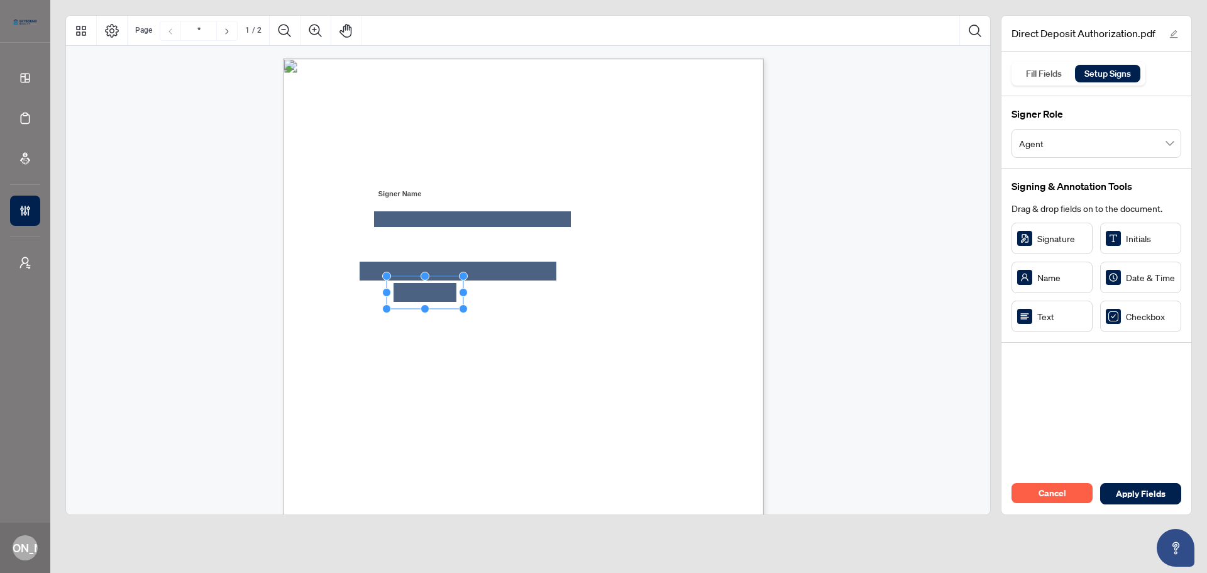
click at [367, 351] on span "ACCOUNT TYPE" at bounding box center [342, 353] width 48 height 8
drag, startPoint x: 409, startPoint y: 314, endPoint x: 426, endPoint y: 316, distance: 16.4
click at [537, 346] on div "DIRECT DEPOSIT AUTHORIZATION FORM Please complete all fields. AGENT INFORMATION…" at bounding box center [583, 447] width 601 height 778
drag, startPoint x: 1042, startPoint y: 329, endPoint x: 424, endPoint y: 338, distance: 617.5
click at [367, 350] on span "ACCOUNT TYPE" at bounding box center [342, 353] width 48 height 8
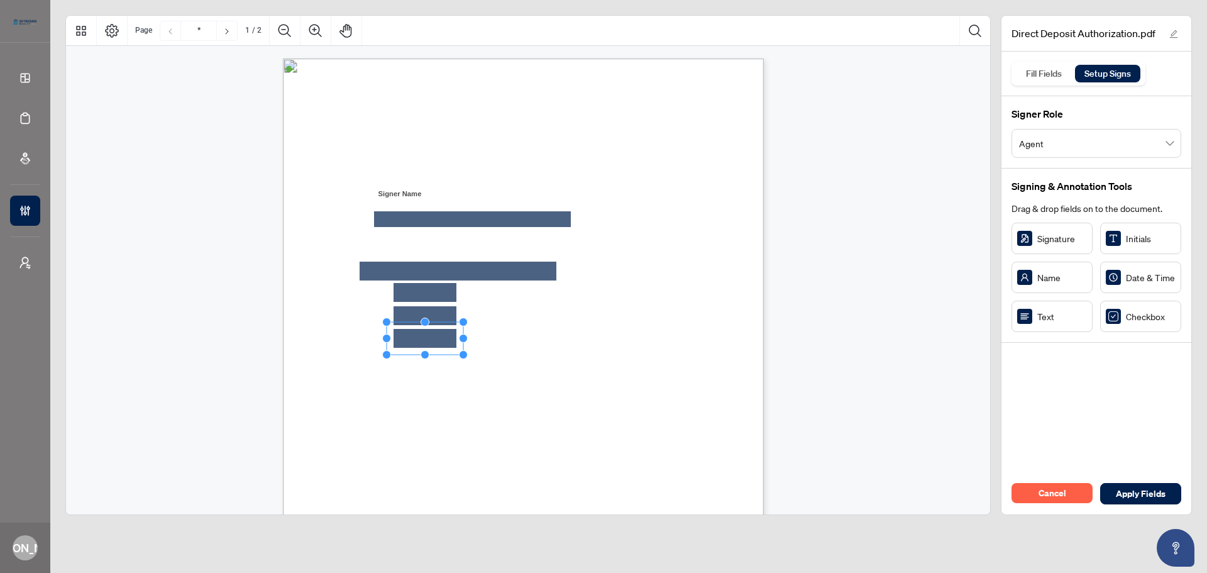
click at [367, 350] on span "ACCOUNT TYPE" at bounding box center [342, 353] width 48 height 8
drag, startPoint x: 342, startPoint y: 361, endPoint x: 337, endPoint y: 366, distance: 7.1
click at [338, 363] on rect "Page 1" at bounding box center [334, 362] width 23 height 23
click at [429, 398] on span "I, ____________________________________, hereby authorize" at bounding box center [436, 394] width 235 height 11
drag, startPoint x: 1136, startPoint y: 321, endPoint x: 405, endPoint y: 363, distance: 731.8
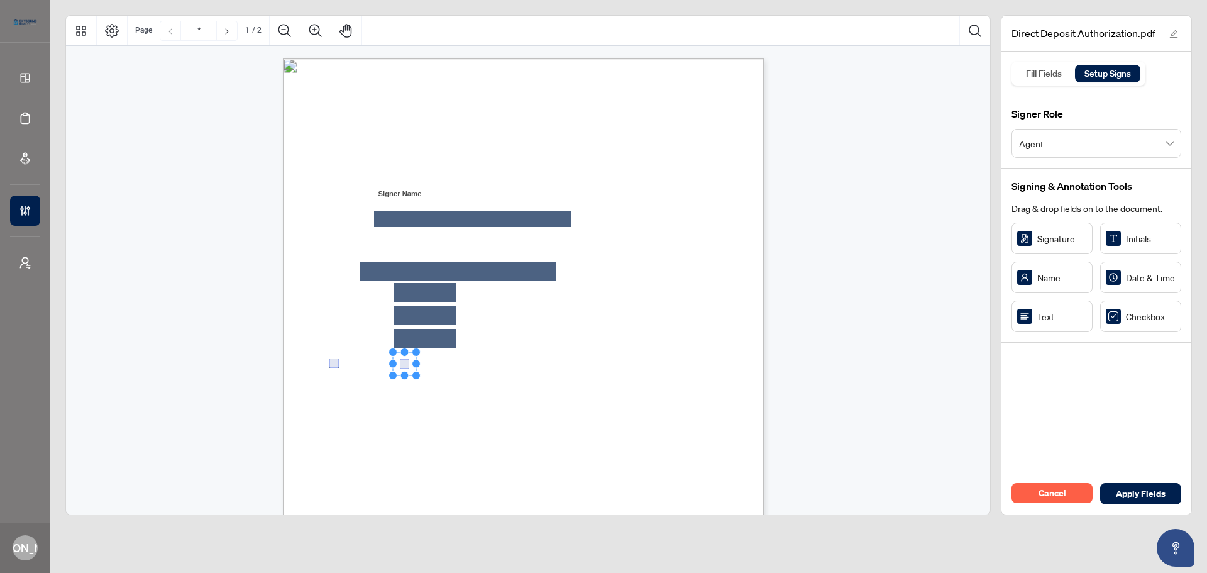
click at [406, 360] on rect "Page 1" at bounding box center [404, 363] width 23 height 23
click at [411, 363] on rect "Page 1" at bounding box center [405, 363] width 23 height 23
click at [533, 410] on span "institution to electronically deposit funds into the account listed above, and …" at bounding box center [519, 411] width 401 height 11
click at [504, 417] on div "DIRECT DEPOSIT AUTHORIZATION FORM Please complete all fields. AGENT INFORMATION…" at bounding box center [583, 447] width 601 height 778
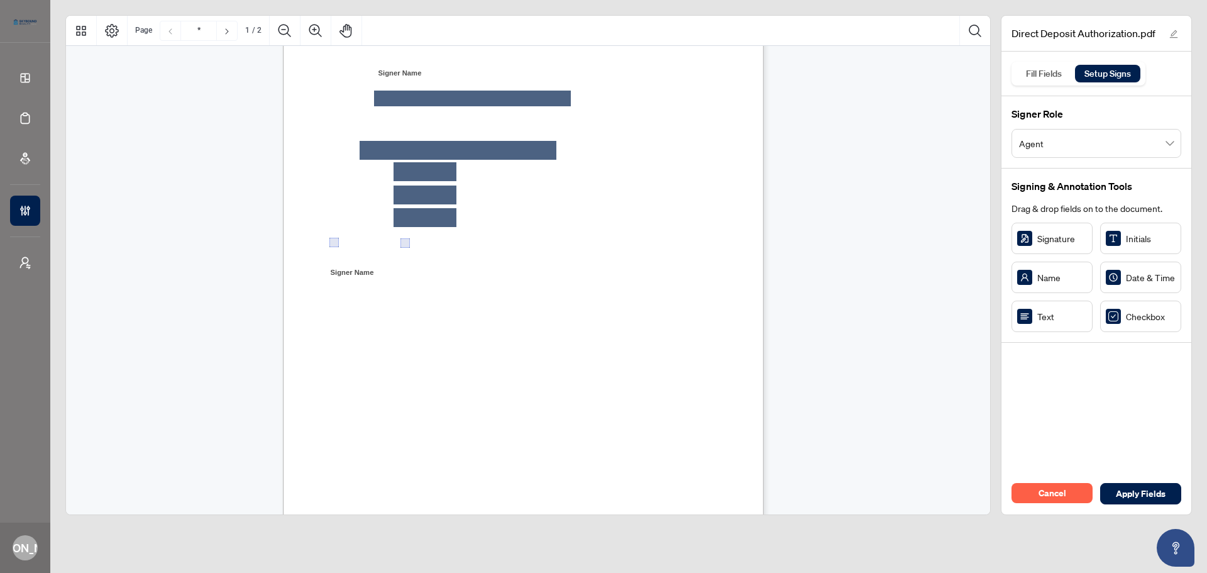
scroll to position [126, 0]
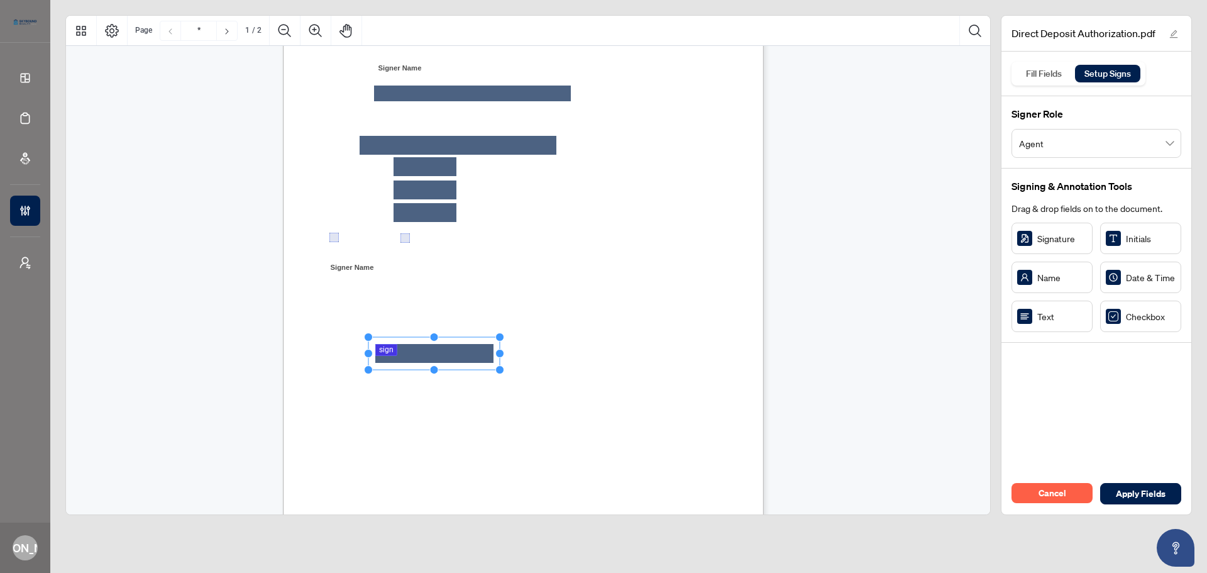
drag, startPoint x: 426, startPoint y: 354, endPoint x: 499, endPoint y: 375, distance: 76.4
click at [499, 375] on div "DIRECT DEPOSIT AUTHORIZATION FORM Please complete all fields. AGENT INFORMATION…" at bounding box center [523, 244] width 481 height 622
drag, startPoint x: 536, startPoint y: 433, endPoint x: 543, endPoint y: 441, distance: 11.1
click at [538, 433] on div "DIRECT DEPOSIT AUTHORIZATION FORM Please complete all fields. AGENT INFORMATION…" at bounding box center [583, 322] width 601 height 778
click at [758, 392] on div "DIRECT DEPOSIT AUTHORIZATION FORM Please complete all fields. AGENT INFORMATION…" at bounding box center [583, 322] width 601 height 778
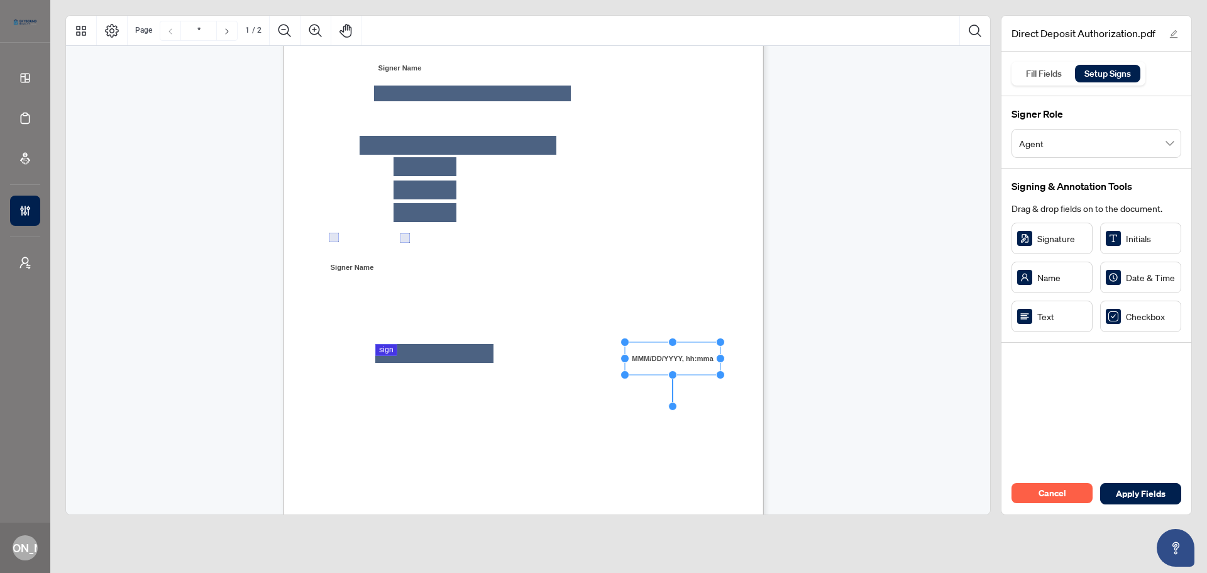
click at [773, 415] on div "DIRECT DEPOSIT AUTHORIZATION FORM Please complete all fields. AGENT INFORMATION…" at bounding box center [530, 569] width 494 height 1273
click at [1140, 487] on span "Apply Fields" at bounding box center [1141, 494] width 50 height 20
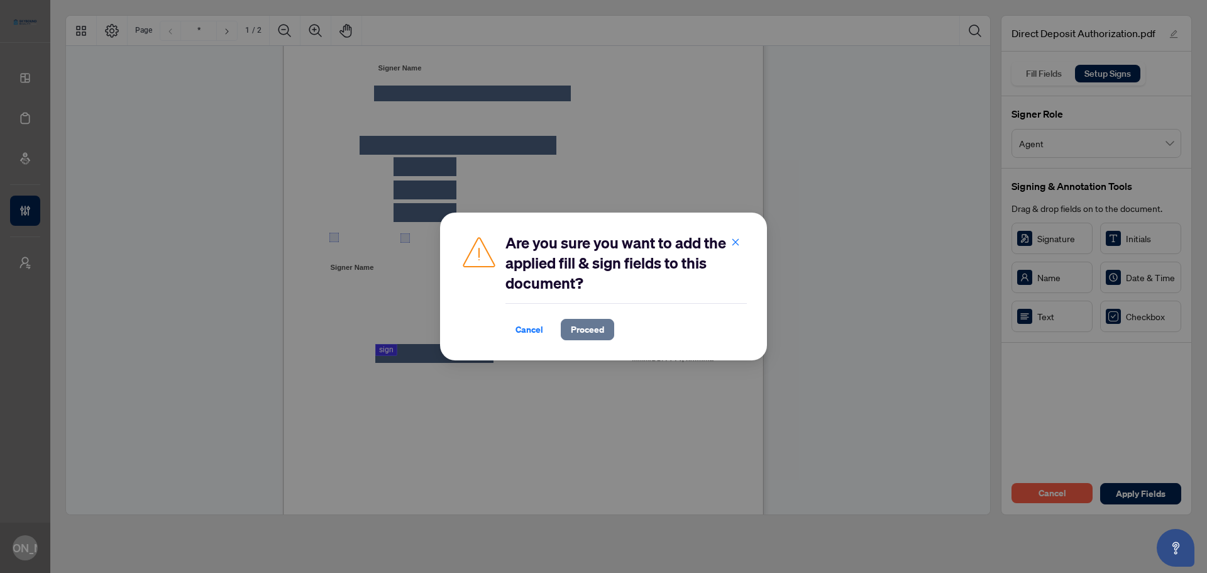
click at [589, 333] on span "Proceed" at bounding box center [587, 329] width 33 height 20
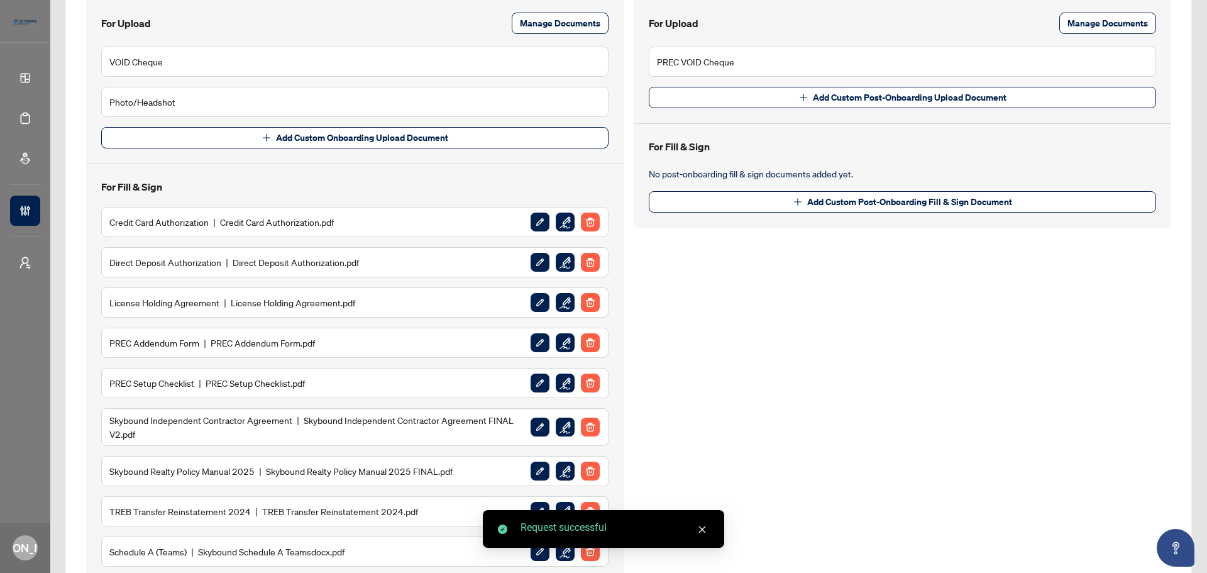
scroll to position [252, 0]
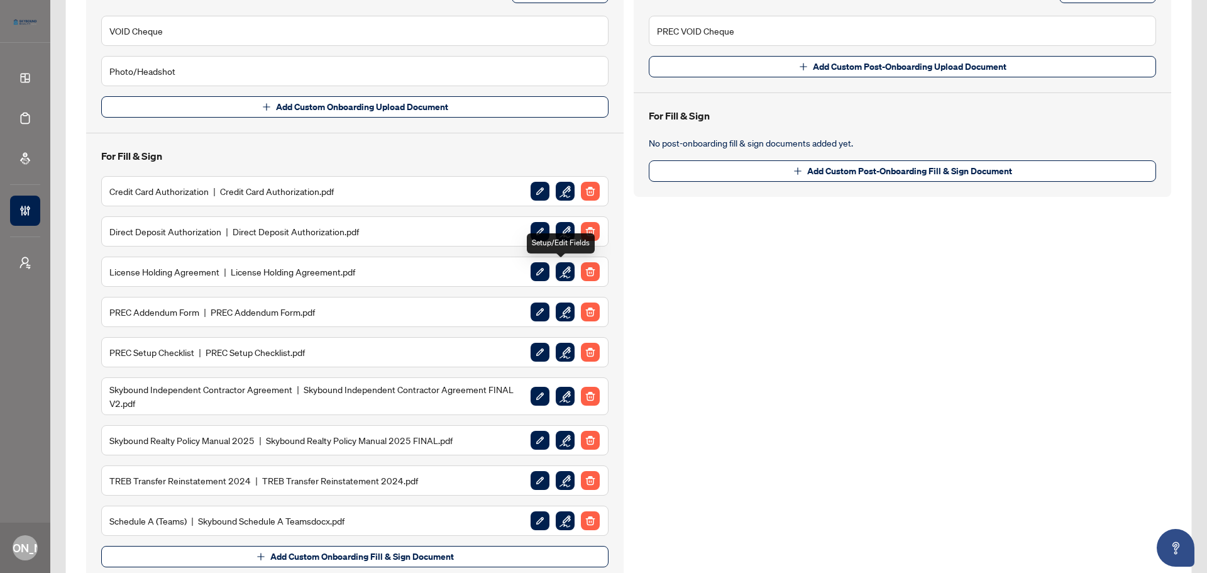
click at [562, 268] on img "button" at bounding box center [565, 271] width 19 height 19
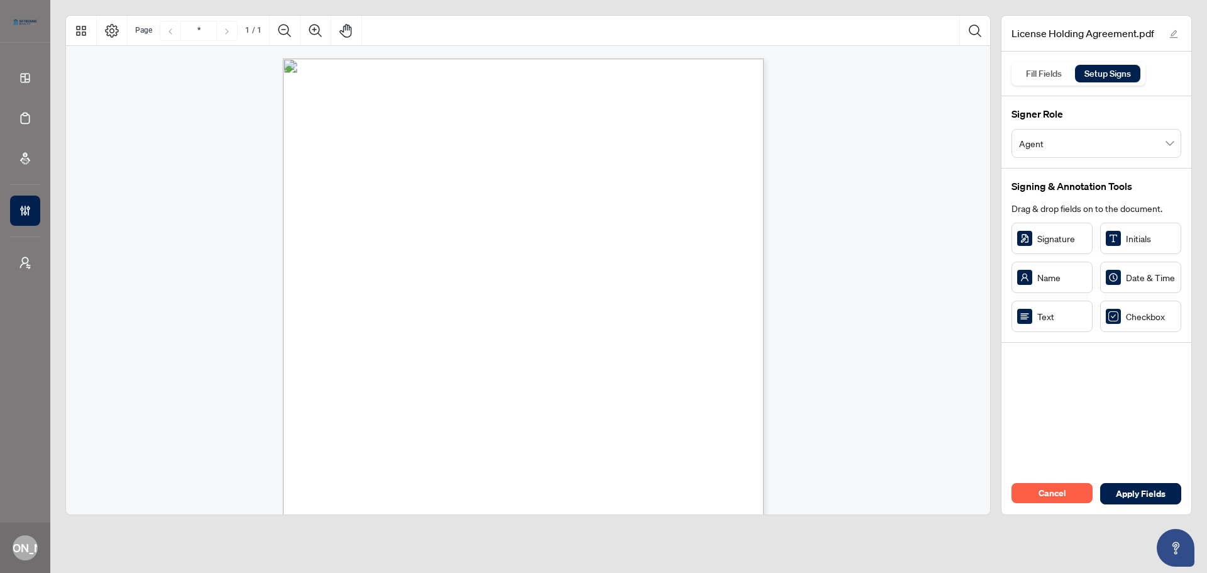
click at [1033, 232] on div "Signature" at bounding box center [1052, 238] width 81 height 31
click at [537, 241] on span "As per MLS® board rules, I confirm that I will not trade in real estate during …" at bounding box center [489, 246] width 299 height 11
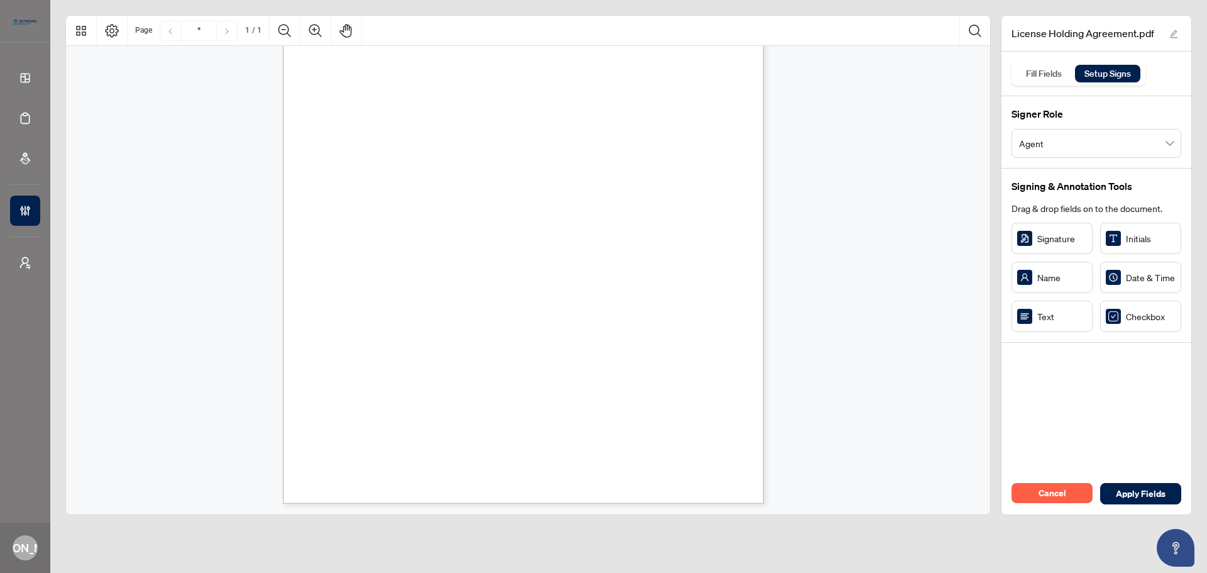
scroll to position [179, 0]
drag, startPoint x: 1023, startPoint y: 243, endPoint x: 410, endPoint y: 370, distance: 625.9
drag, startPoint x: 436, startPoint y: 368, endPoint x: 491, endPoint y: 377, distance: 56.1
click at [491, 377] on icon "Resize, Top Resize, Top, Right Resize, Right Resize, Bottom, Right Resize, Bott…" at bounding box center [435, 368] width 121 height 41
click at [595, 434] on span "Date: _______________________________" at bounding box center [594, 439] width 132 height 11
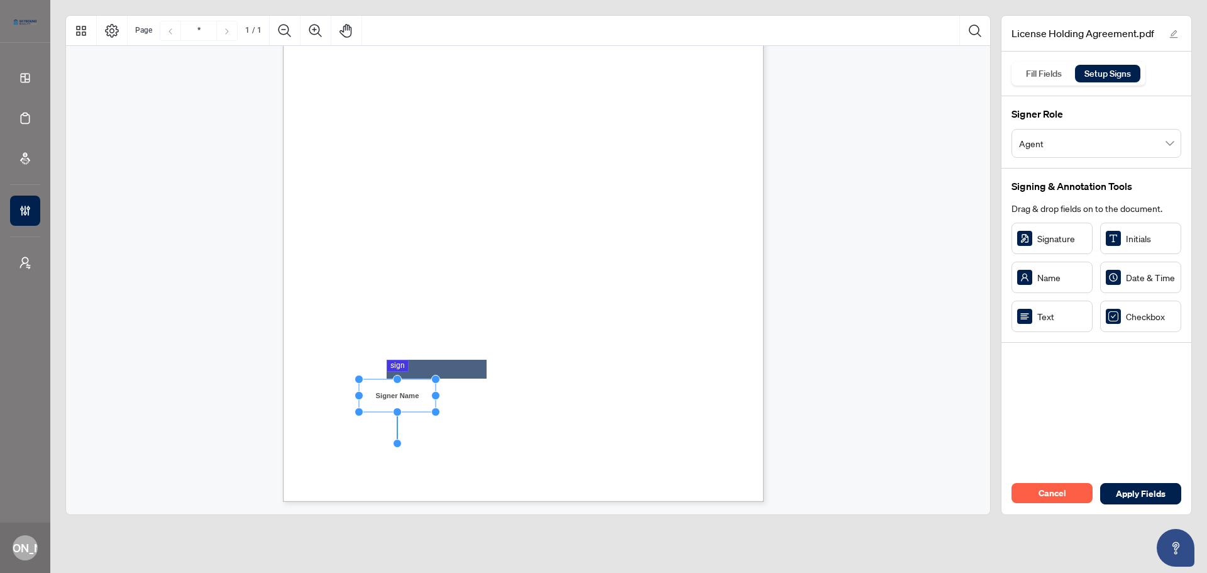
click at [563, 421] on span "Title: _______________________________" at bounding box center [599, 417] width 143 height 11
click at [495, 466] on div "LICENSE HOLDING AGREEMENT I, ___________________________________, hereby reques…" at bounding box center [583, 268] width 601 height 778
click at [1131, 497] on span "Apply Fields" at bounding box center [1141, 494] width 50 height 20
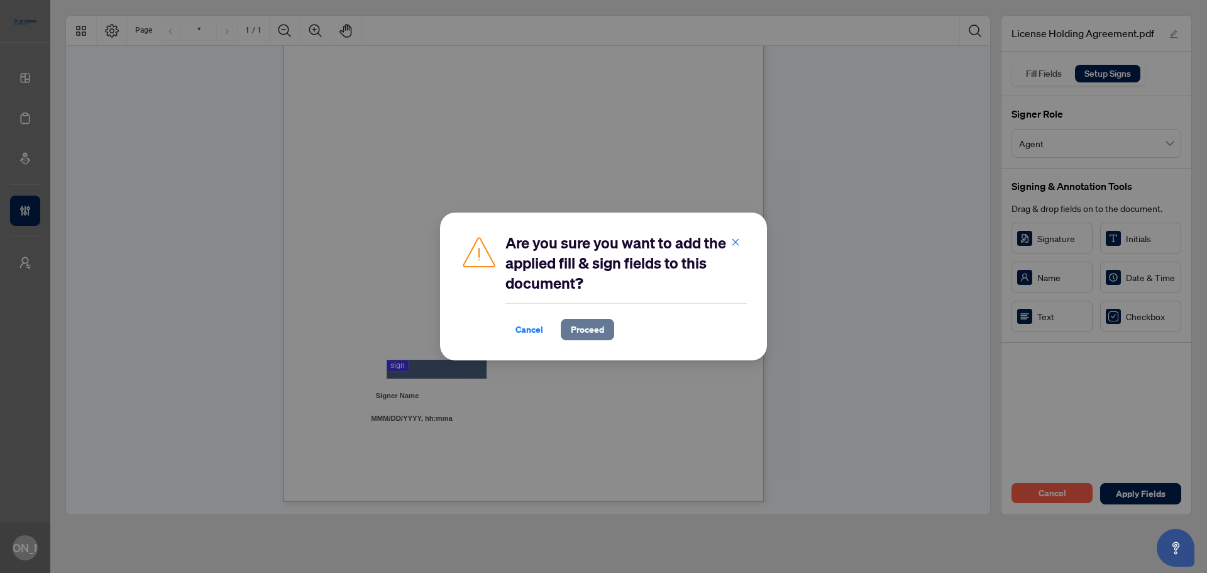
click at [590, 326] on span "Proceed" at bounding box center [587, 329] width 33 height 20
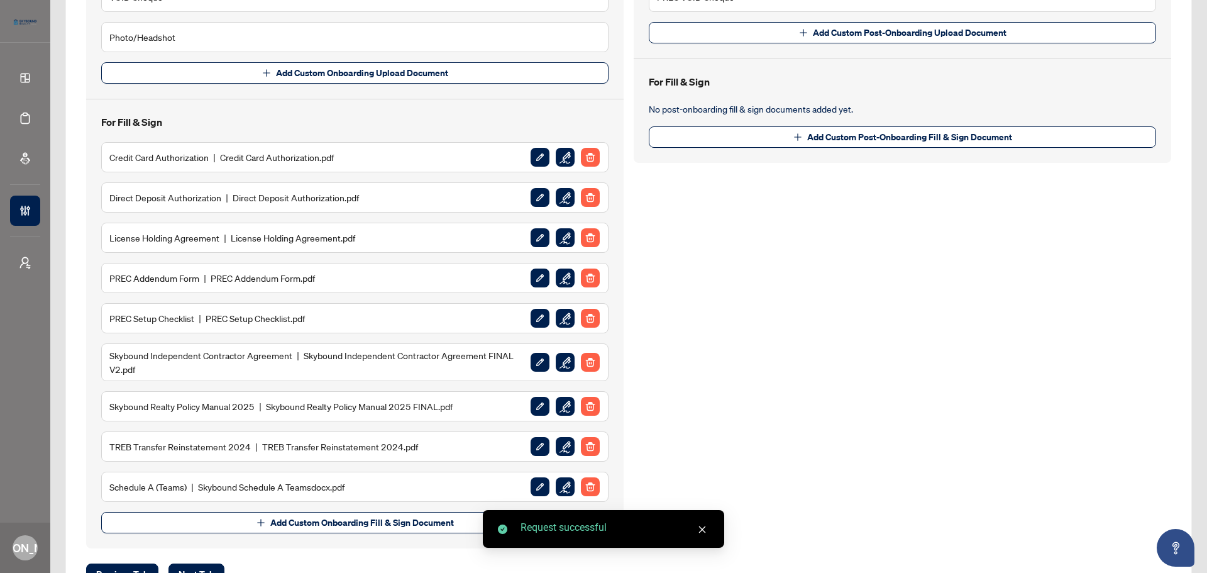
scroll to position [314, 0]
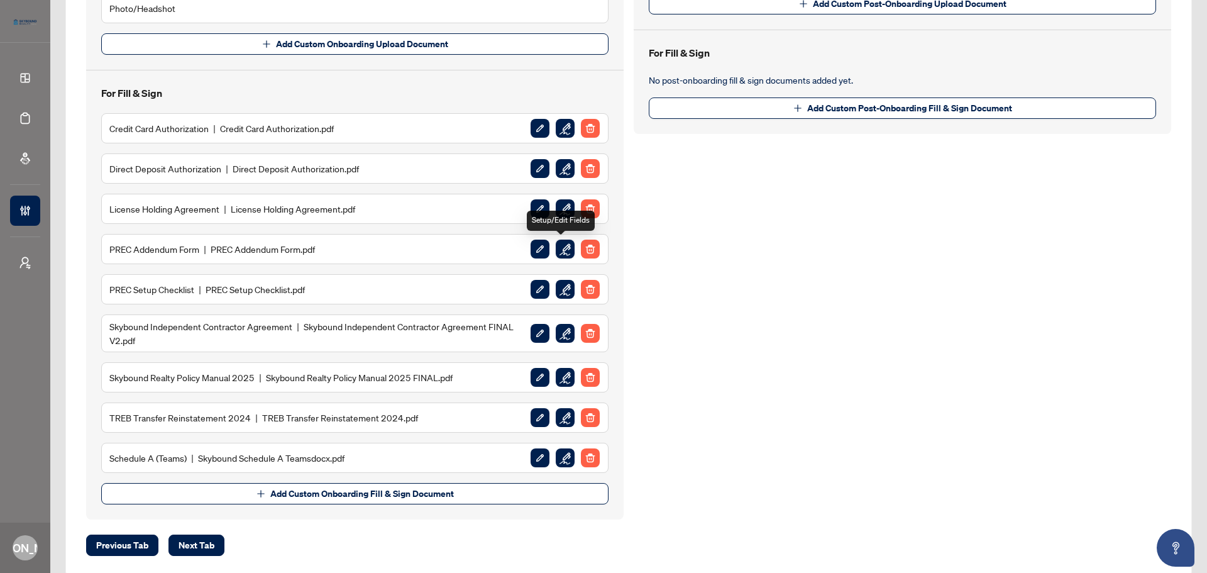
click at [563, 257] on img "button" at bounding box center [565, 249] width 19 height 19
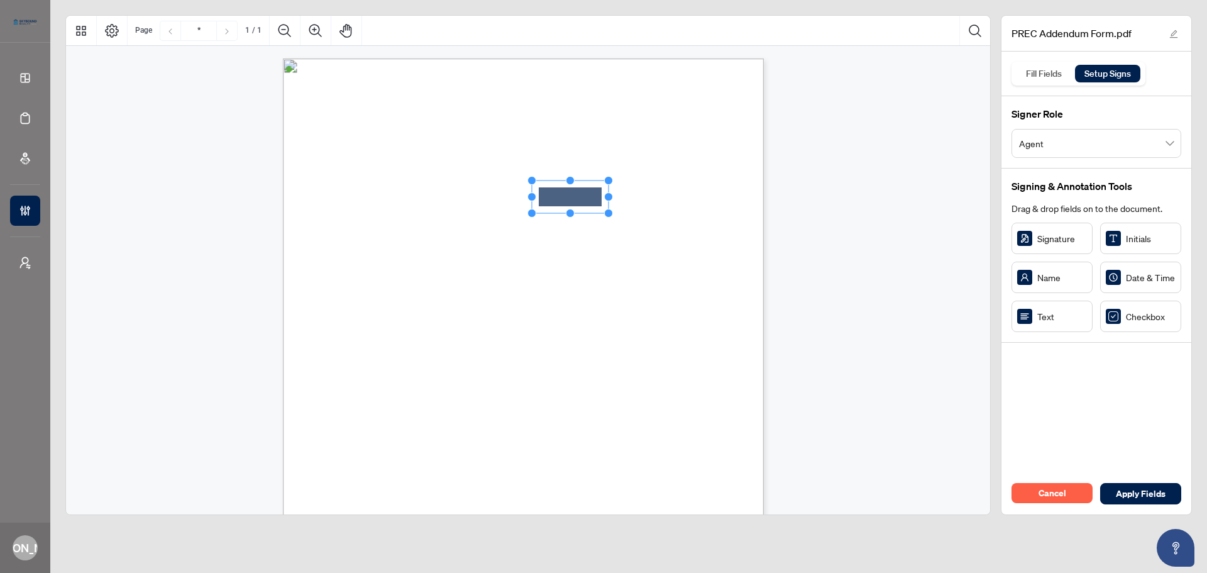
drag, startPoint x: 1034, startPoint y: 314, endPoint x: 570, endPoint y: 197, distance: 477.9
click at [572, 184] on circle "Resize, Top" at bounding box center [571, 183] width 8 height 8
drag, startPoint x: 611, startPoint y: 194, endPoint x: 699, endPoint y: 209, distance: 89.2
click at [699, 209] on div "PERSONAL REAL ESTATE CORPORATION (PREC) ADDENDUM To the Skybound Realty Ltd. In…" at bounding box center [523, 369] width 481 height 622
click at [766, 248] on div "PERSONAL REAL ESTATE CORPORATION (PREC) ADDENDUM To the Skybound Realty Ltd. In…" at bounding box center [530, 375] width 494 height 635
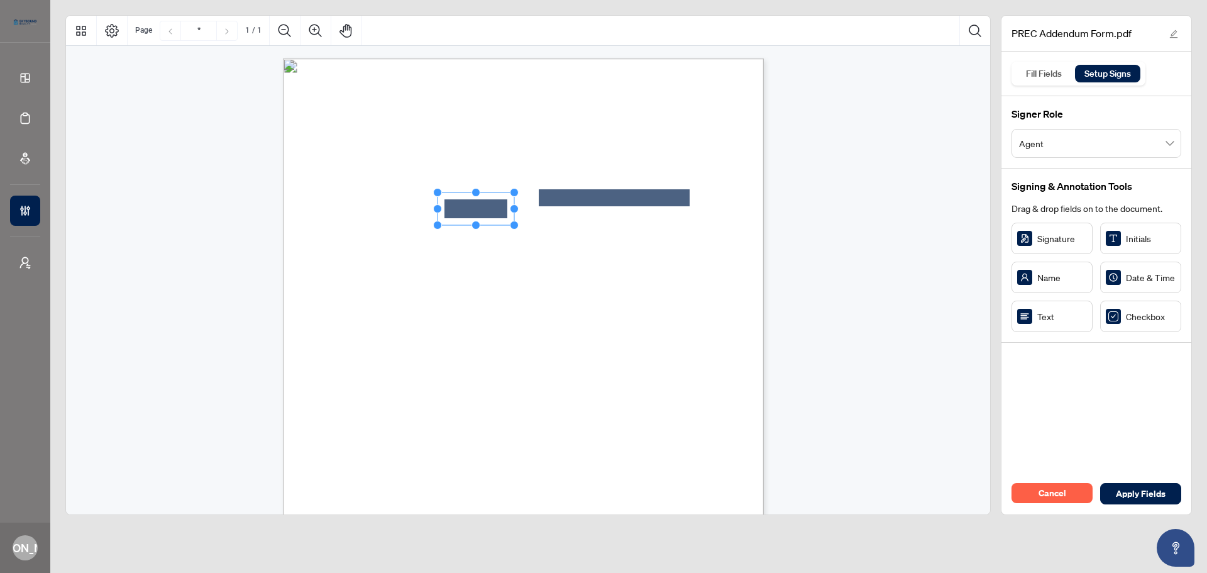
drag, startPoint x: 1032, startPoint y: 321, endPoint x: 477, endPoint y: 209, distance: 566.5
click at [476, 197] on circle "Resize, Top" at bounding box center [476, 199] width 8 height 8
drag, startPoint x: 516, startPoint y: 210, endPoint x: 552, endPoint y: 215, distance: 36.8
click at [552, 215] on circle "Resize, Right" at bounding box center [551, 212] width 8 height 8
click at [672, 252] on span ", provided the trade(s) have" at bounding box center [637, 257] width 89 height 11
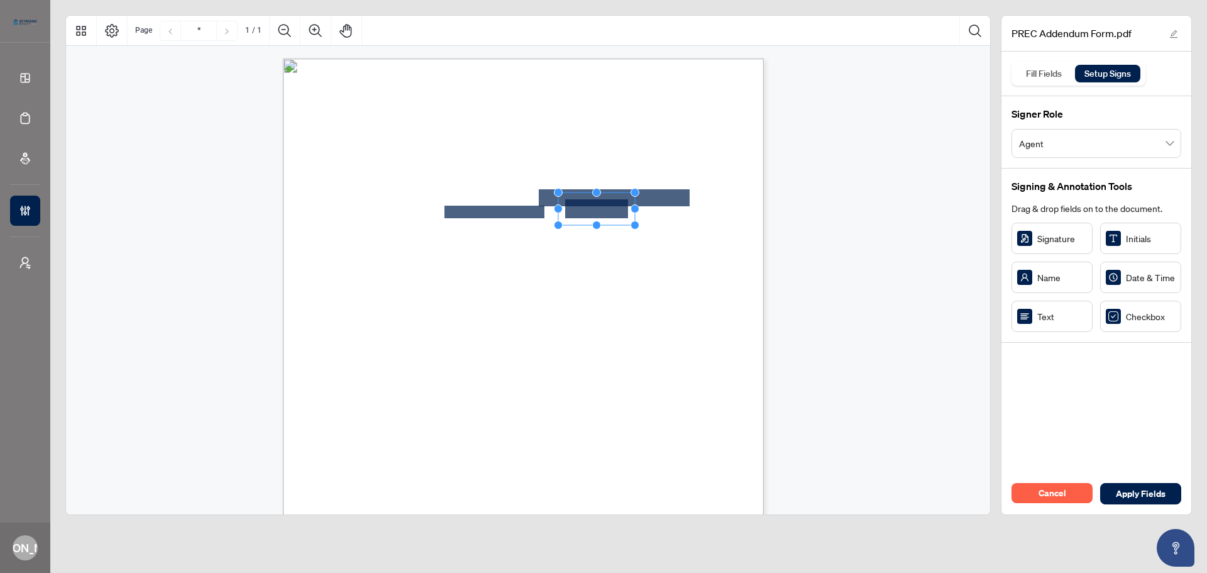
drag, startPoint x: 581, startPoint y: 214, endPoint x: 604, endPoint y: 209, distance: 23.2
drag, startPoint x: 599, startPoint y: 193, endPoint x: 599, endPoint y: 200, distance: 6.9
click at [599, 200] on circle "Resize, Top" at bounding box center [597, 200] width 8 height 8
drag, startPoint x: 635, startPoint y: 211, endPoint x: 590, endPoint y: 208, distance: 45.3
click at [590, 208] on icon "Resize, Top Resize, Top, Right Resize, Right Resize, Bottom, Right Resize, Bott…" at bounding box center [579, 212] width 50 height 35
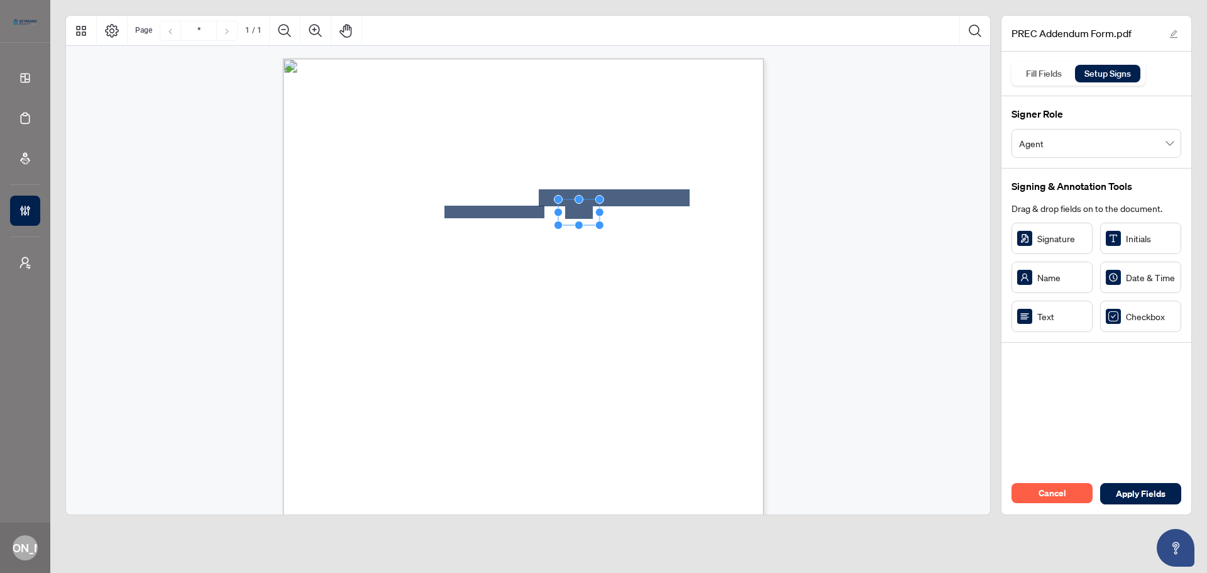
click at [646, 236] on span "the Contractor authorizes Skybound Realty (the “Brokerage”) to invoice all offi…" at bounding box center [538, 233] width 274 height 11
click at [516, 268] on span "not closed prior to RECO being notified of the PREC." at bounding box center [427, 270] width 175 height 11
drag, startPoint x: 1033, startPoint y: 319, endPoint x: 487, endPoint y: 252, distance: 550.5
click at [487, 245] on circle "Resize, Top" at bounding box center [487, 242] width 8 height 8
drag, startPoint x: 525, startPoint y: 254, endPoint x: 568, endPoint y: 263, distance: 43.7
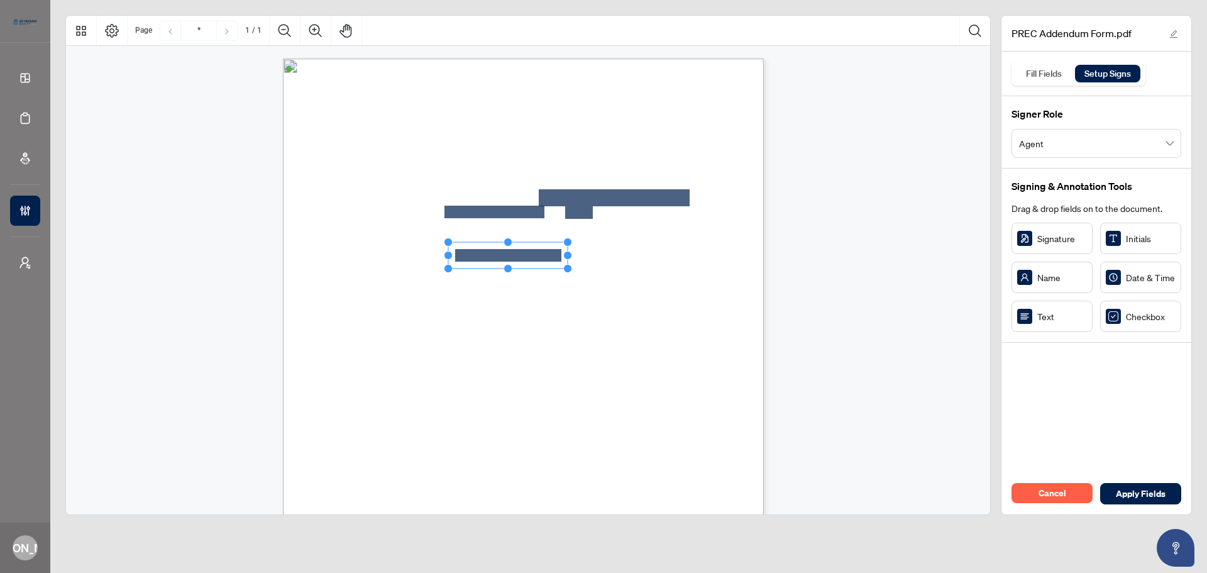
click at [568, 263] on icon "Resize, Top Resize, Top, Right Resize, Right Resize, Bottom, Right Resize, Bott…" at bounding box center [508, 255] width 128 height 35
click at [474, 304] on span "regulations, including but not limited to:" at bounding box center [407, 301] width 134 height 11
drag, startPoint x: 1031, startPoint y: 323, endPoint x: 612, endPoint y: 252, distance: 424.2
drag, startPoint x: 612, startPoint y: 233, endPoint x: 611, endPoint y: 240, distance: 7.0
click at [611, 240] on circle "Resize, Top" at bounding box center [613, 242] width 8 height 8
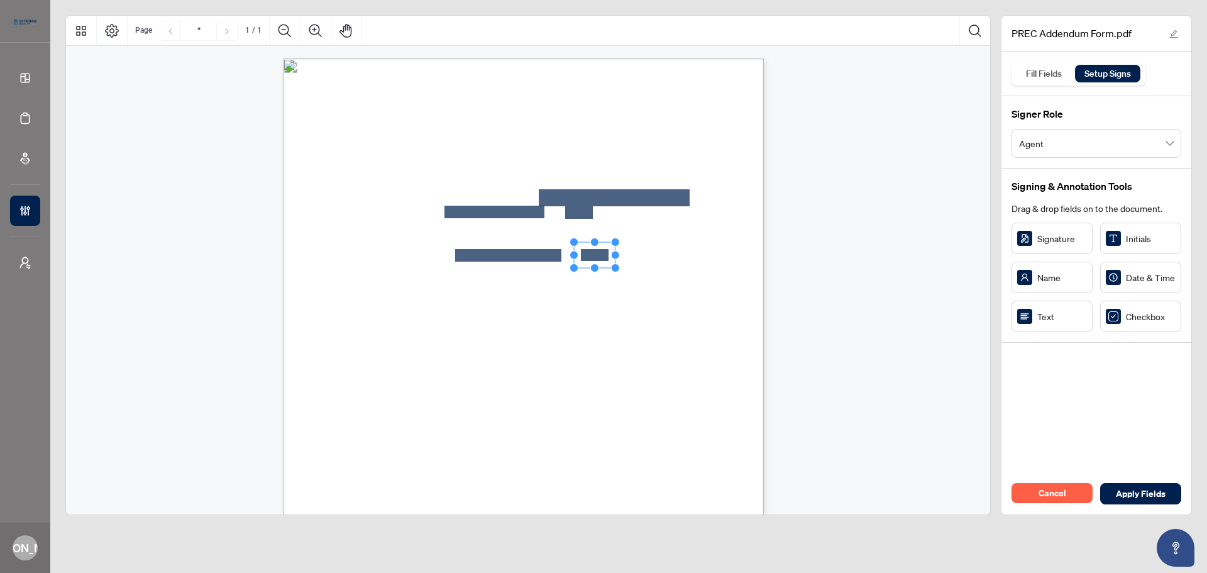
drag, startPoint x: 651, startPoint y: 254, endPoint x: 609, endPoint y: 257, distance: 42.8
click at [609, 257] on icon "Resize, Top Resize, Top, Right Resize, Right Resize, Bottom, Right Resize, Bott…" at bounding box center [595, 255] width 50 height 35
click at [474, 301] on span "regulations, including but not limited to:" at bounding box center [407, 301] width 134 height 11
drag, startPoint x: 594, startPoint y: 256, endPoint x: 612, endPoint y: 281, distance: 31.1
click at [614, 287] on span "the Contractor hereby confirms that the PREC is compliant with all applicable" at bounding box center [533, 288] width 264 height 11
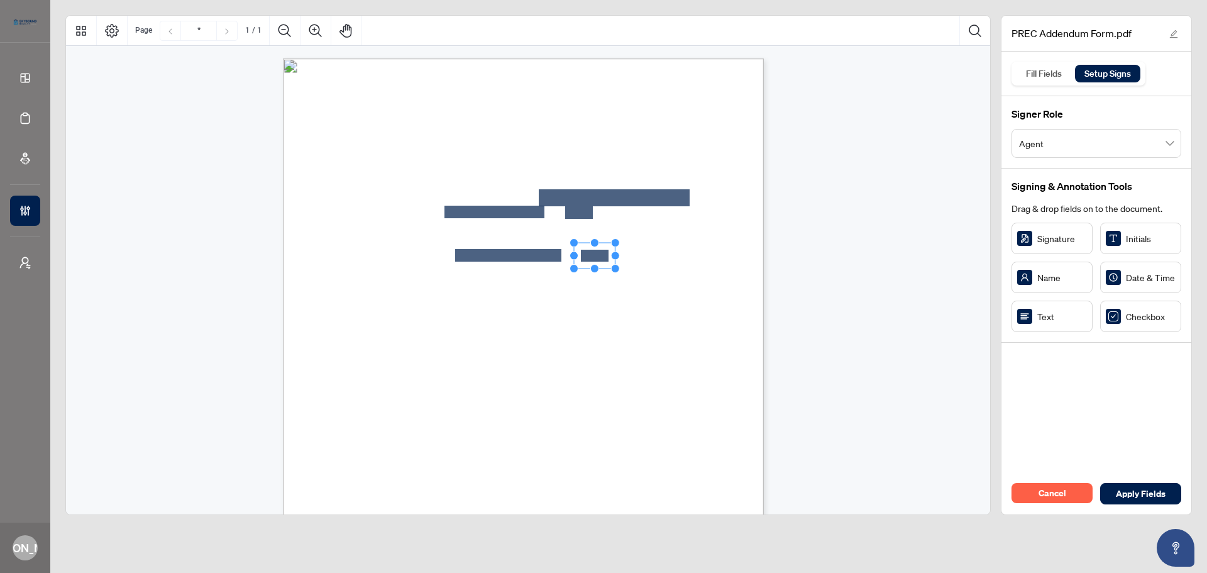
click at [474, 302] on span "regulations, including but not limited to:" at bounding box center [407, 301] width 134 height 11
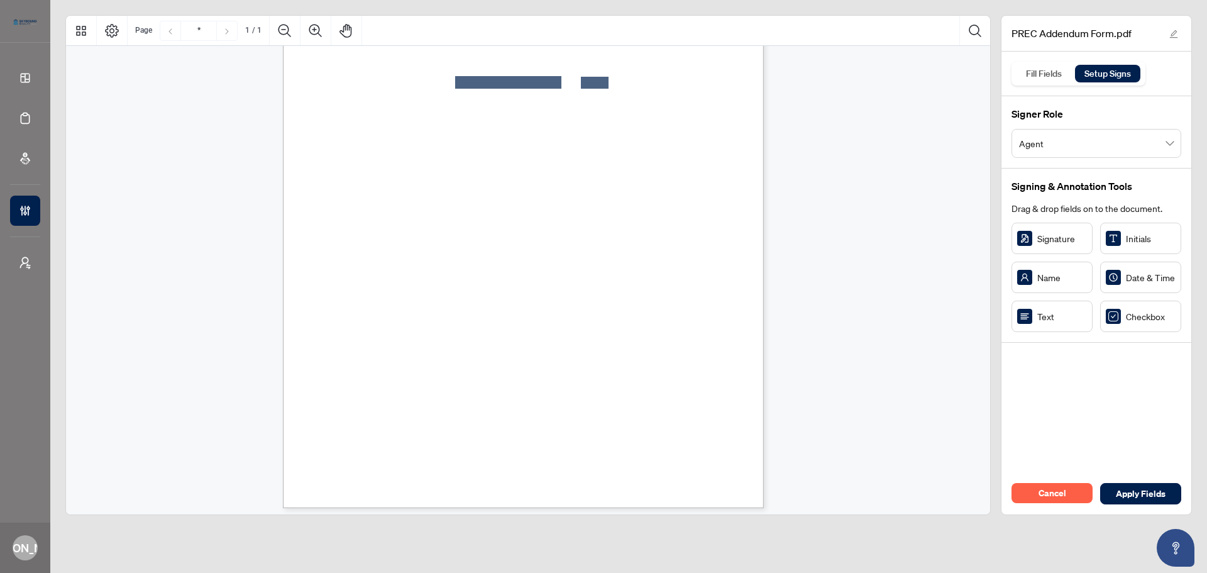
scroll to position [179, 0]
drag, startPoint x: 1041, startPoint y: 241, endPoint x: 418, endPoint y: 389, distance: 640.4
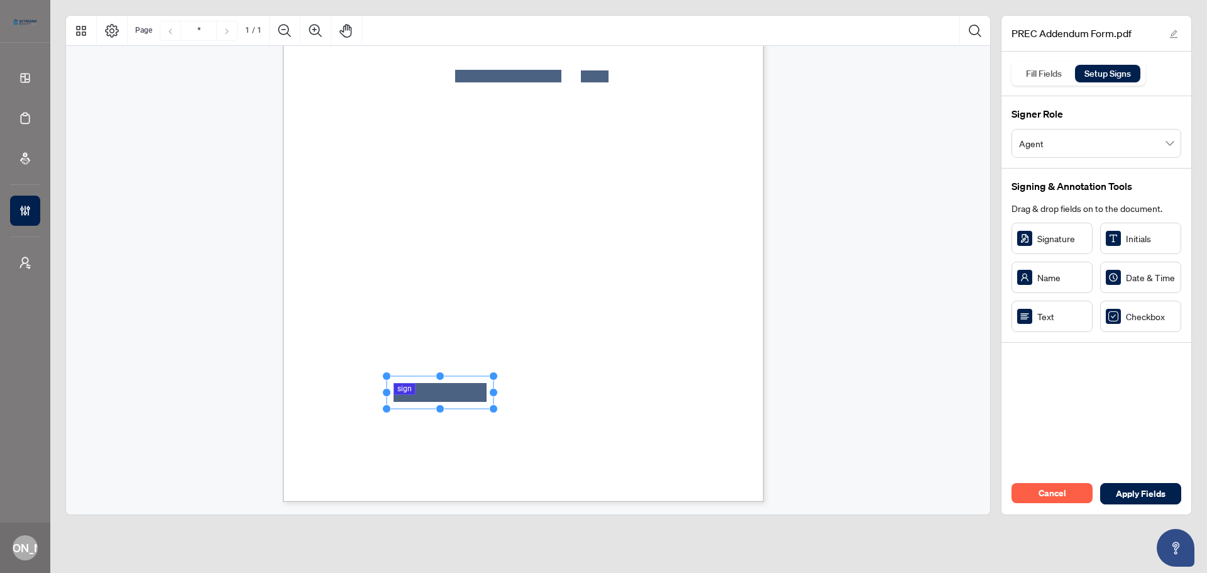
drag, startPoint x: 446, startPoint y: 392, endPoint x: 495, endPoint y: 394, distance: 49.7
click at [495, 394] on circle "Resize, Right" at bounding box center [494, 393] width 8 height 8
click at [572, 402] on span "Signature: ___________________________" at bounding box center [595, 398] width 134 height 11
click at [524, 435] on div "PERSONAL REAL ESTATE CORPORATION (PREC) ADDENDUM To the Skybound Realty Ltd. In…" at bounding box center [583, 268] width 601 height 778
click at [562, 465] on span "Date: _______________________________" at bounding box center [594, 461] width 132 height 11
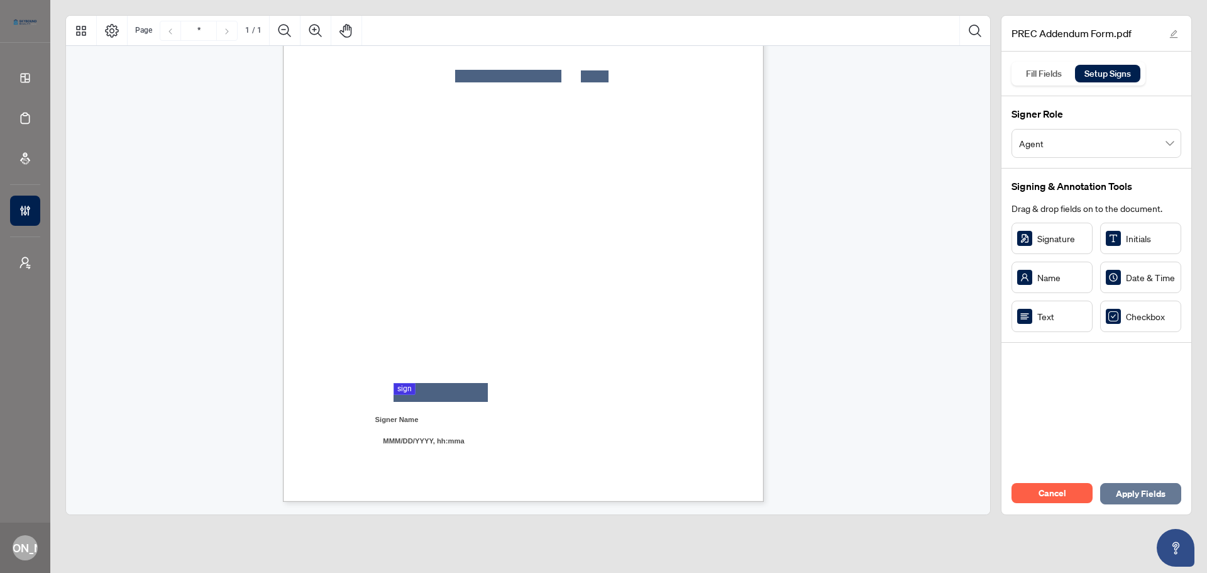
click at [1134, 494] on span "Apply Fields" at bounding box center [1141, 494] width 50 height 20
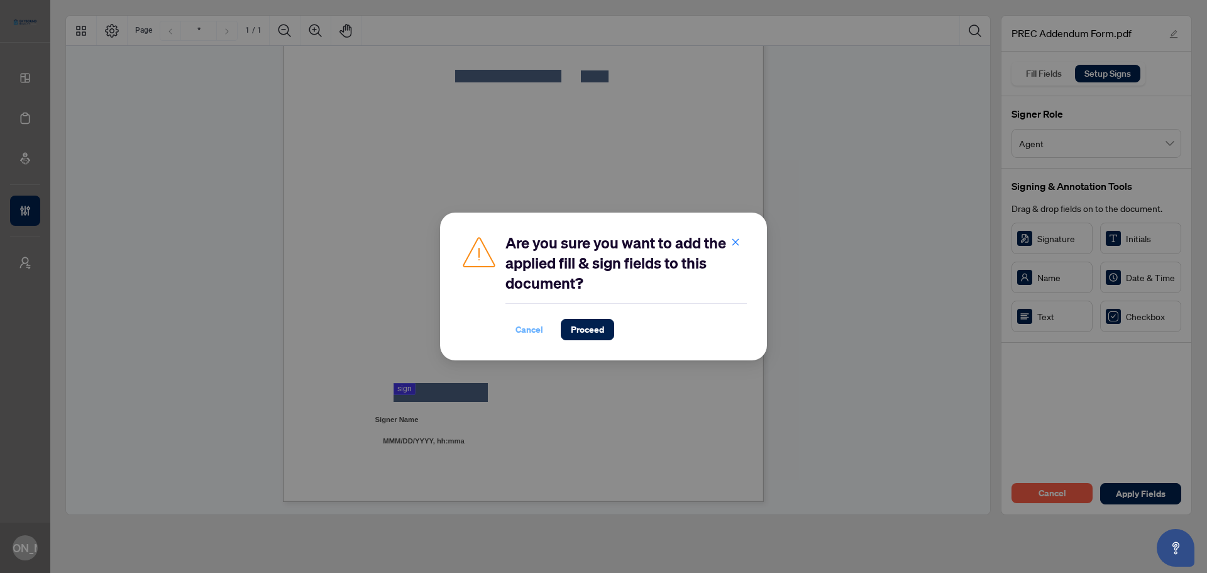
click at [527, 324] on span "Cancel" at bounding box center [530, 329] width 28 height 20
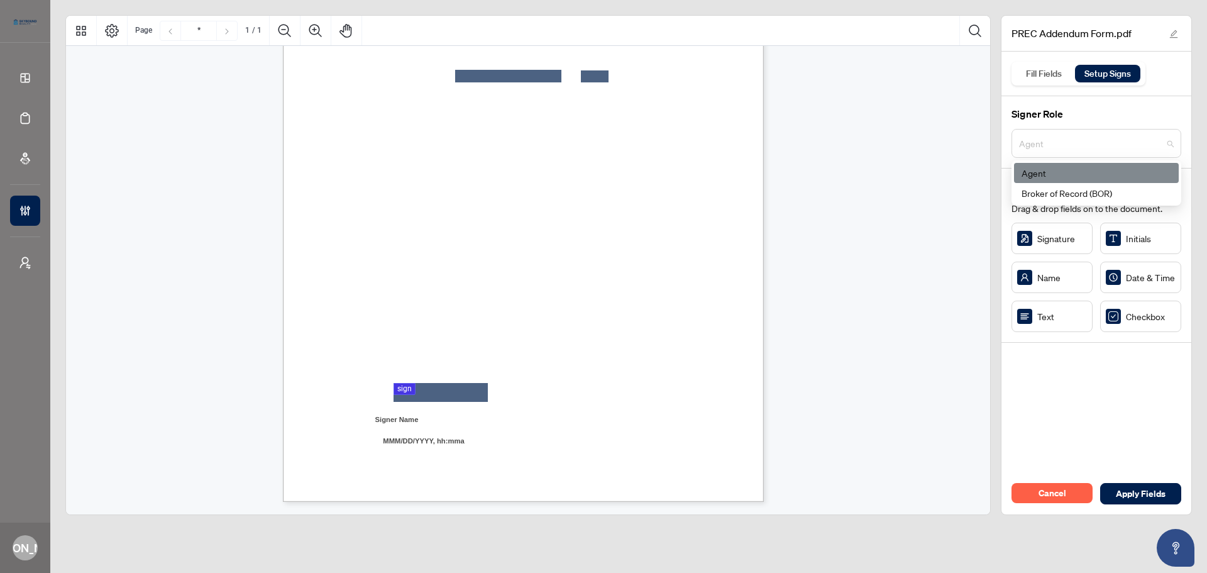
click at [1079, 145] on span "Agent" at bounding box center [1096, 143] width 155 height 24
click at [1049, 193] on div "Broker of Record (BOR)" at bounding box center [1097, 193] width 150 height 14
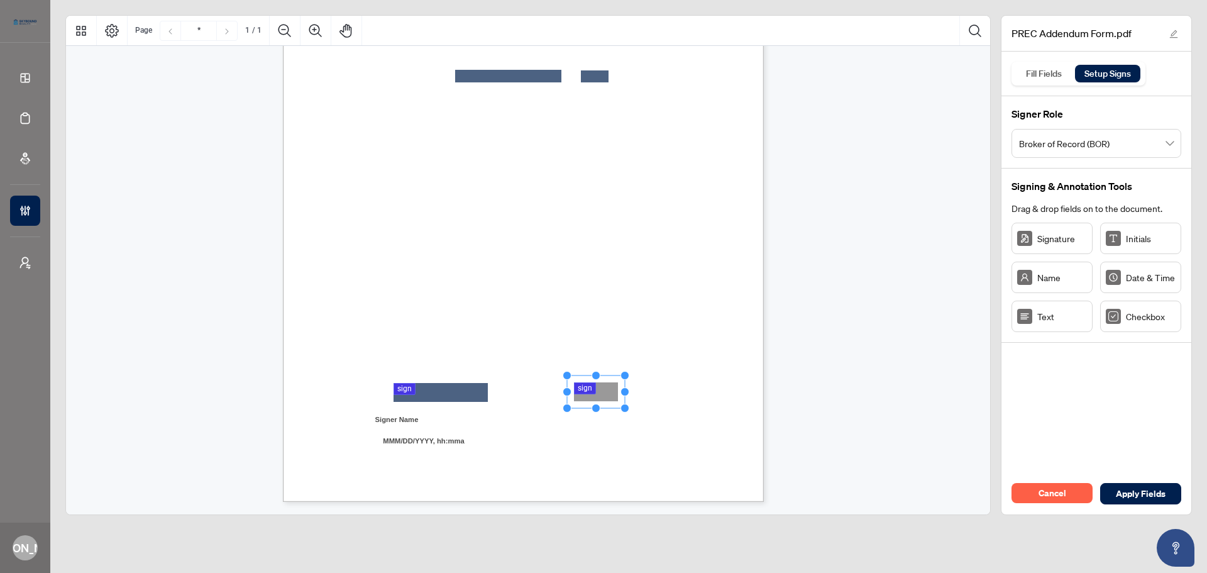
drag, startPoint x: 609, startPoint y: 390, endPoint x: 599, endPoint y: 388, distance: 9.6
drag, startPoint x: 625, startPoint y: 394, endPoint x: 675, endPoint y: 394, distance: 50.3
click at [675, 394] on circle "Resize, Right" at bounding box center [676, 392] width 8 height 8
click at [662, 399] on span "Signature: ___________________________" at bounding box center [595, 398] width 134 height 11
click at [733, 431] on div "PERSONAL REAL ESTATE CORPORATION (PREC) ADDENDUM To the Skybound Realty Ltd. In…" at bounding box center [583, 268] width 601 height 778
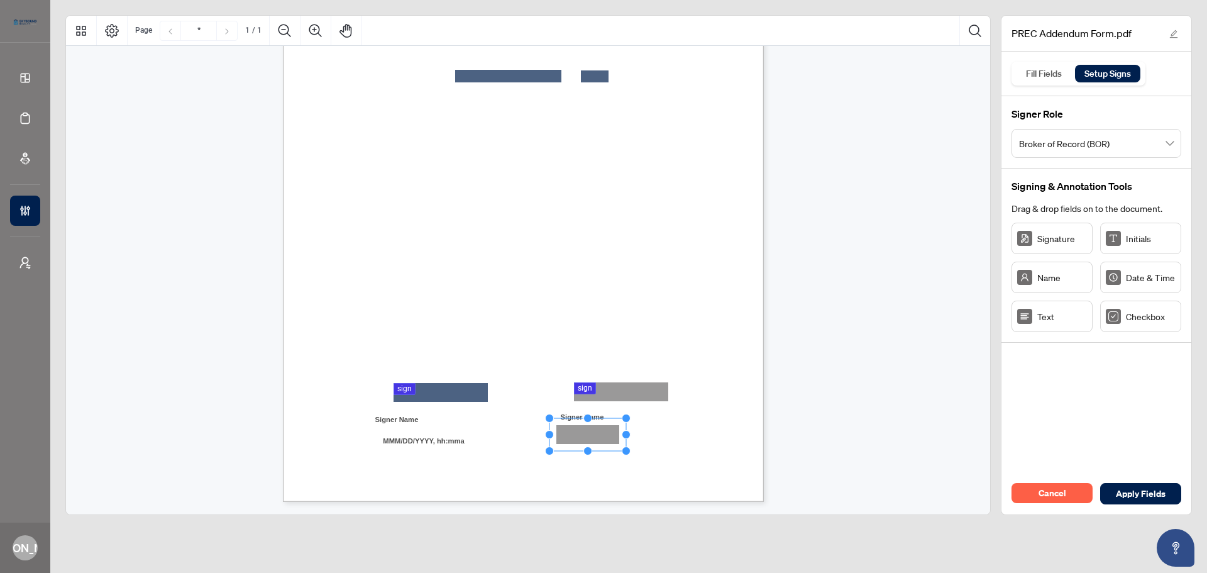
drag, startPoint x: 1032, startPoint y: 327, endPoint x: 590, endPoint y: 433, distance: 454.6
drag, startPoint x: 628, startPoint y: 434, endPoint x: 678, endPoint y: 442, distance: 50.9
click at [678, 442] on div "PERSONAL REAL ESTATE CORPORATION (PREC) ADDENDUM To the Skybound Realty Ltd. In…" at bounding box center [523, 190] width 481 height 622
click at [671, 444] on span "Title: _______________________________" at bounding box center [599, 440] width 143 height 11
click at [770, 446] on div "PERSONAL REAL ESTATE CORPORATION (PREC) ADDENDUM To the Skybound Realty Ltd. In…" at bounding box center [530, 196] width 494 height 635
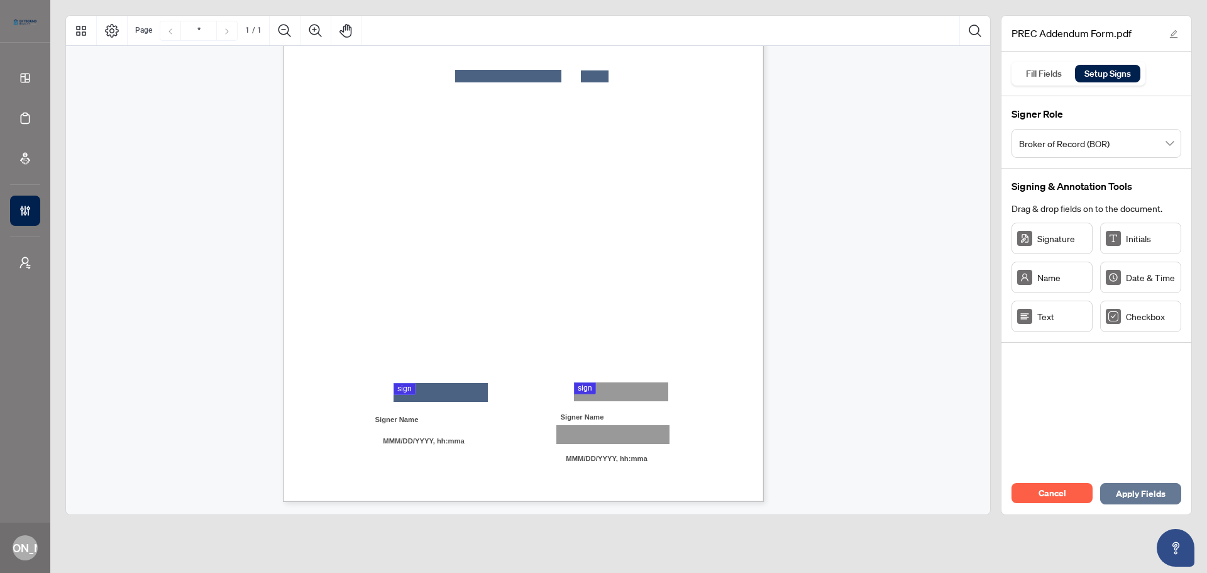
click at [1120, 487] on span "Apply Fields" at bounding box center [1141, 494] width 50 height 20
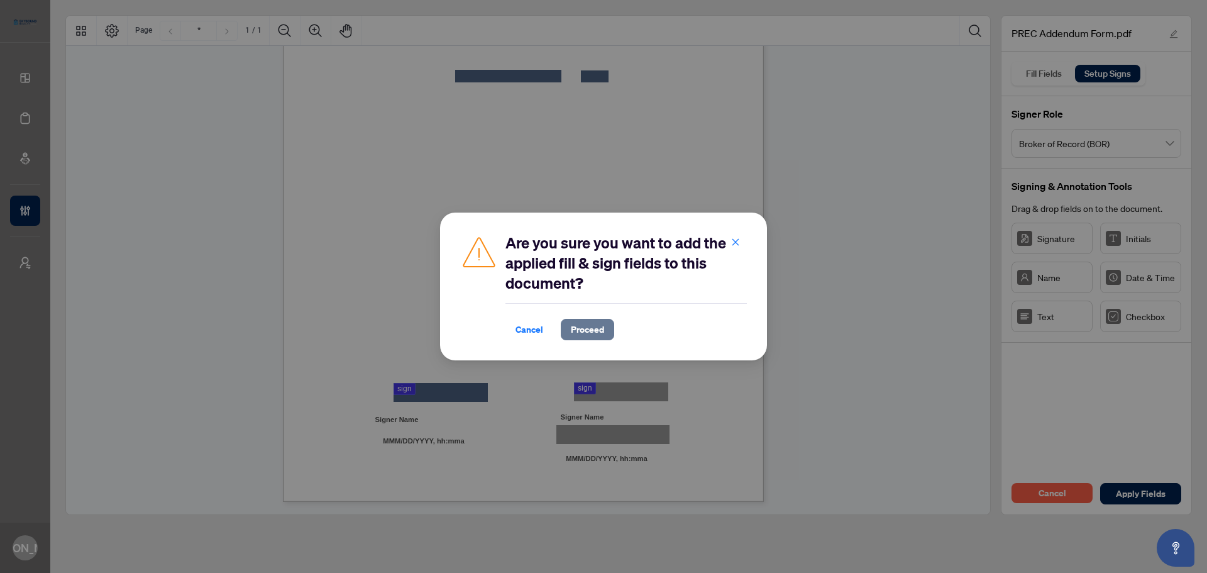
click at [584, 330] on span "Proceed" at bounding box center [587, 329] width 33 height 20
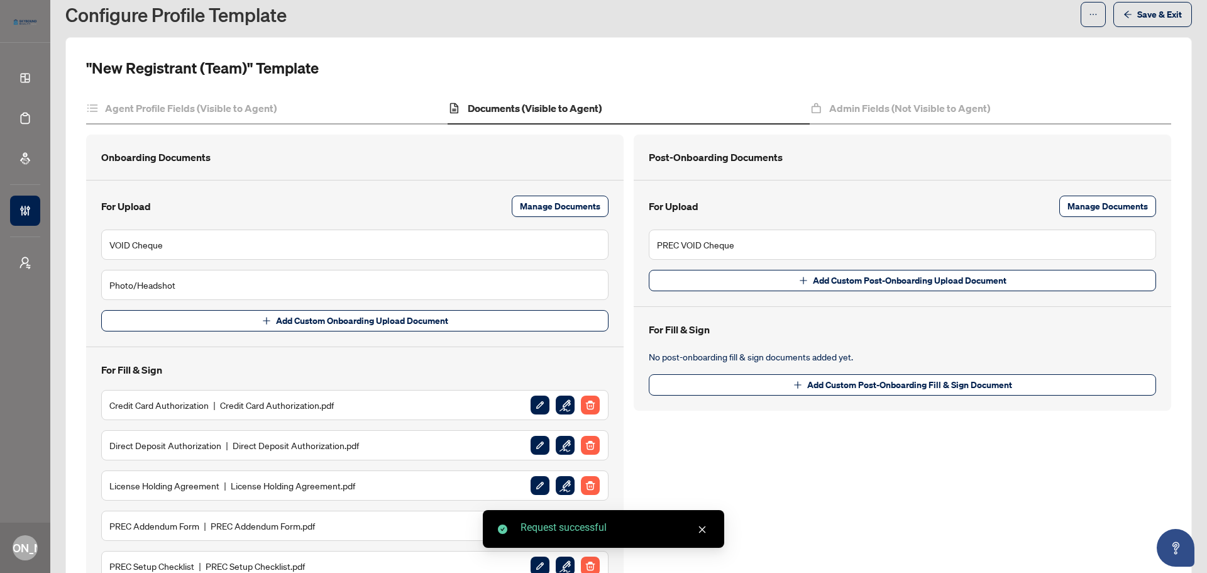
scroll to position [126, 0]
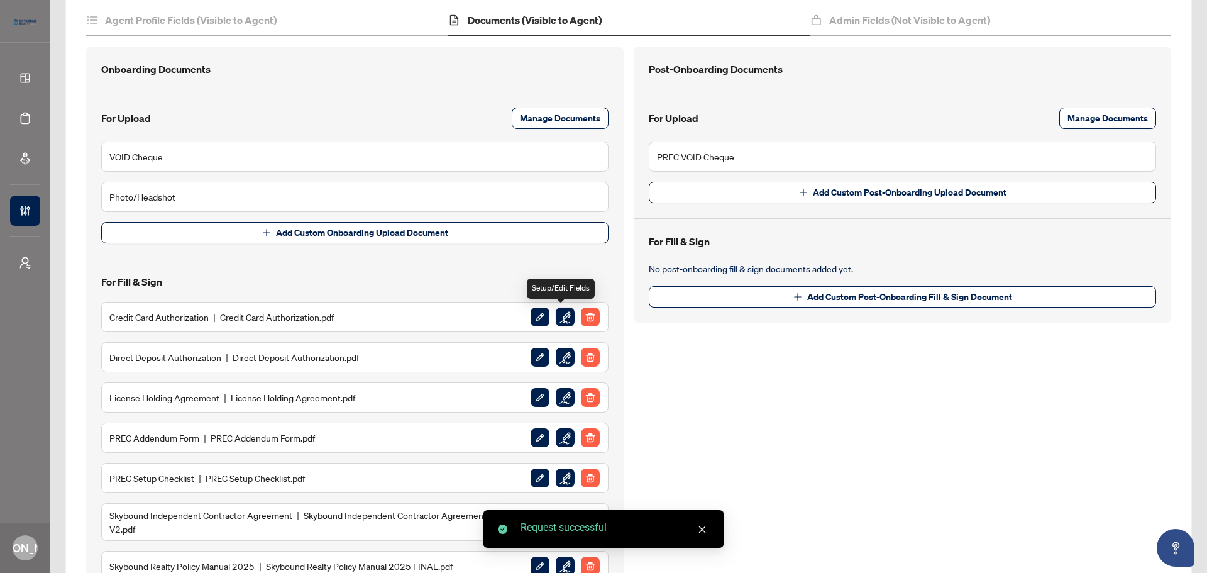
click at [558, 318] on img "button" at bounding box center [565, 316] width 19 height 19
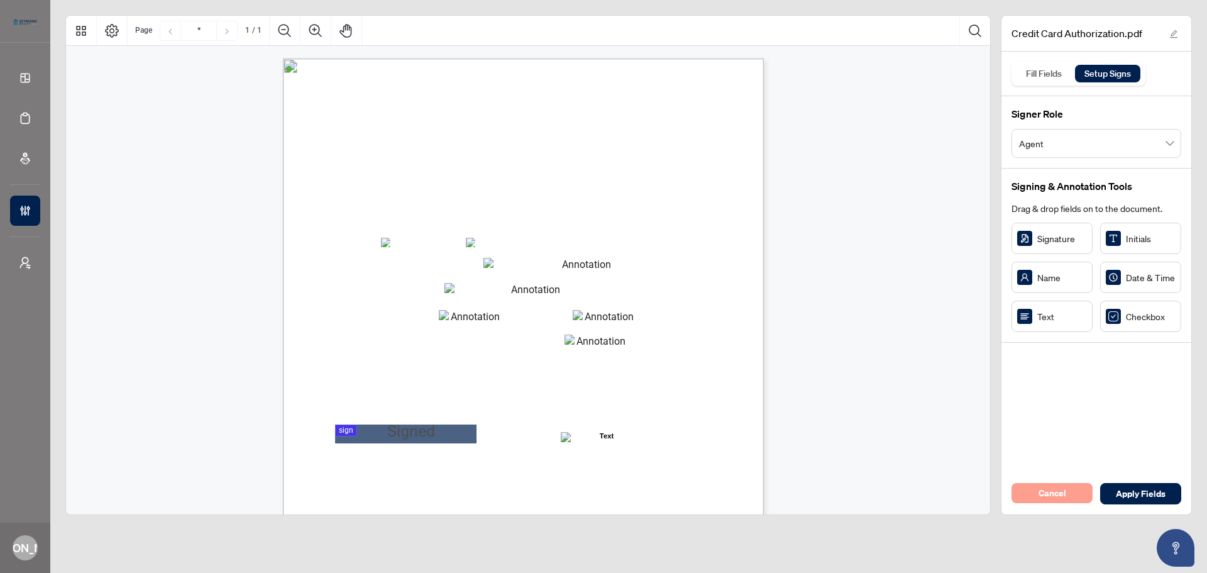
click at [1085, 486] on button "Cancel" at bounding box center [1052, 493] width 81 height 20
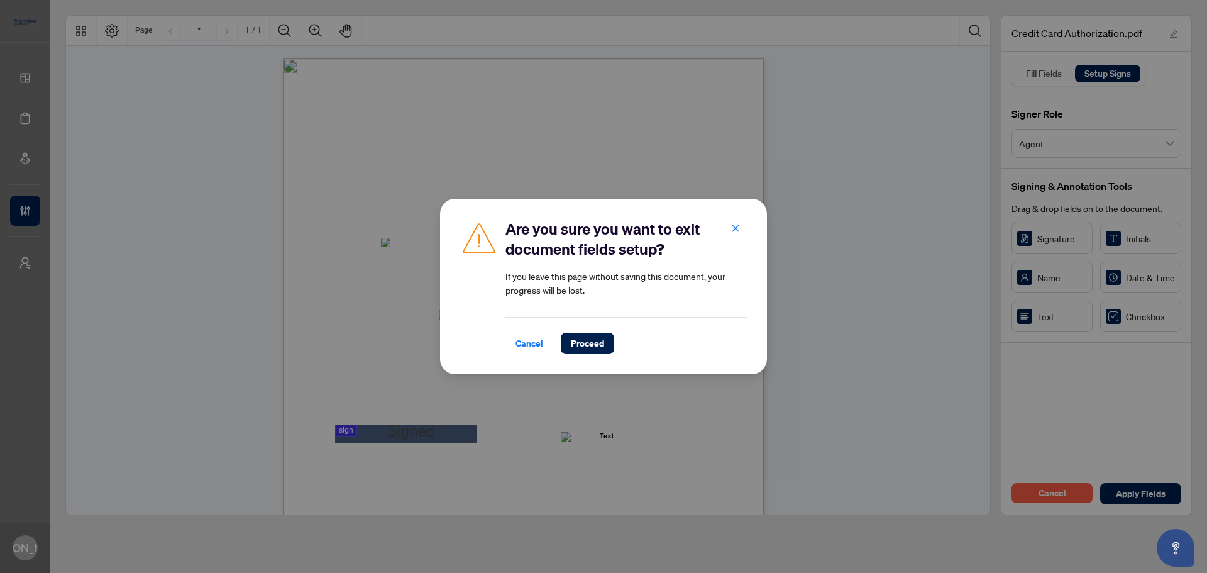
click at [604, 331] on div "Cancel Proceed" at bounding box center [626, 335] width 241 height 37
click at [599, 337] on span "Proceed" at bounding box center [587, 343] width 33 height 20
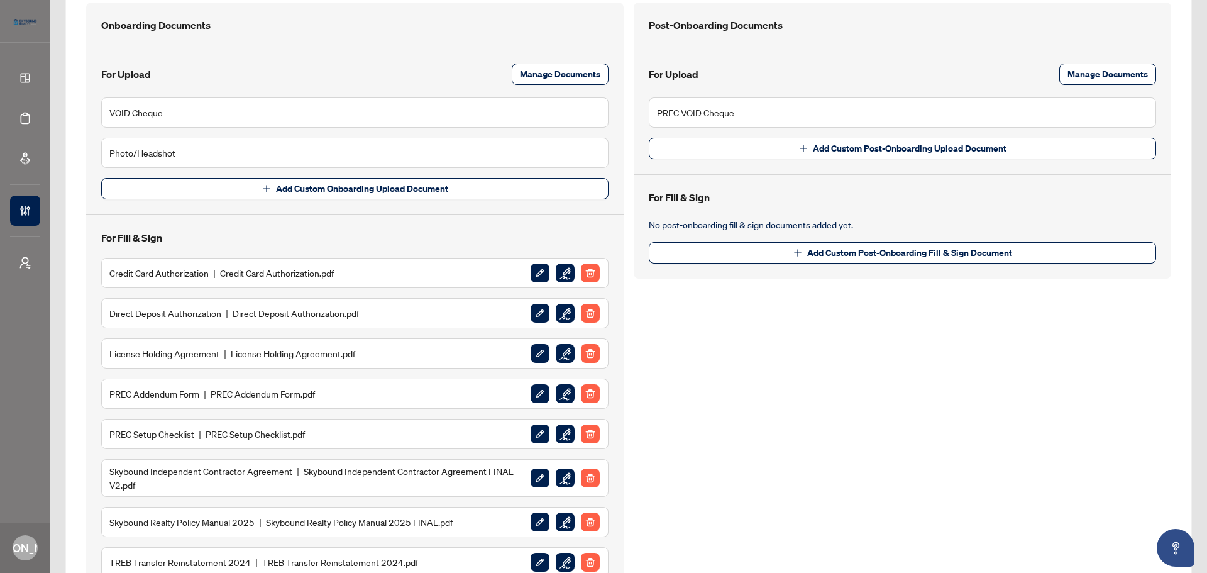
scroll to position [189, 0]
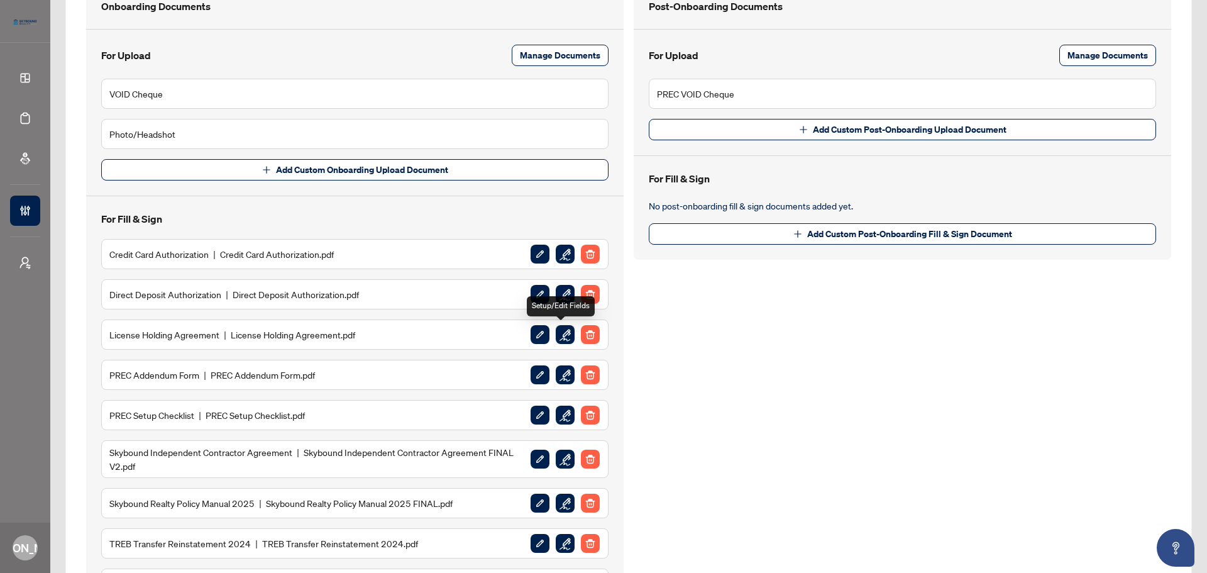
click at [561, 330] on img "button" at bounding box center [565, 334] width 19 height 19
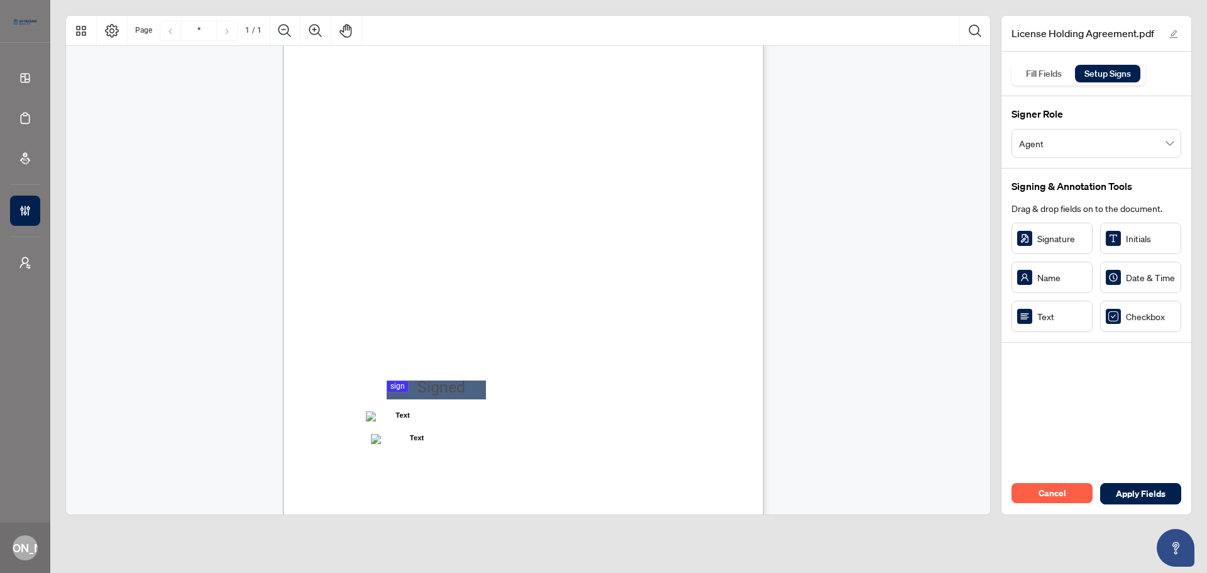
scroll to position [179, 0]
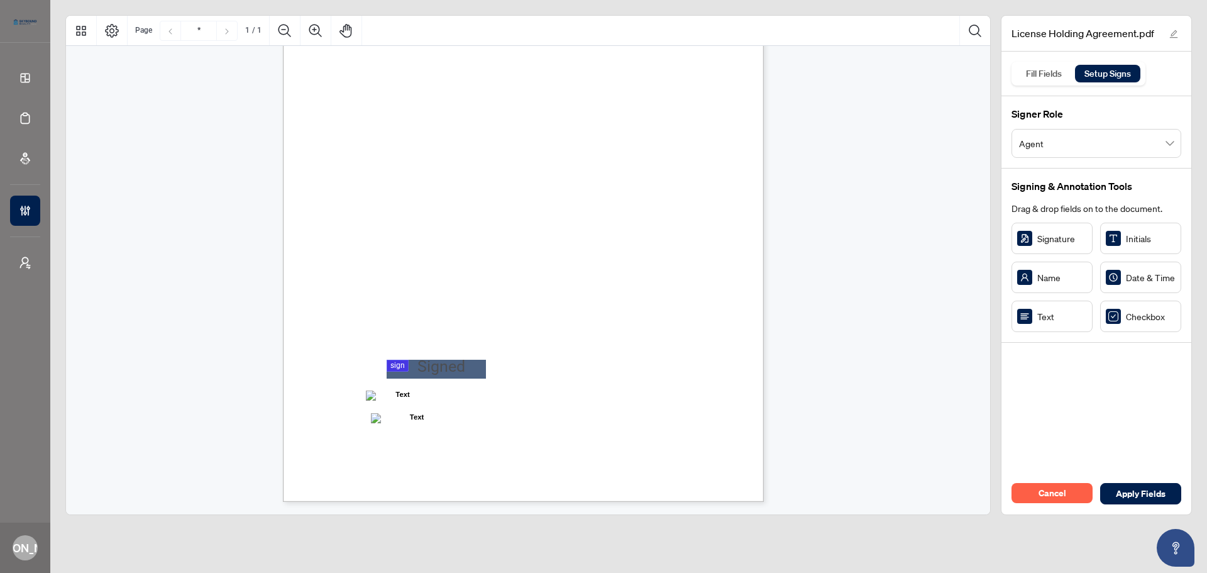
click at [1044, 142] on span "Agent" at bounding box center [1096, 143] width 155 height 24
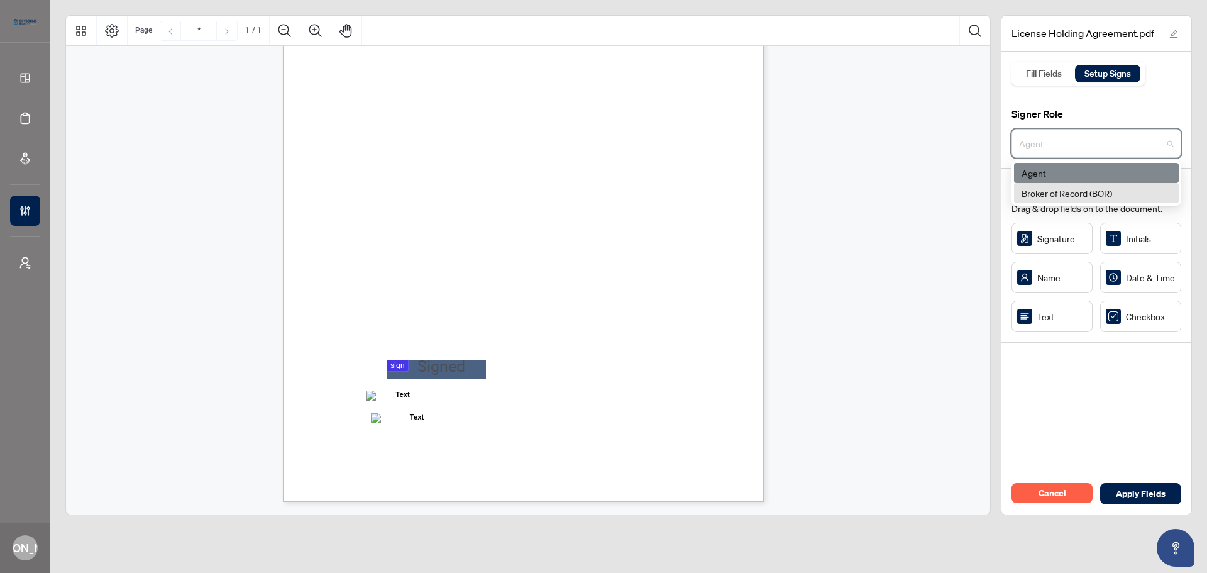
click at [1060, 189] on div "Broker of Record (BOR)" at bounding box center [1097, 193] width 150 height 14
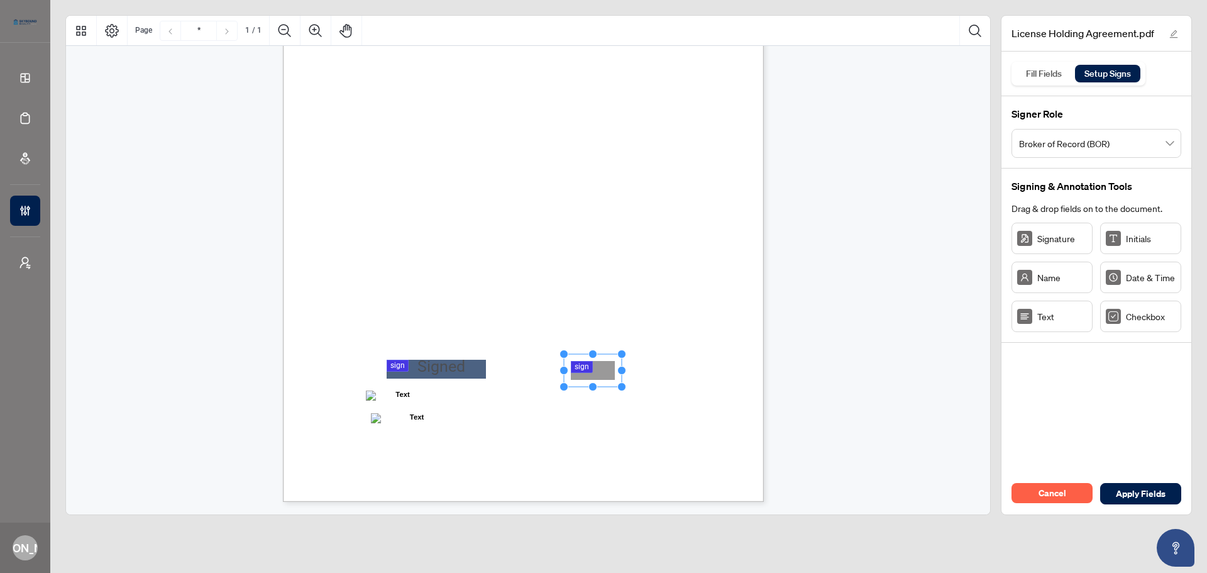
drag, startPoint x: 606, startPoint y: 370, endPoint x: 594, endPoint y: 368, distance: 12.1
drag, startPoint x: 623, startPoint y: 370, endPoint x: 682, endPoint y: 373, distance: 59.2
click at [682, 373] on circle "Resize, Right" at bounding box center [681, 371] width 8 height 8
click at [662, 379] on span "Signature: ___________________________" at bounding box center [595, 375] width 134 height 11
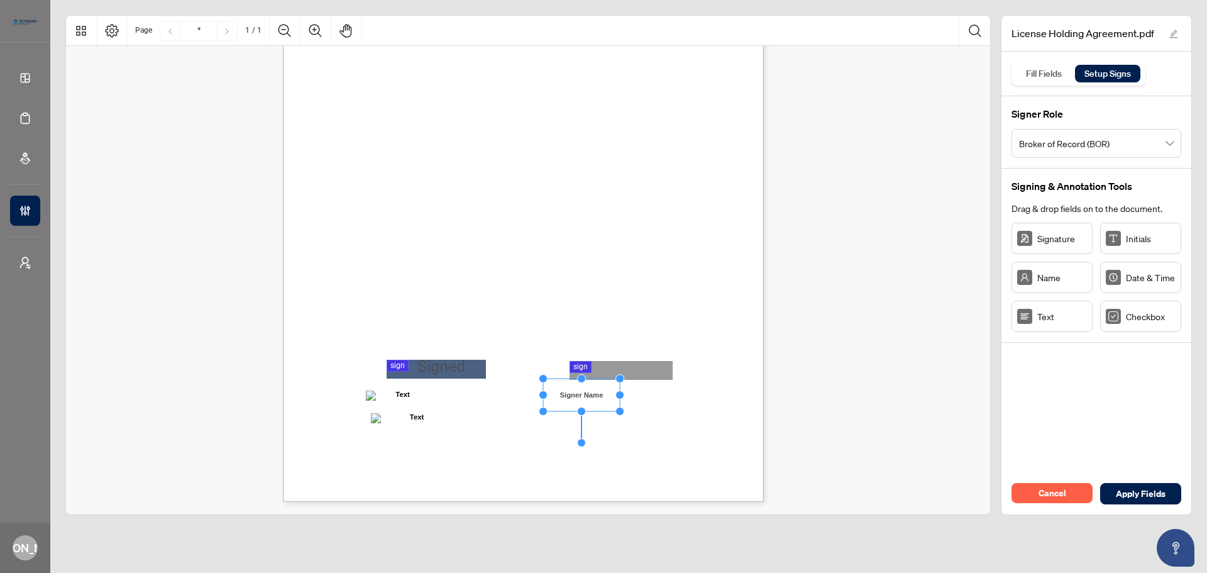
click at [665, 401] on span "Name: _______________________________" at bounding box center [596, 397] width 136 height 11
drag, startPoint x: 594, startPoint y: 421, endPoint x: 595, endPoint y: 410, distance: 11.5
drag, startPoint x: 623, startPoint y: 410, endPoint x: 673, endPoint y: 414, distance: 49.8
click at [673, 414] on circle "Resize, Right" at bounding box center [673, 413] width 8 height 8
click at [671, 420] on span "Title: _______________________________" at bounding box center [599, 417] width 143 height 11
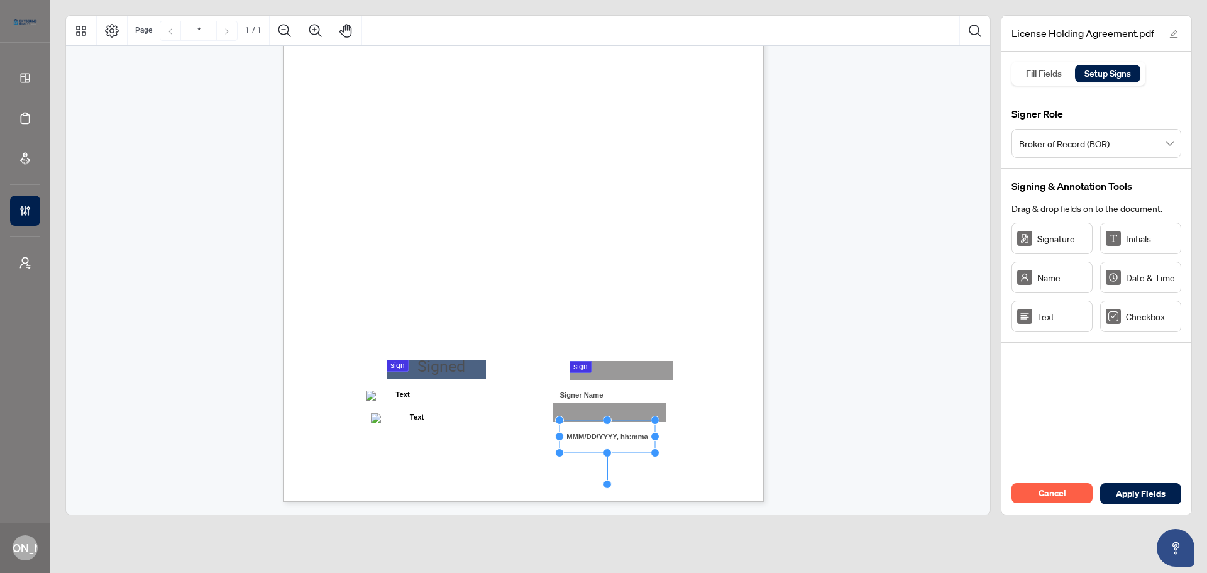
click at [775, 452] on div "LICENSE HOLDING AGREEMENT I, ___________________________________, hereby reques…" at bounding box center [530, 196] width 494 height 635
click at [1125, 495] on span "Apply Fields" at bounding box center [1141, 494] width 50 height 20
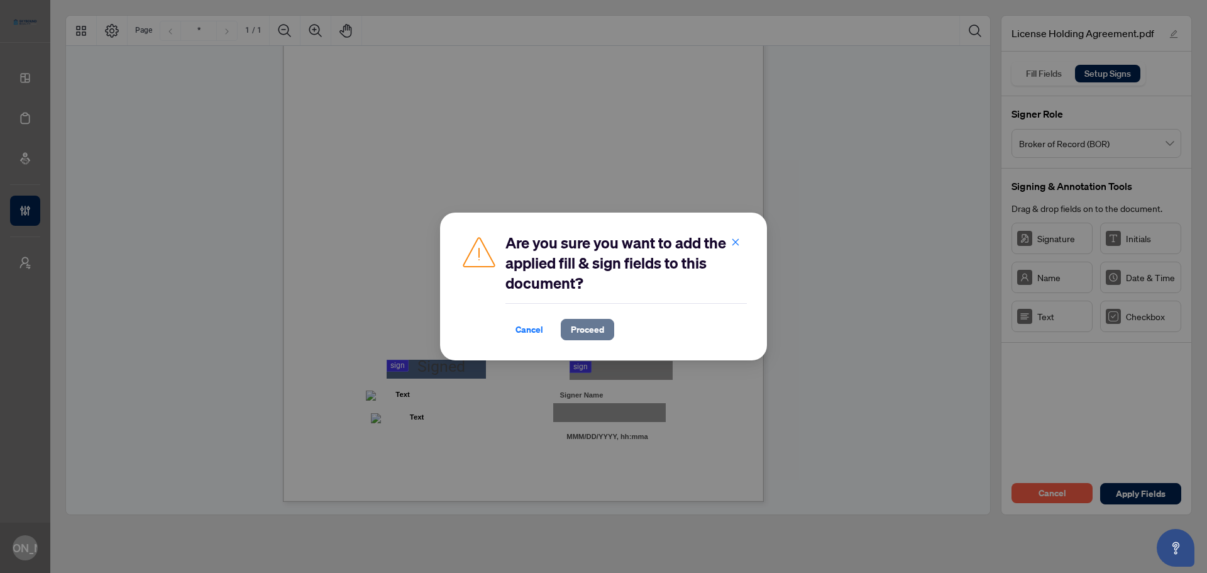
click at [587, 331] on span "Proceed" at bounding box center [587, 329] width 33 height 20
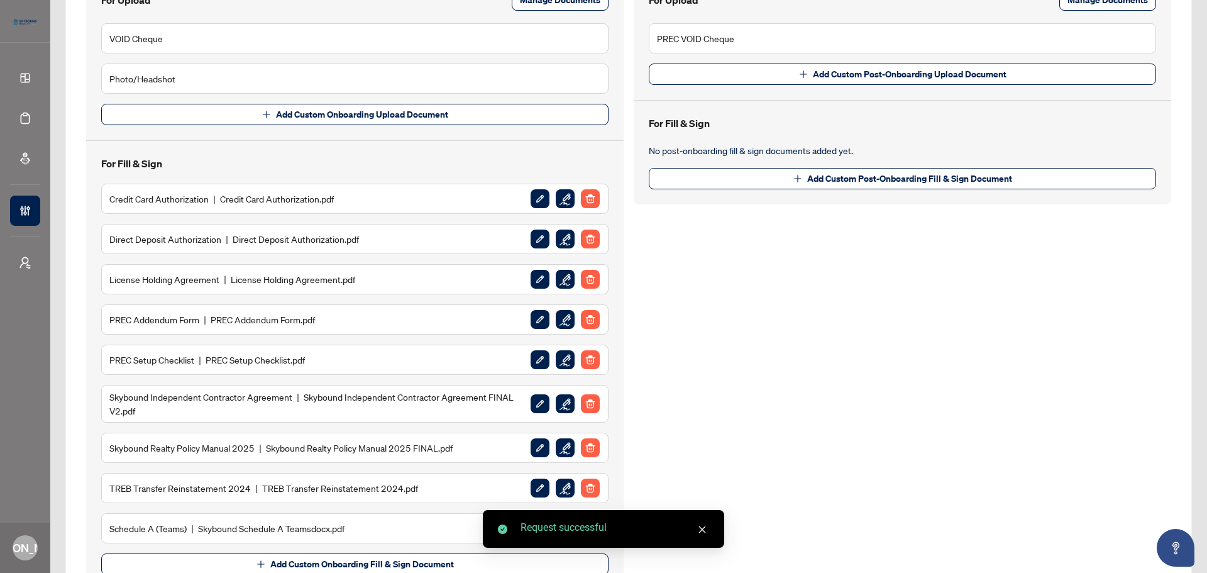
scroll to position [252, 0]
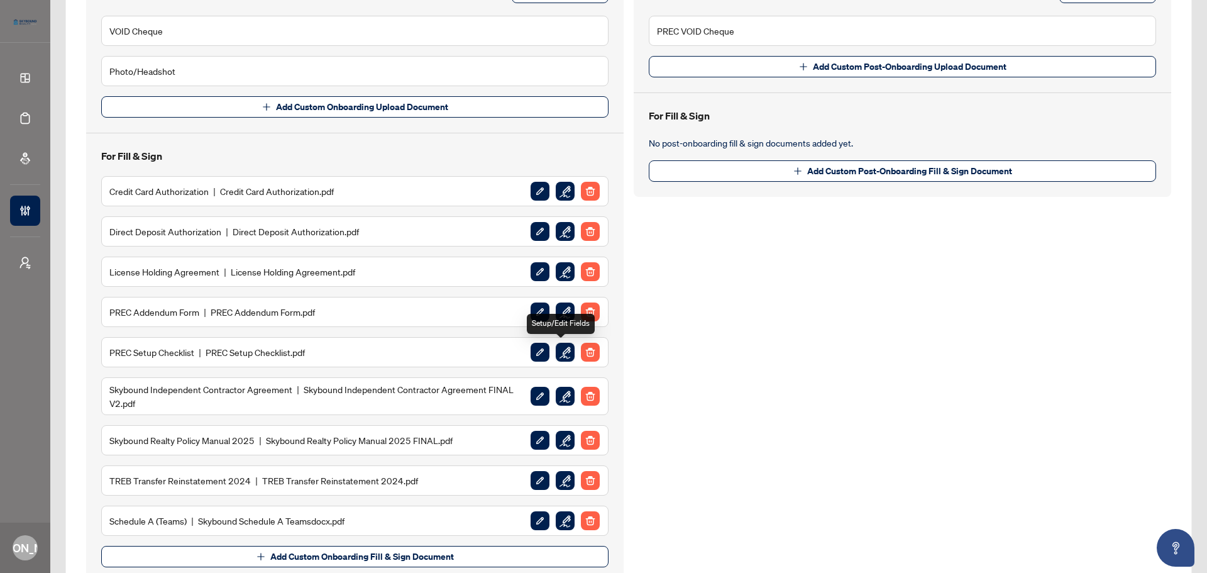
click at [559, 343] on img "button" at bounding box center [565, 352] width 19 height 19
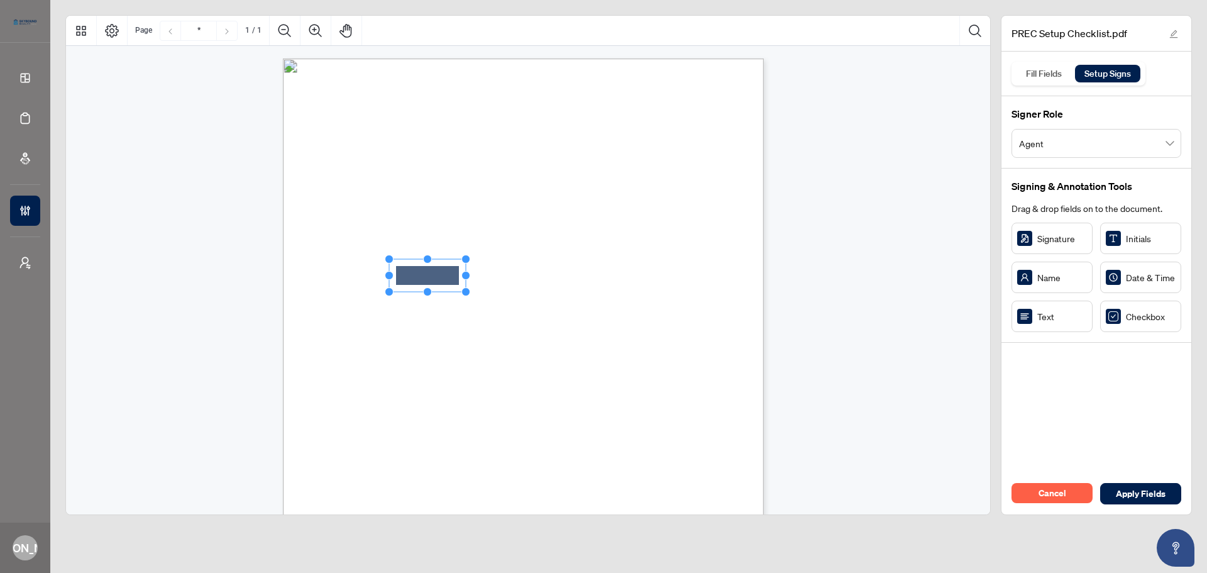
drag, startPoint x: 1057, startPoint y: 321, endPoint x: 428, endPoint y: 275, distance: 631.0
drag, startPoint x: 426, startPoint y: 262, endPoint x: 429, endPoint y: 268, distance: 6.5
click at [429, 268] on circle "Resize, Top" at bounding box center [428, 265] width 8 height 8
drag, startPoint x: 467, startPoint y: 279, endPoint x: 486, endPoint y: 278, distance: 18.9
click at [486, 278] on circle "Resize, Right" at bounding box center [485, 278] width 8 height 8
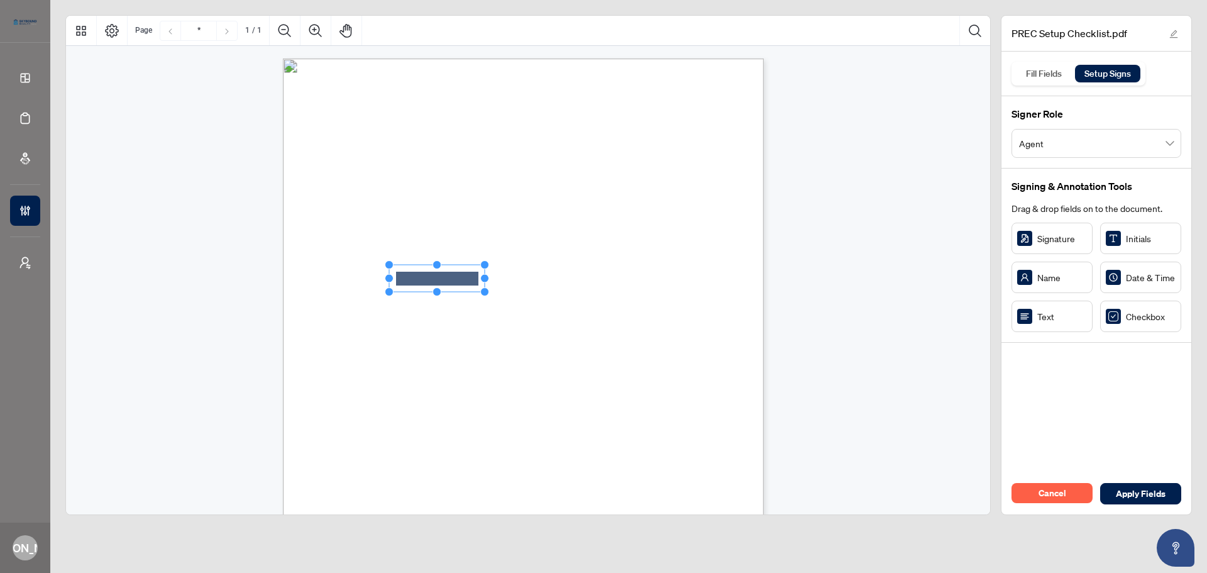
click at [591, 364] on span "Incorporation Date: ________________________" at bounding box center [509, 369] width 169 height 11
drag, startPoint x: 521, startPoint y: 274, endPoint x: 533, endPoint y: 275, distance: 12.6
click at [531, 262] on circle "Resize, Top" at bounding box center [530, 266] width 8 height 8
click at [558, 300] on li "• RECO Acknowledgement  Send an email to RECO ( [EMAIL_ADDRESS][DOMAIN_NAME]) …" at bounding box center [528, 338] width 348 height 99
drag, startPoint x: 567, startPoint y: 275, endPoint x: 541, endPoint y: 275, distance: 26.4
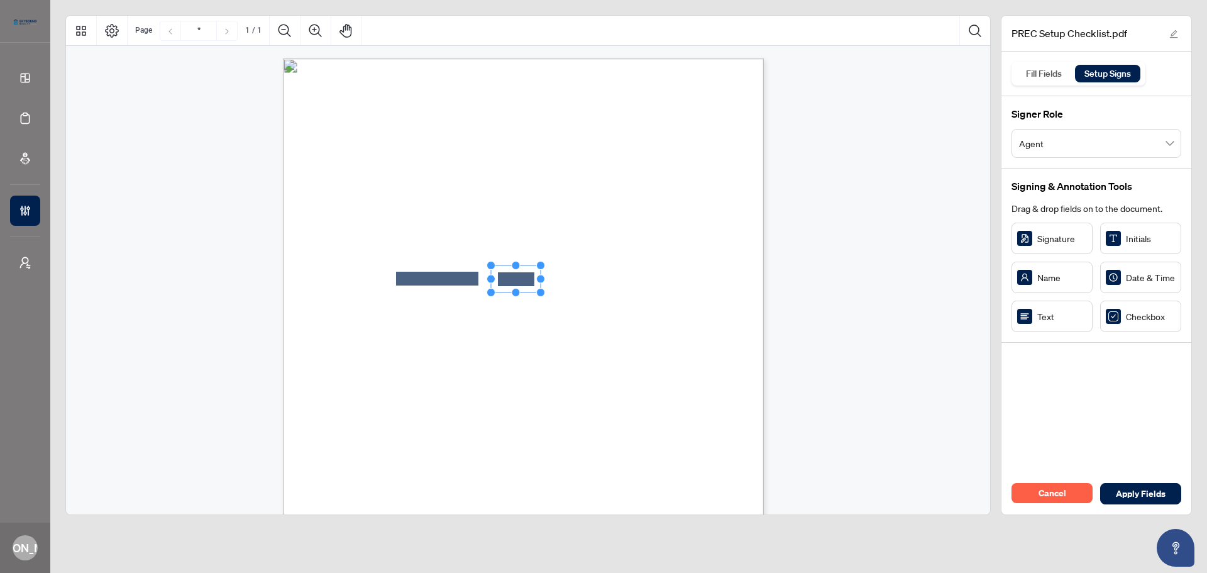
click at [541, 275] on circle "Resize, Right" at bounding box center [541, 279] width 8 height 8
click at [597, 362] on ul "▪ Registrant’s Name: __________________________ ▪ RECO Registration #: ________…" at bounding box center [506, 356] width 190 height 61
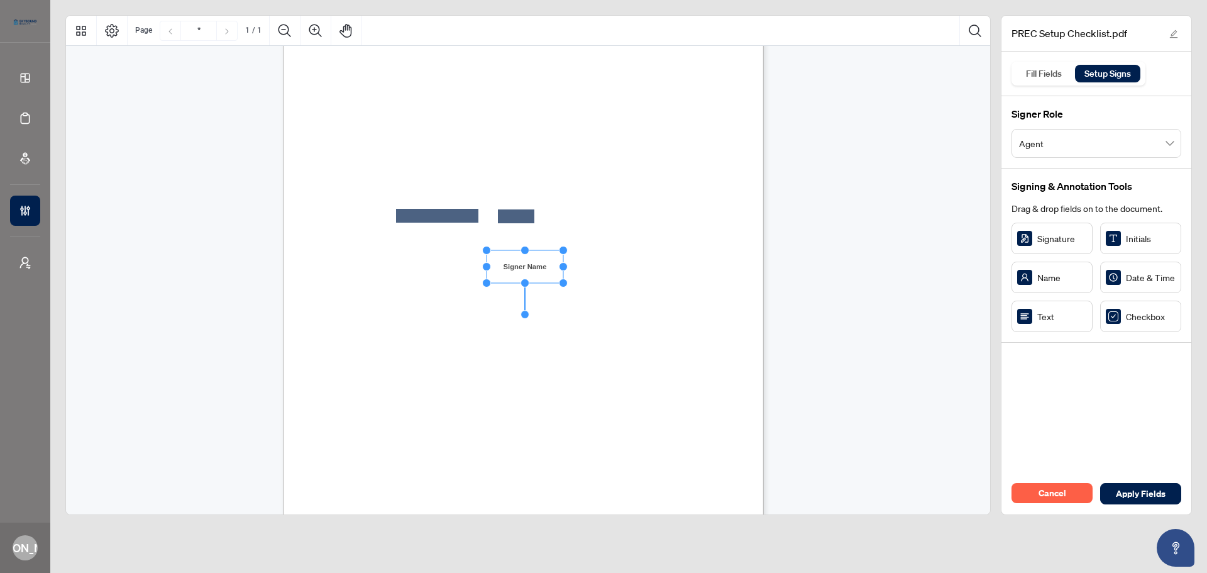
click at [587, 291] on span "PREC Name: ______________________________" at bounding box center [506, 294] width 162 height 11
drag, startPoint x: 544, startPoint y: 258, endPoint x: 546, endPoint y: 265, distance: 8.0
click at [561, 274] on rect "Page 1" at bounding box center [545, 280] width 77 height 26
click at [583, 323] on span "PREC Service Address: _____________________" at bounding box center [504, 319] width 158 height 11
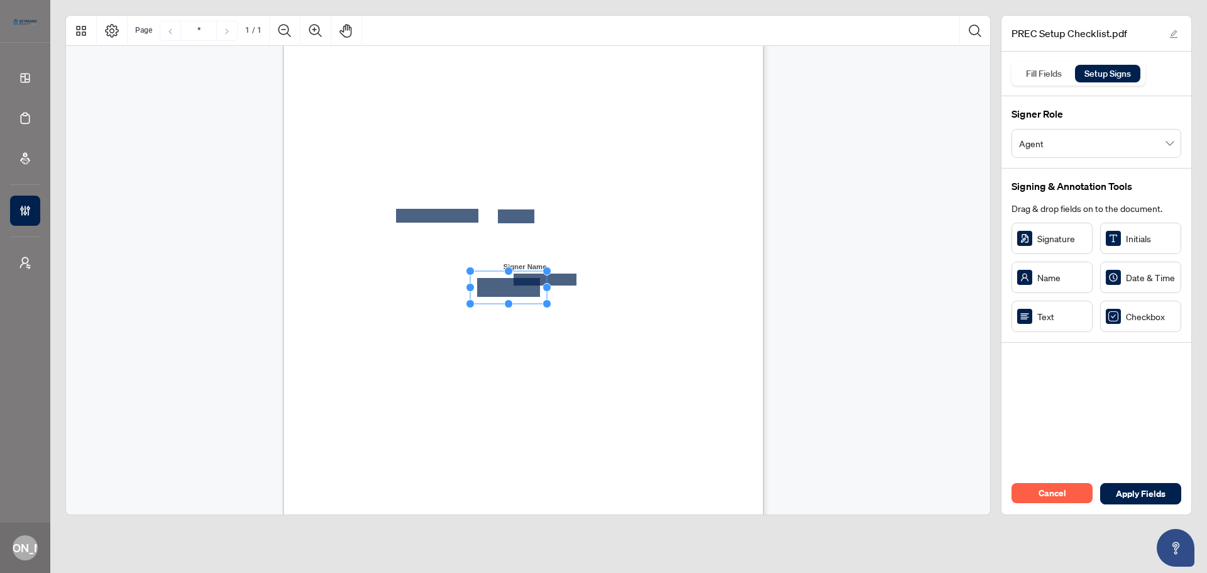
drag, startPoint x: 517, startPoint y: 295, endPoint x: 509, endPoint y: 292, distance: 8.8
drag, startPoint x: 510, startPoint y: 271, endPoint x: 511, endPoint y: 277, distance: 6.4
click at [511, 277] on circle "Resize, Top" at bounding box center [509, 278] width 8 height 8
click at [517, 287] on rect "Page 1" at bounding box center [509, 291] width 77 height 26
drag, startPoint x: 550, startPoint y: 293, endPoint x: 598, endPoint y: 296, distance: 48.5
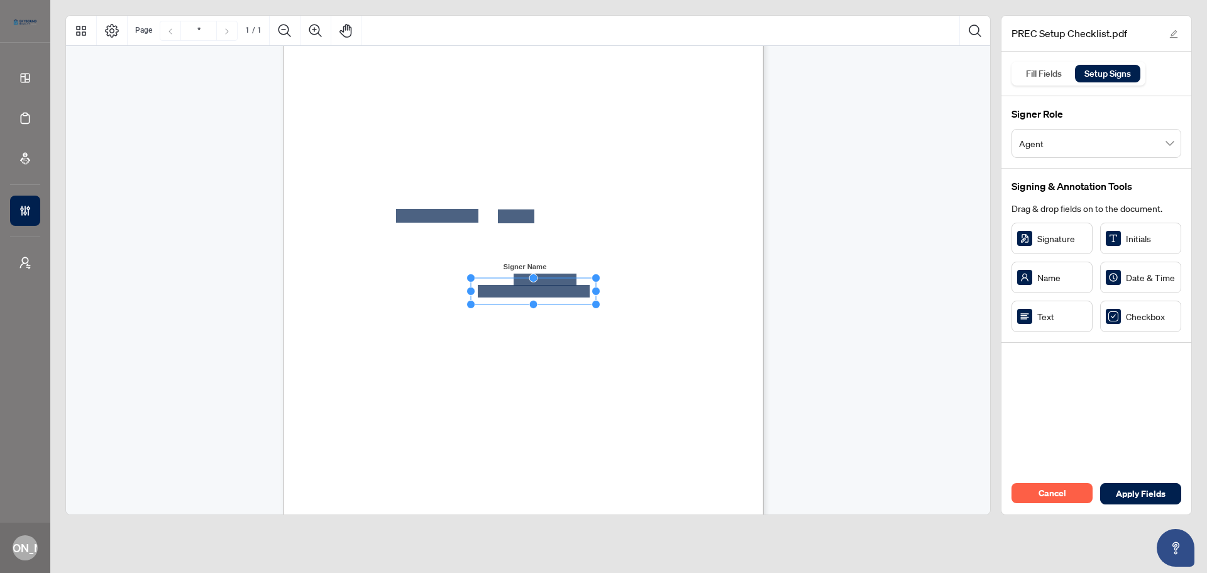
click at [598, 296] on div "PERSONAL REAL ESTATE CORPORATION (PREC) SETUP CHECKLIST Required documents to s…" at bounding box center [523, 307] width 481 height 622
click at [583, 321] on span "PREC Service Address: _____________________" at bounding box center [504, 319] width 158 height 11
drag, startPoint x: 1029, startPoint y: 321, endPoint x: 535, endPoint y: 302, distance: 494.6
drag, startPoint x: 532, startPoint y: 283, endPoint x: 535, endPoint y: 290, distance: 7.6
click at [535, 290] on circle "Resize, Top" at bounding box center [533, 291] width 8 height 8
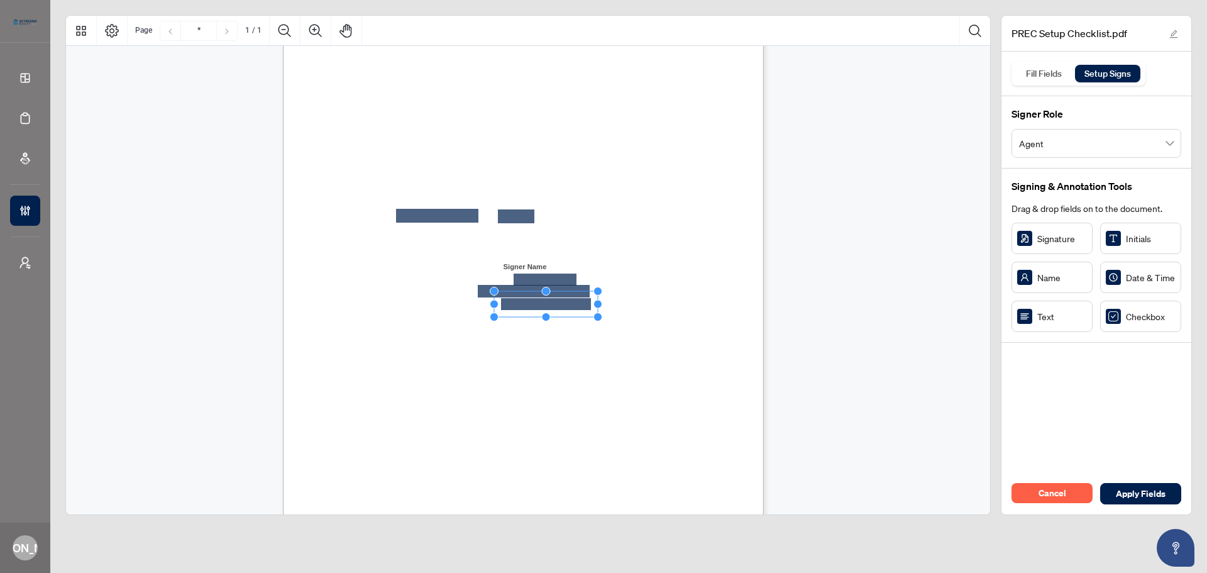
drag, startPoint x: 573, startPoint y: 306, endPoint x: 600, endPoint y: 306, distance: 27.0
click at [600, 306] on circle "Resize, Right" at bounding box center [598, 304] width 8 height 8
click at [583, 321] on span "PREC Service Address: _____________________" at bounding box center [504, 319] width 158 height 11
drag, startPoint x: 1034, startPoint y: 321, endPoint x: 544, endPoint y: 314, distance: 490.5
drag, startPoint x: 545, startPoint y: 294, endPoint x: 545, endPoint y: 301, distance: 6.9
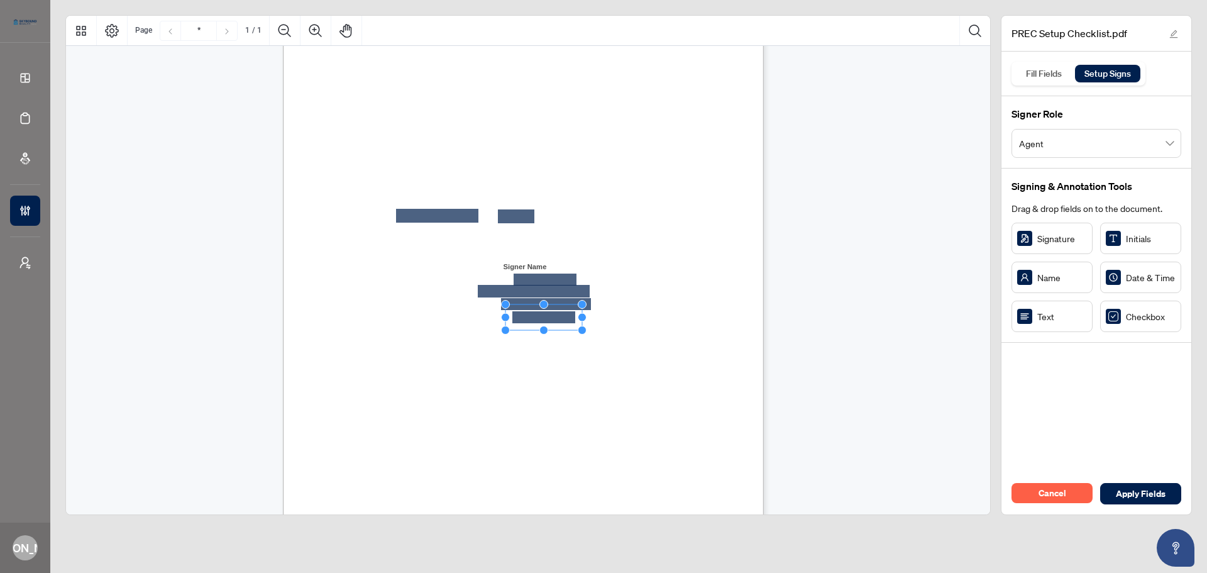
click at [545, 301] on circle "Resize, Top" at bounding box center [544, 305] width 8 height 8
click at [583, 314] on span "PREC Service Address: _____________________" at bounding box center [504, 319] width 158 height 11
drag, startPoint x: 582, startPoint y: 313, endPoint x: 599, endPoint y: 314, distance: 17.0
click at [599, 314] on circle "Resize, Right" at bounding box center [599, 317] width 8 height 8
click at [693, 343] on div "PERSONAL REAL ESTATE CORPORATION (PREC) SETUP CHECKLIST Required documents to s…" at bounding box center [583, 385] width 601 height 778
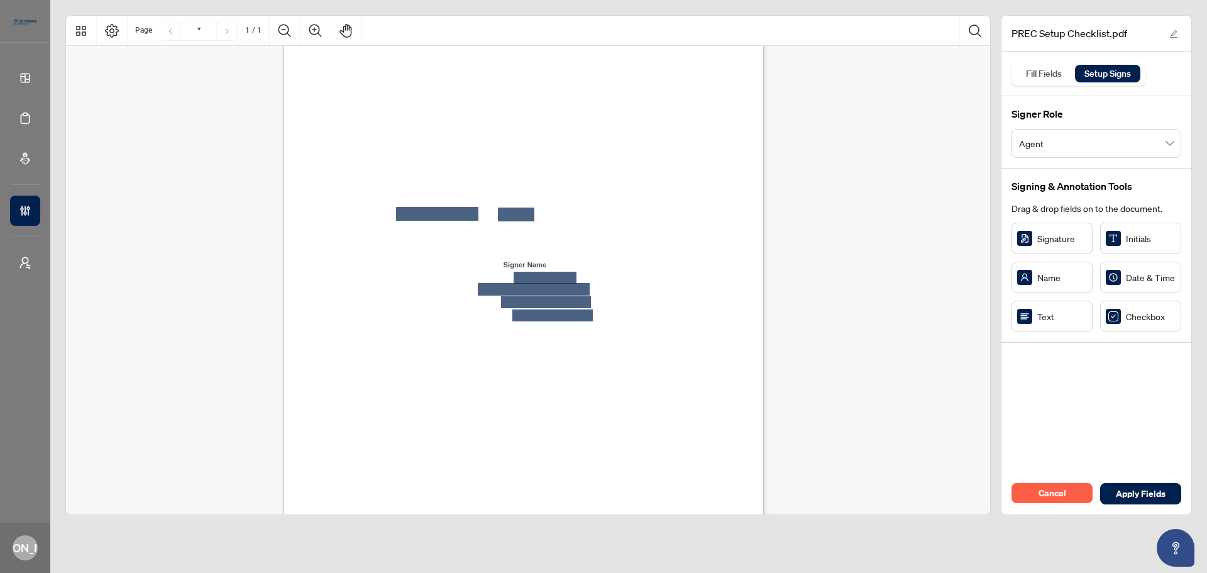
scroll to position [53, 0]
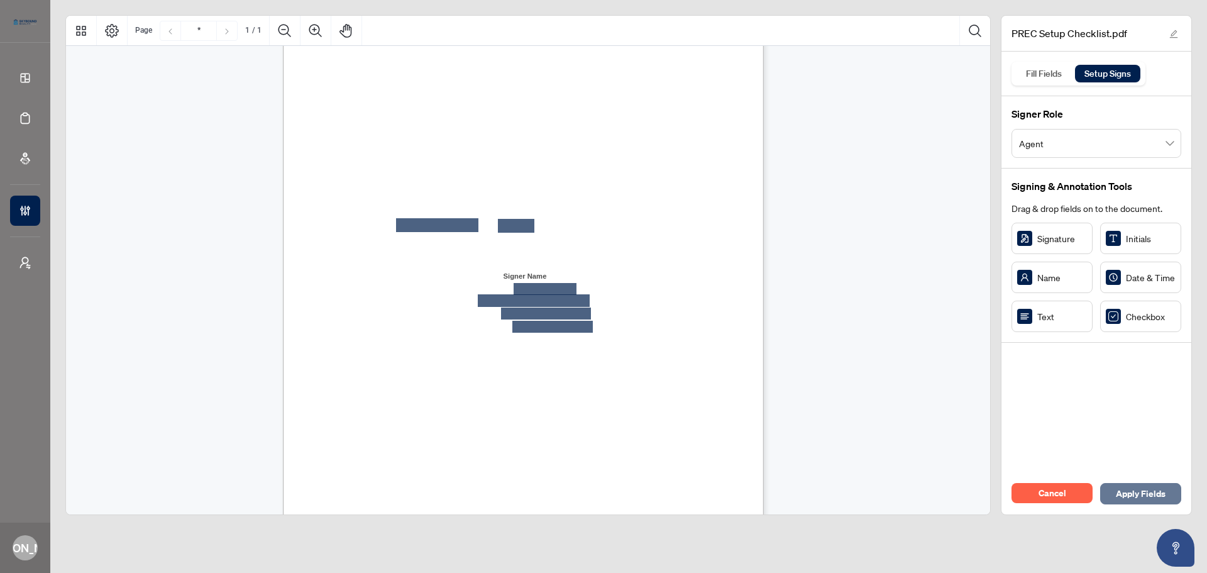
click at [1124, 489] on span "Apply Fields" at bounding box center [1141, 494] width 50 height 20
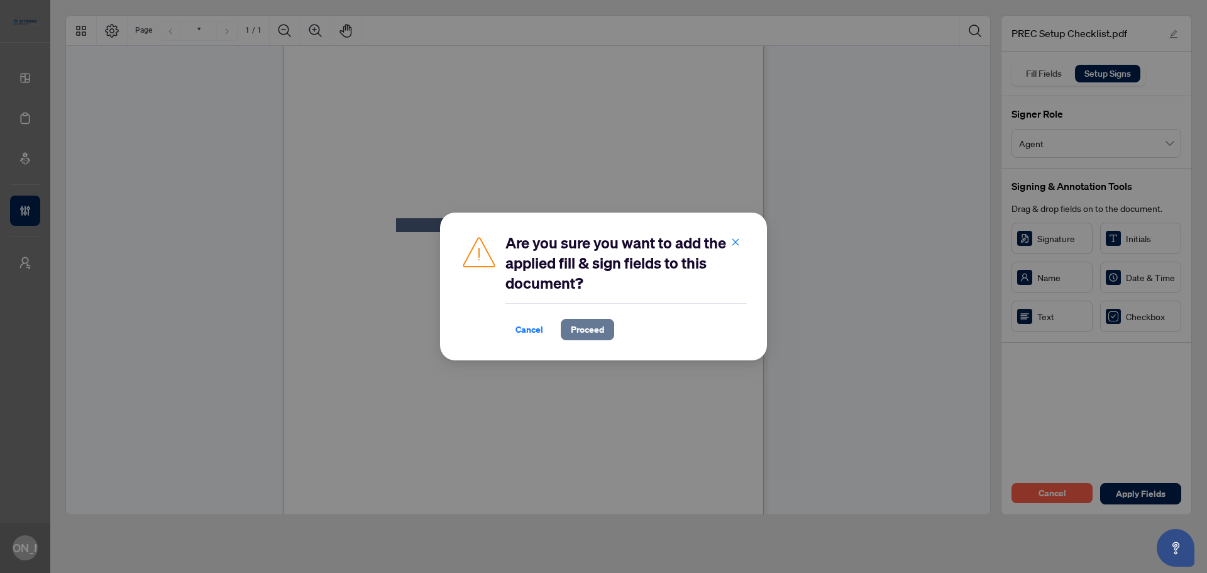
click at [599, 328] on span "Proceed" at bounding box center [587, 329] width 33 height 20
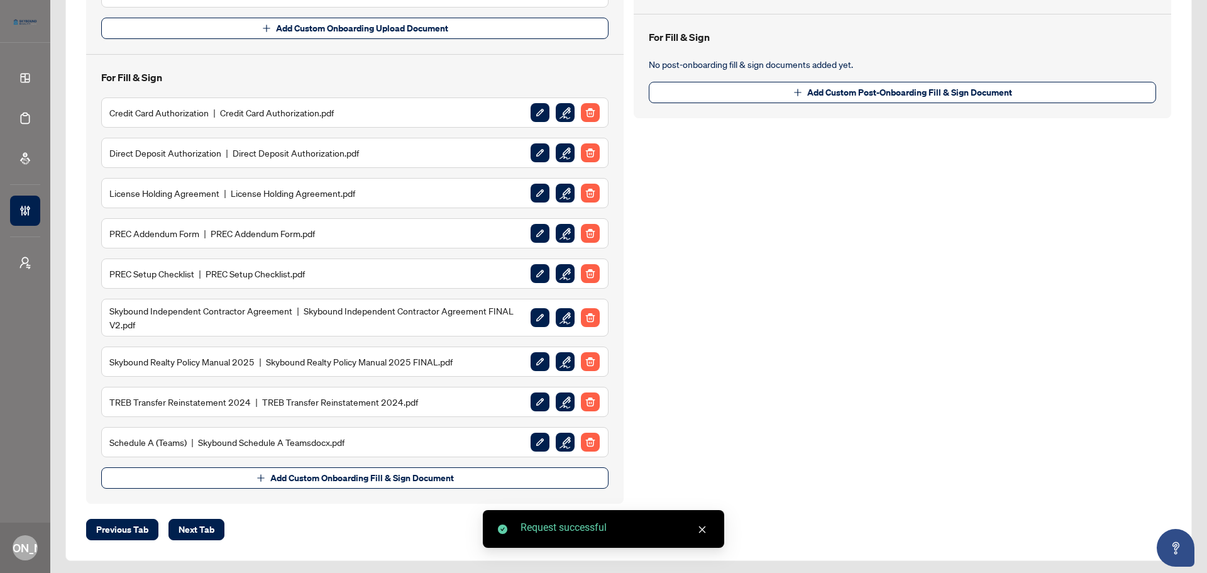
scroll to position [333, 0]
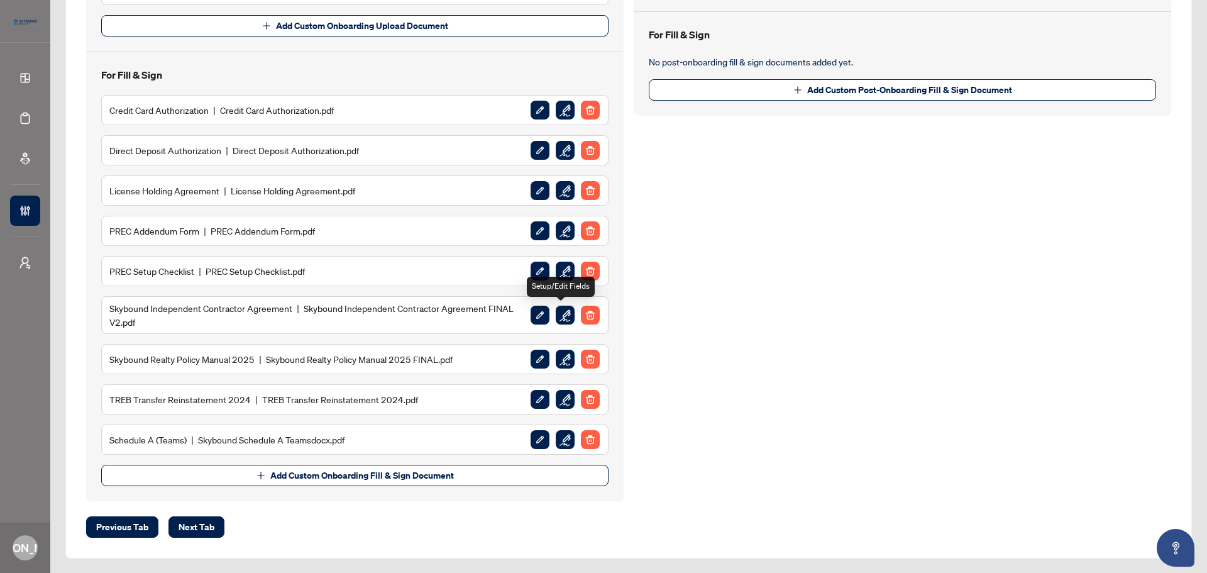
click at [560, 314] on img "button" at bounding box center [565, 315] width 19 height 19
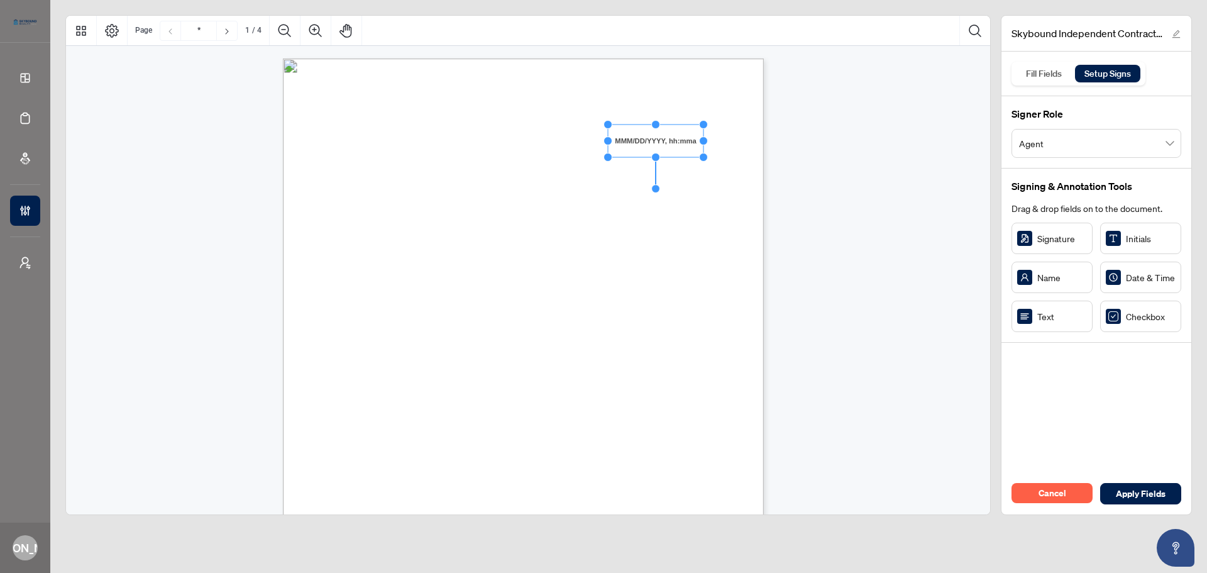
click at [512, 216] on span "broker/salesperson engaged as an independent contractor;" at bounding box center [424, 217] width 176 height 9
click at [553, 274] on span "COMMENCEMENT DATE, ANNIVERSARY DATE, AND TERM" at bounding box center [444, 275] width 216 height 9
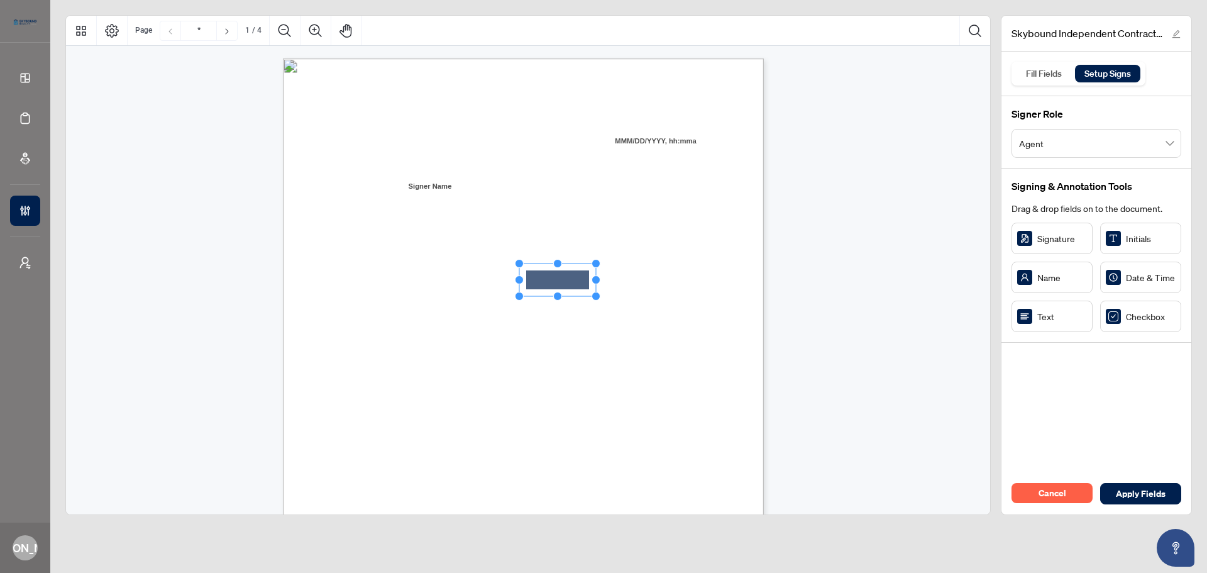
drag, startPoint x: 548, startPoint y: 282, endPoint x: 564, endPoint y: 280, distance: 15.8
drag, startPoint x: 560, startPoint y: 263, endPoint x: 560, endPoint y: 270, distance: 6.9
click at [560, 270] on circle "Resize, Top" at bounding box center [558, 271] width 8 height 8
drag, startPoint x: 596, startPoint y: 281, endPoint x: 556, endPoint y: 275, distance: 40.7
click at [556, 275] on icon "Resize, Top Resize, Top, Right Resize, Right Resize, Bottom, Right Resize, Bott…" at bounding box center [540, 283] width 50 height 35
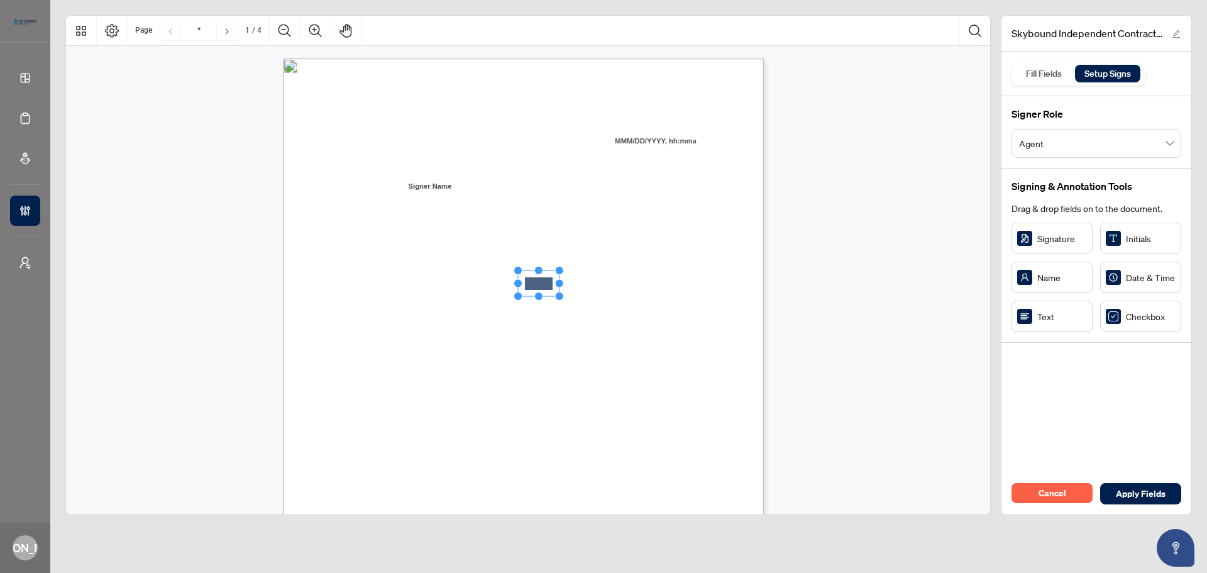
click at [538, 282] on rect "Page 1" at bounding box center [538, 283] width 41 height 26
click at [553, 329] on span "with this Agreement. Any changes to the terms of renewal shall be communicated …" at bounding box center [501, 327] width 331 height 9
drag, startPoint x: 1022, startPoint y: 319, endPoint x: 613, endPoint y: 279, distance: 410.7
click at [611, 271] on circle "Resize, Top" at bounding box center [608, 271] width 8 height 8
click at [612, 302] on span "Agreement shall remain in full force and effect for a period of one (1) year fr…" at bounding box center [497, 306] width 322 height 9
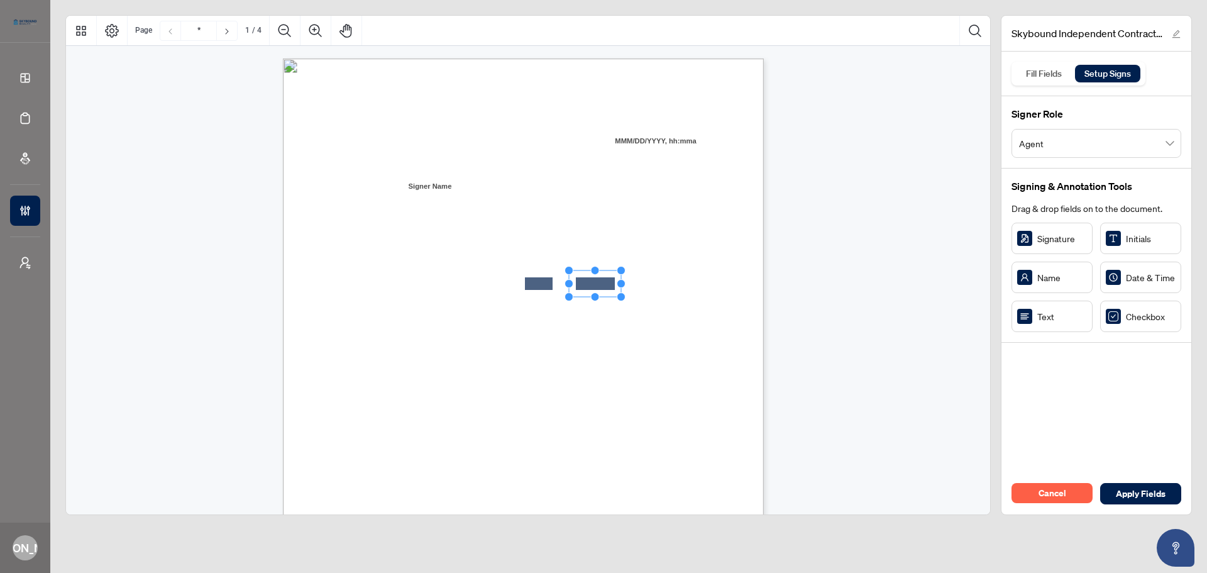
drag, startPoint x: 644, startPoint y: 282, endPoint x: 620, endPoint y: 278, distance: 24.9
click at [620, 278] on icon "Resize, Top Resize, Top, Right Resize, Right Resize, Bottom, Right Resize, Bott…" at bounding box center [595, 283] width 61 height 35
click at [624, 320] on span "automatically renew for successive one-year terms, unless otherwise amended or …" at bounding box center [518, 316] width 364 height 9
click at [627, 285] on circle "Resize, Right" at bounding box center [625, 283] width 8 height 8
click at [388, 338] on span "by the Brokerage." at bounding box center [362, 337] width 52 height 9
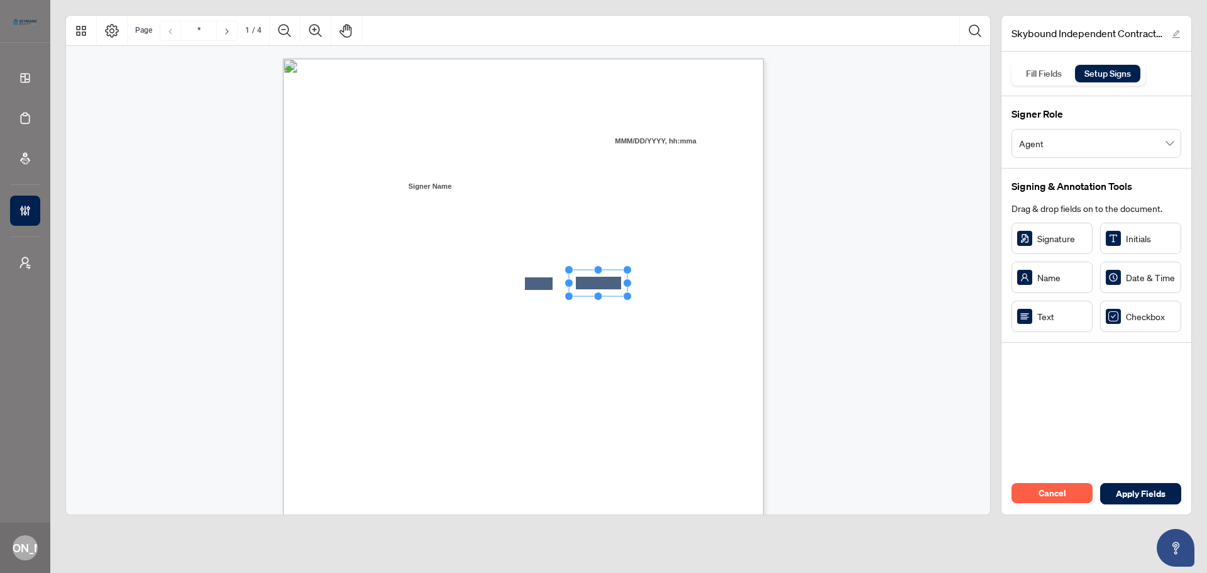
click at [629, 282] on circle "Resize, Right" at bounding box center [628, 283] width 8 height 8
click at [652, 350] on div "INDEPENDENT CONTRACTOR (BROKER/SALESPERSON) AGREEMENT This Independent Contract…" at bounding box center [583, 447] width 601 height 778
drag, startPoint x: 1056, startPoint y: 323, endPoint x: 666, endPoint y: 282, distance: 391.4
click at [666, 281] on rect "Page 1" at bounding box center [666, 281] width 77 height 33
click at [666, 269] on circle "Resize, Top" at bounding box center [667, 270] width 8 height 8
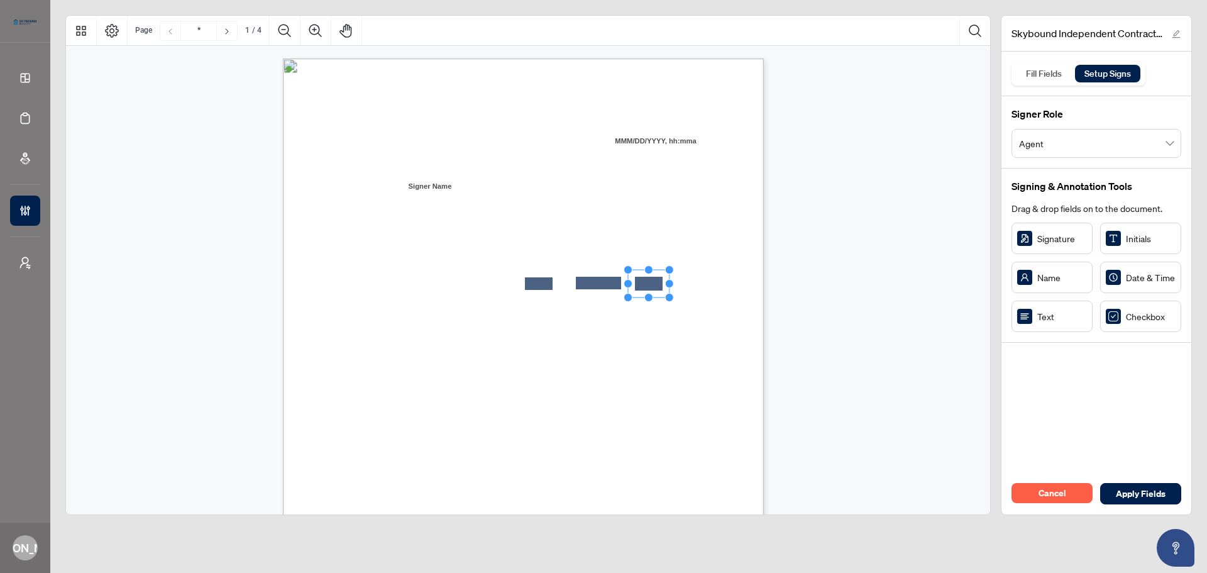
drag, startPoint x: 705, startPoint y: 280, endPoint x: 642, endPoint y: 274, distance: 63.3
click at [642, 274] on icon "Resize, Top Resize, Top, Right Resize, Right Resize, Bottom, Right Resize, Bott…" at bounding box center [649, 283] width 50 height 36
click at [655, 282] on rect "Page 1" at bounding box center [647, 284] width 41 height 28
click at [388, 333] on span "by the Brokerage." at bounding box center [362, 337] width 52 height 9
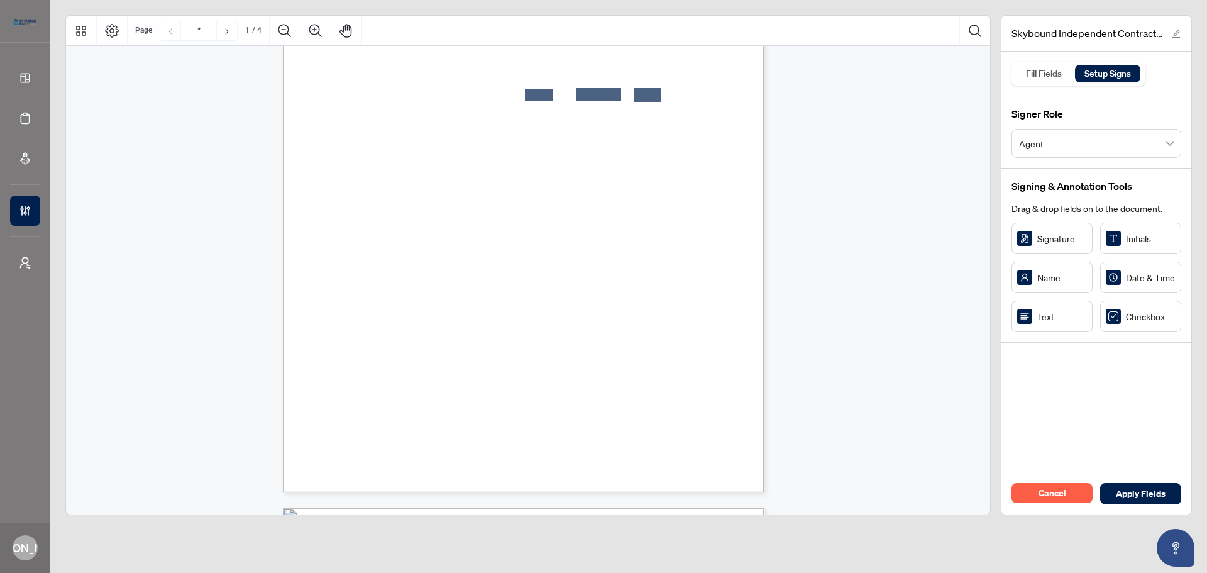
scroll to position [126, 0]
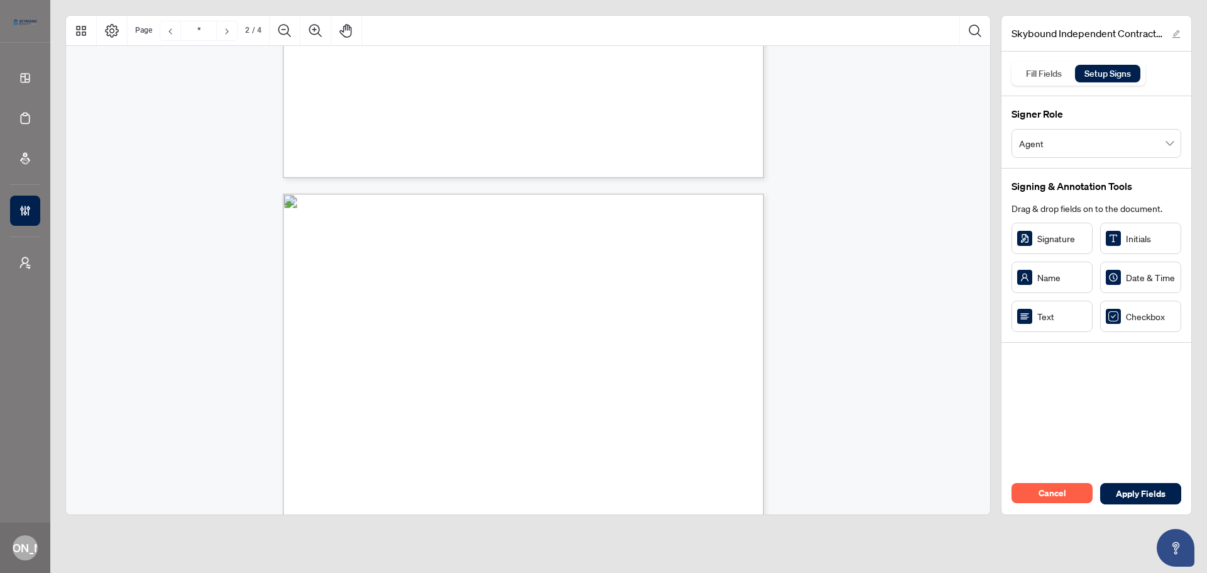
type input "*"
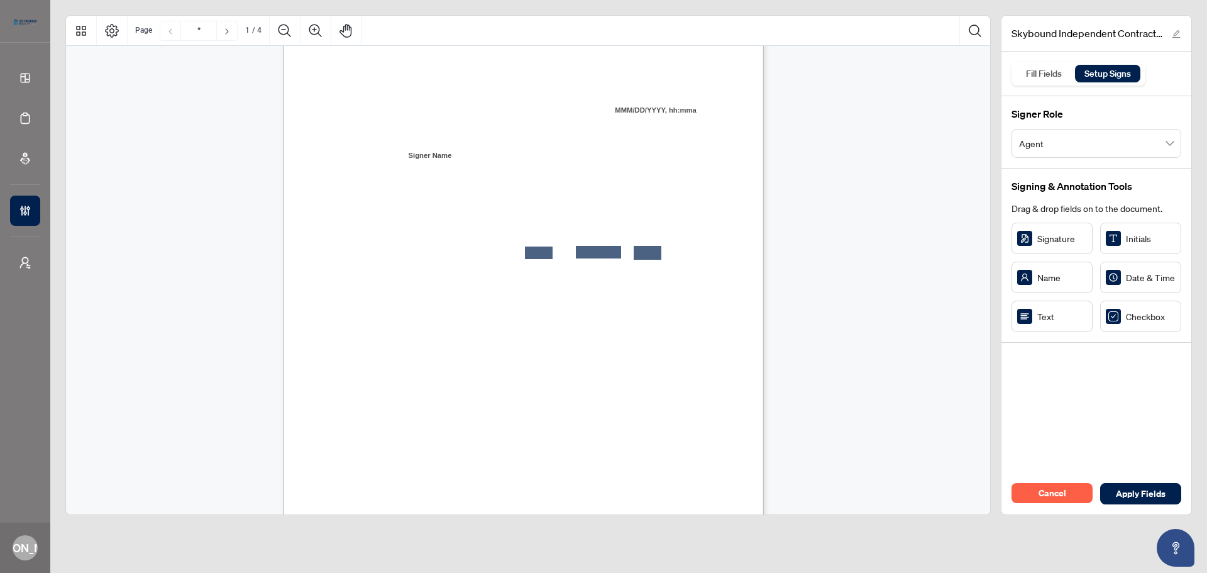
scroll to position [0, 0]
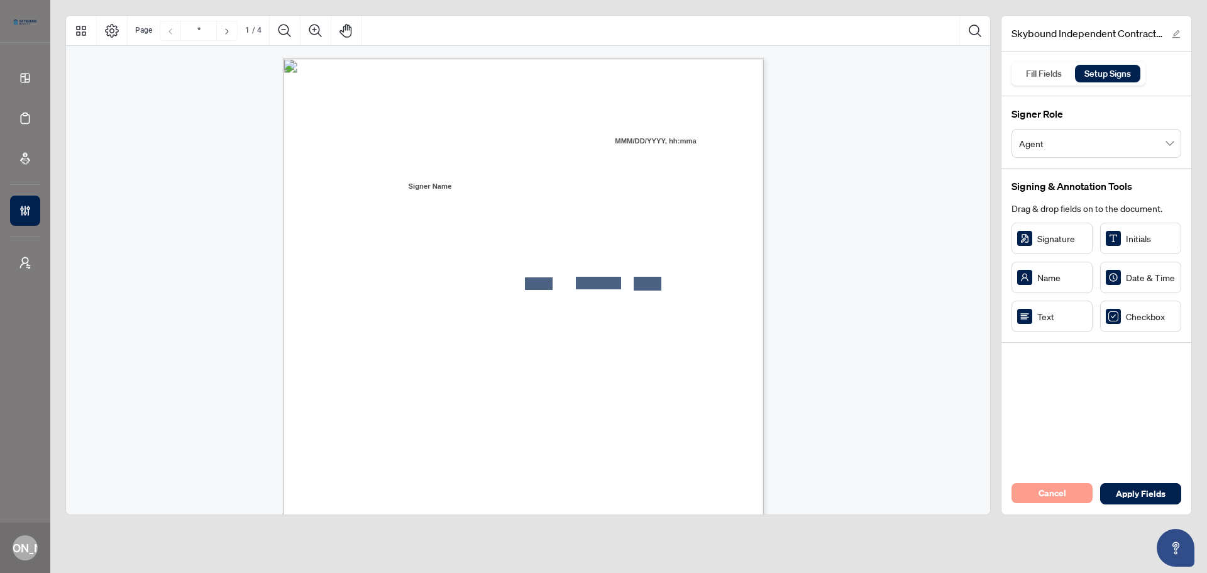
click at [1040, 489] on span "Cancel" at bounding box center [1053, 493] width 28 height 20
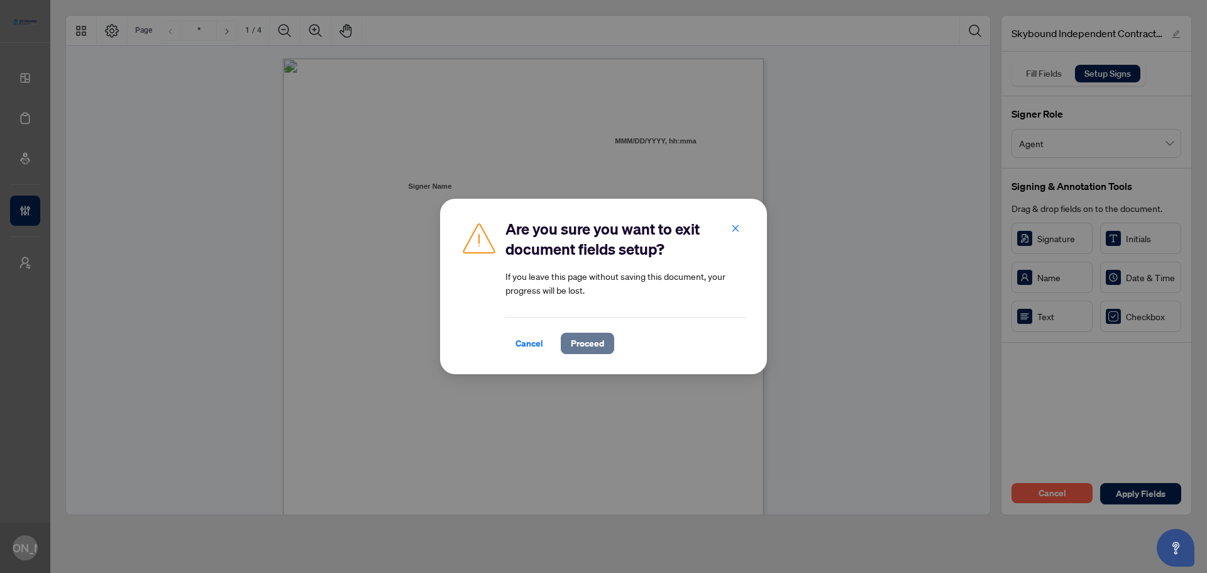
click at [596, 340] on span "Proceed" at bounding box center [587, 343] width 33 height 20
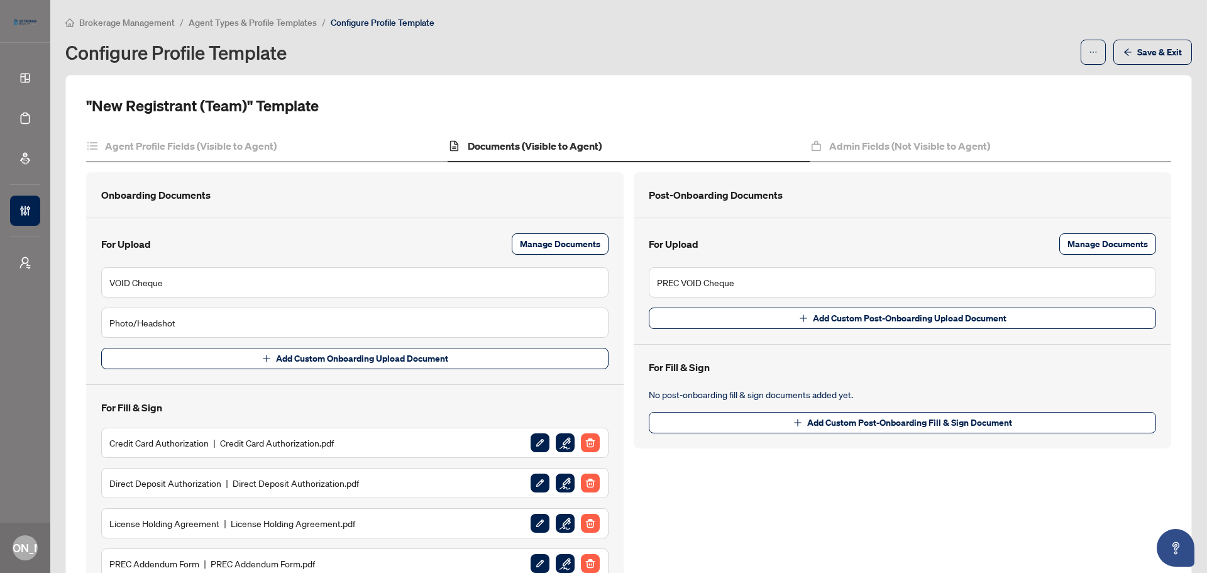
click at [890, 43] on div "Configure Profile Template" at bounding box center [569, 52] width 1008 height 20
